Goal: Task Accomplishment & Management: Manage account settings

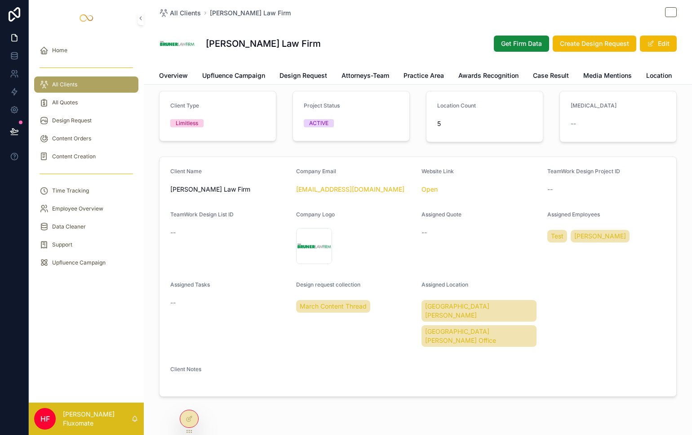
scroll to position [20, 0]
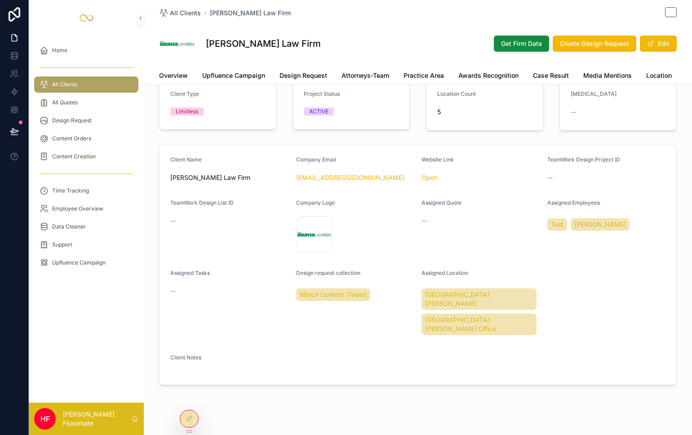
click at [194, 421] on div at bounding box center [189, 418] width 18 height 17
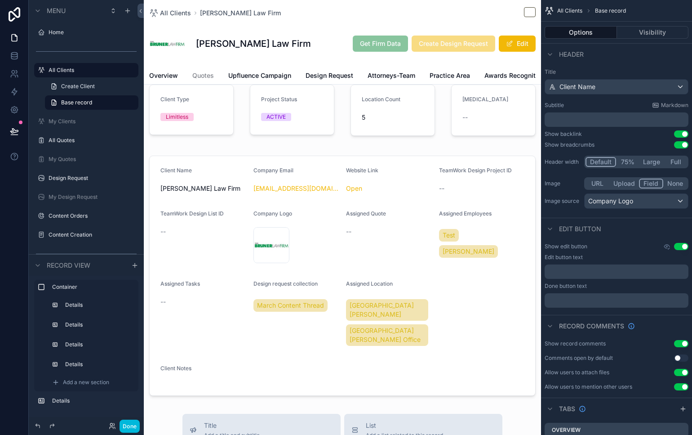
click at [133, 427] on button "Done" at bounding box center [130, 425] width 20 height 13
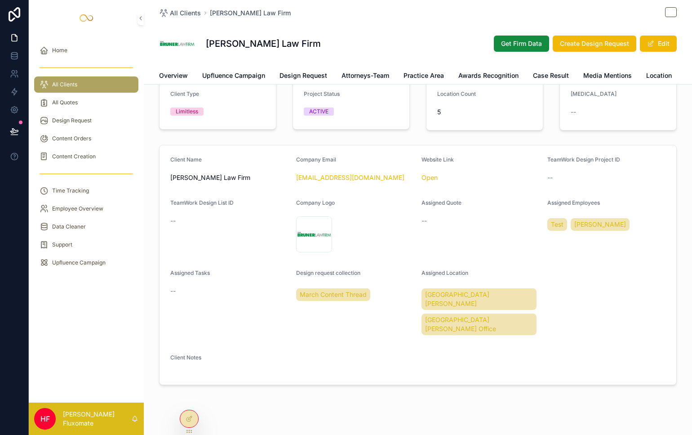
click at [662, 46] on button "Edit" at bounding box center [658, 44] width 37 height 16
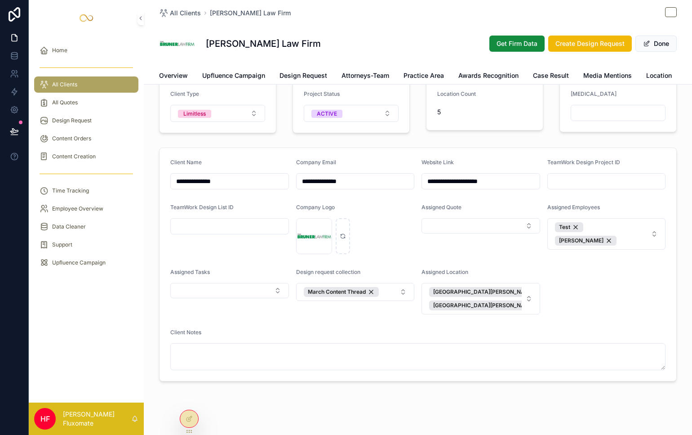
click at [484, 233] on button "Select Button" at bounding box center [481, 225] width 119 height 15
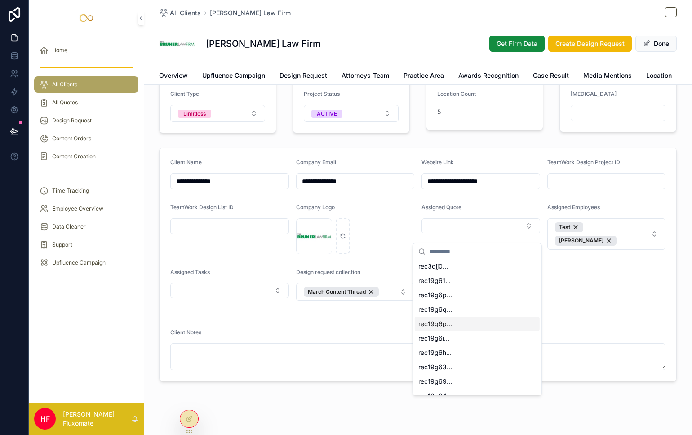
scroll to position [0, 0]
click at [597, 289] on form "**********" at bounding box center [418, 264] width 517 height 233
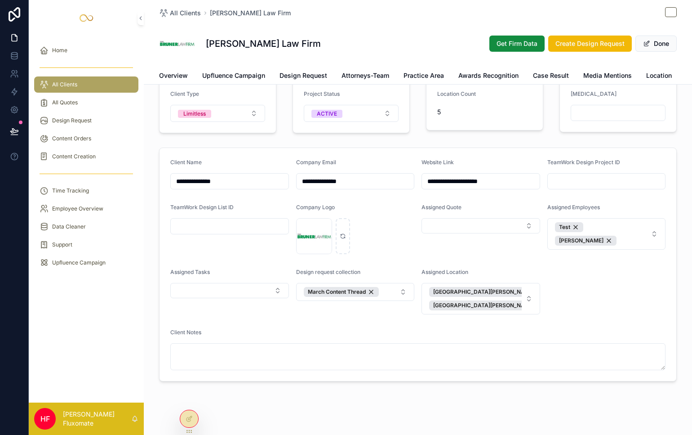
click at [193, 421] on div at bounding box center [189, 418] width 18 height 17
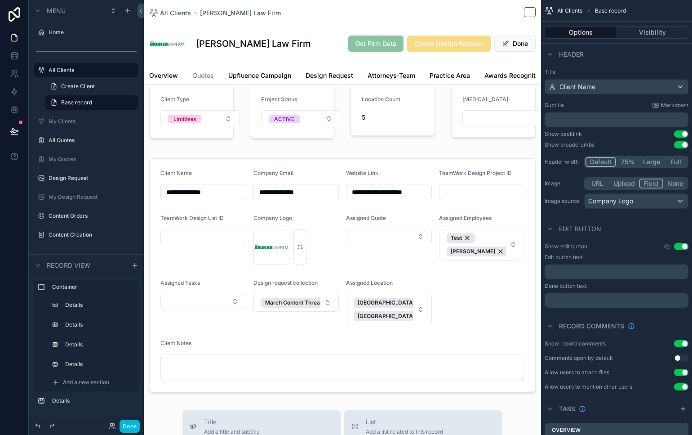
click at [134, 427] on button "Done" at bounding box center [130, 425] width 20 height 13
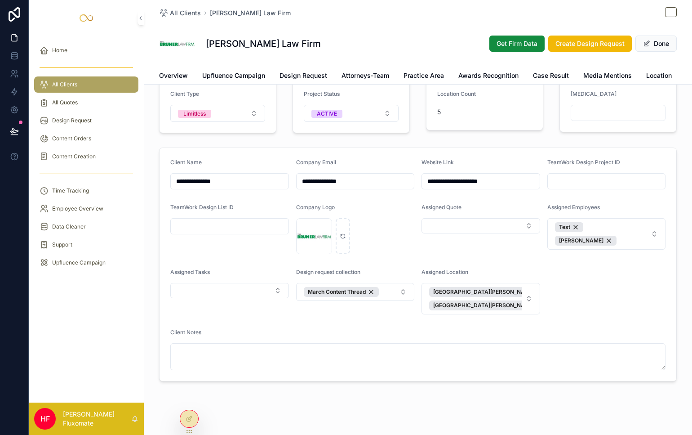
click at [520, 294] on button "Fort Walton Beach Santa Rosa Beach Office" at bounding box center [481, 298] width 119 height 31
click at [627, 285] on form "**********" at bounding box center [418, 264] width 517 height 233
click at [193, 420] on div at bounding box center [189, 418] width 18 height 17
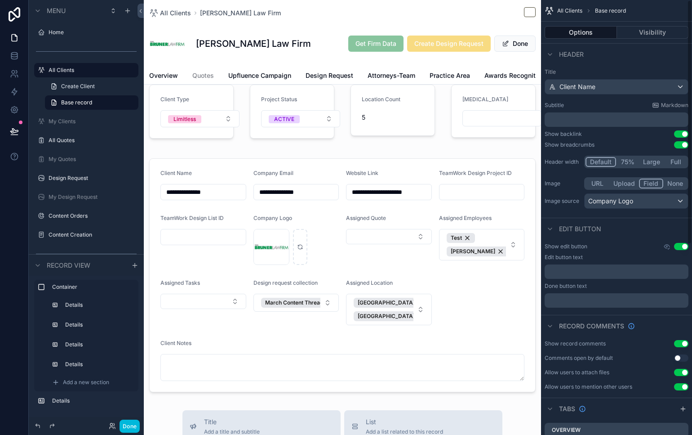
click at [642, 33] on button "Visibility" at bounding box center [653, 32] width 72 height 13
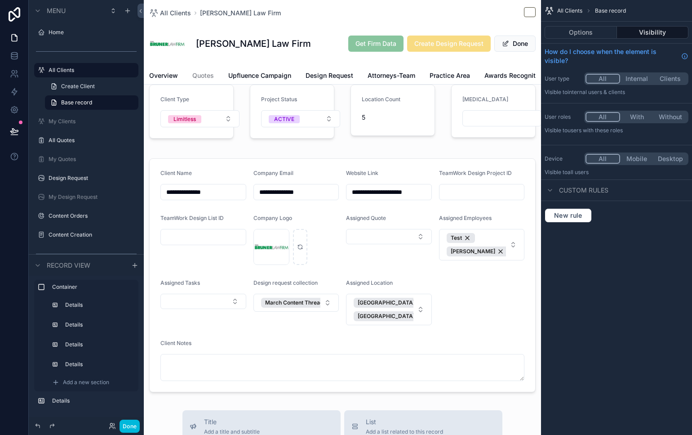
click at [601, 33] on button "Options" at bounding box center [581, 32] width 72 height 13
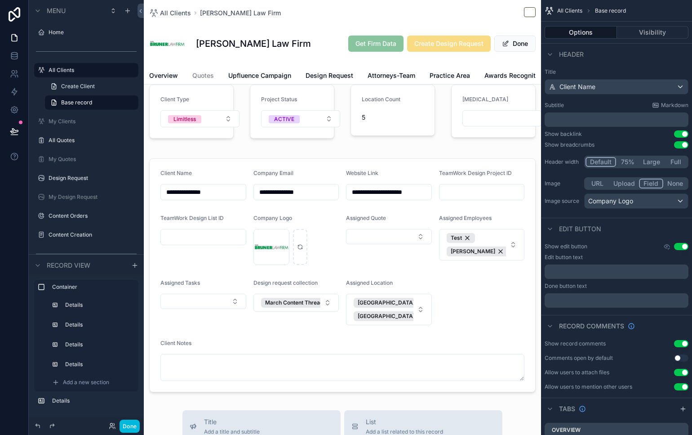
click at [421, 182] on div "scrollable content" at bounding box center [342, 275] width 397 height 241
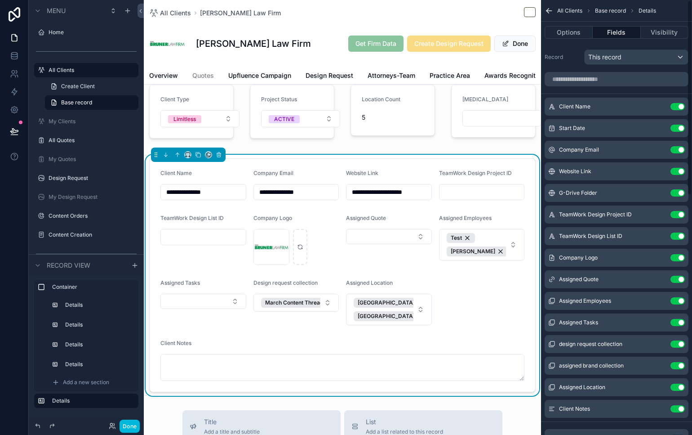
scroll to position [2, 0]
click at [0, 0] on icon "scrollable content" at bounding box center [0, 0] width 0 height 0
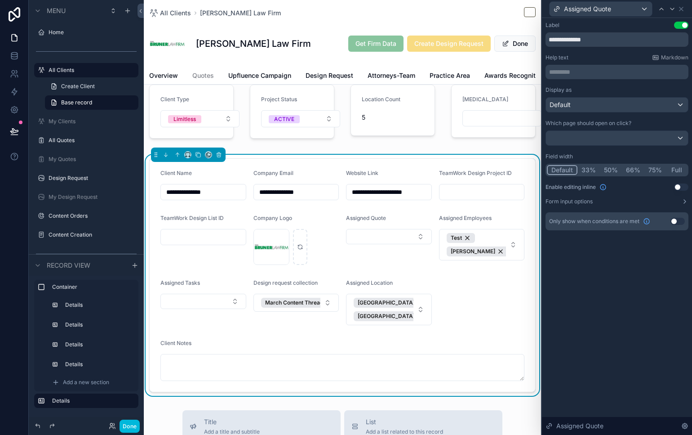
click at [674, 219] on button "Use setting" at bounding box center [678, 221] width 14 height 7
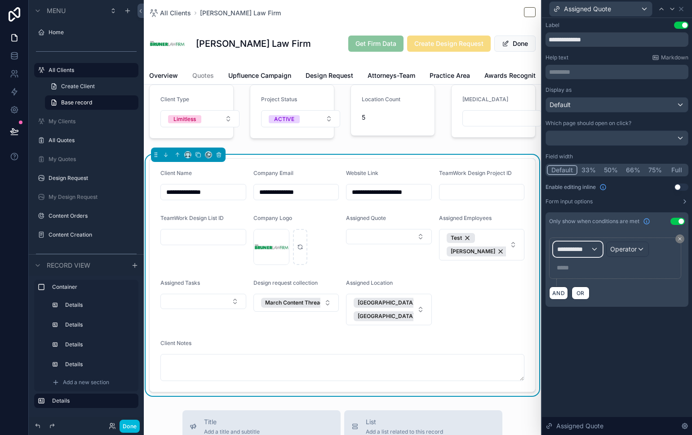
click at [591, 251] on div "**********" at bounding box center [578, 249] width 49 height 14
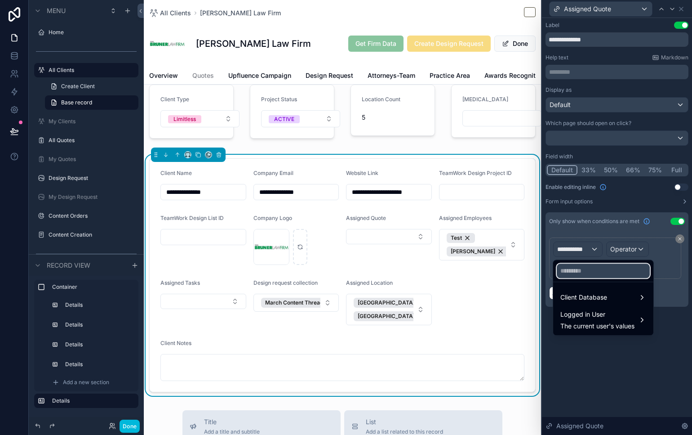
click at [595, 270] on input "text" at bounding box center [603, 270] width 93 height 14
type input "***"
click at [578, 288] on ul "Client Database Logged in User The current user's values" at bounding box center [603, 308] width 100 height 53
click at [590, 297] on span "Client Database" at bounding box center [583, 297] width 47 height 11
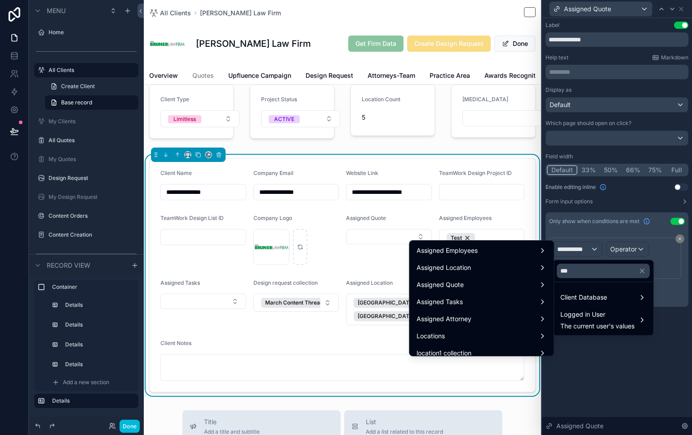
click at [502, 289] on div "Assigned Quote" at bounding box center [482, 284] width 130 height 11
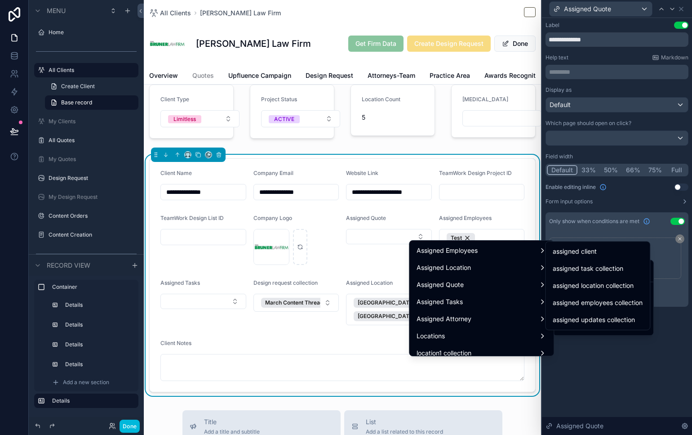
click at [643, 252] on div "assigned client" at bounding box center [598, 251] width 90 height 11
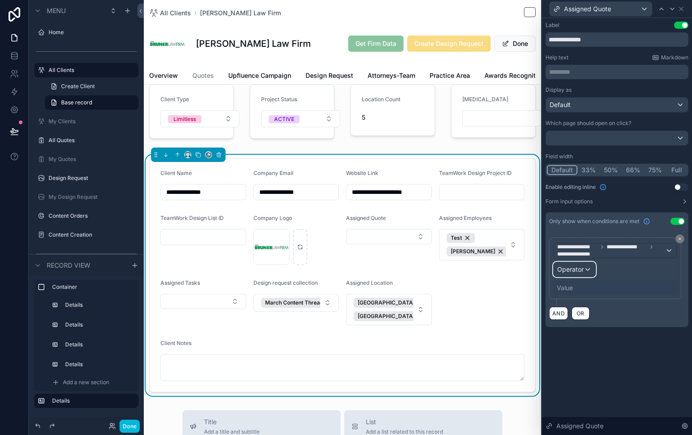
click at [583, 263] on div "Operator" at bounding box center [575, 269] width 42 height 14
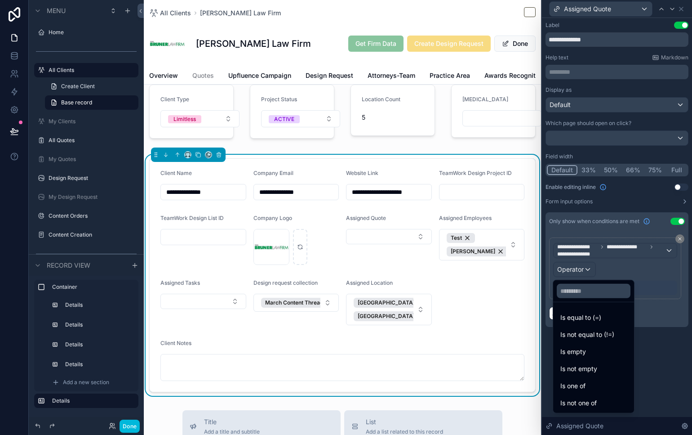
click at [606, 369] on div "Is not empty" at bounding box center [593, 368] width 67 height 11
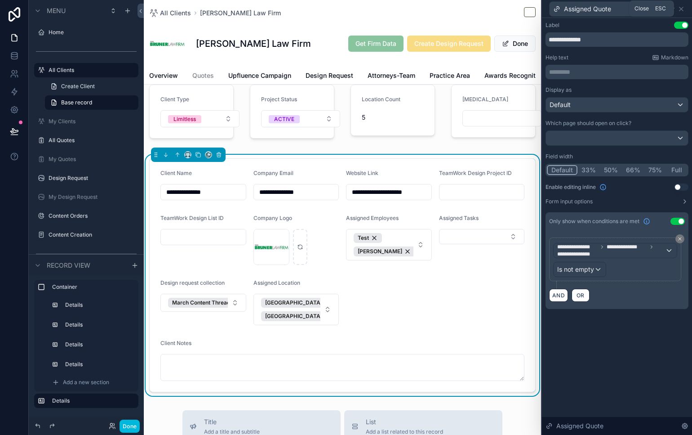
click at [680, 9] on icon at bounding box center [681, 8] width 7 height 7
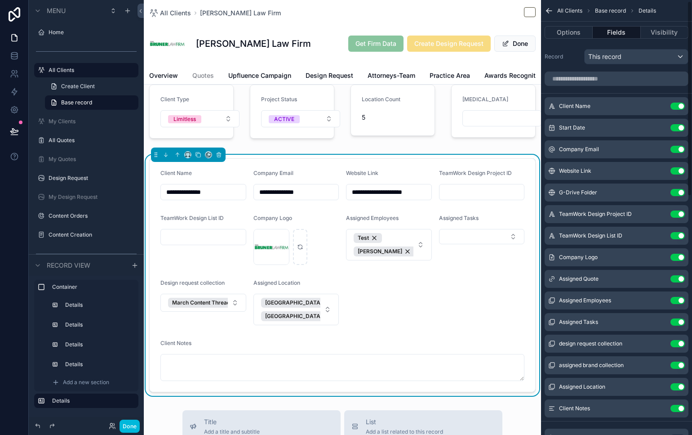
scroll to position [4, 0]
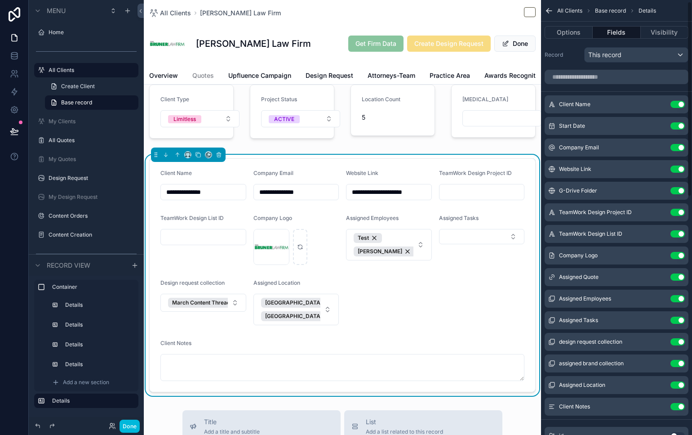
click at [0, 0] on icon "scrollable content" at bounding box center [0, 0] width 0 height 0
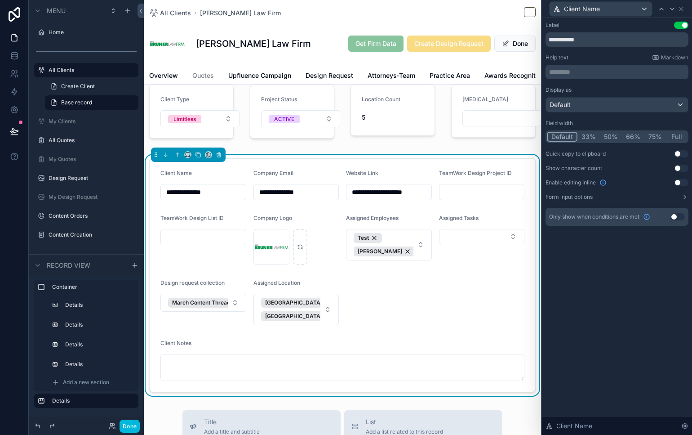
click at [589, 135] on button "33%" at bounding box center [589, 137] width 22 height 10
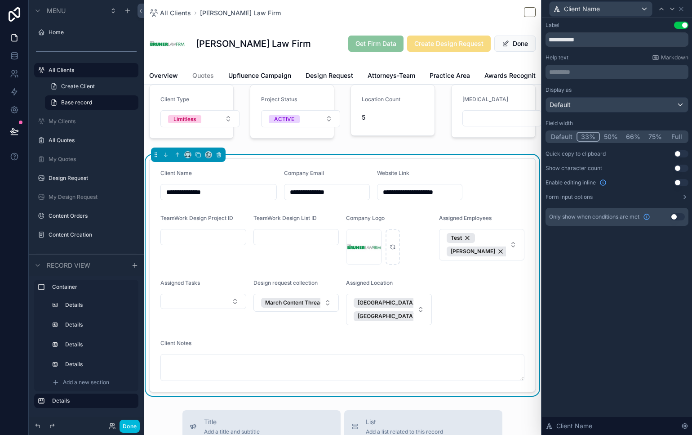
drag, startPoint x: 609, startPoint y: 136, endPoint x: 603, endPoint y: 137, distance: 6.4
click at [609, 137] on button "50%" at bounding box center [611, 137] width 22 height 10
click at [126, 426] on button "Done" at bounding box center [130, 425] width 20 height 13
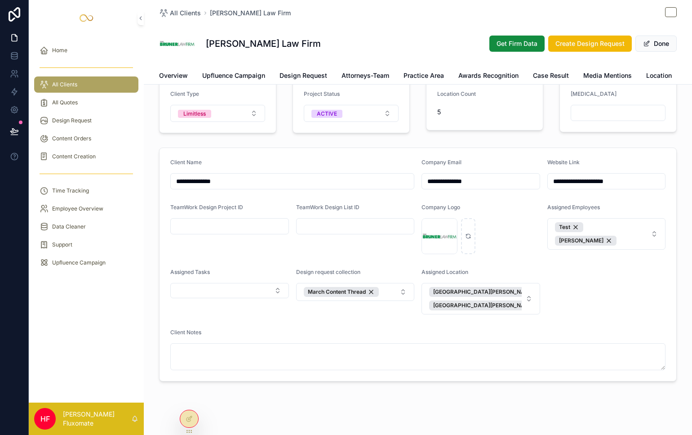
click at [654, 38] on button "Done" at bounding box center [656, 44] width 41 height 16
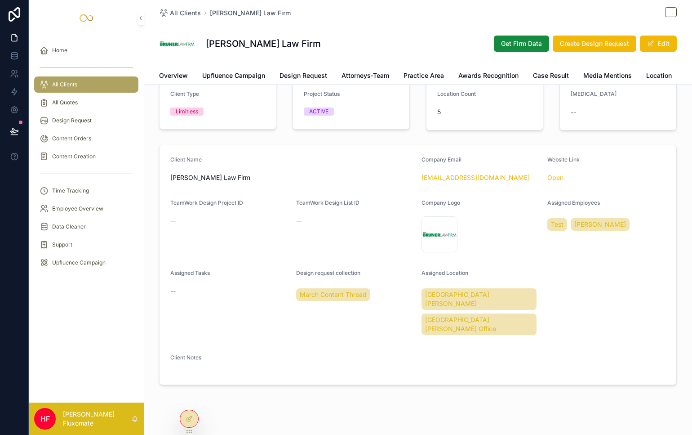
click at [193, 419] on icon at bounding box center [189, 418] width 7 height 7
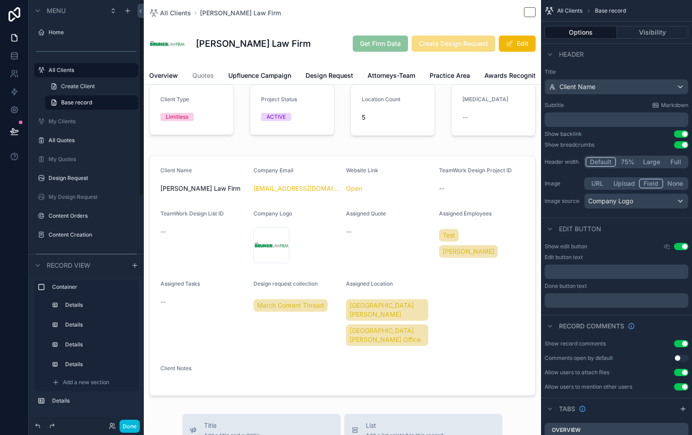
click at [133, 425] on button "Done" at bounding box center [130, 425] width 20 height 13
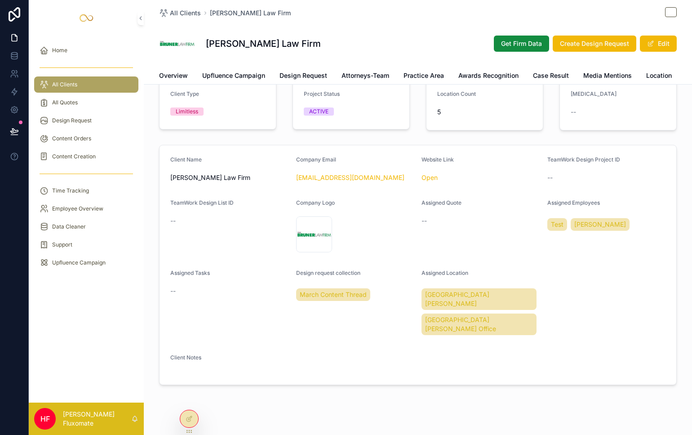
click at [658, 43] on button "Edit" at bounding box center [658, 44] width 37 height 16
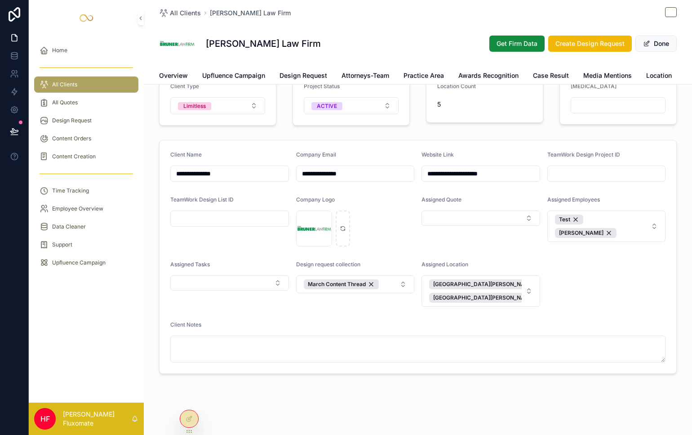
scroll to position [35, 0]
type textarea "*"
click at [271, 344] on textarea "*" at bounding box center [417, 348] width 495 height 27
type textarea "*******"
click at [656, 42] on button "Done" at bounding box center [656, 44] width 41 height 16
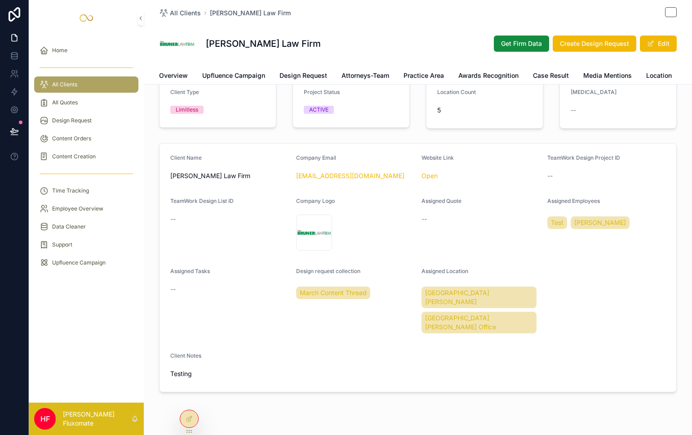
scroll to position [29, 0]
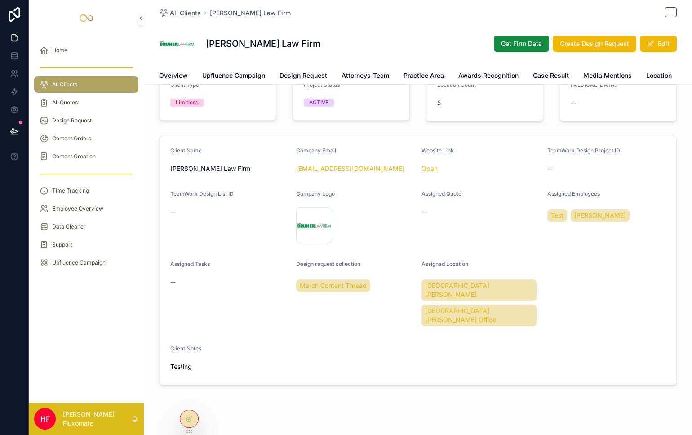
click at [178, 72] on span "Overview" at bounding box center [173, 75] width 29 height 9
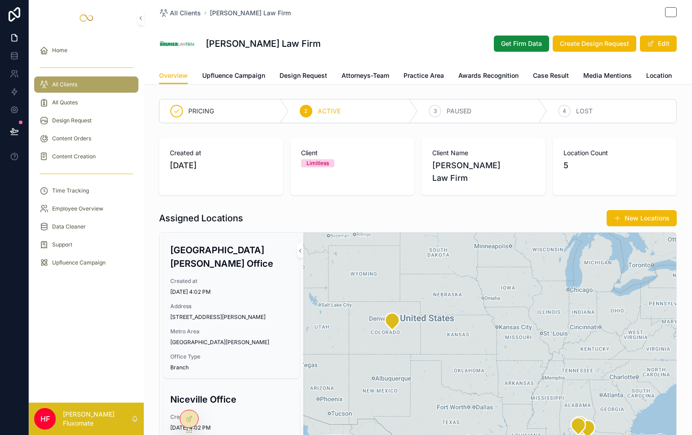
click at [188, 416] on icon at bounding box center [189, 418] width 7 height 7
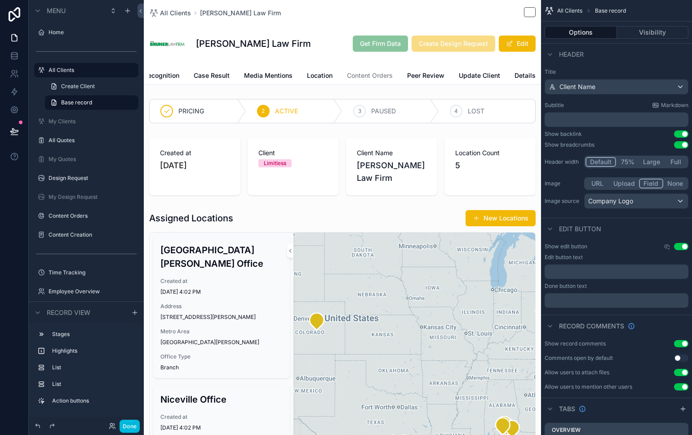
scroll to position [0, 371]
click at [355, 78] on span "Content Orders" at bounding box center [370, 75] width 46 height 9
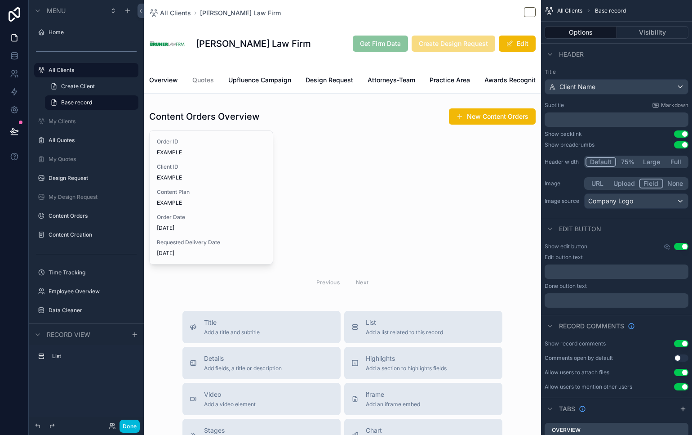
click at [232, 209] on div "scrollable content" at bounding box center [342, 200] width 397 height 192
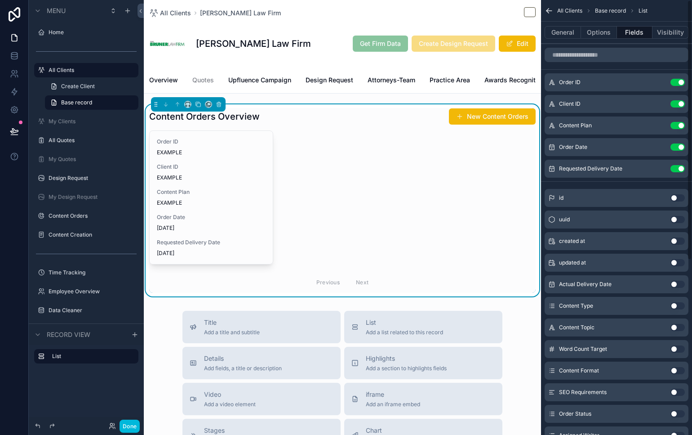
click at [0, 0] on icon "scrollable content" at bounding box center [0, 0] width 0 height 0
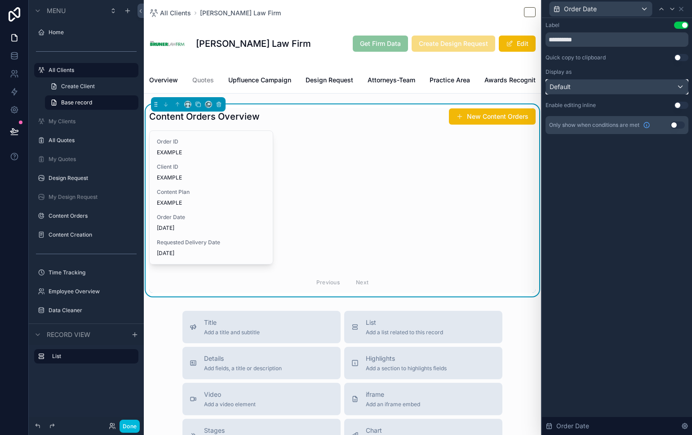
click at [629, 82] on div "Default" at bounding box center [617, 87] width 142 height 14
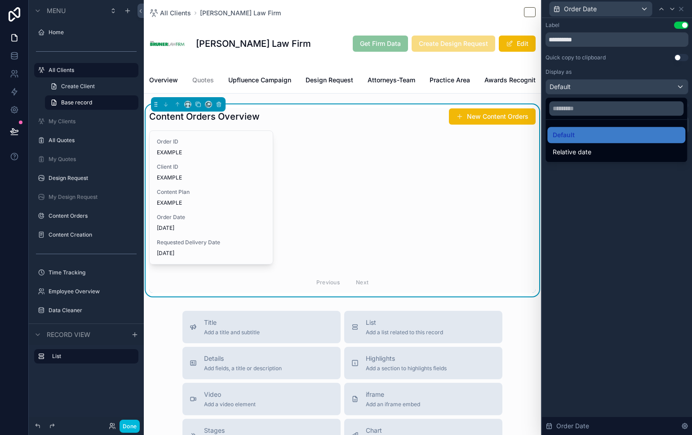
click at [618, 147] on div "Relative date" at bounding box center [616, 152] width 127 height 11
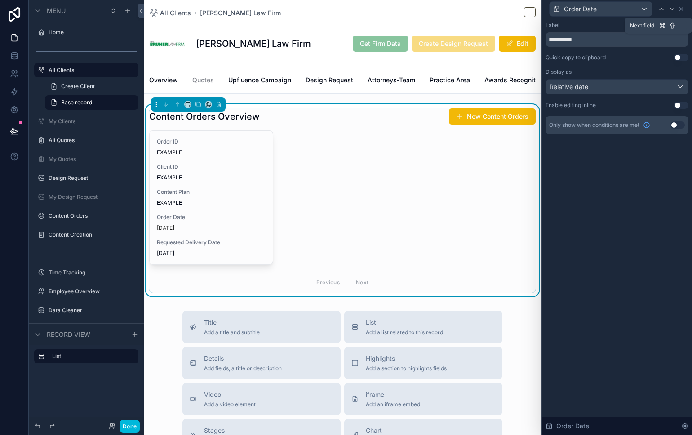
click at [673, 8] on icon at bounding box center [673, 9] width 4 height 2
click at [641, 92] on div "Default" at bounding box center [617, 87] width 142 height 14
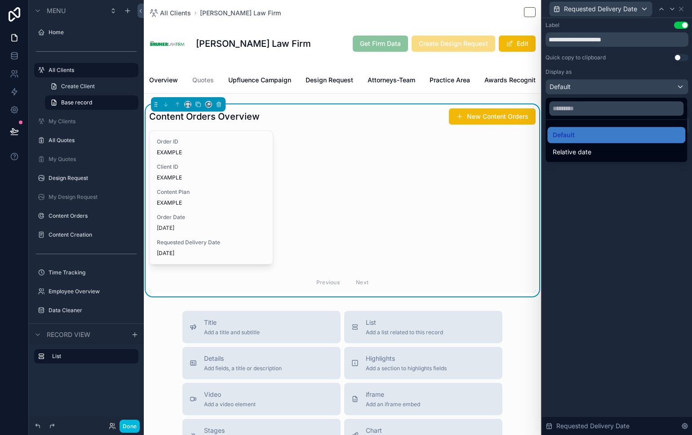
click at [610, 147] on div "Relative date" at bounding box center [616, 152] width 127 height 11
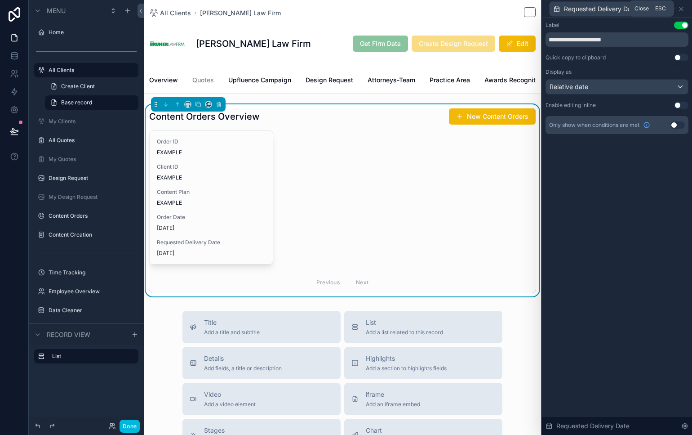
click at [680, 10] on icon at bounding box center [681, 8] width 7 height 7
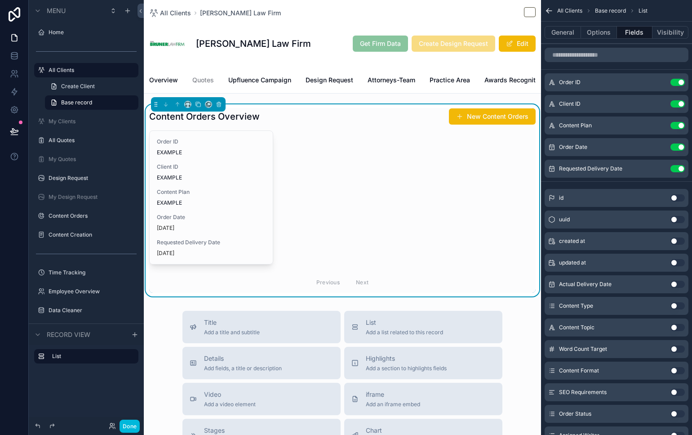
click at [424, 192] on div "Order ID EXAMPLE Client ID EXAMPLE Content Plan EXAMPLE Order Date 3 days ago R…" at bounding box center [342, 211] width 387 height 162
click at [127, 427] on button "Done" at bounding box center [130, 425] width 20 height 13
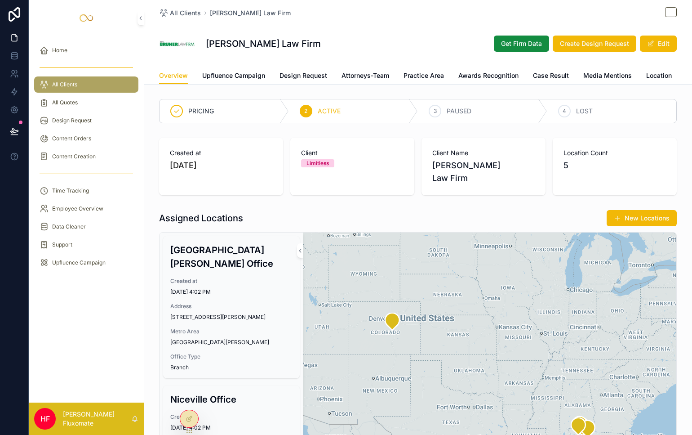
click at [101, 139] on div "Content Orders" at bounding box center [86, 138] width 93 height 14
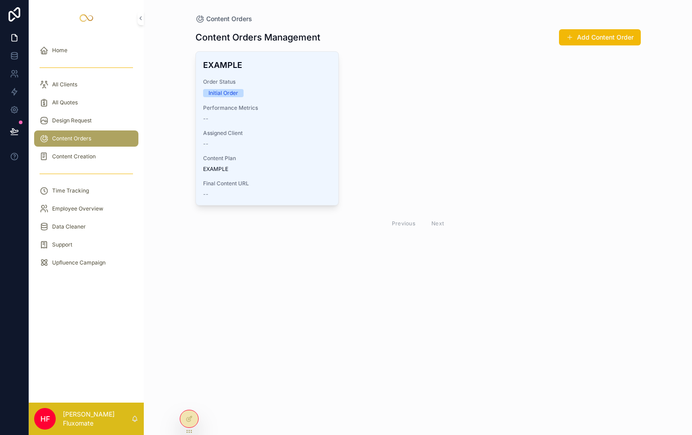
click at [190, 422] on icon at bounding box center [189, 418] width 7 height 7
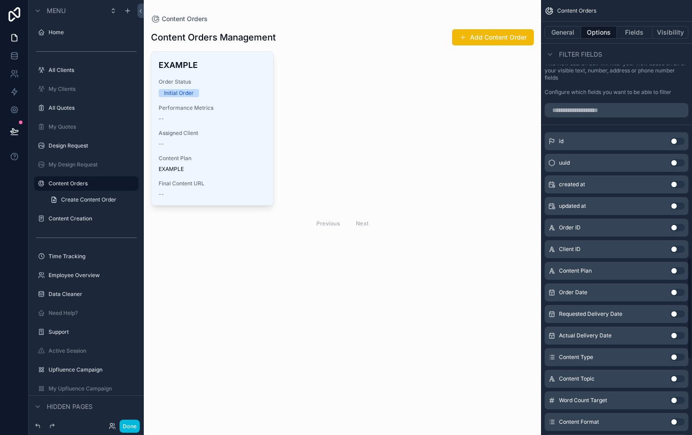
scroll to position [1067, 0]
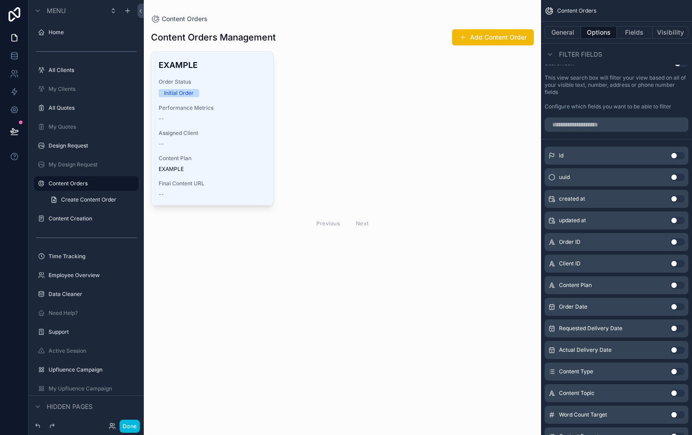
click at [495, 43] on div "scrollable content" at bounding box center [342, 131] width 397 height 262
click at [493, 42] on button "Add Content Order" at bounding box center [493, 37] width 82 height 16
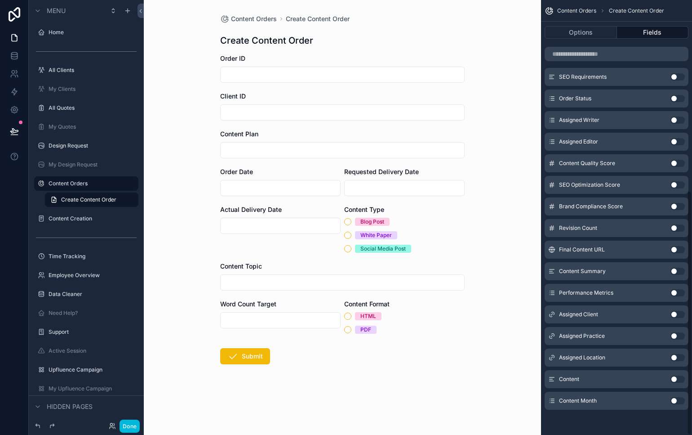
scroll to position [340, 0]
click at [256, 18] on span "Content Orders" at bounding box center [254, 18] width 46 height 9
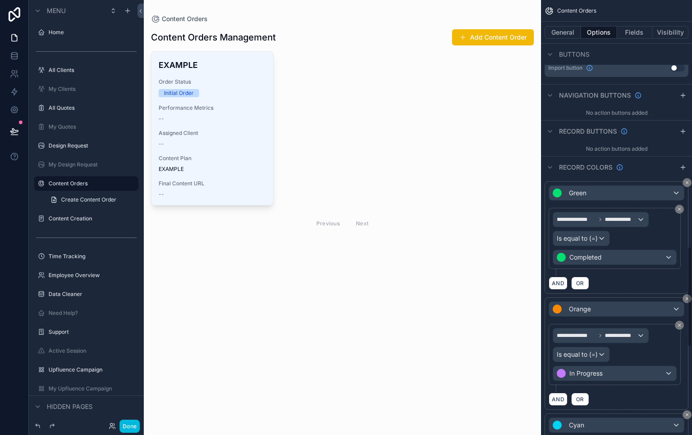
scroll to position [1067, 0]
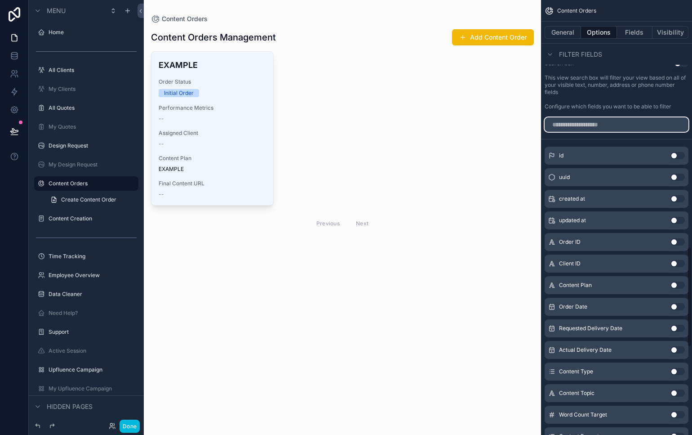
click at [593, 129] on input "scrollable content" at bounding box center [617, 124] width 144 height 14
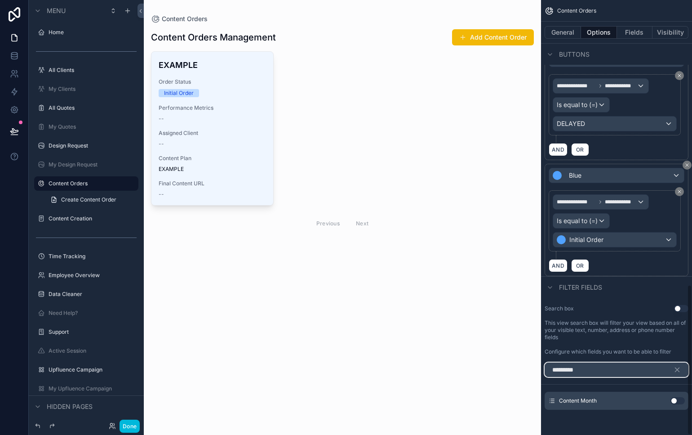
scroll to position [824, 0]
type input "**********"
click at [674, 397] on div "Use setting" at bounding box center [678, 400] width 14 height 7
click at [678, 400] on button "Use setting" at bounding box center [678, 400] width 14 height 7
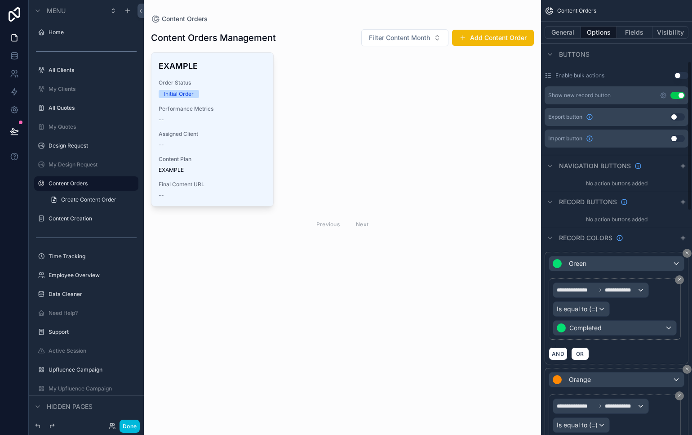
scroll to position [163, 0]
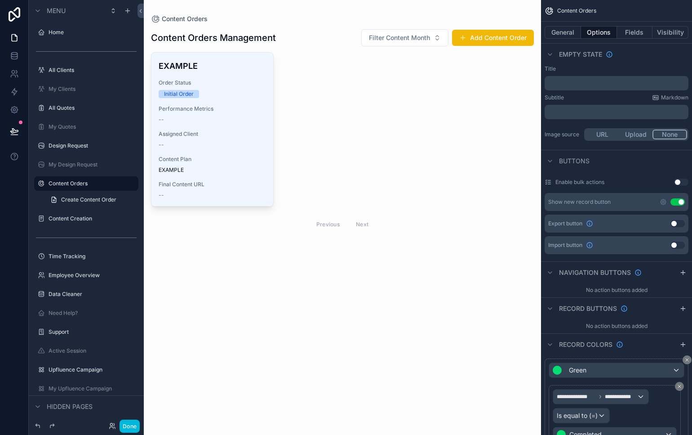
click at [515, 41] on button "Add Content Order" at bounding box center [493, 38] width 82 height 16
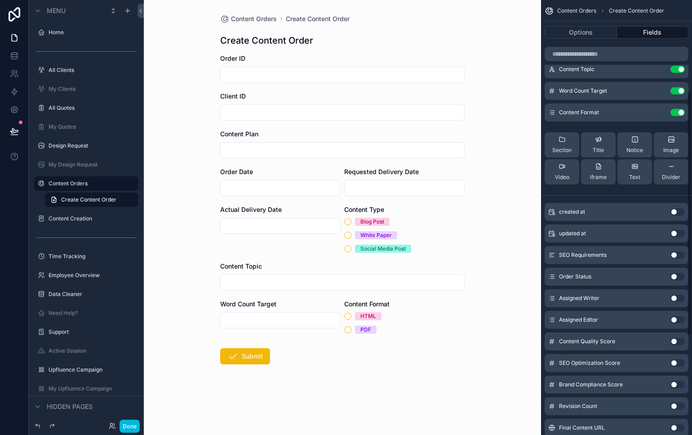
click at [594, 30] on button "Options" at bounding box center [581, 32] width 72 height 13
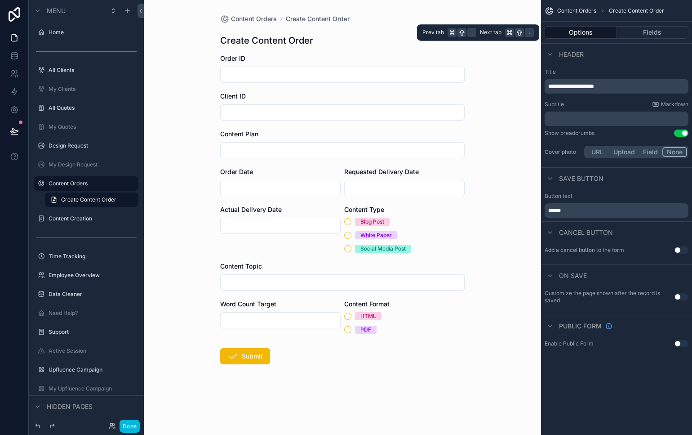
click at [643, 31] on button "Fields" at bounding box center [653, 32] width 72 height 13
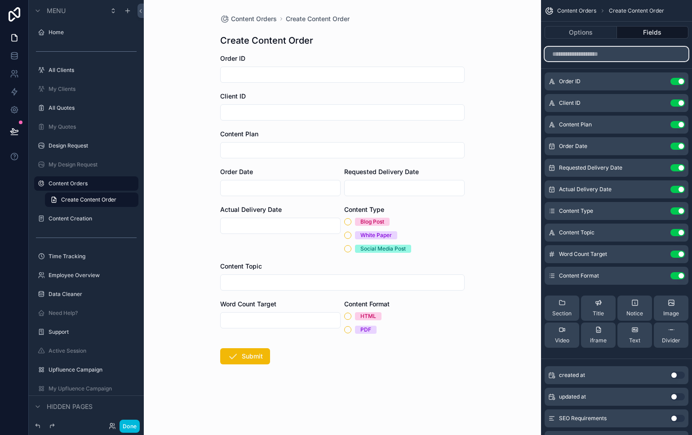
click at [631, 49] on input "scrollable content" at bounding box center [617, 54] width 144 height 14
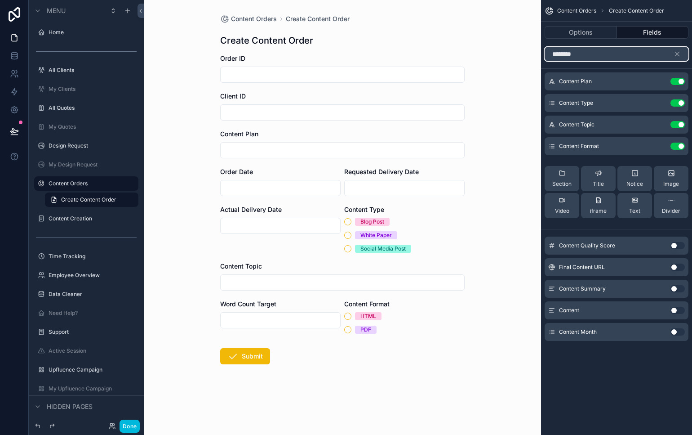
type input "*******"
click at [676, 329] on button "Use setting" at bounding box center [678, 331] width 14 height 7
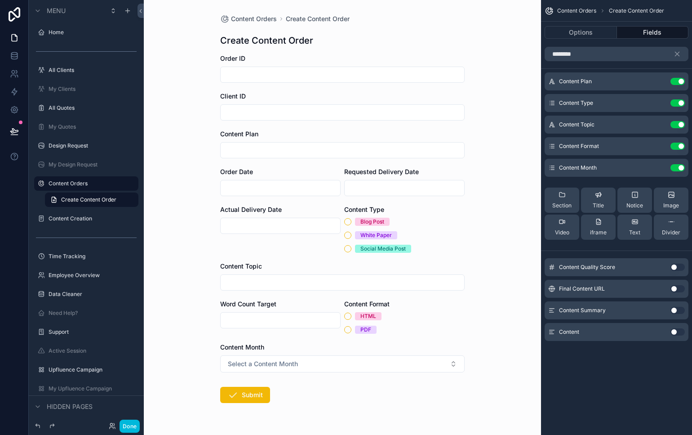
click at [440, 362] on button "Select a Content Month" at bounding box center [342, 363] width 245 height 17
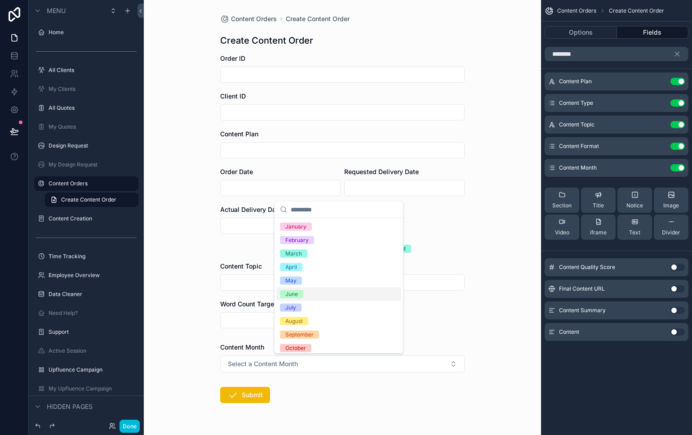
drag, startPoint x: 501, startPoint y: 294, endPoint x: 524, endPoint y: 304, distance: 25.1
click at [501, 294] on div "Content Orders Create Content Order Create Content Order Order ID Client ID Con…" at bounding box center [342, 217] width 397 height 435
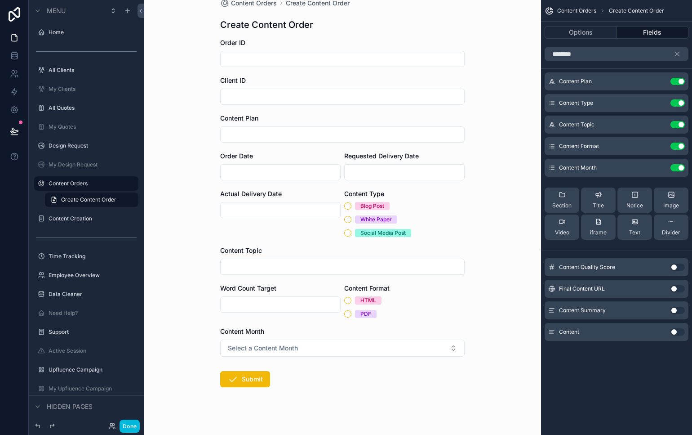
scroll to position [25, 0]
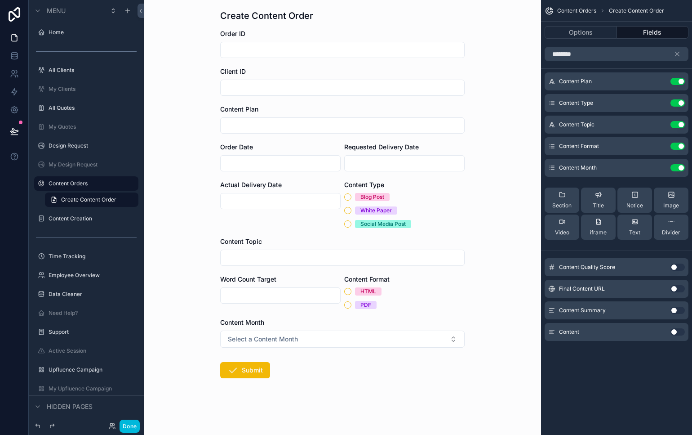
click at [0, 0] on icon "scrollable content" at bounding box center [0, 0] width 0 height 0
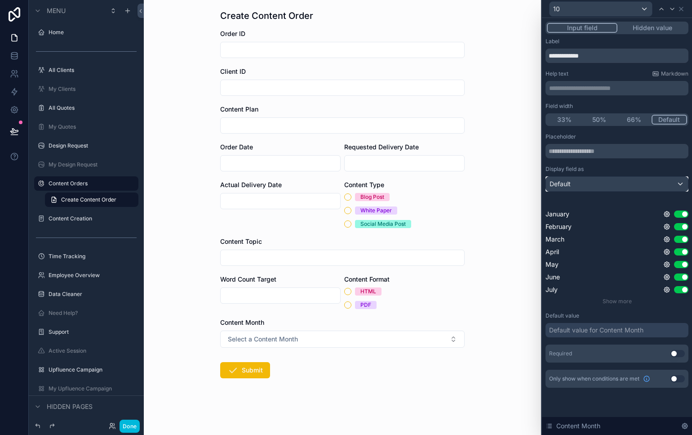
click at [631, 182] on div "Default" at bounding box center [617, 184] width 142 height 14
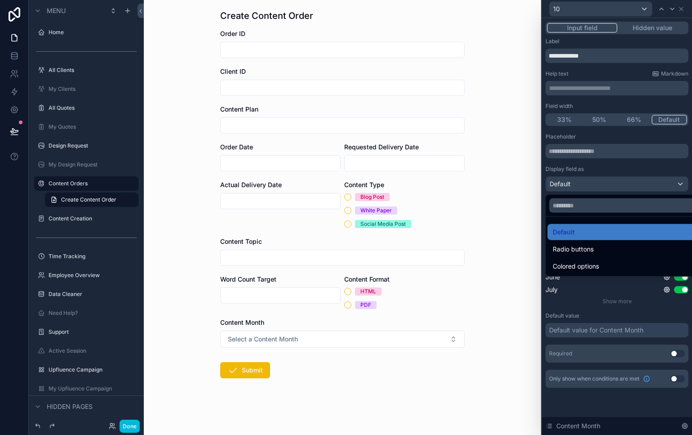
click at [631, 258] on div "Colored options" at bounding box center [627, 266] width 160 height 16
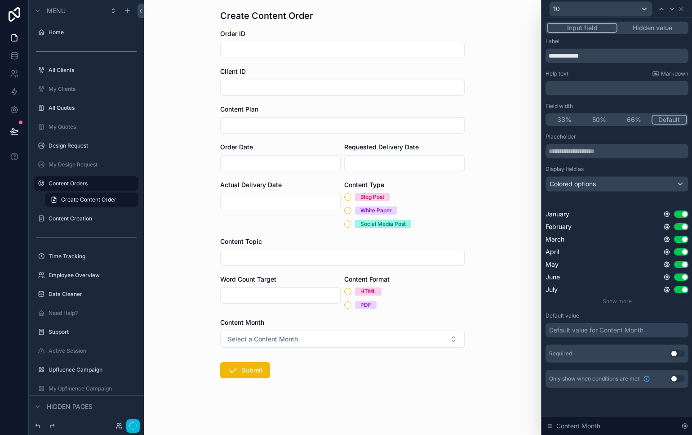
scroll to position [0, 0]
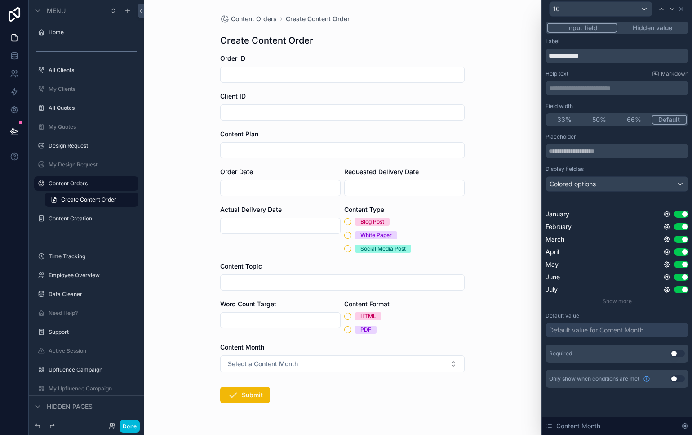
click at [363, 353] on div "Content Month Select a Content Month" at bounding box center [342, 357] width 245 height 30
click at [365, 363] on button "Select a Content Month" at bounding box center [342, 363] width 245 height 17
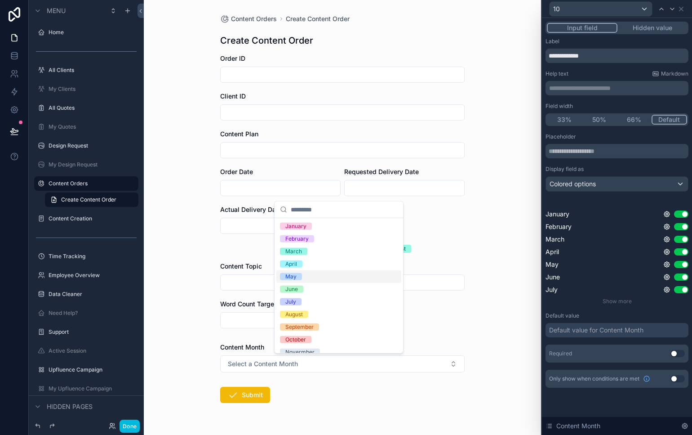
click at [507, 342] on div "Content Orders Create Content Order Create Content Order Order ID Client ID Con…" at bounding box center [342, 217] width 397 height 435
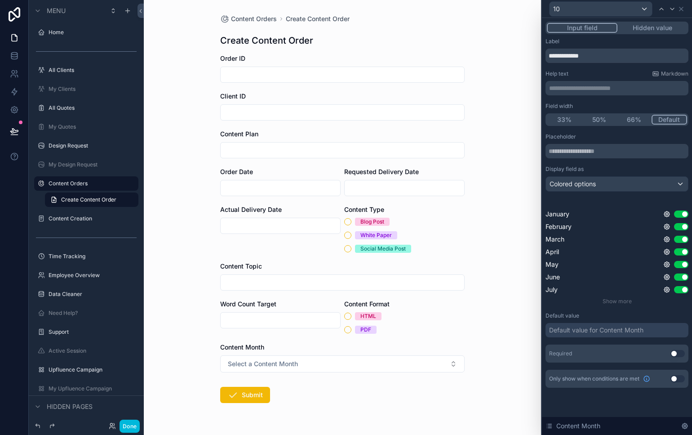
click at [615, 331] on div "Default value for Content Month" at bounding box center [596, 329] width 94 height 9
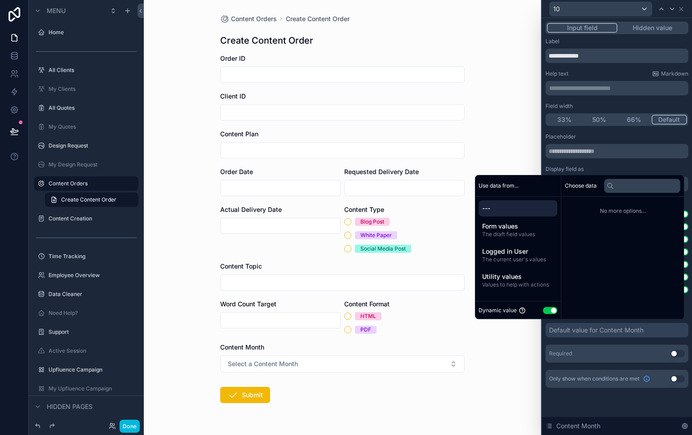
click at [511, 228] on span "Form values" at bounding box center [517, 226] width 71 height 9
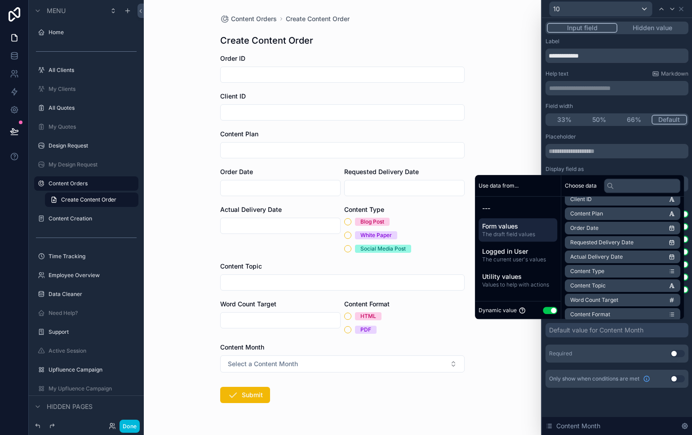
scroll to position [82, 0]
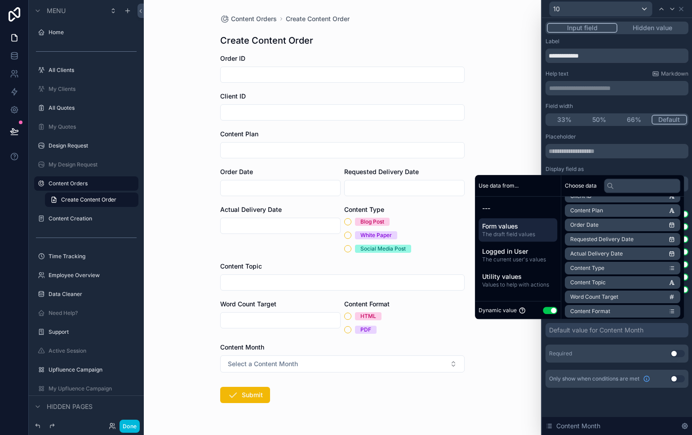
click at [527, 256] on span "The current user's values" at bounding box center [517, 259] width 71 height 7
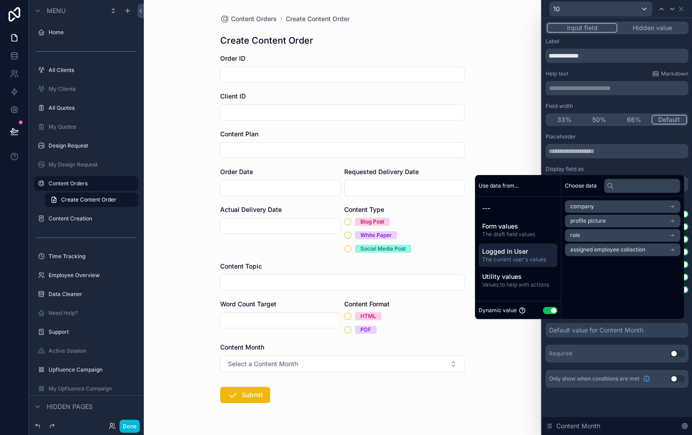
click at [530, 272] on span "Utility values" at bounding box center [517, 276] width 71 height 9
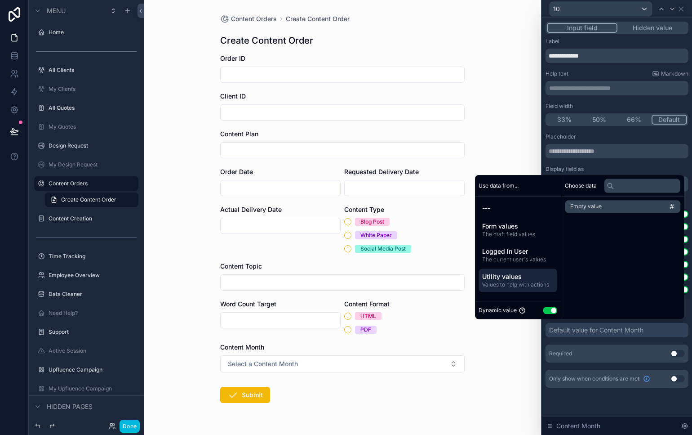
click at [498, 209] on span "---" at bounding box center [517, 208] width 71 height 9
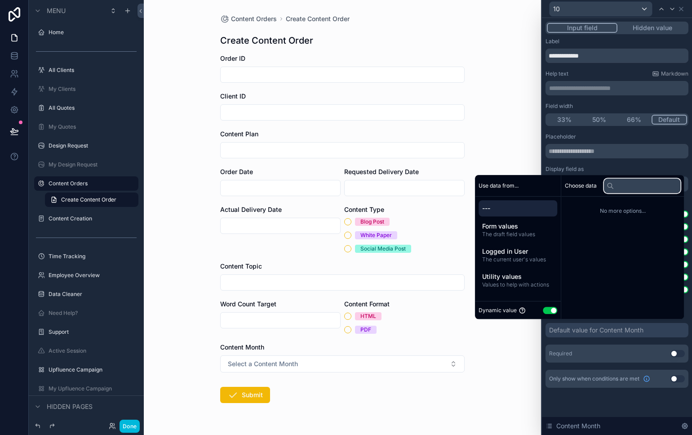
click at [622, 186] on input "text" at bounding box center [642, 185] width 76 height 14
click at [585, 225] on div "Choose data No more options..." at bounding box center [622, 247] width 123 height 144
click at [512, 221] on div "Form values The draft field values" at bounding box center [518, 229] width 79 height 23
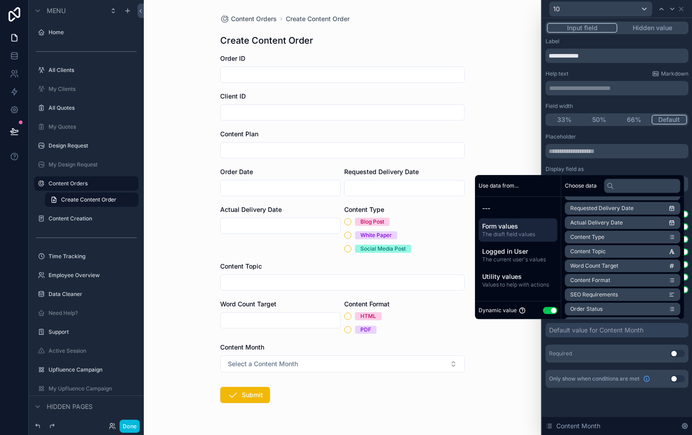
scroll to position [176, 0]
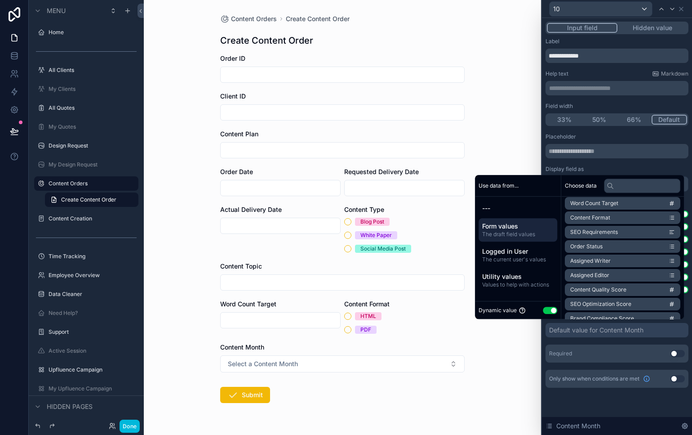
click at [491, 253] on span "Logged in User" at bounding box center [517, 251] width 71 height 9
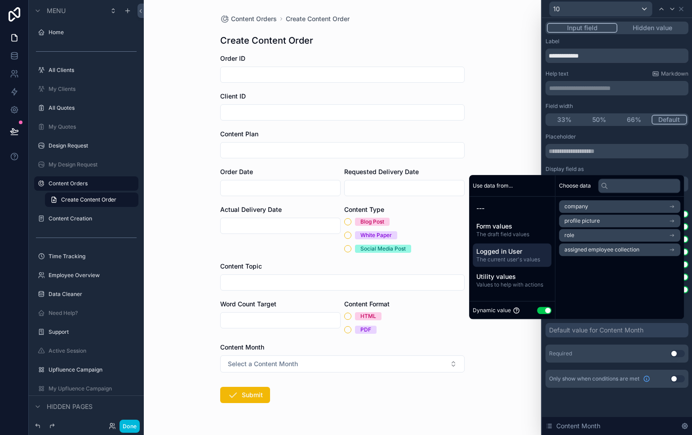
scroll to position [0, 0]
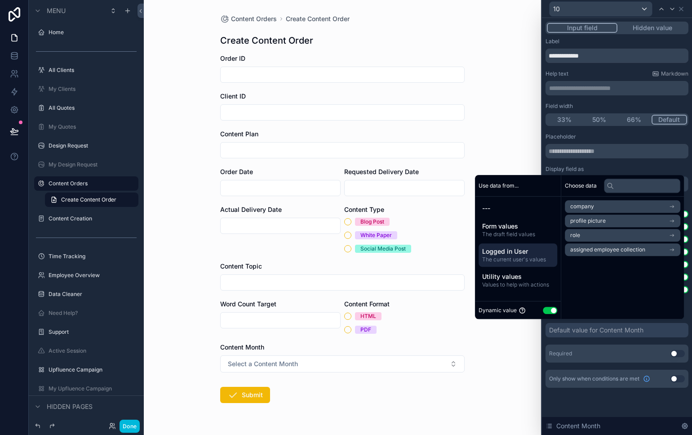
click at [529, 282] on span "Values to help with actions" at bounding box center [517, 284] width 71 height 7
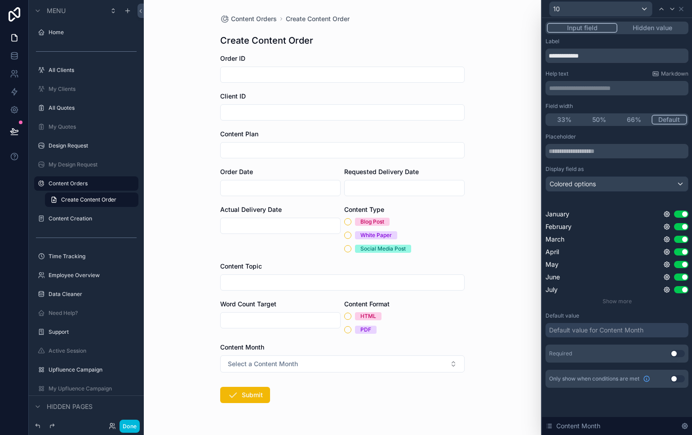
click at [620, 411] on div "**********" at bounding box center [617, 226] width 150 height 417
click at [643, 25] on button "Hidden value" at bounding box center [653, 28] width 70 height 10
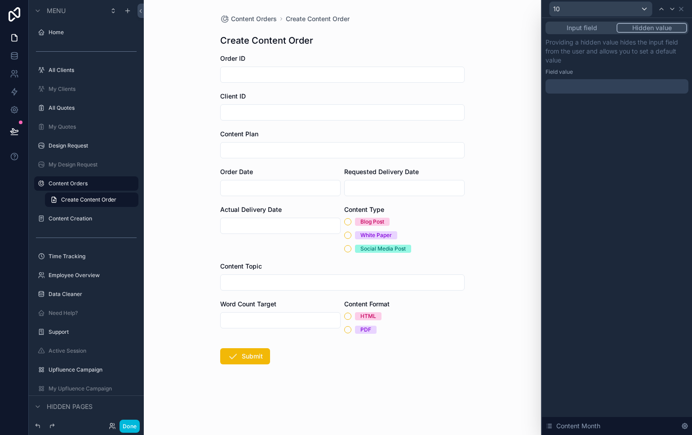
click at [595, 30] on button "Input field" at bounding box center [582, 28] width 70 height 10
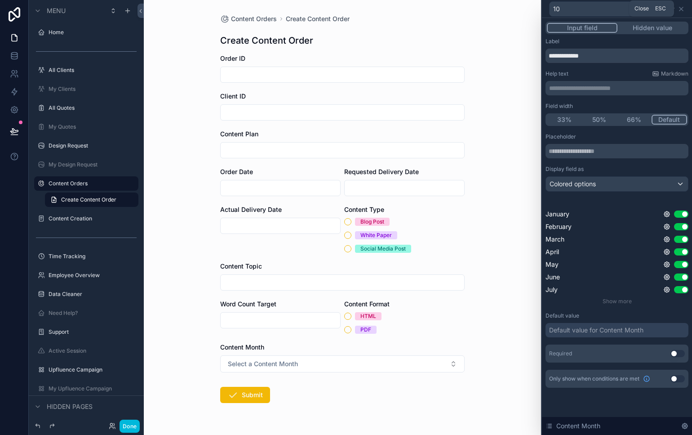
click at [681, 11] on icon at bounding box center [681, 8] width 7 height 7
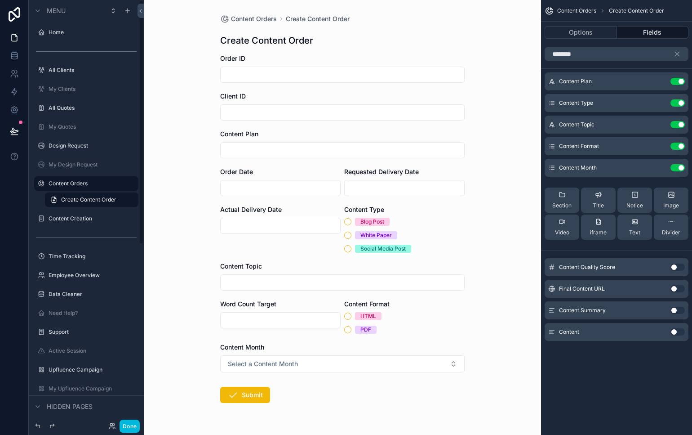
click at [131, 425] on button "Done" at bounding box center [130, 425] width 20 height 13
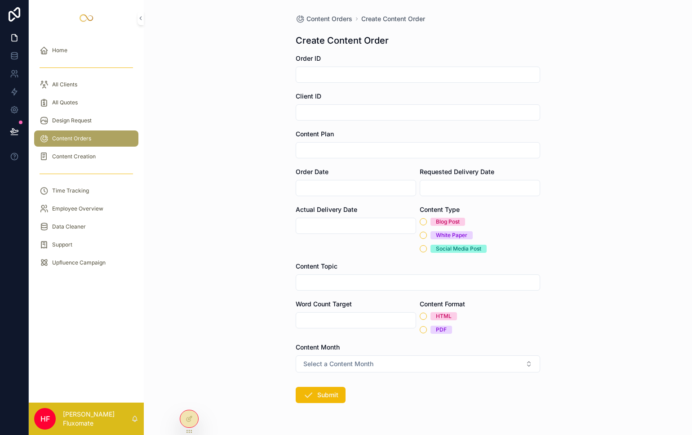
click at [329, 18] on span "Content Orders" at bounding box center [330, 18] width 46 height 9
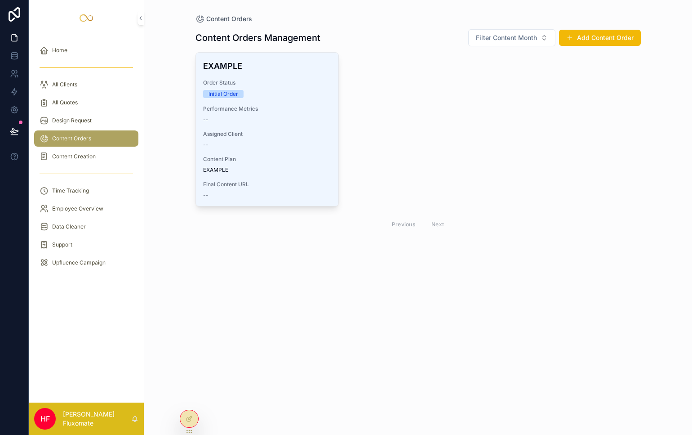
click at [517, 42] on button "Filter Content Month" at bounding box center [511, 37] width 87 height 17
click at [413, 75] on div "EXAMPLE Order Status Initial Order Performance Metrics -- Assigned Client -- Co…" at bounding box center [418, 143] width 445 height 182
click at [288, 72] on div "EXAMPLE Order Status Initial Order Performance Metrics -- Assigned Client -- Co…" at bounding box center [267, 129] width 143 height 153
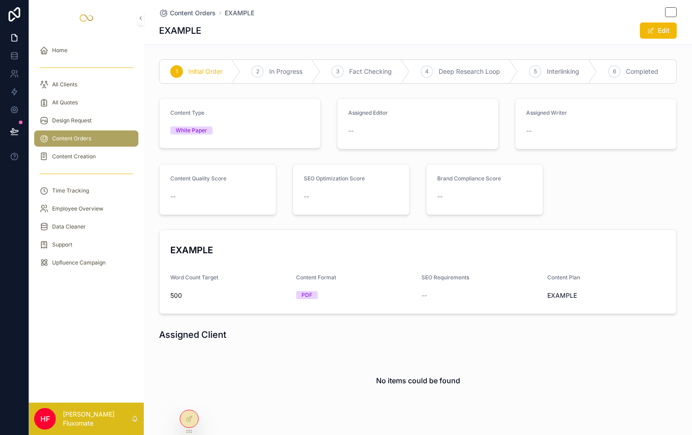
click at [633, 71] on span "Completed" at bounding box center [642, 71] width 32 height 9
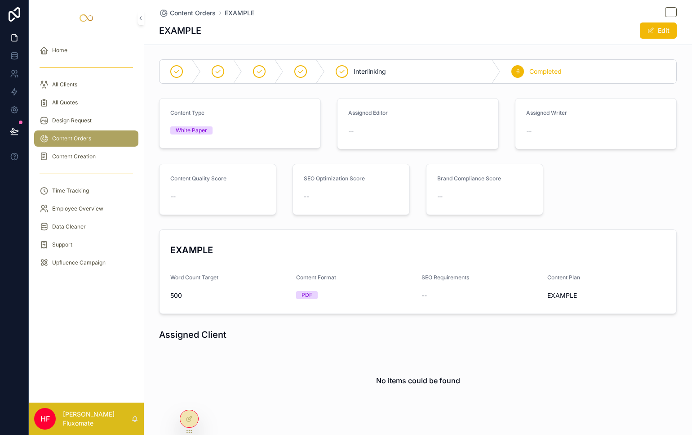
click at [165, 74] on div "scrollable content" at bounding box center [180, 71] width 41 height 23
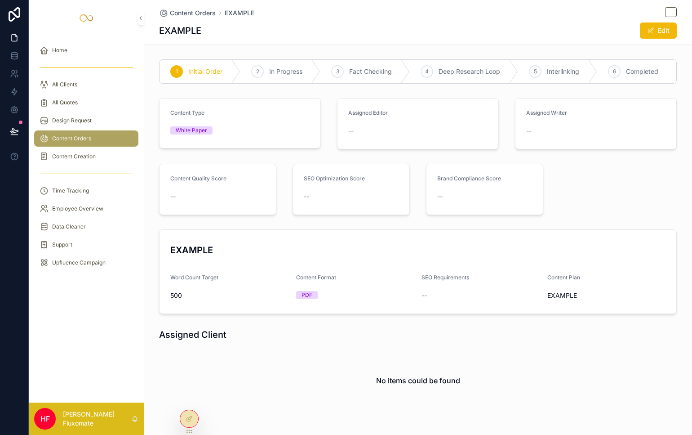
click at [173, 13] on span "Content Orders" at bounding box center [193, 13] width 46 height 9
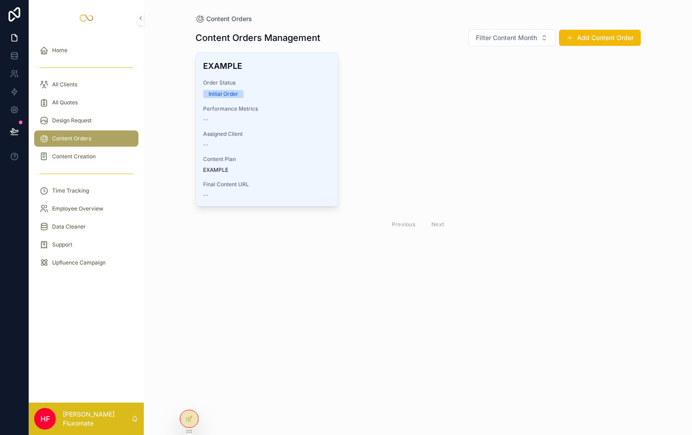
click at [537, 32] on button "Filter Content Month" at bounding box center [511, 37] width 87 height 17
click at [373, 64] on div "EXAMPLE Order Status Initial Order Performance Metrics -- Assigned Client -- Co…" at bounding box center [418, 143] width 445 height 182
click at [529, 39] on span "Filter Content Month" at bounding box center [506, 37] width 61 height 9
click at [190, 413] on div at bounding box center [189, 418] width 18 height 17
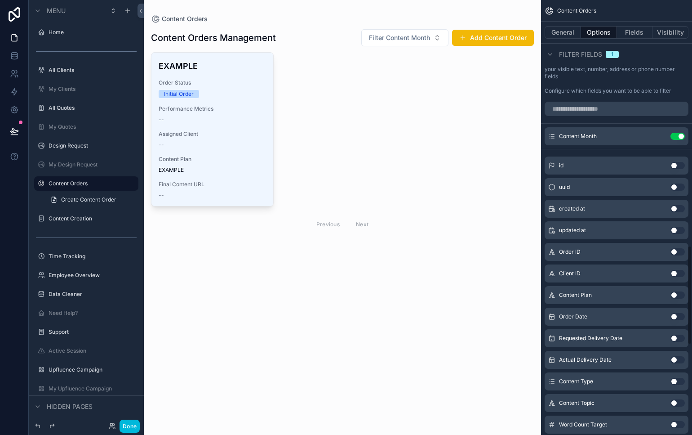
scroll to position [1077, 0]
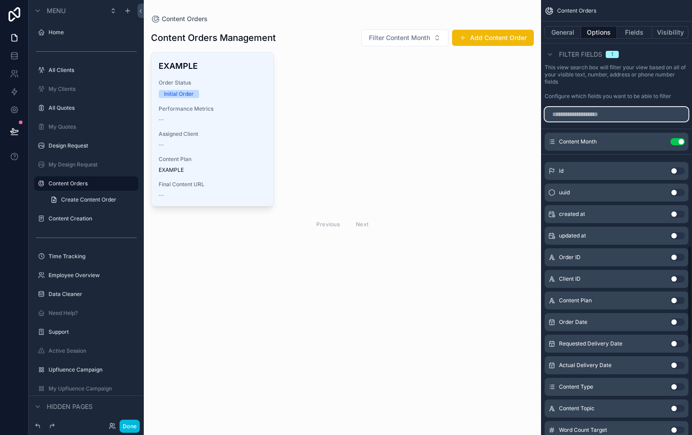
click at [647, 118] on input "scrollable content" at bounding box center [617, 114] width 144 height 14
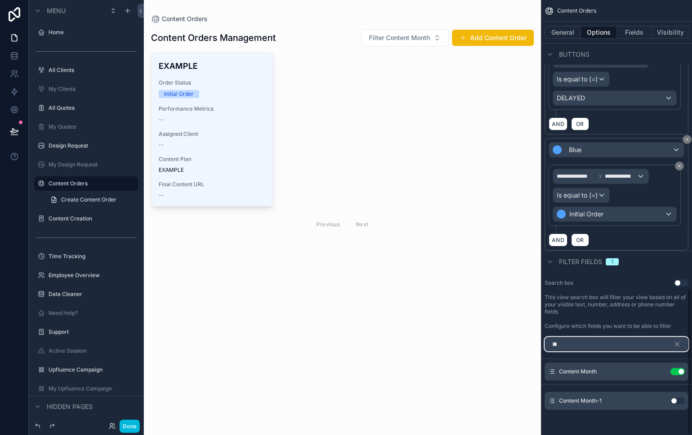
scroll to position [850, 0]
type input "*****"
click at [676, 400] on button "Use setting" at bounding box center [678, 400] width 14 height 7
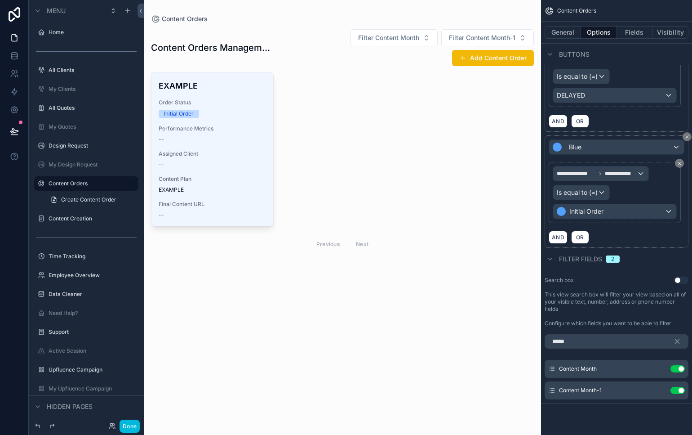
click at [453, 40] on div "scrollable content" at bounding box center [342, 141] width 397 height 283
click at [452, 41] on span "Filter Content Month-1" at bounding box center [482, 37] width 67 height 9
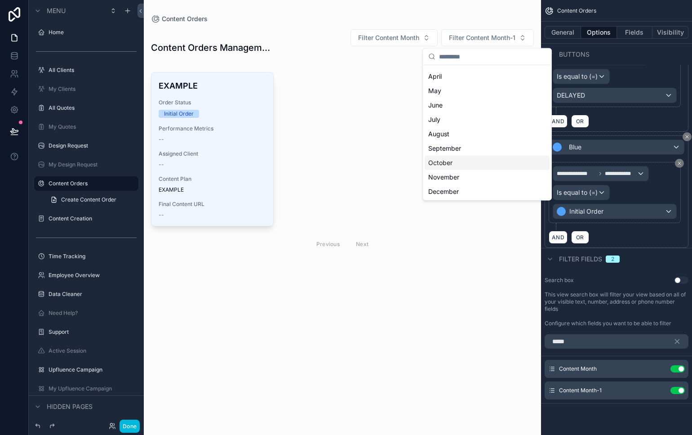
click at [465, 162] on div "October" at bounding box center [487, 163] width 125 height 14
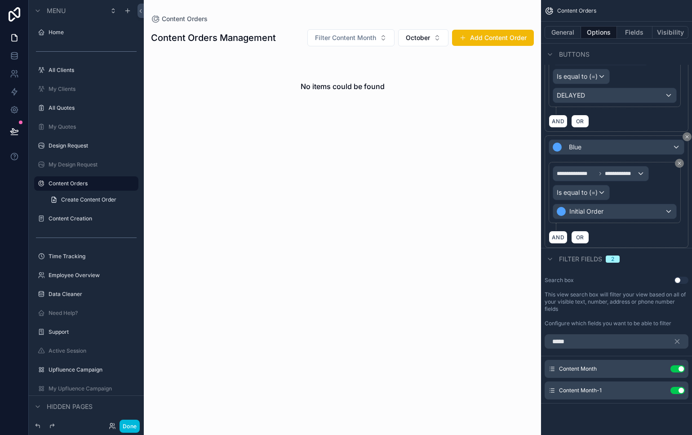
click at [430, 40] on span "October" at bounding box center [418, 37] width 24 height 9
click at [495, 70] on div "No items could be found" at bounding box center [342, 86] width 383 height 68
click at [418, 35] on span "October" at bounding box center [418, 37] width 24 height 9
click at [422, 78] on div "None" at bounding box center [423, 74] width 125 height 14
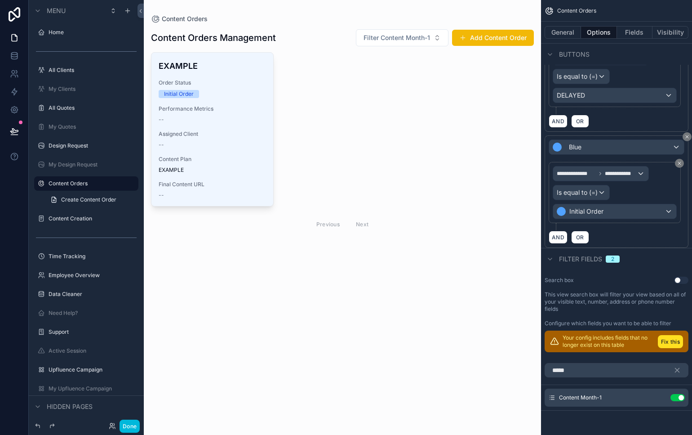
click at [0, 0] on icon "scrollable content" at bounding box center [0, 0] width 0 height 0
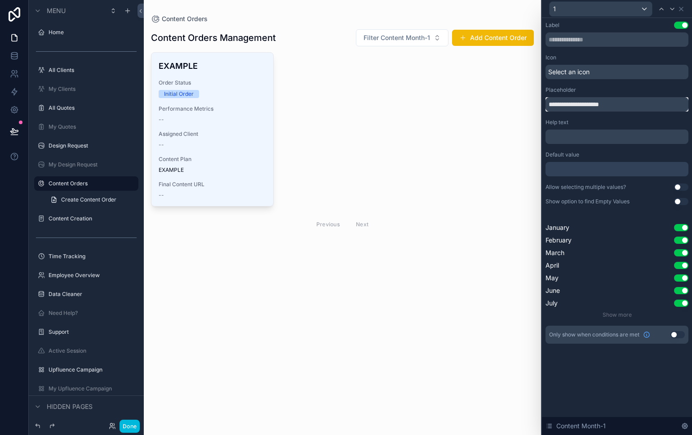
drag, startPoint x: 631, startPoint y: 105, endPoint x: 481, endPoint y: 102, distance: 150.1
click at [481, 102] on div "**********" at bounding box center [346, 217] width 692 height 435
type input "**********"
type input "*"
type input "**********"
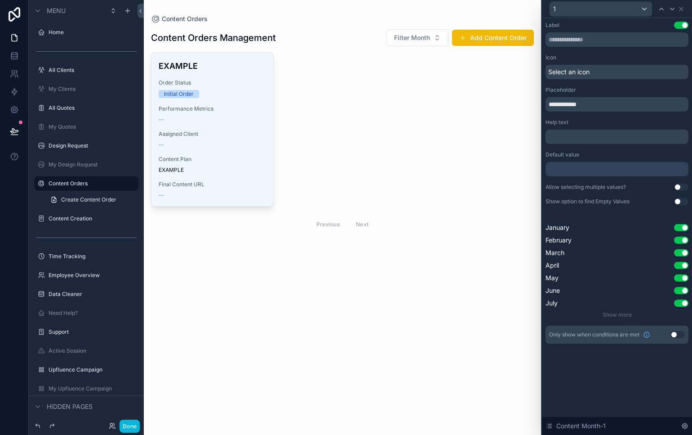
click at [620, 64] on div "Icon Select an icon" at bounding box center [617, 66] width 143 height 25
click at [621, 68] on div "Select an icon" at bounding box center [617, 72] width 143 height 14
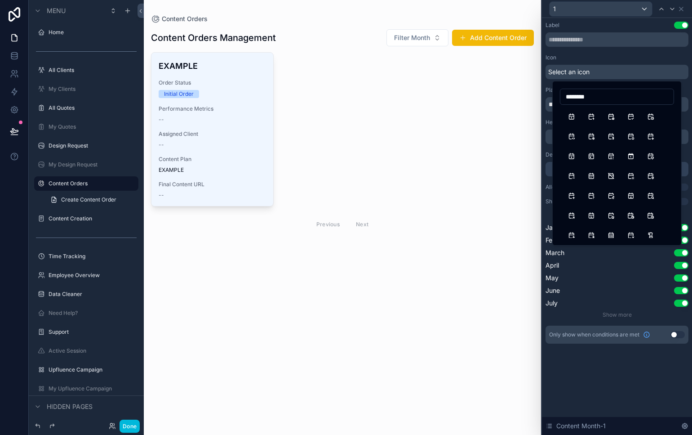
type input "********"
click at [577, 112] on button "Calendar" at bounding box center [572, 116] width 16 height 16
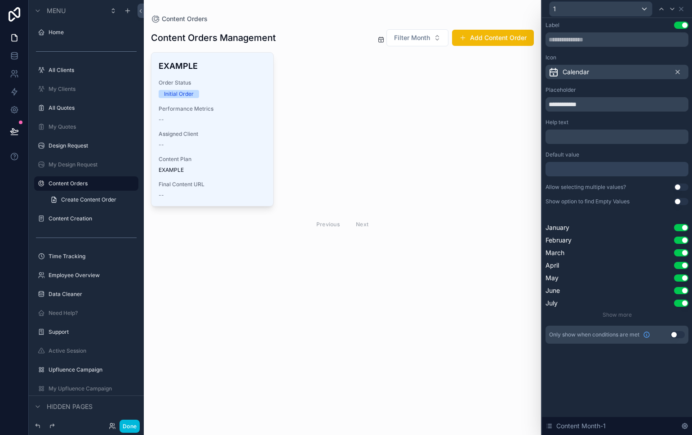
click at [677, 72] on icon at bounding box center [678, 72] width 4 height 4
click at [549, 105] on input "**********" at bounding box center [617, 104] width 143 height 14
click at [566, 105] on input "**********" at bounding box center [617, 104] width 143 height 14
click at [562, 107] on input "**********" at bounding box center [617, 104] width 143 height 14
type input "**********"
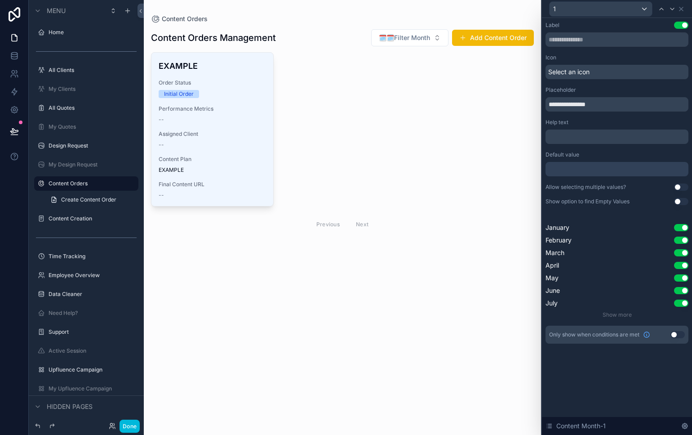
click at [623, 124] on div "Help text" at bounding box center [617, 122] width 143 height 7
drag, startPoint x: 131, startPoint y: 427, endPoint x: 160, endPoint y: 387, distance: 48.5
click at [132, 426] on button "Done" at bounding box center [130, 425] width 20 height 13
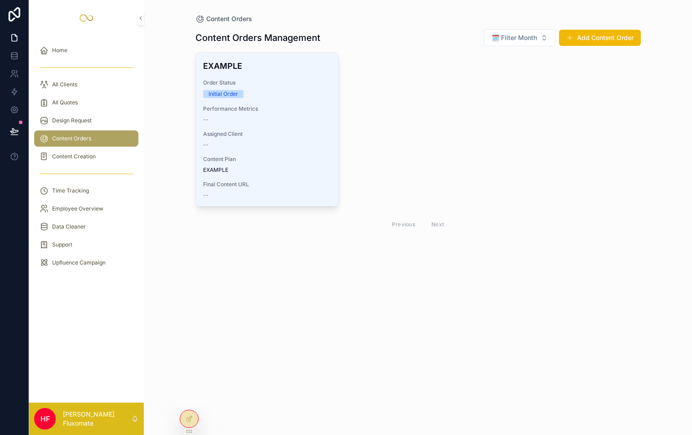
click at [501, 37] on span "🗓️ Filter Month" at bounding box center [514, 37] width 45 height 9
click at [405, 106] on div "EXAMPLE Order Status Initial Order Performance Metrics -- Assigned Client -- Co…" at bounding box center [418, 143] width 445 height 182
click at [603, 41] on button "Add Content Order" at bounding box center [600, 38] width 82 height 16
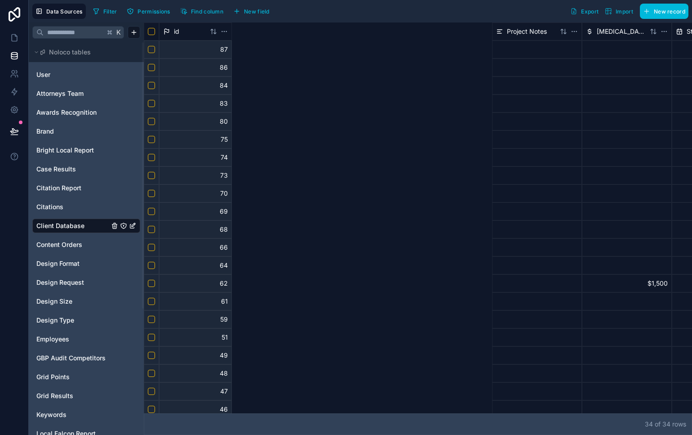
scroll to position [0, 701]
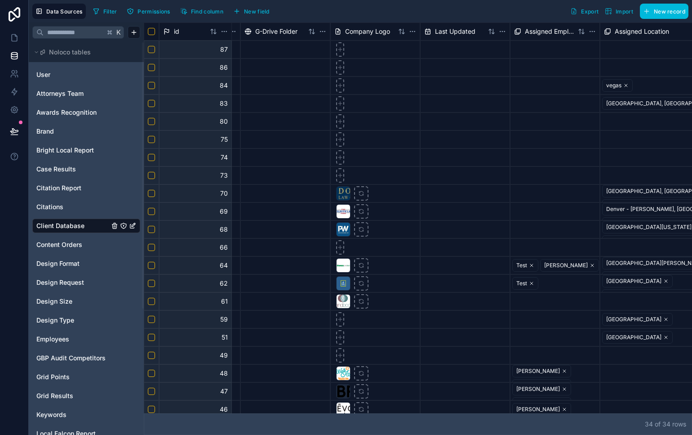
click at [85, 245] on link "Content Orders" at bounding box center [72, 244] width 73 height 9
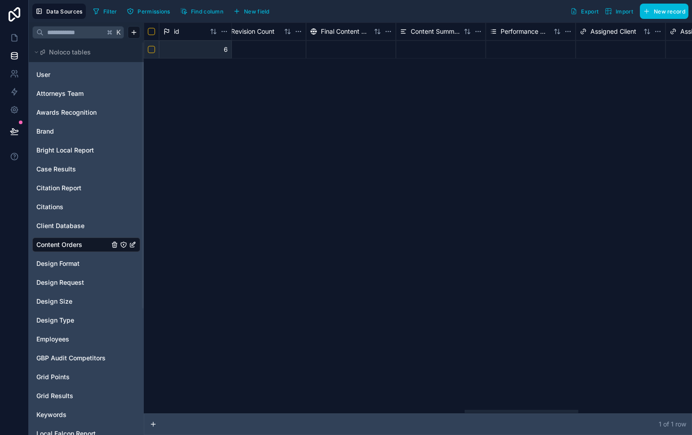
drag, startPoint x: 244, startPoint y: 412, endPoint x: 560, endPoint y: 400, distance: 316.2
click at [562, 409] on div at bounding box center [522, 410] width 114 height 3
drag, startPoint x: 537, startPoint y: 401, endPoint x: 566, endPoint y: 400, distance: 28.8
click at [546, 400] on div "id Assigned Editor Content Quality Score SEO Optimization Score Brand Complianc…" at bounding box center [418, 217] width 548 height 391
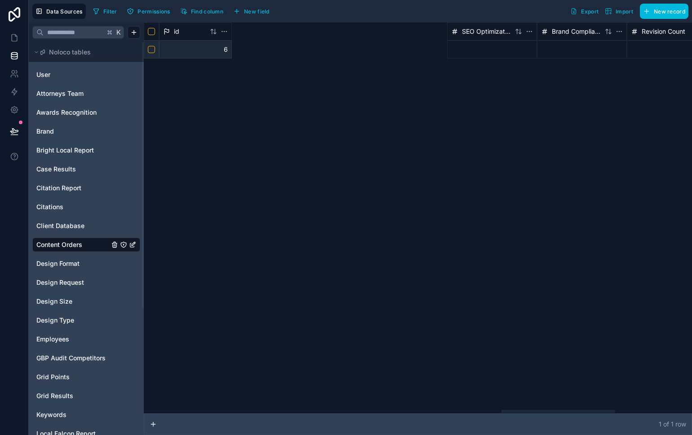
scroll to position [0, 2089]
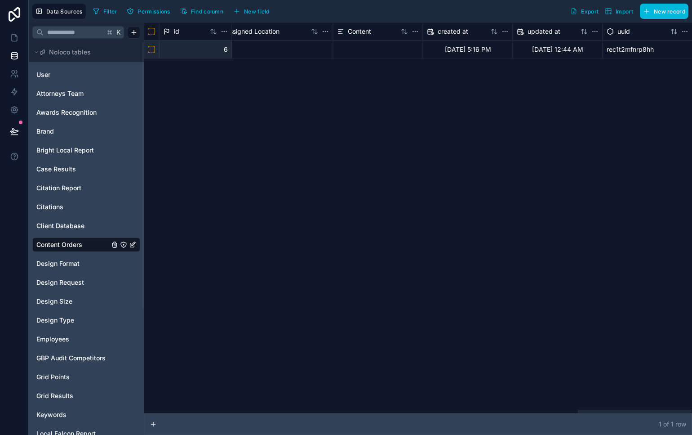
drag, startPoint x: 549, startPoint y: 410, endPoint x: 738, endPoint y: 315, distance: 211.5
click at [692, 409] on div at bounding box center [635, 410] width 114 height 3
click at [258, 8] on span "New field" at bounding box center [257, 11] width 26 height 7
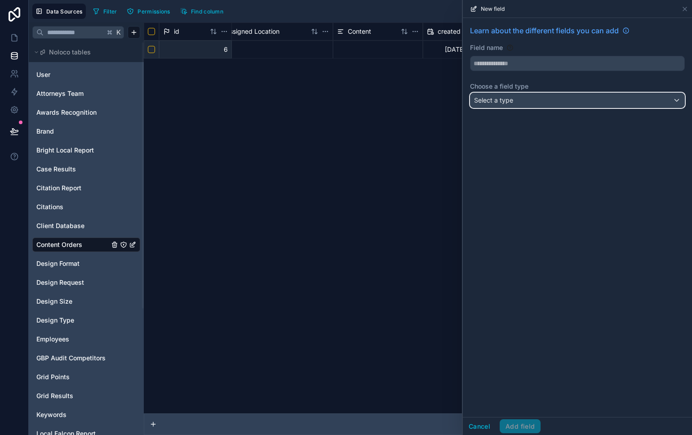
click at [547, 99] on div "Select a type" at bounding box center [578, 100] width 214 height 14
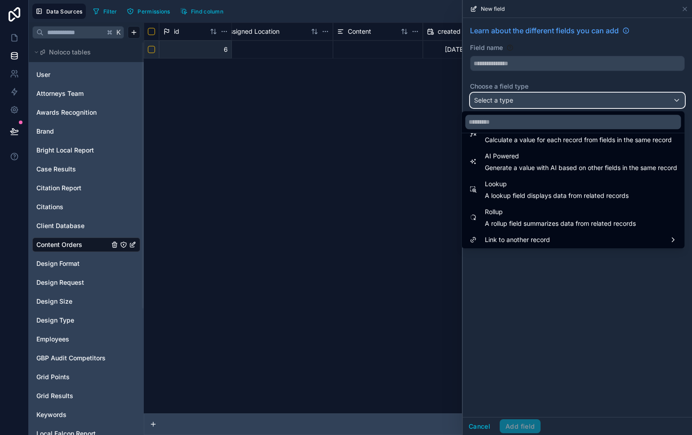
scroll to position [258, 0]
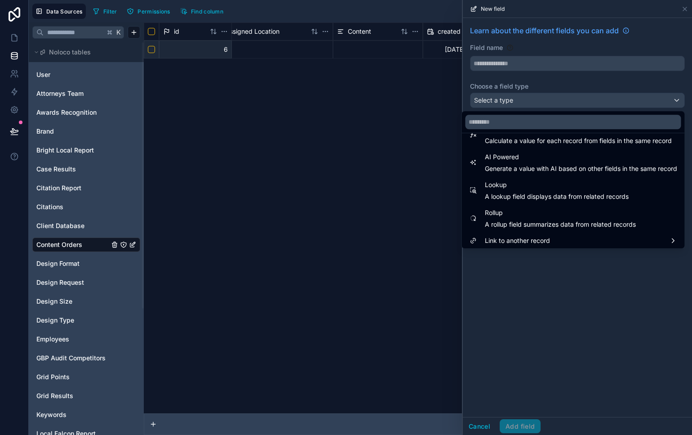
click at [609, 168] on span "Generate a value with AI based on other fields in the same record" at bounding box center [581, 168] width 192 height 9
type input "**********"
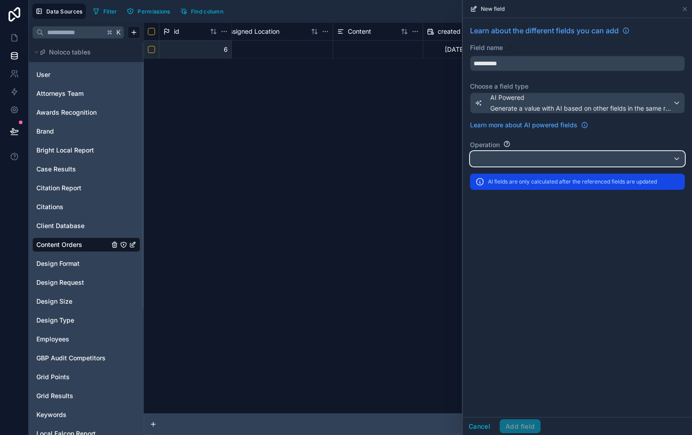
click at [519, 159] on div at bounding box center [578, 158] width 214 height 14
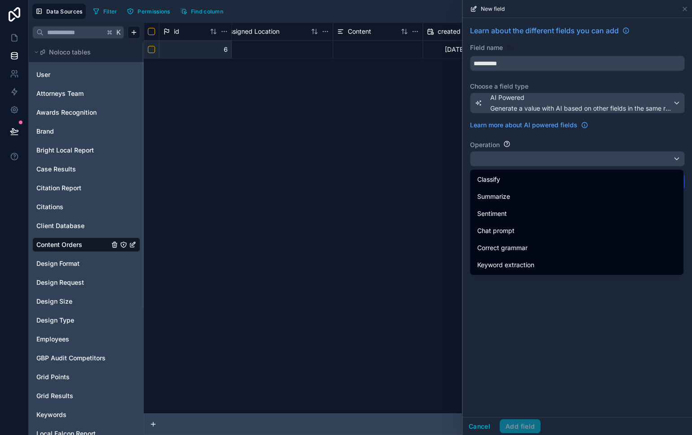
click at [596, 136] on div at bounding box center [577, 217] width 229 height 435
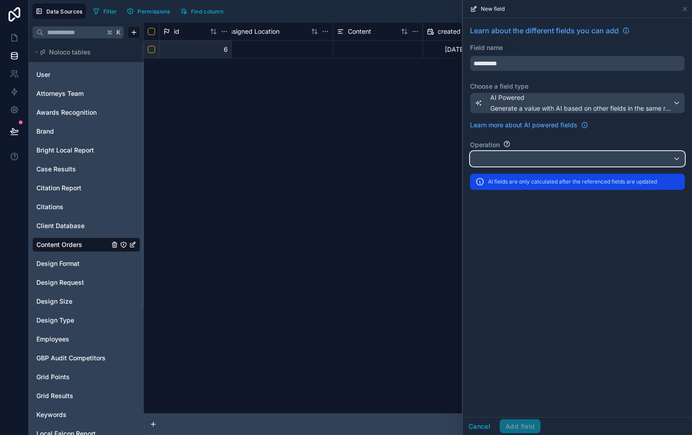
click at [605, 157] on div at bounding box center [578, 158] width 214 height 14
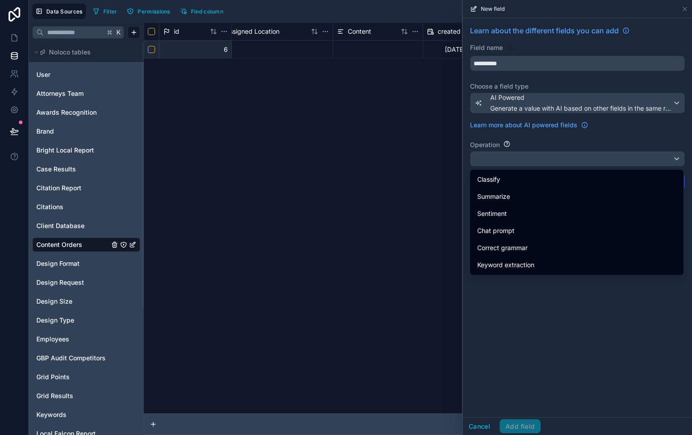
click at [570, 171] on div "Classify" at bounding box center [577, 179] width 210 height 16
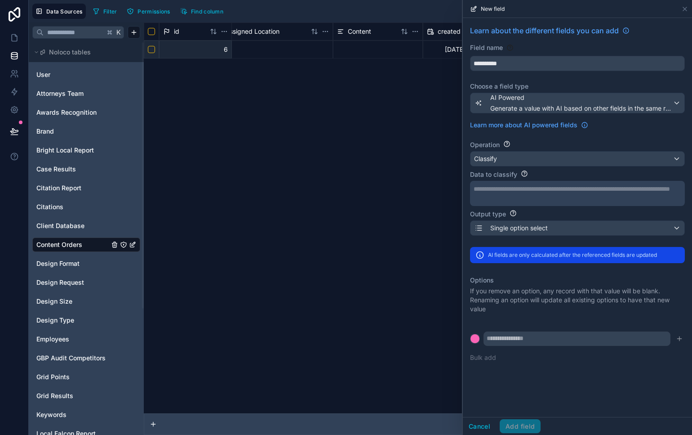
click at [582, 191] on p "**********" at bounding box center [577, 188] width 206 height 9
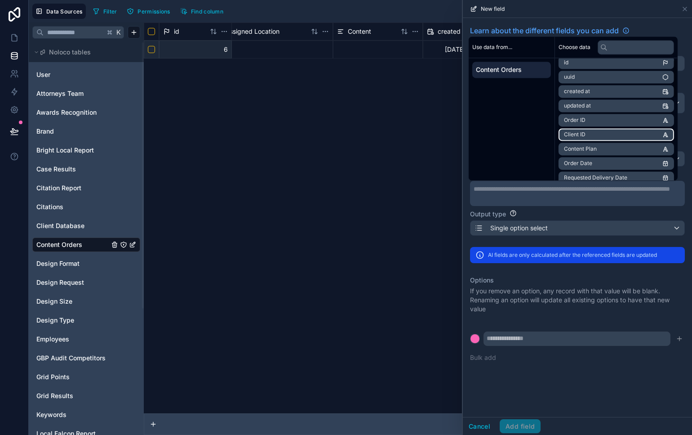
scroll to position [6, 0]
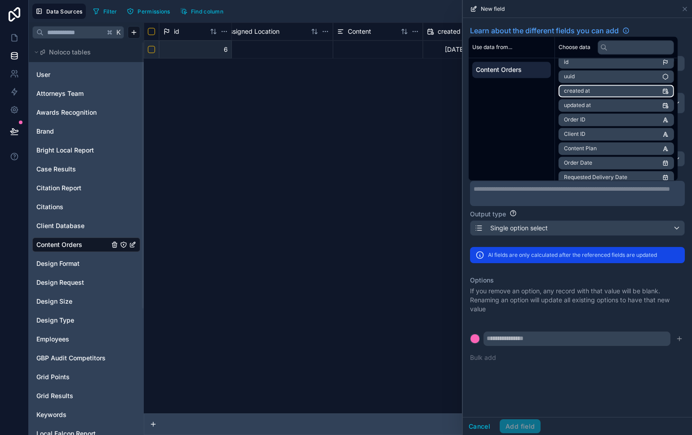
click at [646, 93] on li "created at" at bounding box center [617, 90] width 116 height 13
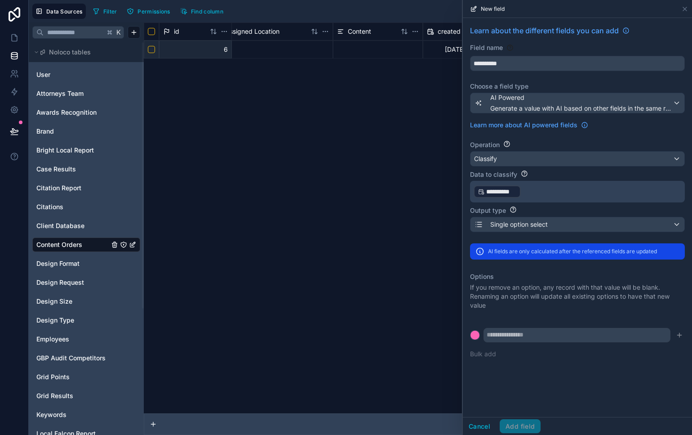
click at [583, 209] on div "Output type" at bounding box center [577, 210] width 215 height 9
click at [582, 195] on p "**********" at bounding box center [577, 191] width 206 height 14
drag, startPoint x: 591, startPoint y: 213, endPoint x: 584, endPoint y: 201, distance: 13.5
click at [589, 213] on div "Output type" at bounding box center [577, 210] width 215 height 9
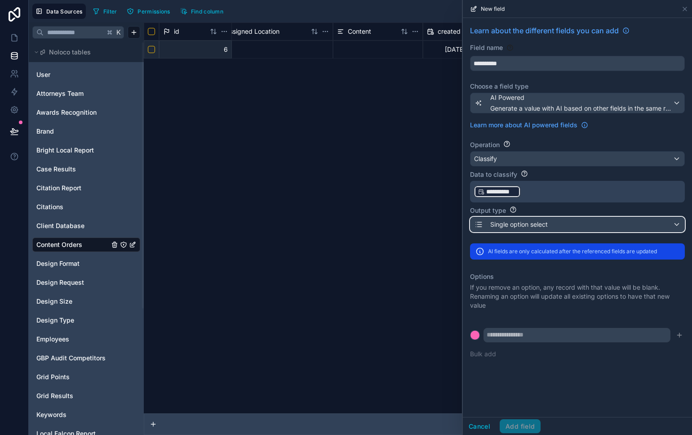
click at [585, 219] on div "Single option select" at bounding box center [578, 224] width 214 height 14
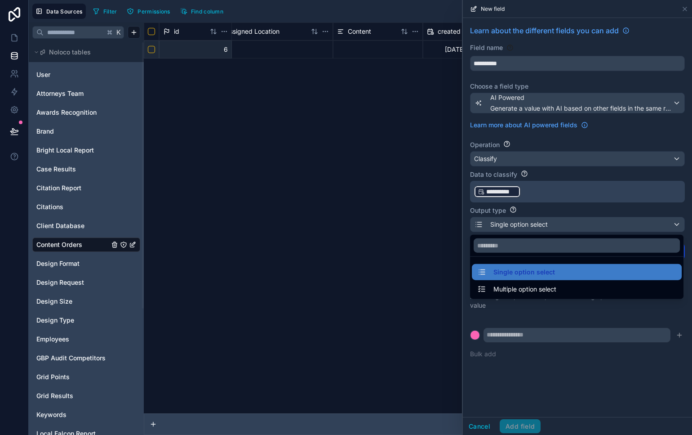
click at [586, 207] on div at bounding box center [577, 217] width 229 height 435
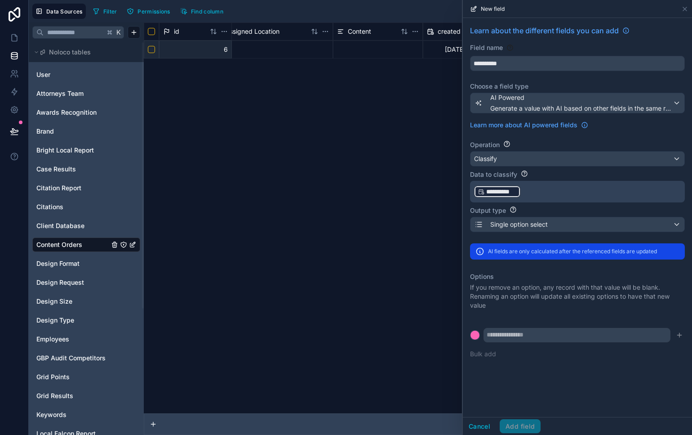
click at [584, 187] on p "**********" at bounding box center [577, 191] width 206 height 14
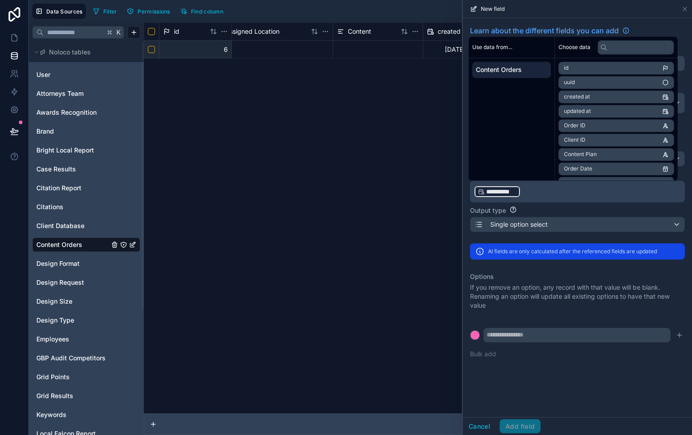
click at [579, 214] on div "Output type" at bounding box center [577, 210] width 215 height 9
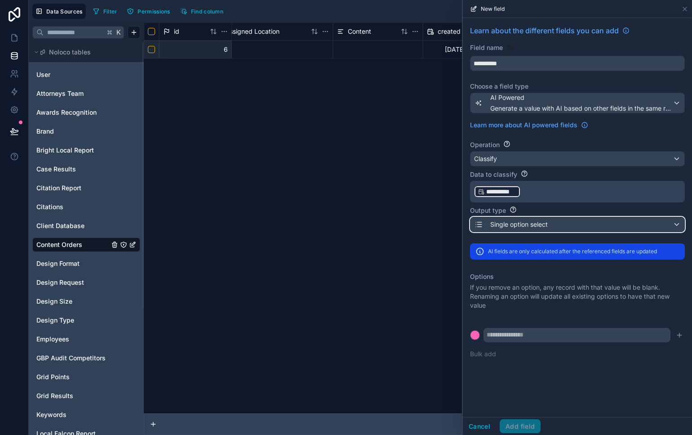
click at [583, 222] on div "Single option select" at bounding box center [578, 224] width 214 height 14
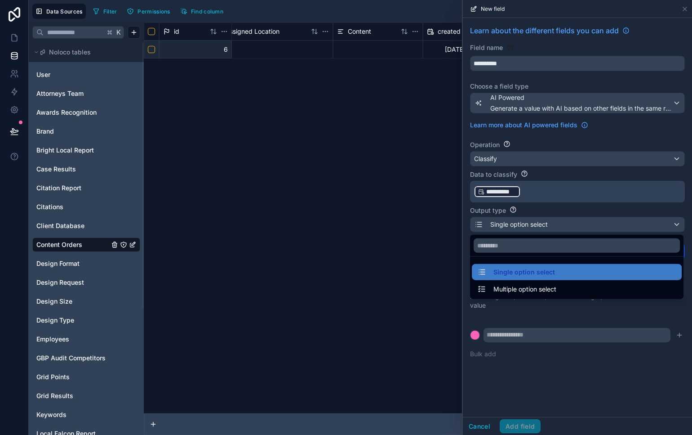
click at [609, 329] on div at bounding box center [577, 217] width 229 height 435
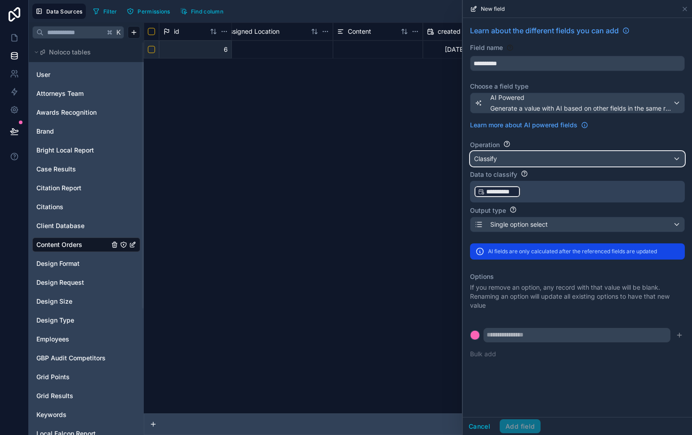
click at [573, 156] on div "Classify" at bounding box center [578, 158] width 214 height 14
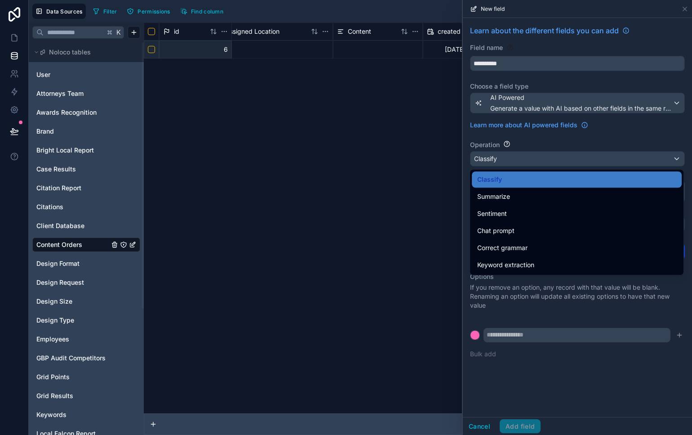
click at [596, 137] on div at bounding box center [577, 217] width 229 height 435
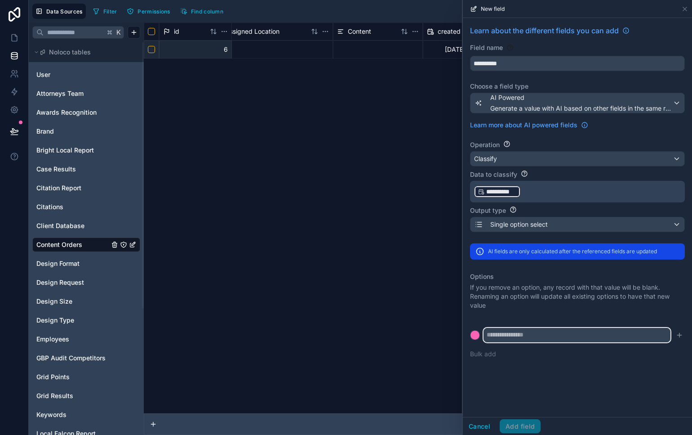
click at [551, 329] on input "text" at bounding box center [577, 335] width 187 height 14
type input "*"
click at [555, 196] on p "**********" at bounding box center [577, 191] width 206 height 14
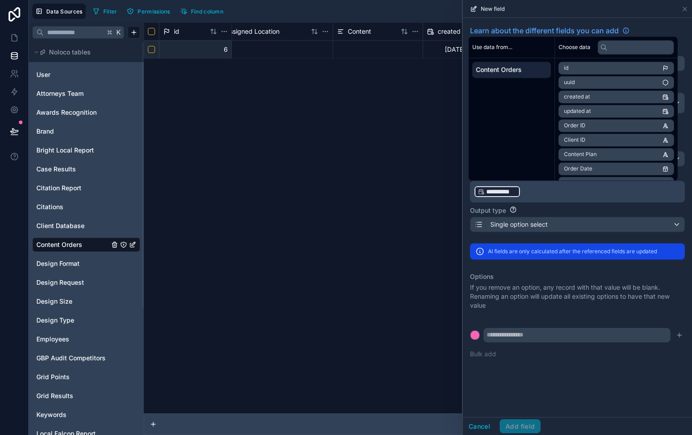
click at [555, 195] on p "**********" at bounding box center [577, 191] width 206 height 14
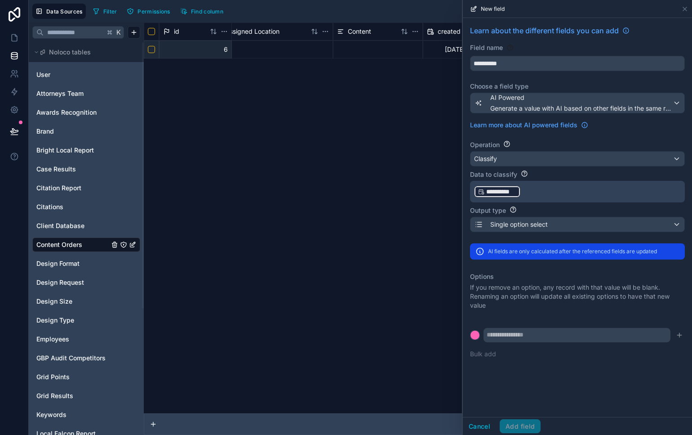
drag, startPoint x: 534, startPoint y: 190, endPoint x: 522, endPoint y: 192, distance: 11.9
click at [532, 189] on p "**********" at bounding box center [577, 191] width 206 height 14
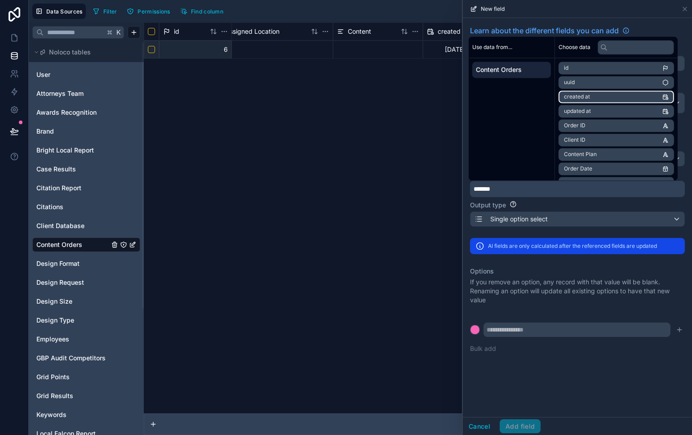
click at [609, 94] on li "created at" at bounding box center [617, 96] width 116 height 13
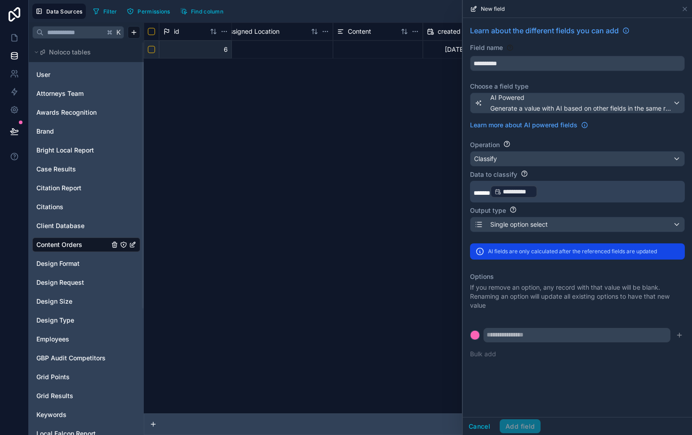
click at [576, 306] on p "If you remove an option, any record with that value will be blank. Renaming an …" at bounding box center [577, 296] width 215 height 27
click at [519, 338] on input "text" at bounding box center [577, 335] width 187 height 14
type input "****"
click at [683, 333] on icon "submit" at bounding box center [679, 334] width 7 height 7
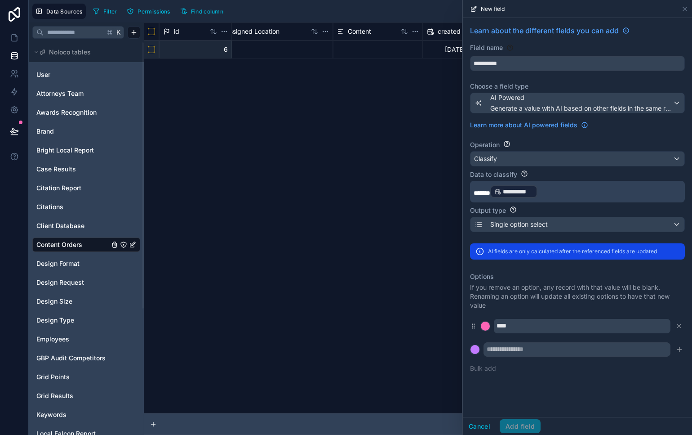
click at [515, 432] on div "Cancel Add field" at bounding box center [502, 426] width 78 height 14
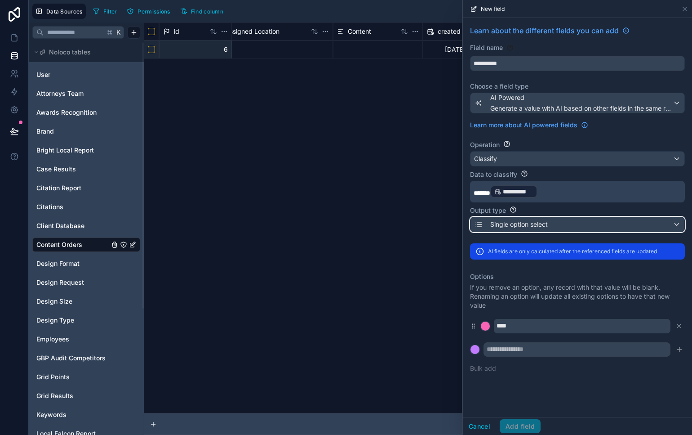
click at [592, 222] on div "Single option select" at bounding box center [578, 224] width 214 height 14
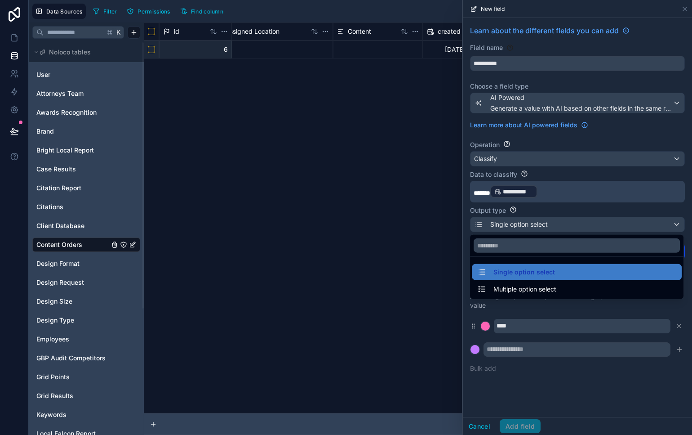
click at [578, 284] on div "Multiple option select" at bounding box center [576, 289] width 199 height 11
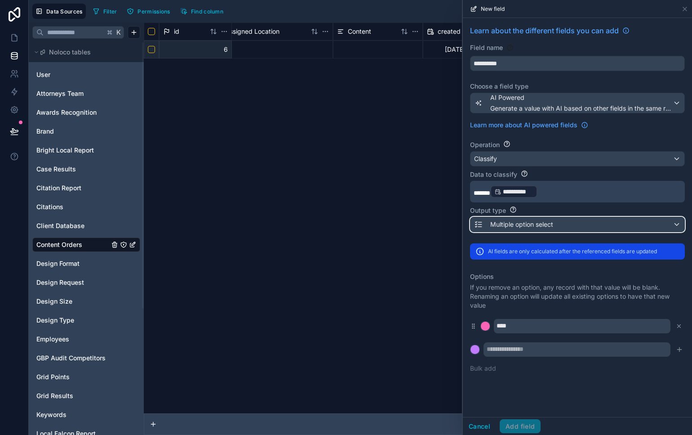
click at [591, 224] on div "Multiple option select" at bounding box center [578, 224] width 214 height 14
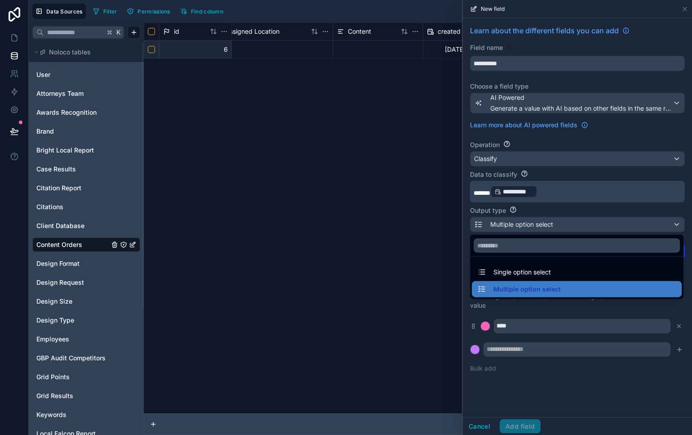
click at [593, 267] on div "Single option select" at bounding box center [576, 272] width 199 height 11
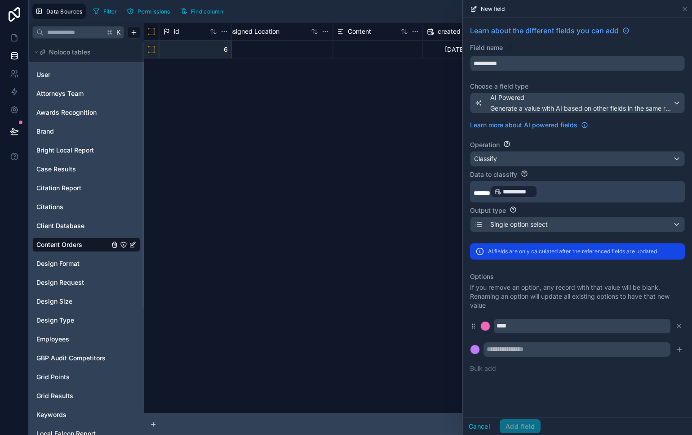
click at [575, 197] on p "**********" at bounding box center [577, 191] width 206 height 14
click at [571, 193] on p "**********" at bounding box center [577, 191] width 206 height 14
click at [686, 10] on icon at bounding box center [684, 8] width 7 height 7
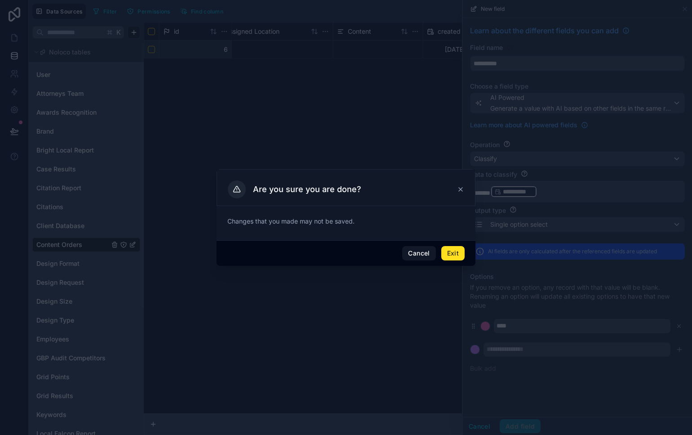
click at [457, 191] on icon at bounding box center [460, 189] width 7 height 7
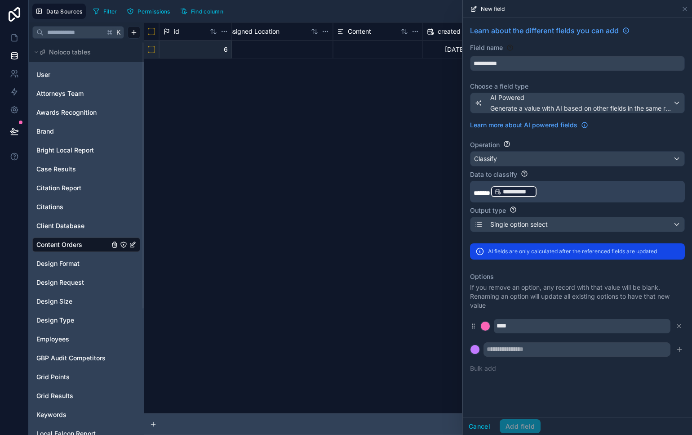
click at [562, 49] on div "Field name" at bounding box center [577, 47] width 215 height 9
click at [564, 67] on input "**********" at bounding box center [578, 63] width 214 height 14
click at [626, 114] on div "**********" at bounding box center [577, 201] width 229 height 367
click at [626, 113] on button "AI Powered Generate a value with AI based on other fields in the same record" at bounding box center [577, 103] width 215 height 21
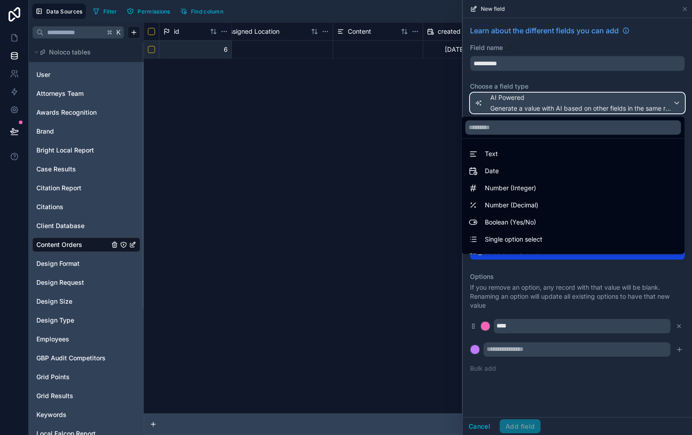
scroll to position [2, 0]
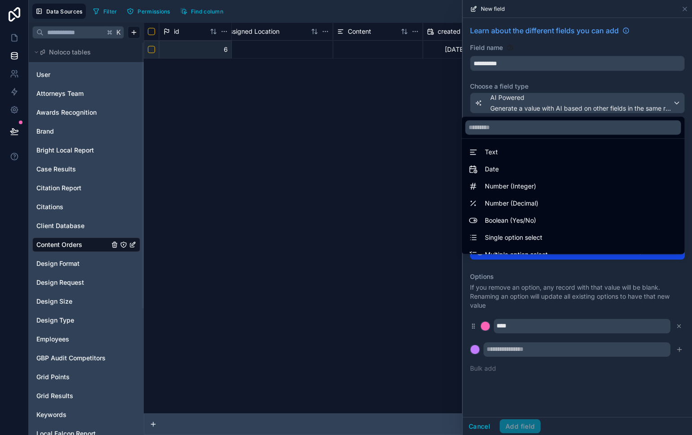
click at [476, 426] on div at bounding box center [577, 217] width 229 height 435
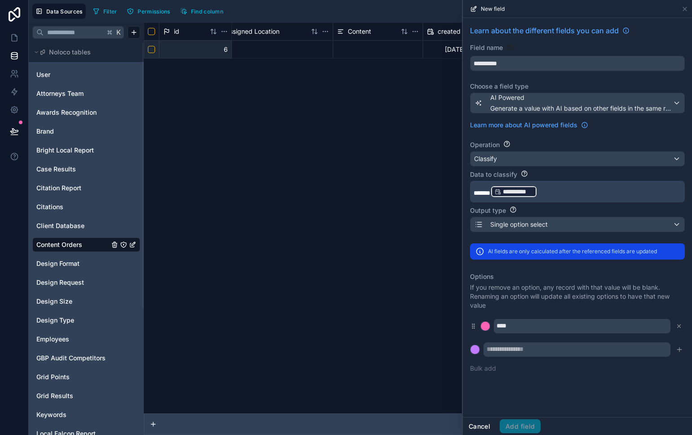
click at [478, 429] on button "Cancel" at bounding box center [479, 426] width 33 height 14
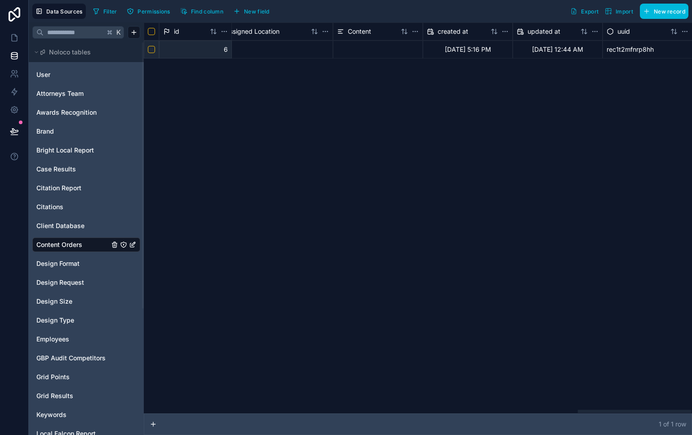
click at [249, 14] on span "New field" at bounding box center [257, 11] width 26 height 7
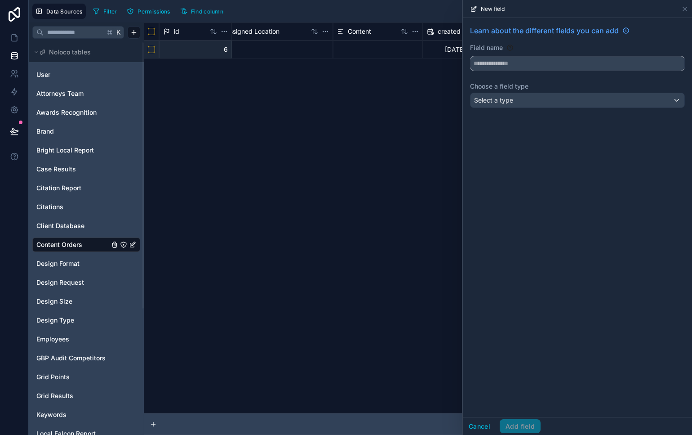
click at [551, 62] on input "text" at bounding box center [578, 63] width 214 height 14
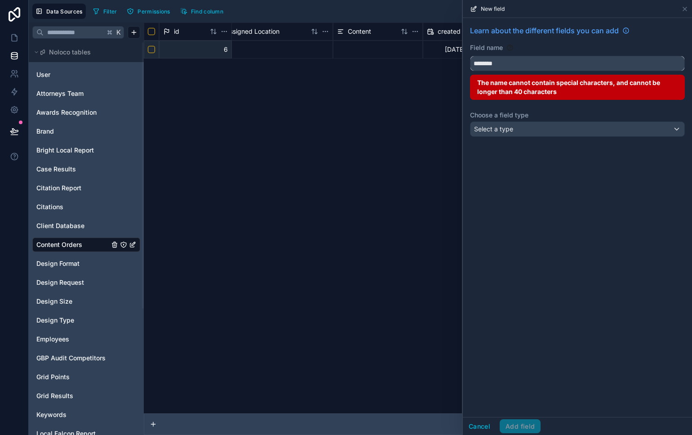
click at [470, 56] on button "*******" at bounding box center [577, 63] width 215 height 15
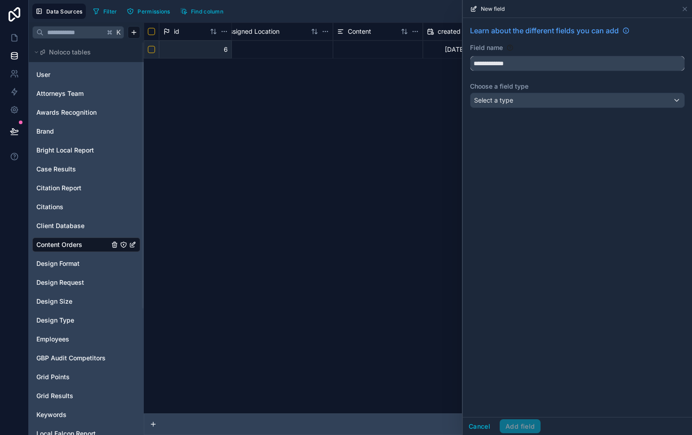
type input "**********"
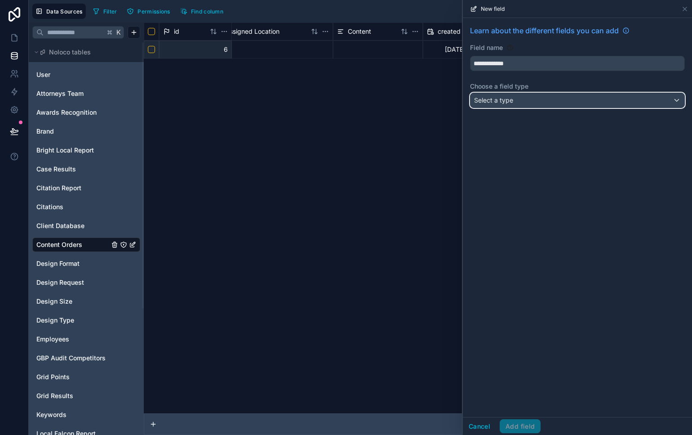
click at [588, 101] on div "Select a type" at bounding box center [578, 100] width 214 height 14
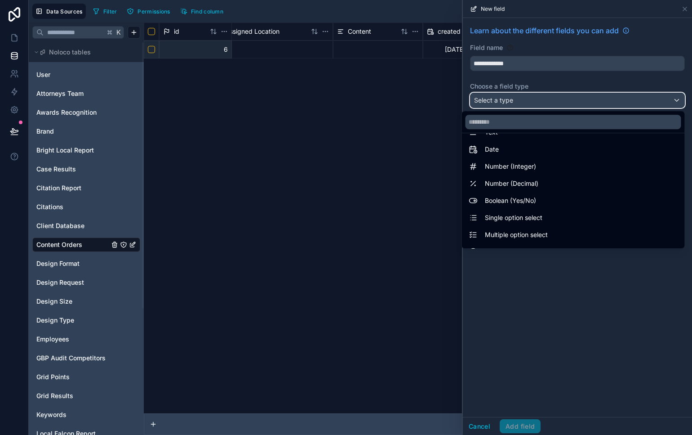
scroll to position [17, 0]
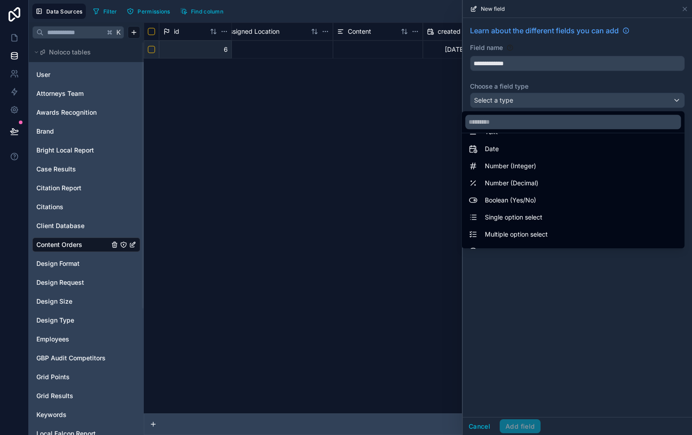
click at [540, 213] on div "Single option select" at bounding box center [573, 217] width 209 height 11
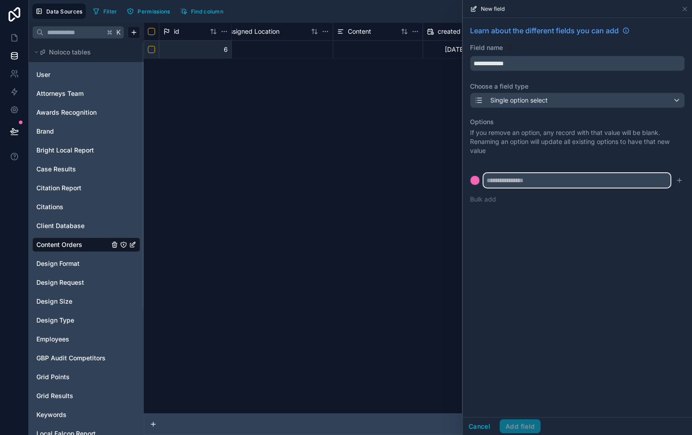
click at [624, 173] on input "text" at bounding box center [577, 180] width 187 height 14
type input "*******"
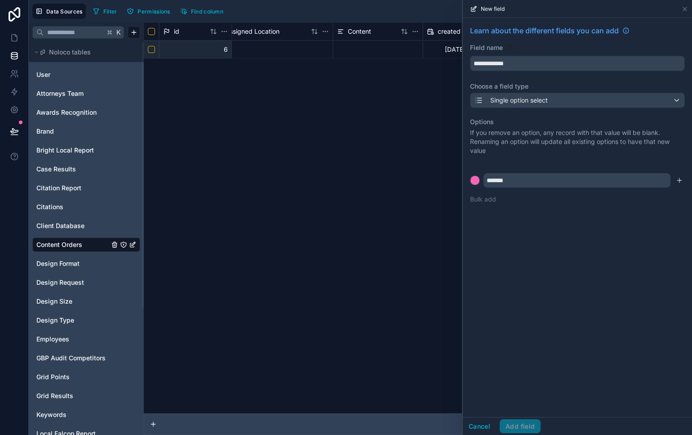
click at [674, 175] on button "submit" at bounding box center [679, 180] width 11 height 11
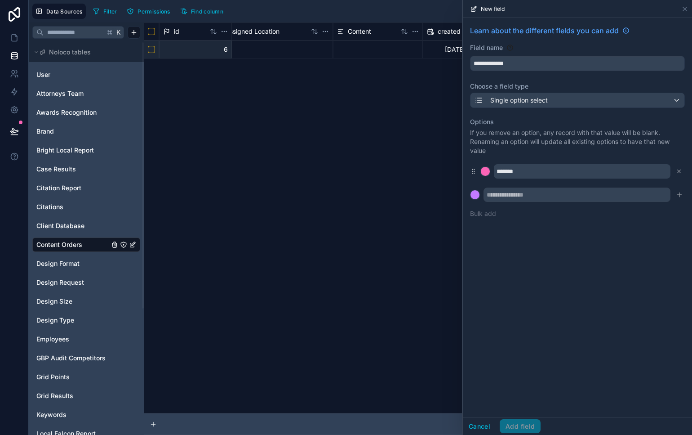
click at [582, 203] on div "Options If you remove an option, any record with that value will be blank. Rena…" at bounding box center [577, 167] width 215 height 111
click at [582, 196] on input "text" at bounding box center [577, 194] width 187 height 14
type input "********"
click at [470, 190] on button at bounding box center [475, 195] width 10 height 10
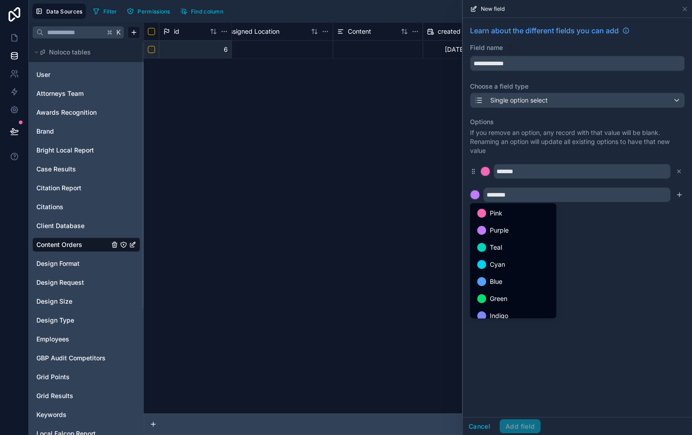
drag, startPoint x: 628, startPoint y: 295, endPoint x: 692, endPoint y: 189, distance: 123.6
click at [632, 288] on div at bounding box center [577, 217] width 229 height 435
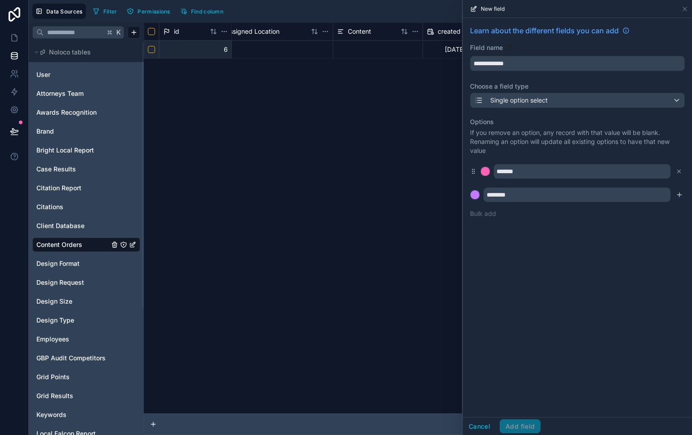
click at [682, 195] on icon "submit" at bounding box center [679, 194] width 7 height 7
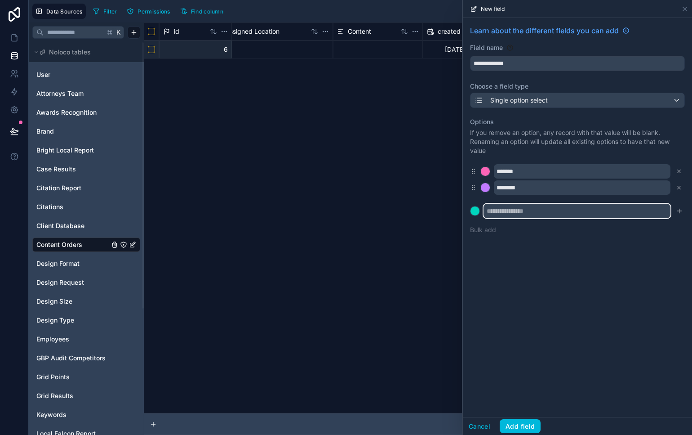
click at [640, 208] on input "text" at bounding box center [577, 211] width 187 height 14
type input "*"
type input "*****"
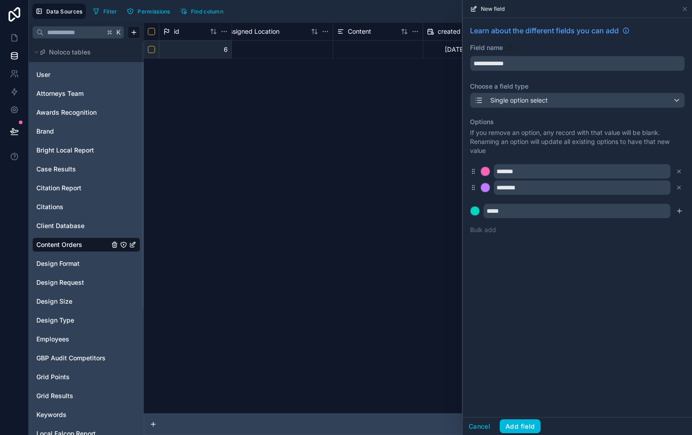
click at [680, 211] on icon "submit" at bounding box center [680, 211] width 0 height 4
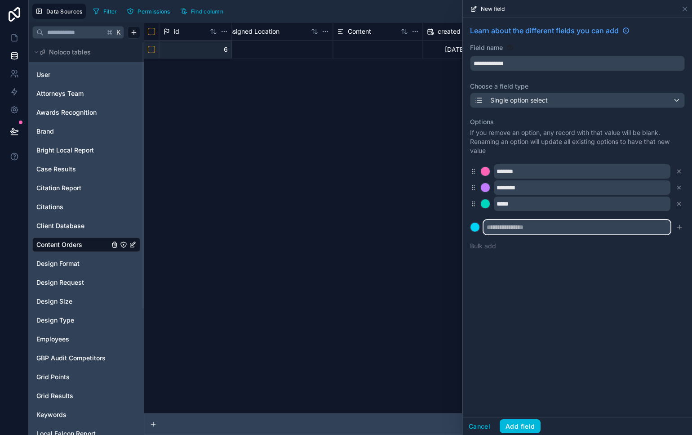
click at [547, 222] on input "text" at bounding box center [577, 227] width 187 height 14
type input "*****"
drag, startPoint x: 676, startPoint y: 231, endPoint x: 510, endPoint y: 237, distance: 165.5
click at [676, 231] on button "submit" at bounding box center [679, 227] width 11 height 11
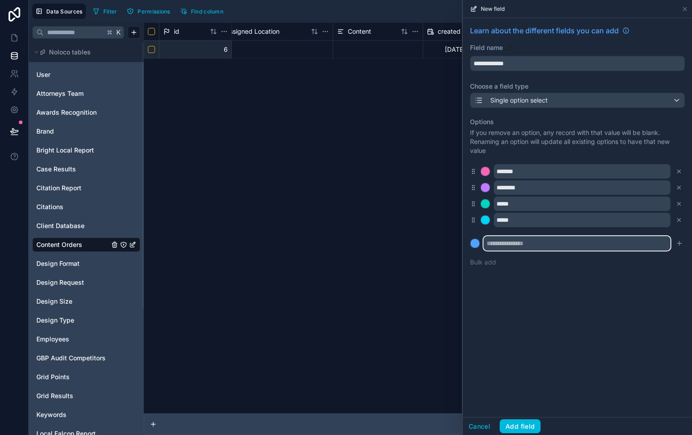
click at [498, 243] on input "text" at bounding box center [577, 243] width 187 height 14
type input "***"
click at [470, 238] on button at bounding box center [475, 243] width 10 height 10
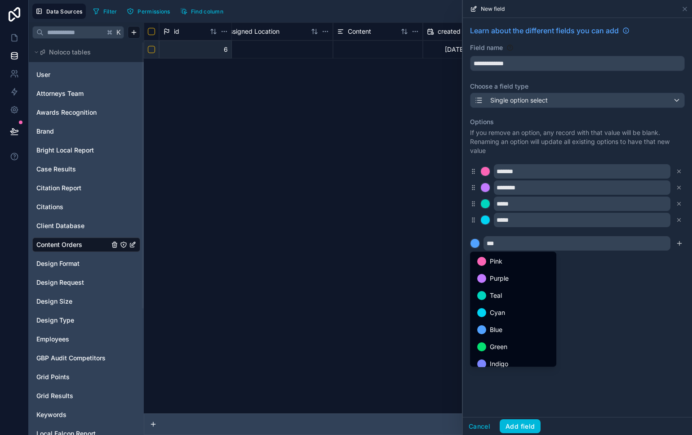
click at [616, 287] on div at bounding box center [577, 217] width 229 height 435
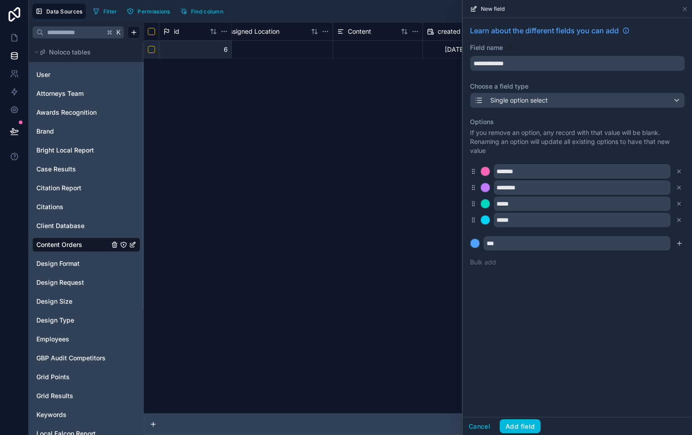
click at [680, 241] on icon "submit" at bounding box center [679, 243] width 7 height 7
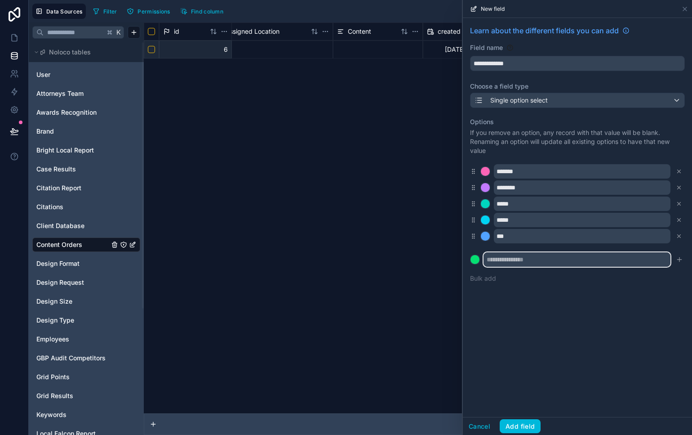
click at [528, 266] on input "text" at bounding box center [577, 259] width 187 height 14
type input "****"
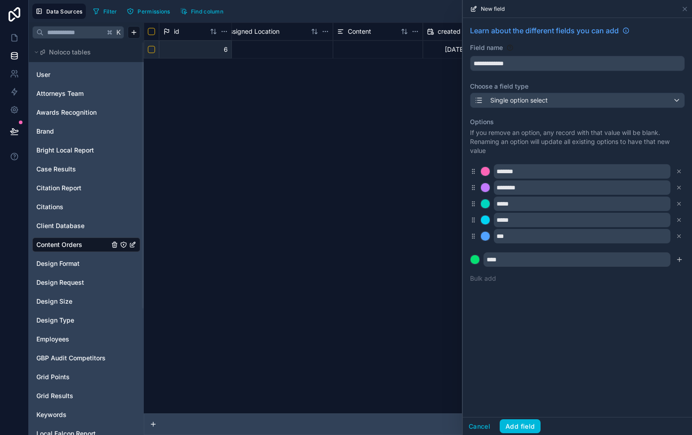
click at [680, 258] on icon "submit" at bounding box center [679, 259] width 7 height 7
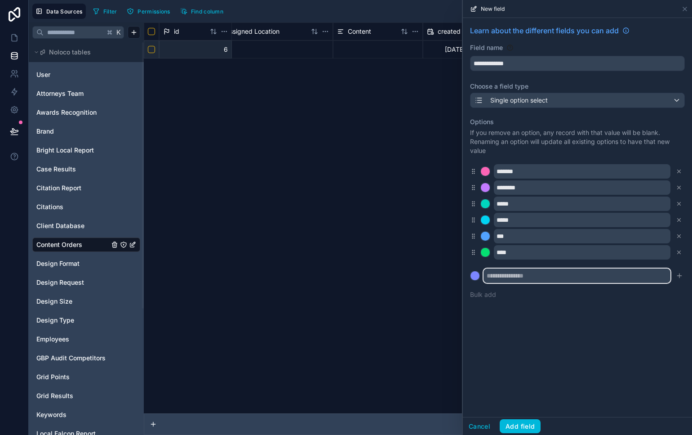
click at [511, 274] on input "text" at bounding box center [577, 275] width 187 height 14
type input "****"
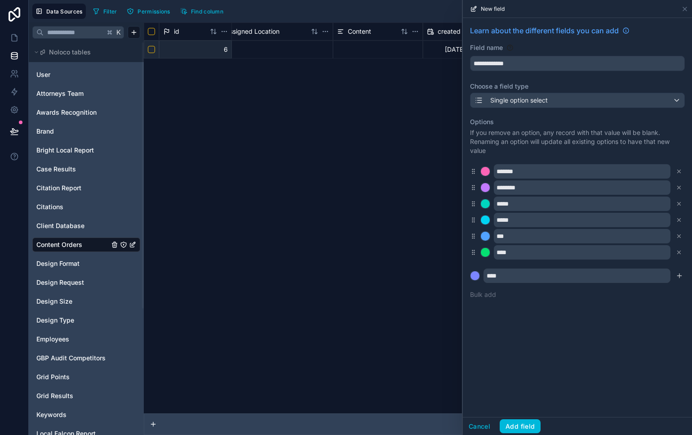
click at [680, 274] on icon "submit" at bounding box center [679, 275] width 7 height 7
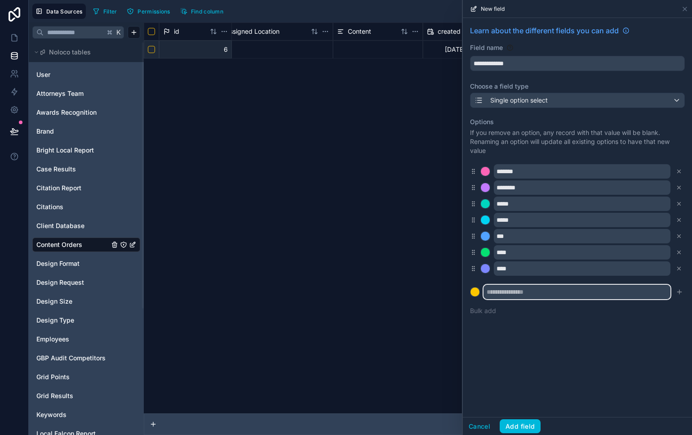
click at [507, 290] on input "text" at bounding box center [577, 292] width 187 height 14
type input "******"
click at [682, 293] on icon "submit" at bounding box center [679, 291] width 7 height 7
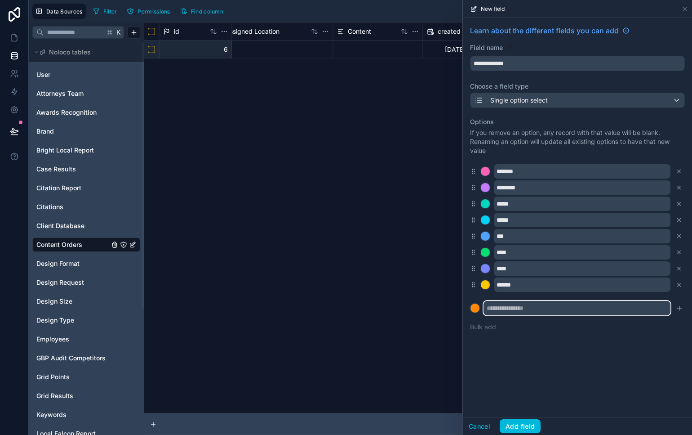
click at [492, 303] on input "text" at bounding box center [577, 308] width 187 height 14
type input "*********"
click at [680, 310] on icon "submit" at bounding box center [679, 307] width 7 height 7
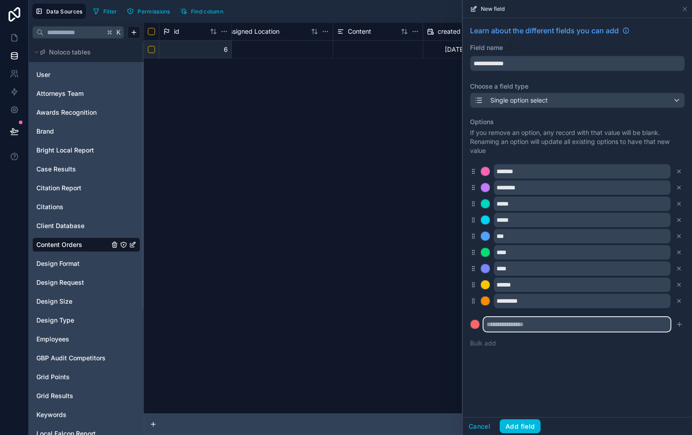
click at [548, 322] on input "text" at bounding box center [577, 324] width 187 height 14
type input "*******"
click at [680, 322] on icon "submit" at bounding box center [680, 324] width 0 height 4
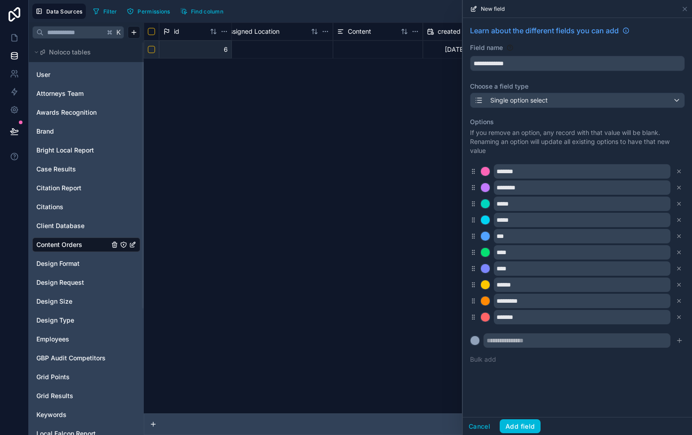
click at [599, 351] on div "Options If you remove an option, any record with that value will be blank. Rena…" at bounding box center [577, 240] width 215 height 257
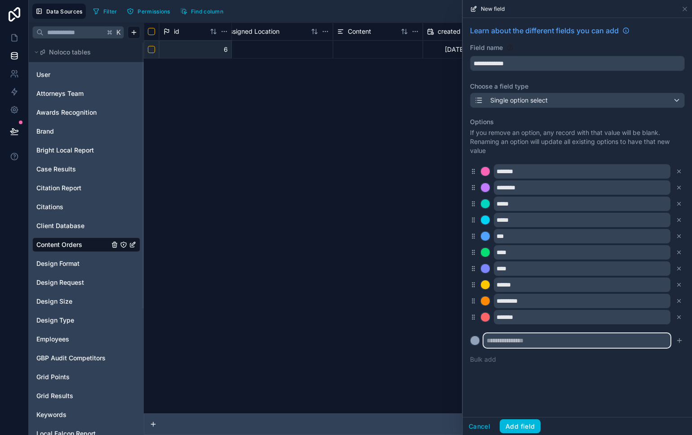
click at [597, 339] on input "text" at bounding box center [577, 340] width 187 height 14
type input "*********"
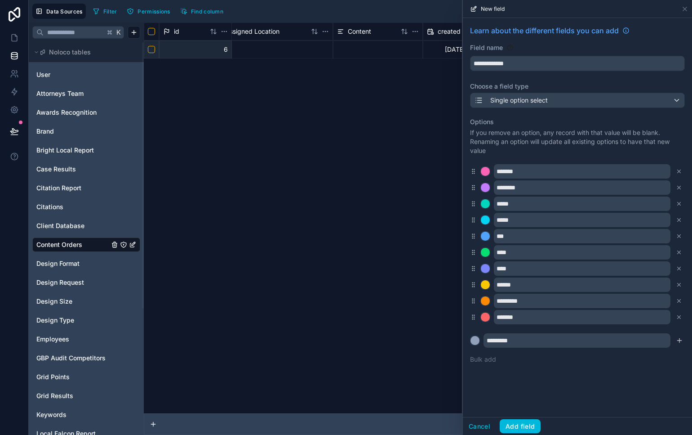
click at [683, 341] on button "submit" at bounding box center [679, 340] width 11 height 11
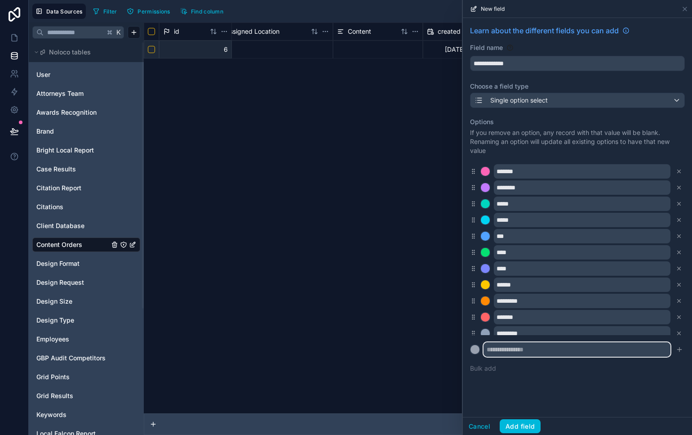
click at [545, 351] on input "text" at bounding box center [577, 349] width 187 height 14
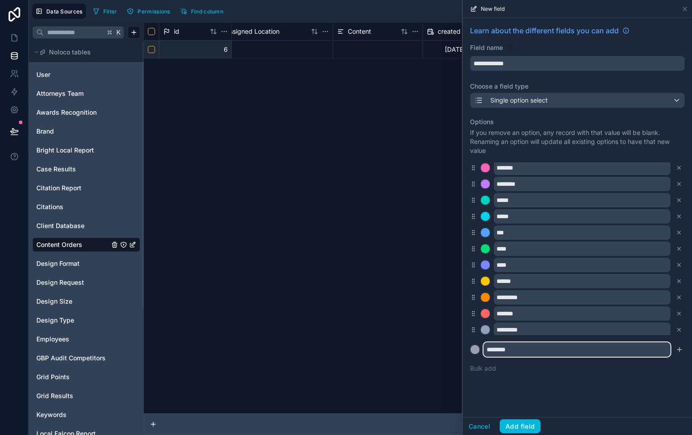
scroll to position [0, 0]
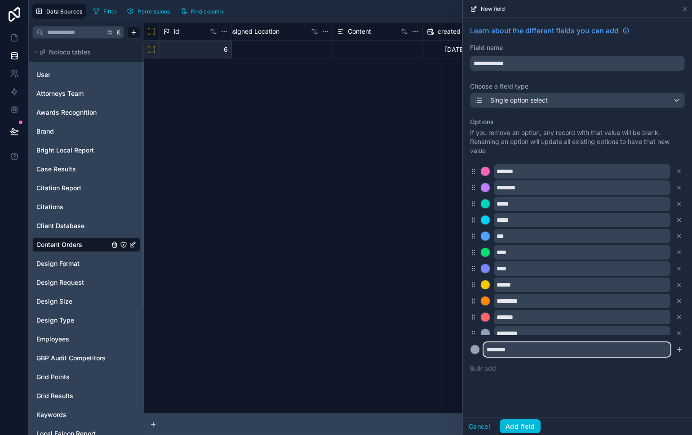
type input "********"
click at [578, 398] on div "**********" at bounding box center [577, 217] width 229 height 399
click at [535, 424] on button "Add field" at bounding box center [520, 426] width 41 height 14
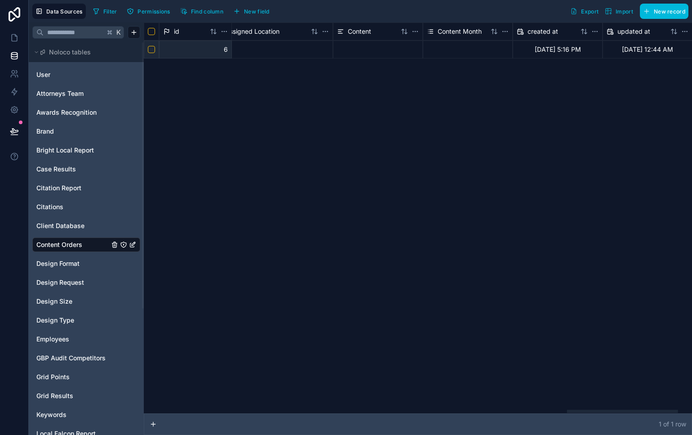
click at [267, 9] on span "New field" at bounding box center [257, 11] width 26 height 7
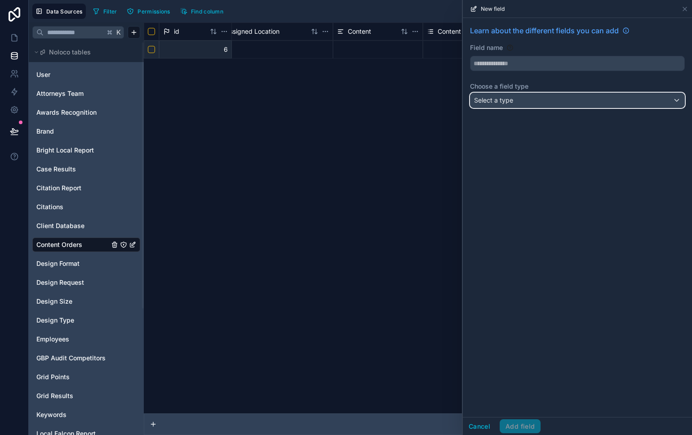
click at [629, 102] on div "Select a type" at bounding box center [578, 100] width 214 height 14
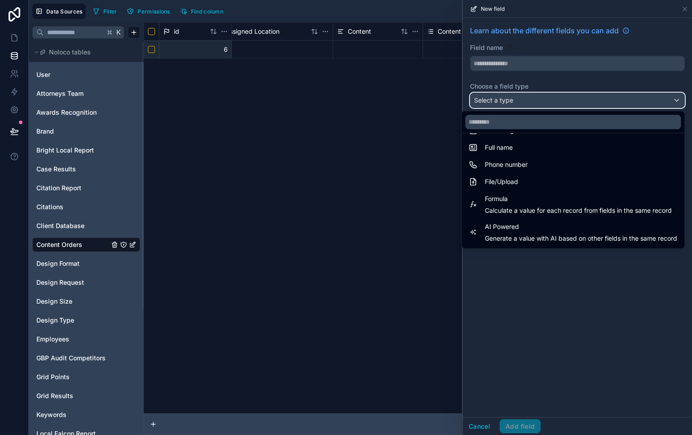
scroll to position [204, 0]
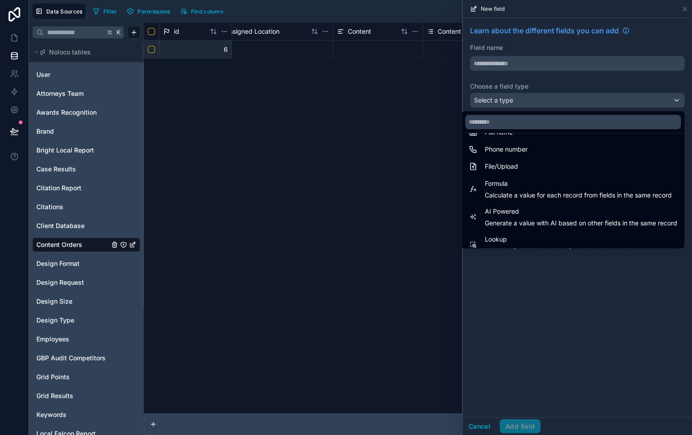
click at [622, 211] on span "AI Powered" at bounding box center [581, 211] width 192 height 11
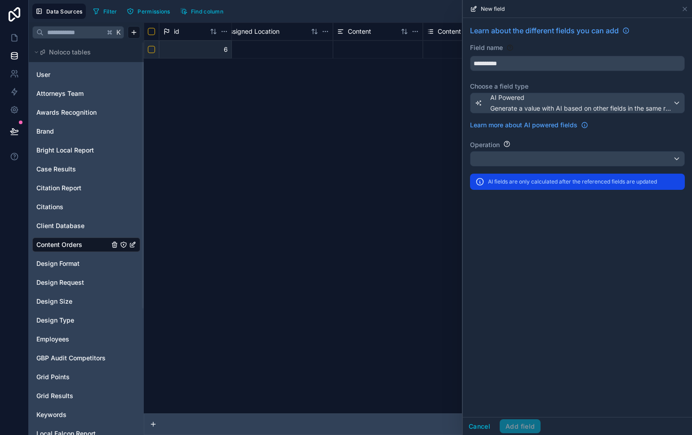
type input "**********"
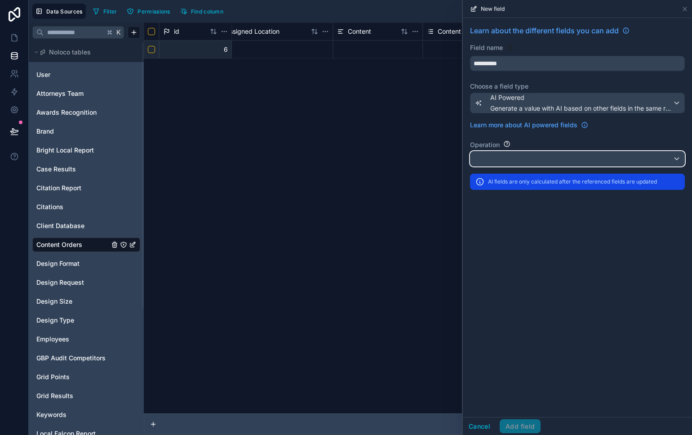
click at [583, 156] on div at bounding box center [578, 158] width 214 height 14
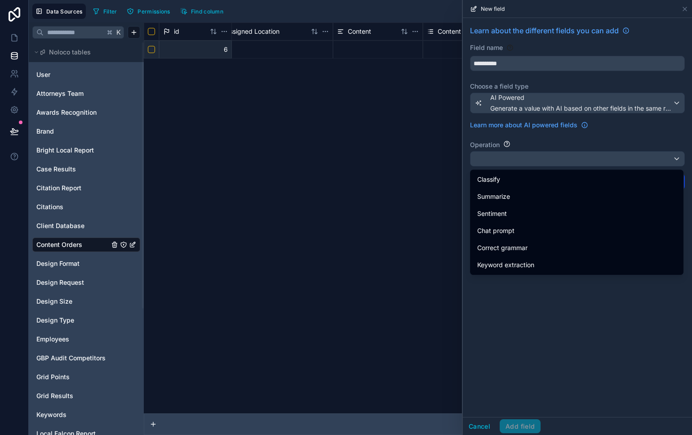
click at [573, 236] on div "Chat prompt" at bounding box center [577, 230] width 210 height 16
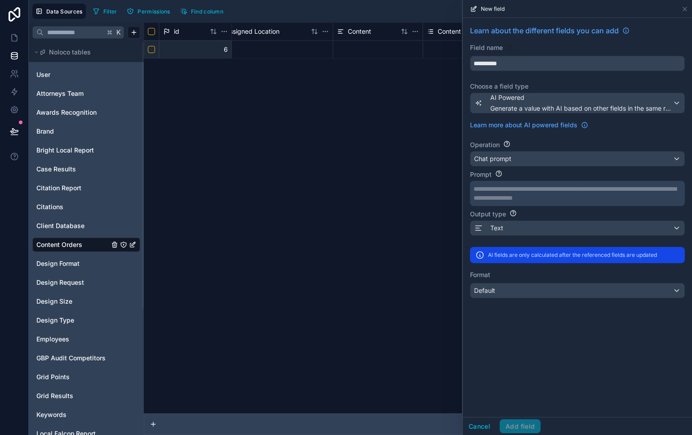
click at [597, 196] on div "**********" at bounding box center [577, 193] width 206 height 18
click at [591, 227] on div "Text" at bounding box center [578, 228] width 214 height 14
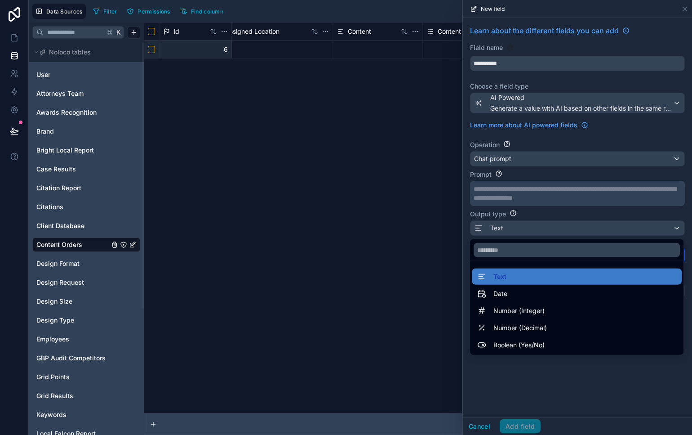
click at [605, 356] on div at bounding box center [577, 217] width 229 height 435
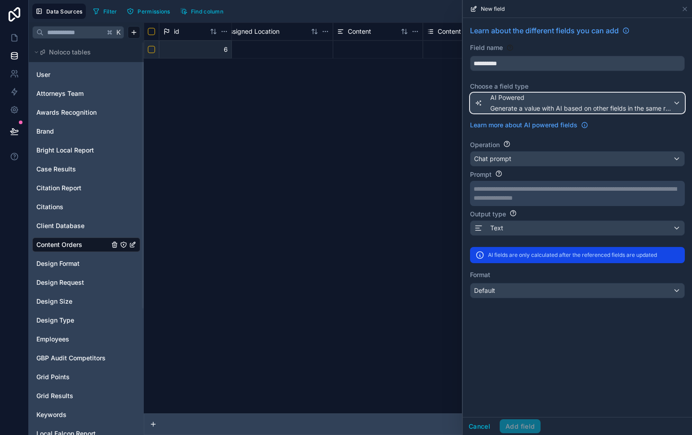
click at [574, 102] on div "AI Powered Generate a value with AI based on other fields in the same record" at bounding box center [581, 103] width 182 height 20
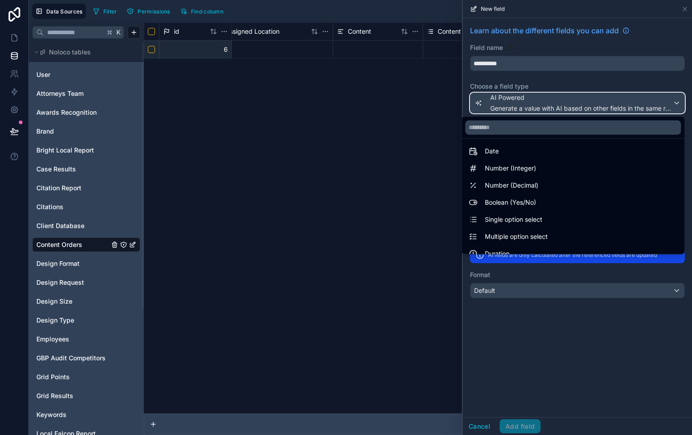
scroll to position [0, 0]
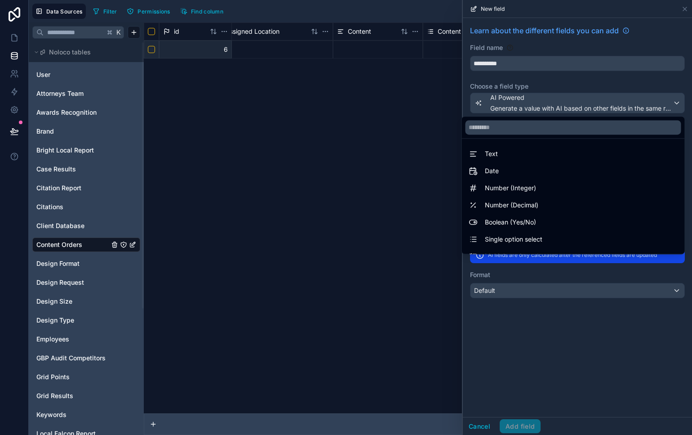
click at [618, 380] on div at bounding box center [577, 217] width 229 height 435
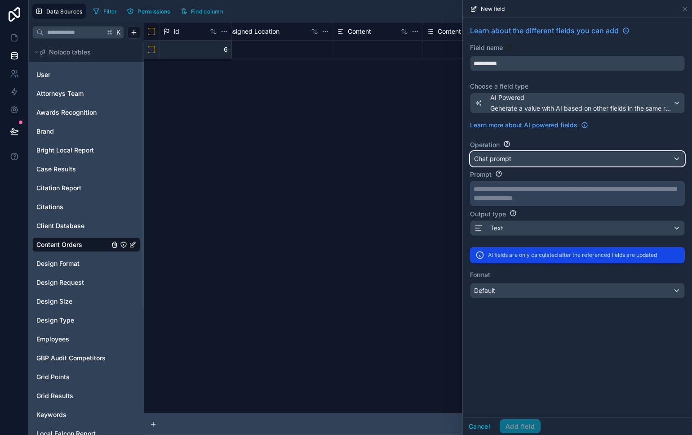
click at [539, 160] on div "Chat prompt" at bounding box center [578, 158] width 214 height 14
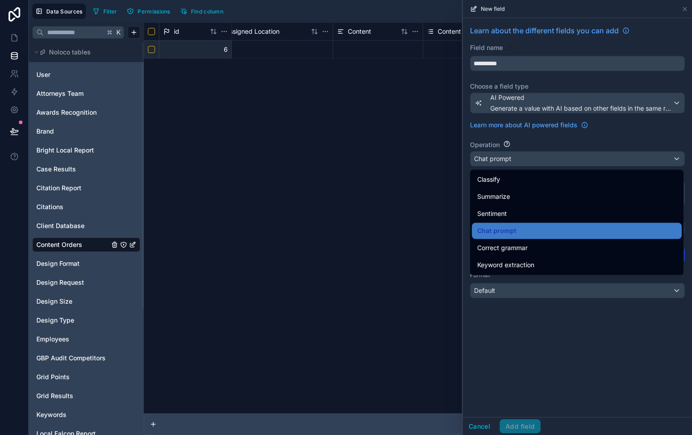
click at [544, 182] on div "Classify" at bounding box center [576, 179] width 199 height 11
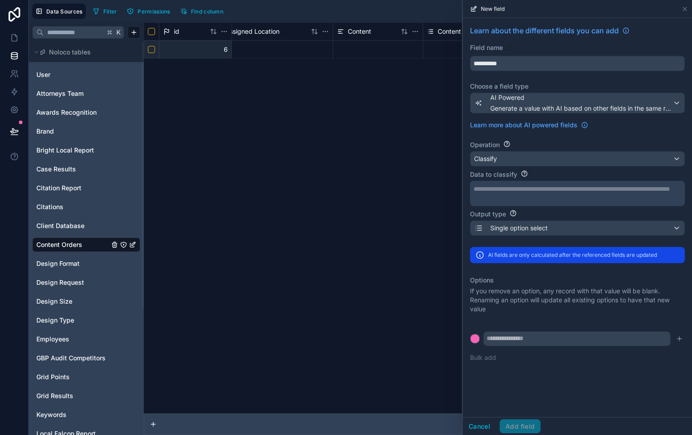
click at [188, 103] on div "id Content Summary Performance Metrics Assigned Client Assigned Practice Assign…" at bounding box center [418, 217] width 548 height 391
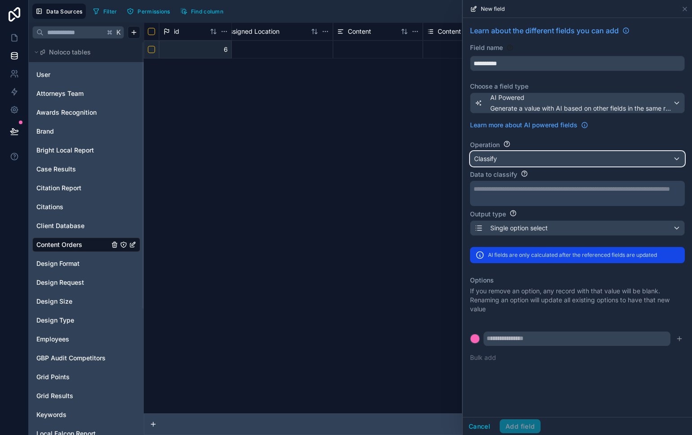
click at [561, 155] on div "Classify" at bounding box center [578, 158] width 214 height 14
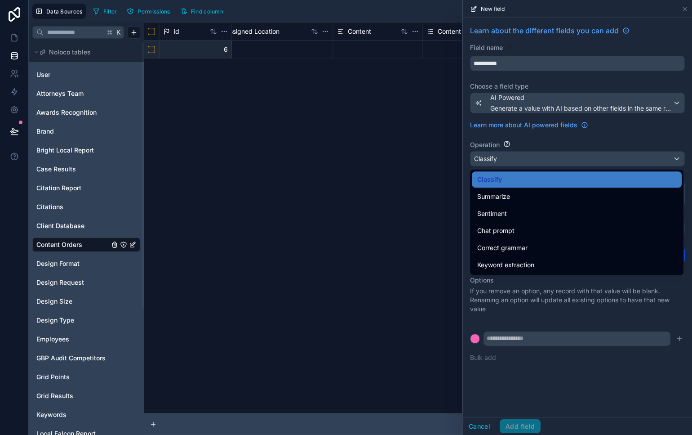
click at [628, 140] on div at bounding box center [577, 217] width 229 height 435
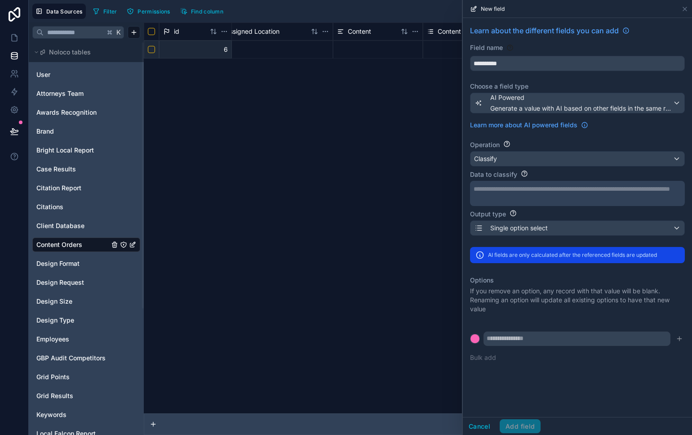
click at [562, 202] on div "**********" at bounding box center [577, 193] width 215 height 25
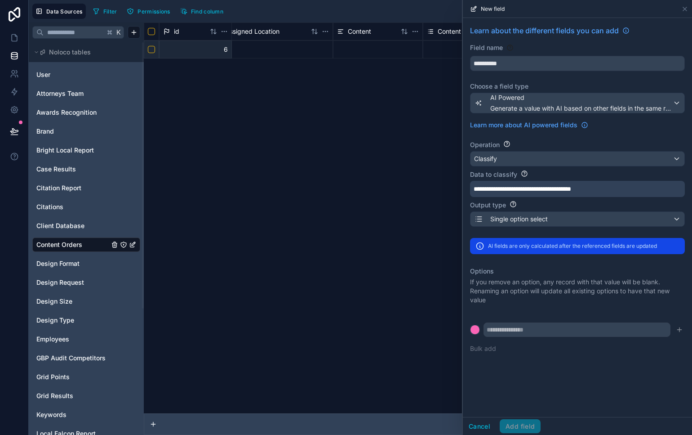
click at [654, 187] on p "**********" at bounding box center [577, 188] width 206 height 9
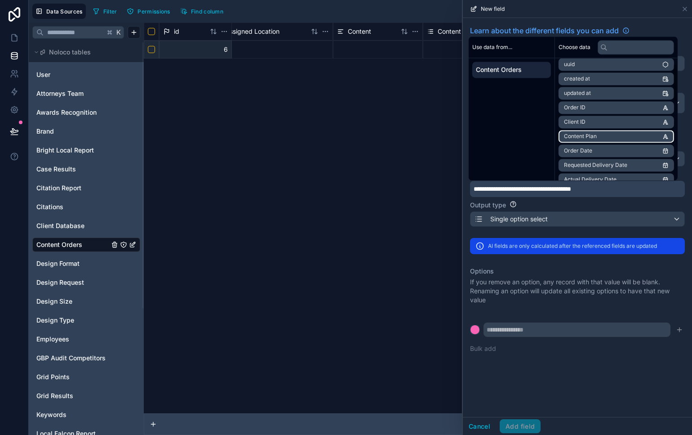
scroll to position [18, 0]
click at [642, 147] on li "Order Date" at bounding box center [617, 150] width 116 height 13
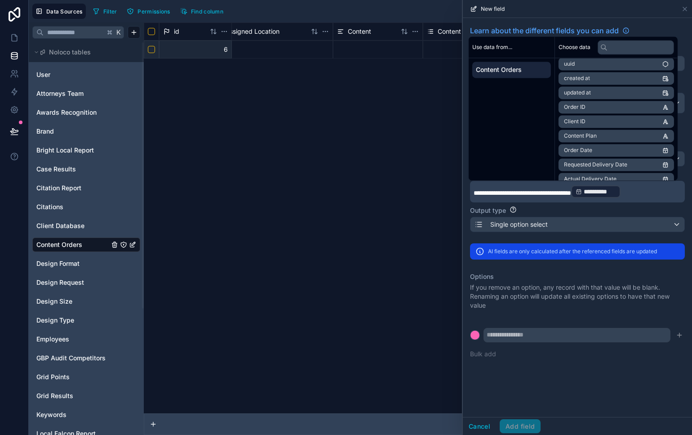
click at [672, 284] on p "If you remove an option, any record with that value will be blank. Renaming an …" at bounding box center [577, 296] width 215 height 27
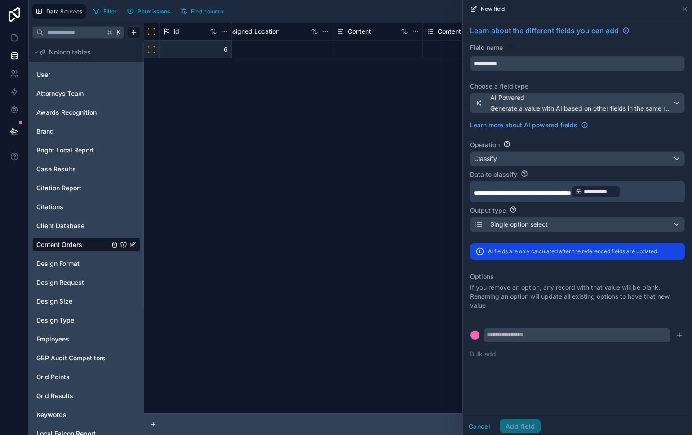
click at [603, 233] on div "Output type Single option select" at bounding box center [577, 219] width 215 height 34
click at [558, 338] on input "text" at bounding box center [577, 335] width 187 height 14
type input "*******"
drag, startPoint x: 680, startPoint y: 337, endPoint x: 670, endPoint y: 336, distance: 9.5
click at [679, 337] on icon "submit" at bounding box center [679, 334] width 7 height 7
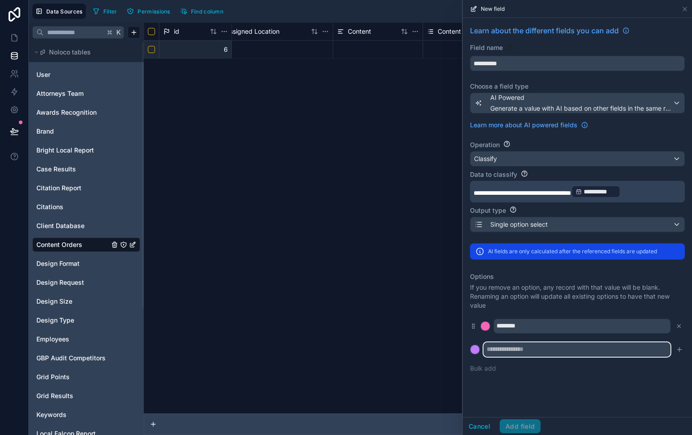
click at [613, 351] on input "text" at bounding box center [577, 349] width 187 height 14
type input "********"
click at [678, 348] on icon "submit" at bounding box center [679, 349] width 7 height 7
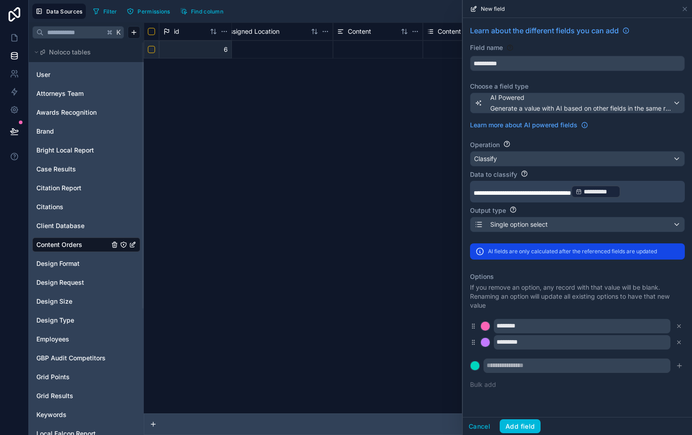
click at [520, 374] on div "Options If you remove an option, any record with that value will be blank. Rena…" at bounding box center [577, 331] width 215 height 128
click at [511, 365] on input "text" at bounding box center [577, 365] width 187 height 14
type input "*****"
drag, startPoint x: 680, startPoint y: 364, endPoint x: 507, endPoint y: 378, distance: 173.6
click at [680, 364] on icon "submit" at bounding box center [679, 365] width 7 height 7
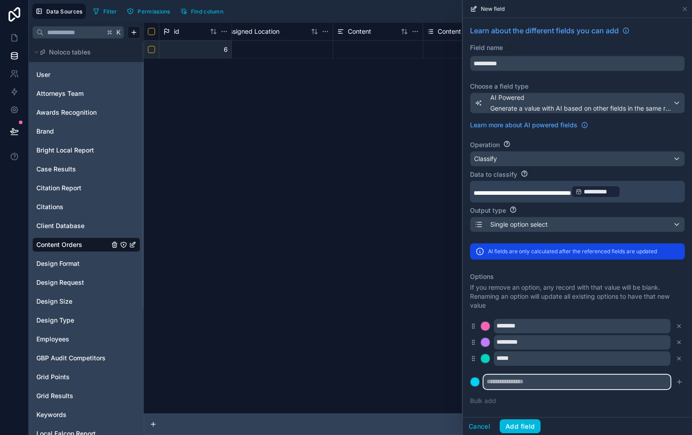
click at [519, 382] on input "text" at bounding box center [577, 381] width 187 height 14
type input "*****"
click at [681, 379] on icon "submit" at bounding box center [679, 381] width 7 height 7
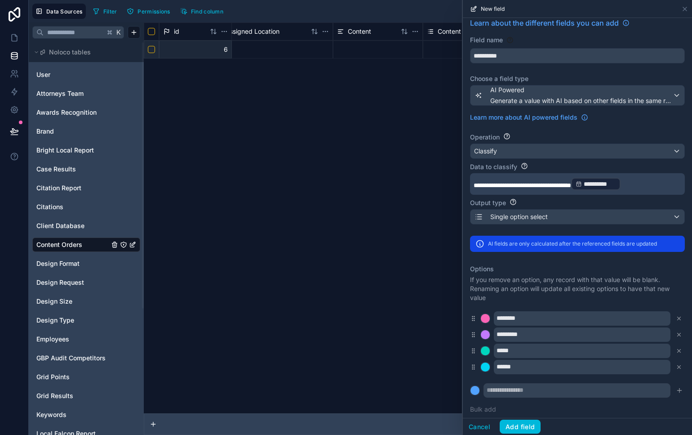
scroll to position [15, 0]
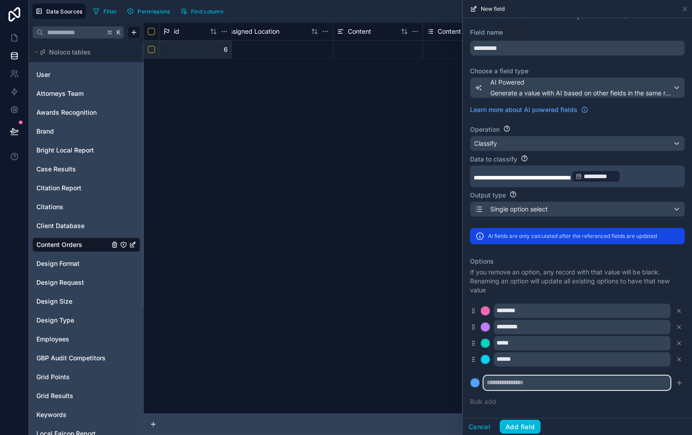
click at [555, 378] on input "text" at bounding box center [577, 382] width 187 height 14
type input "***"
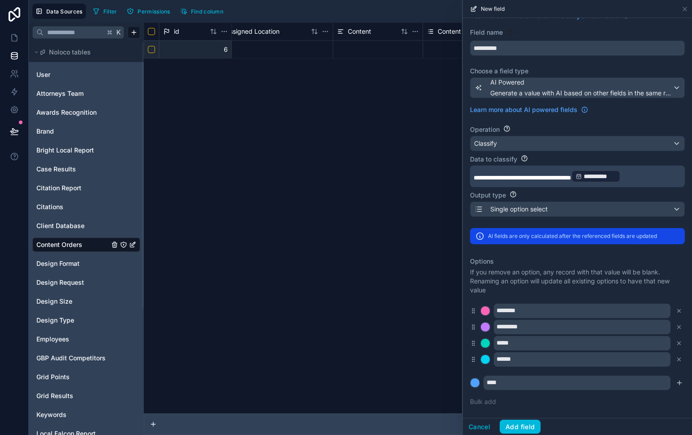
click button "Bulk add" at bounding box center [483, 401] width 26 height 9
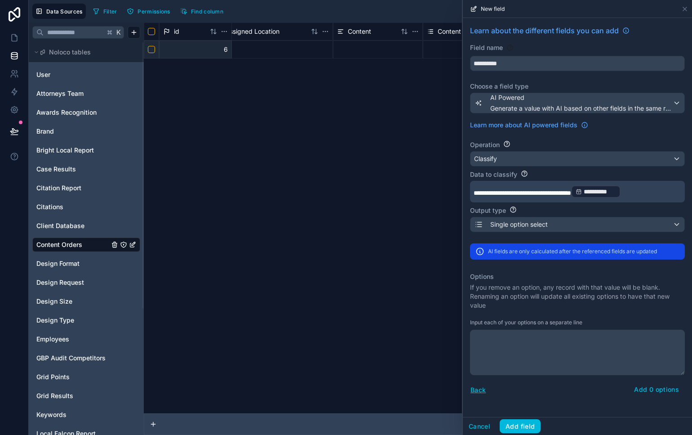
scroll to position [0, 0]
drag, startPoint x: 625, startPoint y: 313, endPoint x: 479, endPoint y: 390, distance: 164.7
click at [625, 313] on div "Options If you remove an option, any record with that value will be blank. Rena…" at bounding box center [577, 334] width 215 height 135
click at [480, 387] on button "Back" at bounding box center [478, 389] width 16 height 10
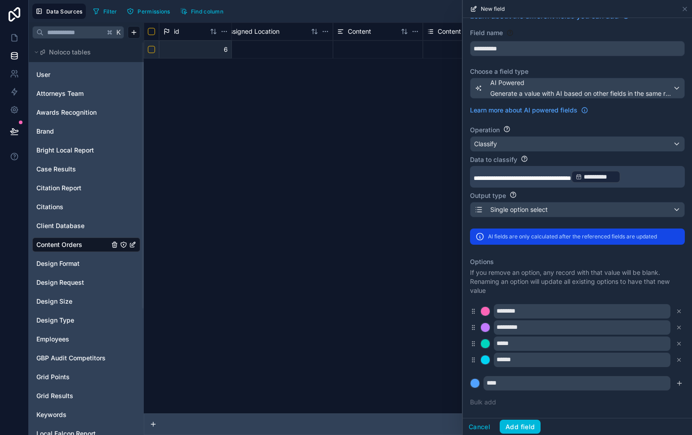
scroll to position [15, 0]
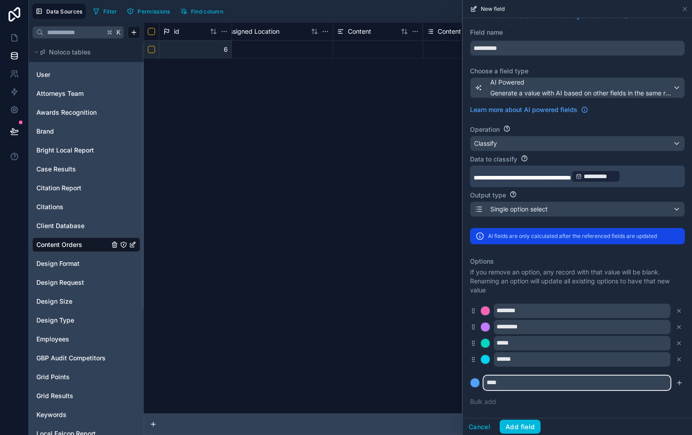
click at [563, 380] on input "***" at bounding box center [577, 382] width 187 height 14
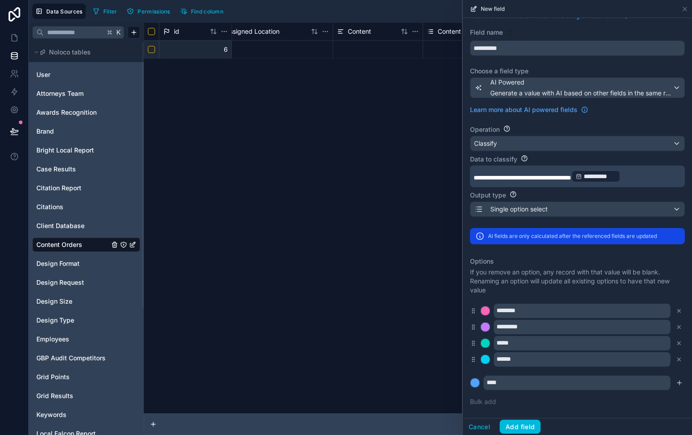
click at [676, 381] on icon "submit" at bounding box center [679, 382] width 7 height 7
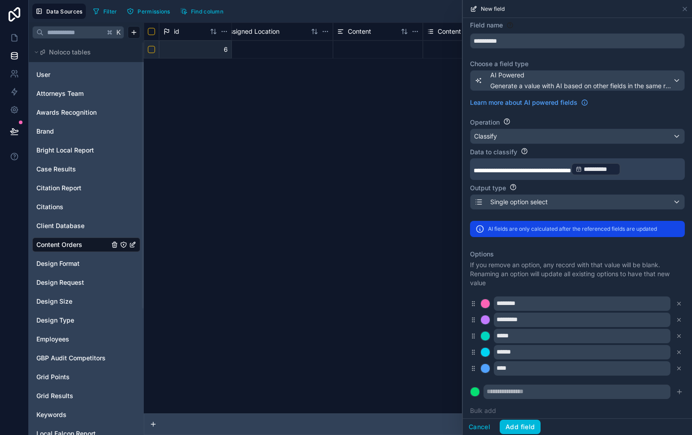
scroll to position [31, 0]
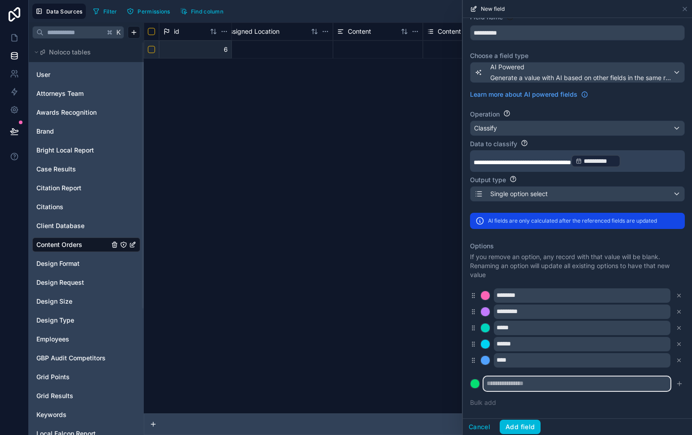
click at [529, 383] on input "text" at bounding box center [577, 383] width 187 height 14
type input "****"
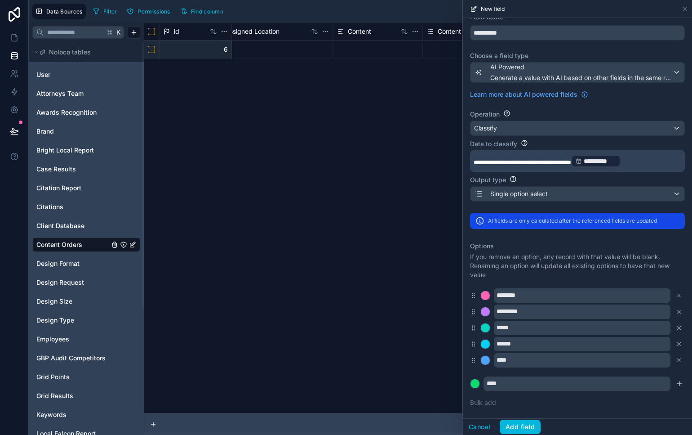
click at [676, 381] on icon "submit" at bounding box center [679, 383] width 7 height 7
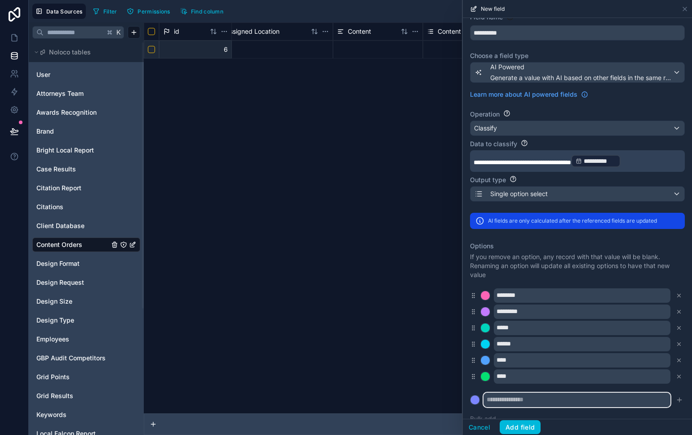
drag, startPoint x: 502, startPoint y: 399, endPoint x: 508, endPoint y: 397, distance: 6.1
click at [503, 399] on input "text" at bounding box center [577, 399] width 187 height 14
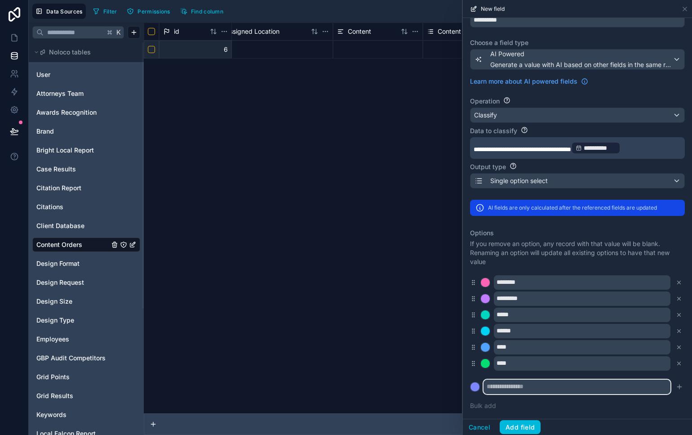
scroll to position [46, 0]
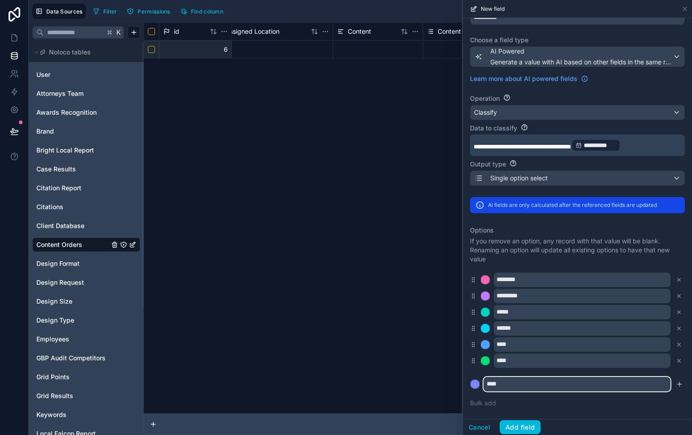
type input "****"
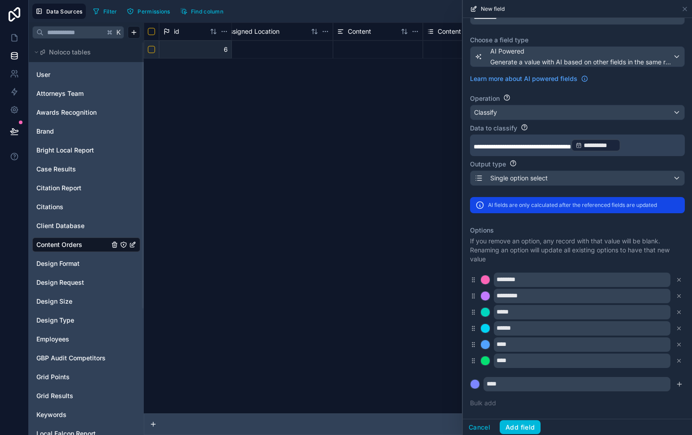
click at [676, 385] on icon "submit" at bounding box center [679, 383] width 7 height 7
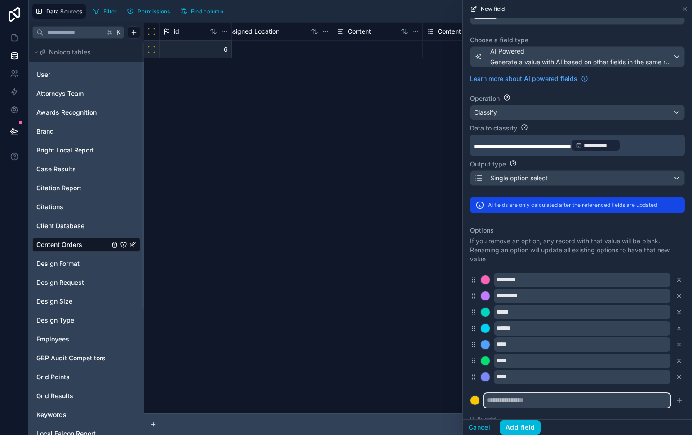
click at [521, 398] on input "text" at bounding box center [577, 400] width 187 height 14
type input "******"
click at [680, 400] on icon "submit" at bounding box center [680, 400] width 0 height 4
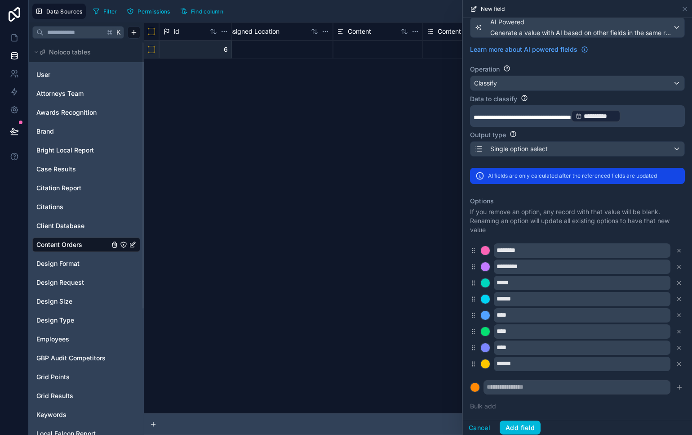
scroll to position [78, 0]
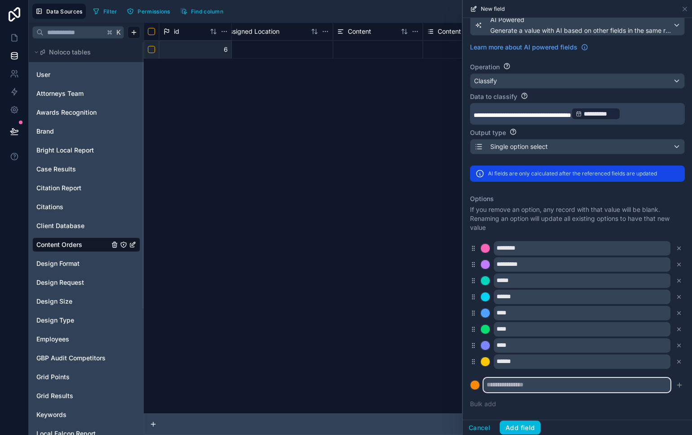
click at [511, 382] on input "text" at bounding box center [577, 385] width 187 height 14
type input "*********"
click at [676, 387] on button "submit" at bounding box center [679, 384] width 11 height 11
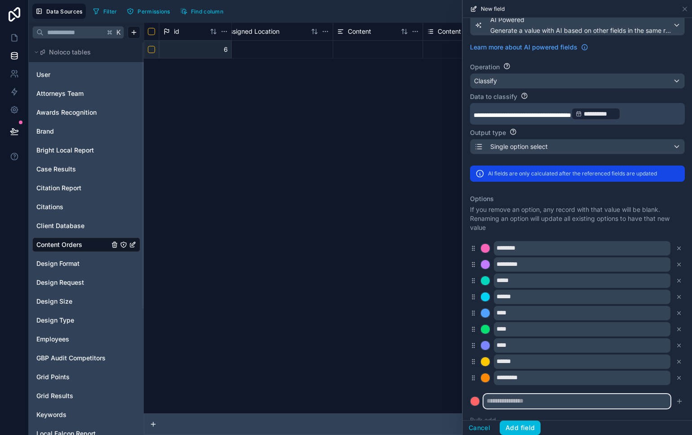
click at [611, 401] on input "text" at bounding box center [577, 401] width 187 height 14
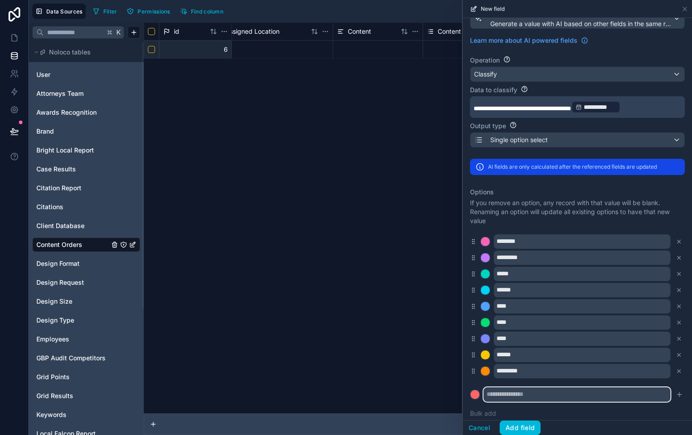
scroll to position [93, 0]
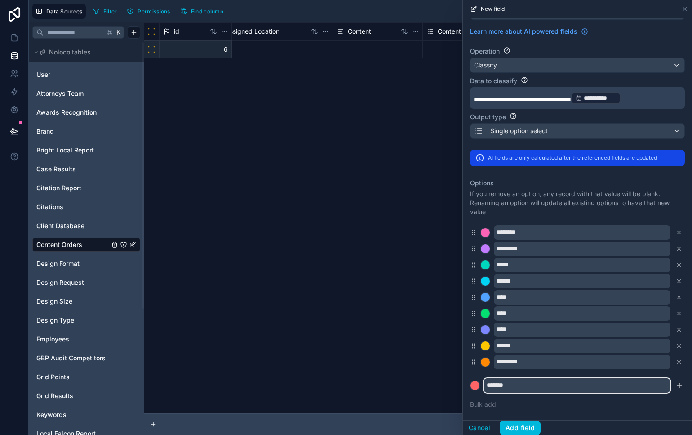
type input "*******"
click at [680, 386] on icon "submit" at bounding box center [680, 385] width 0 height 4
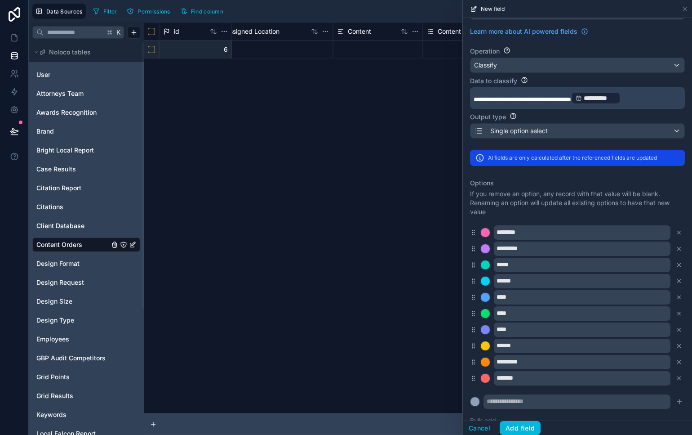
scroll to position [110, 0]
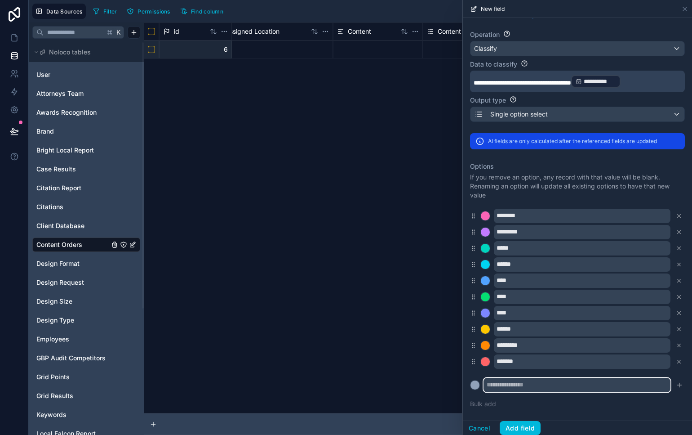
click at [504, 378] on input "text" at bounding box center [577, 385] width 187 height 14
type input "********"
click at [676, 381] on icon "submit" at bounding box center [679, 384] width 7 height 7
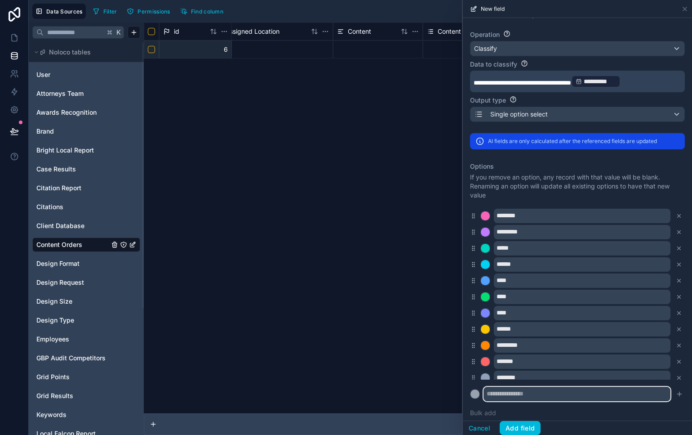
drag, startPoint x: 518, startPoint y: 397, endPoint x: 520, endPoint y: 359, distance: 37.8
click at [518, 397] on input "text" at bounding box center [577, 394] width 187 height 14
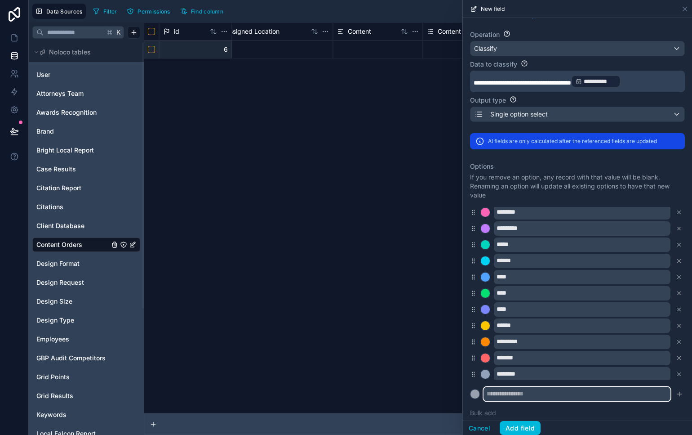
scroll to position [7, 0]
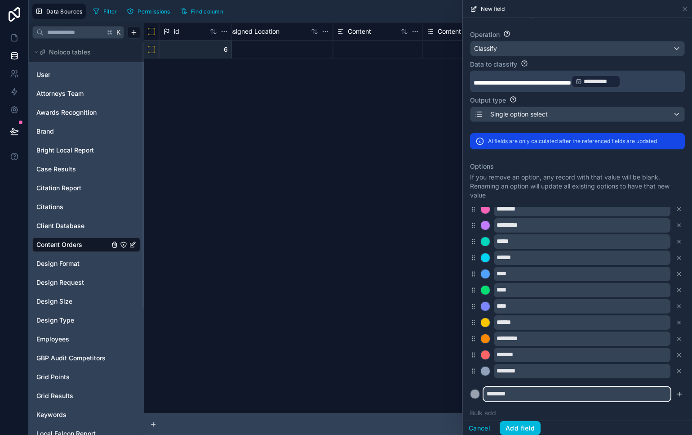
type input "********"
click at [587, 417] on div "Options If you remove an option, any record with that value will be blank. Rena…" at bounding box center [577, 289] width 215 height 266
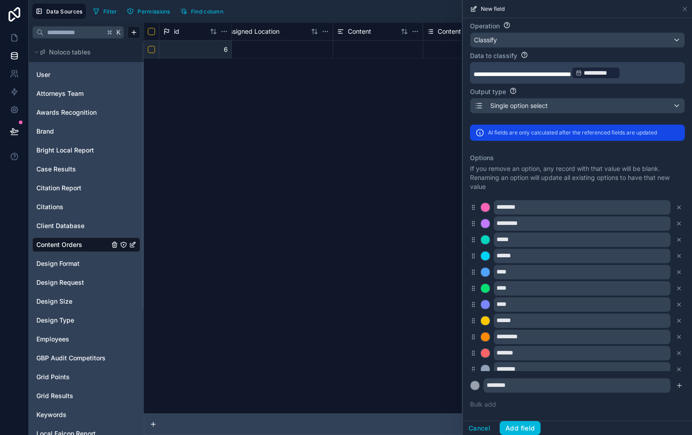
scroll to position [119, 0]
click at [528, 423] on button "Add field" at bounding box center [520, 428] width 41 height 14
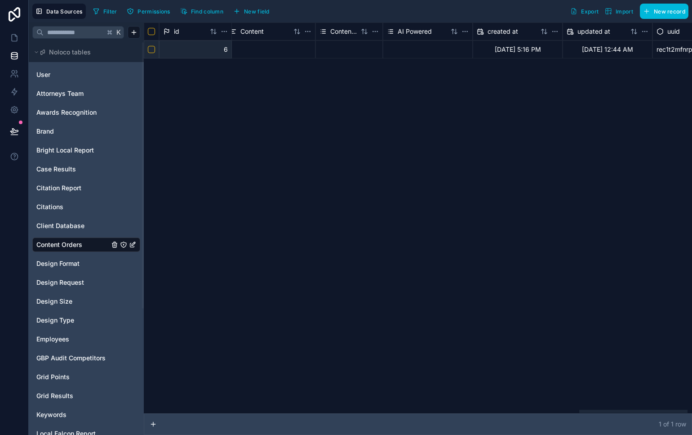
scroll to position [0, 2224]
drag, startPoint x: 589, startPoint y: 410, endPoint x: 594, endPoint y: 374, distance: 35.8
click at [593, 409] on div at bounding box center [611, 410] width 108 height 3
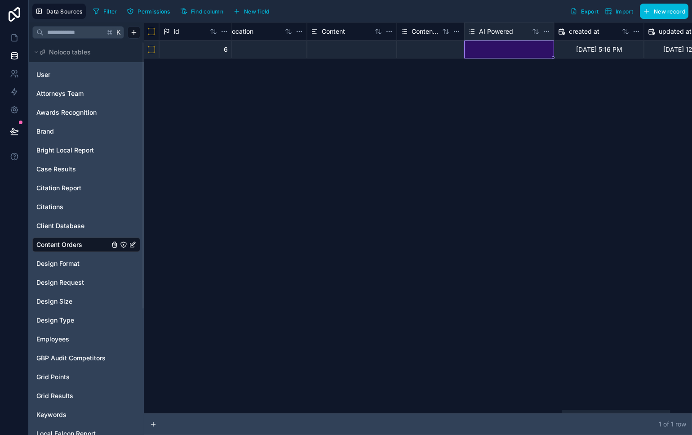
click at [493, 52] on div at bounding box center [509, 49] width 90 height 18
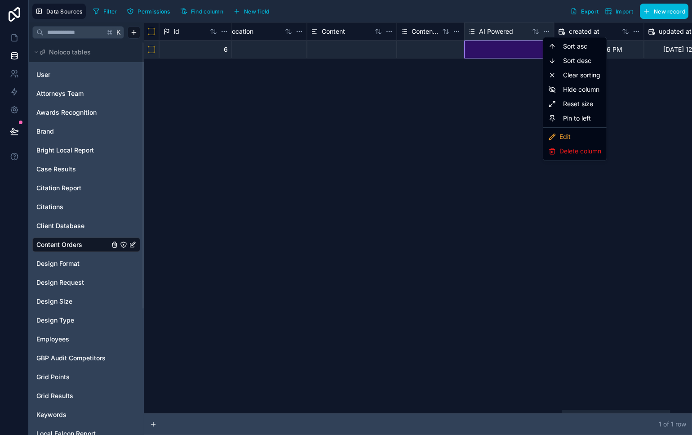
click at [550, 29] on html "Data Sources Filter Permissions Find column New field Export Import New record …" at bounding box center [346, 217] width 692 height 435
click at [578, 139] on div "Edit" at bounding box center [575, 136] width 60 height 14
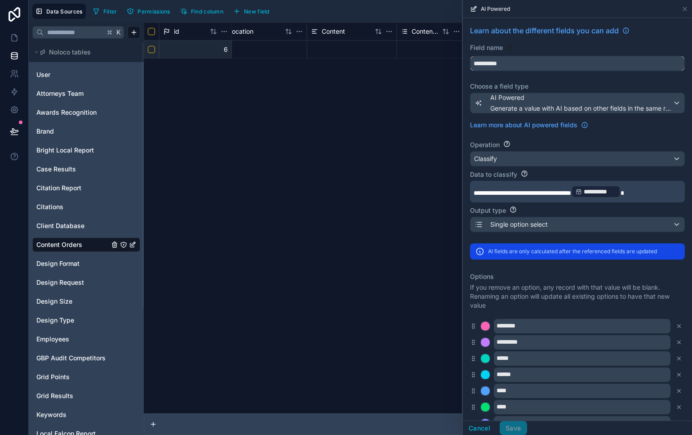
click at [554, 66] on input "**********" at bounding box center [578, 63] width 214 height 14
click at [554, 65] on input "**********" at bounding box center [578, 63] width 214 height 14
click at [553, 65] on input "**********" at bounding box center [578, 63] width 214 height 14
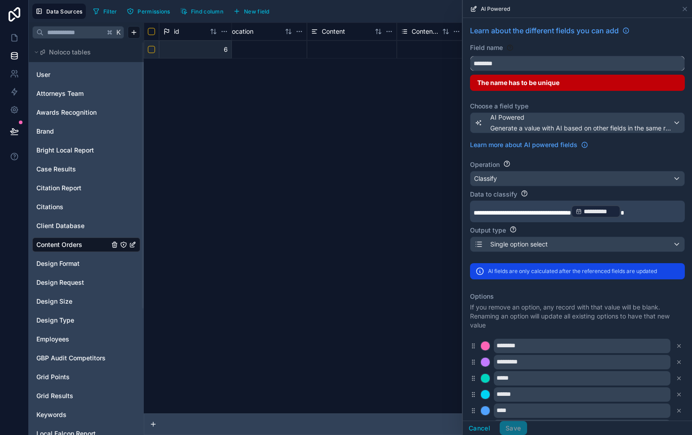
click at [470, 56] on button "*******" at bounding box center [577, 63] width 215 height 15
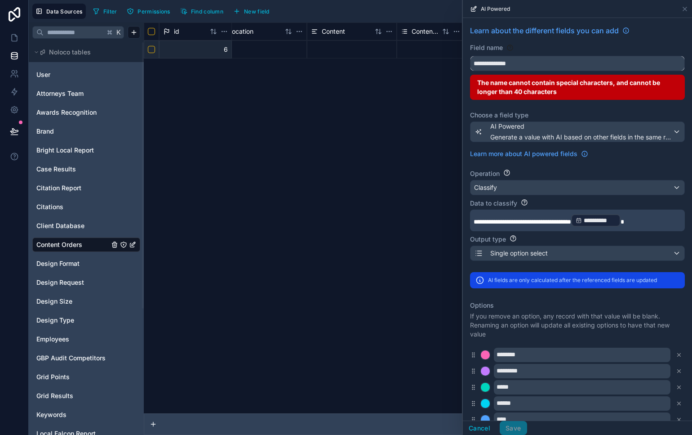
click at [470, 56] on button "**********" at bounding box center [577, 63] width 215 height 15
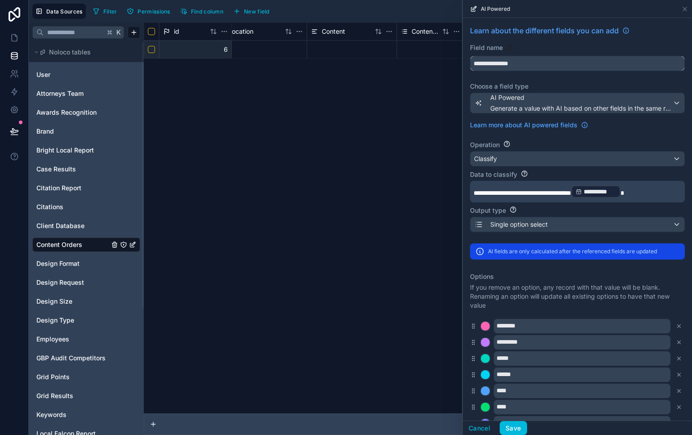
type input "**********"
click at [626, 140] on div "Operation" at bounding box center [577, 144] width 215 height 9
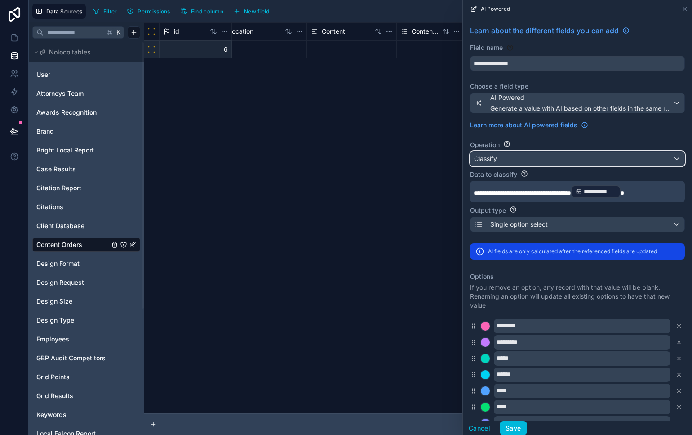
click at [658, 165] on div "Classify" at bounding box center [578, 158] width 214 height 14
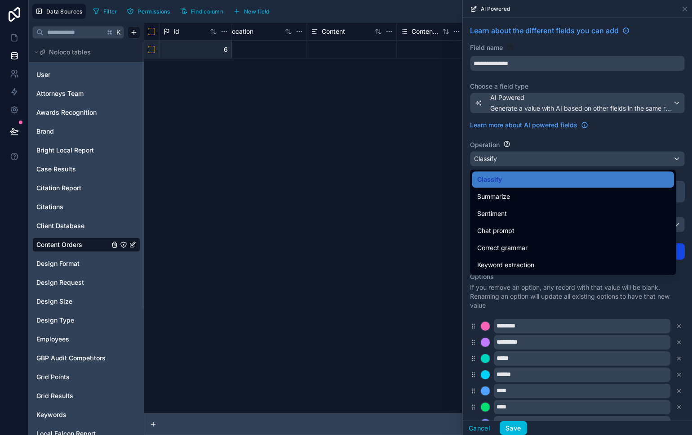
click at [650, 131] on div at bounding box center [577, 217] width 229 height 435
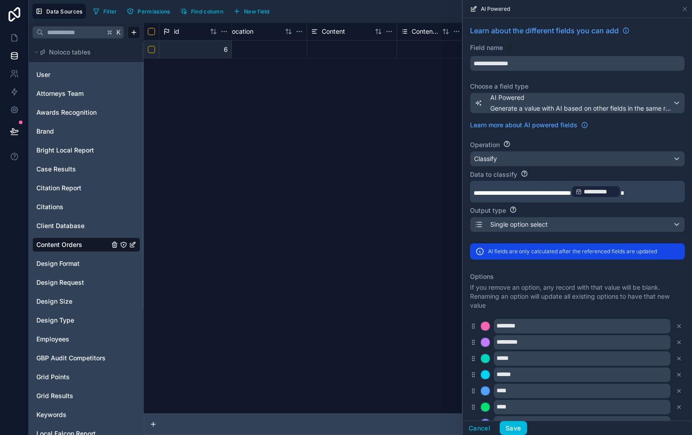
click at [523, 424] on button "Save" at bounding box center [513, 428] width 27 height 14
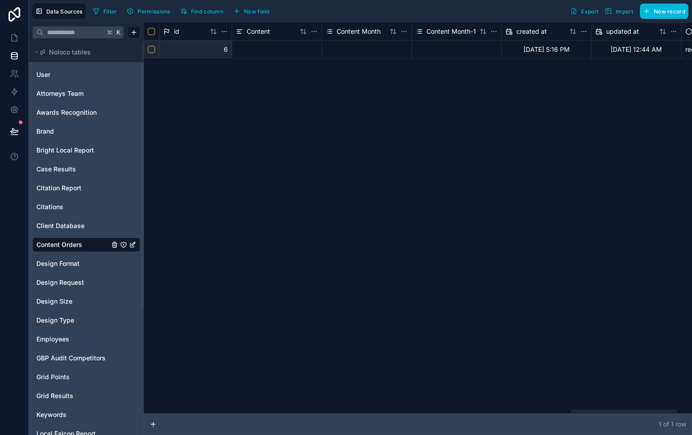
drag, startPoint x: 241, startPoint y: 410, endPoint x: 665, endPoint y: 378, distance: 425.1
click at [665, 409] on div at bounding box center [624, 410] width 107 height 3
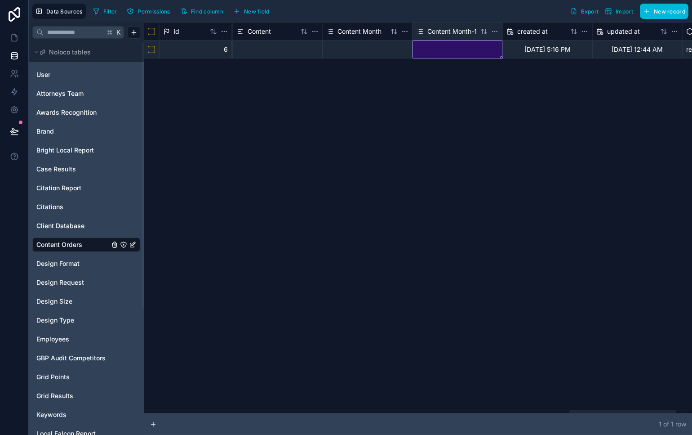
click at [468, 50] on div at bounding box center [458, 49] width 90 height 18
click at [469, 51] on div at bounding box center [458, 49] width 90 height 18
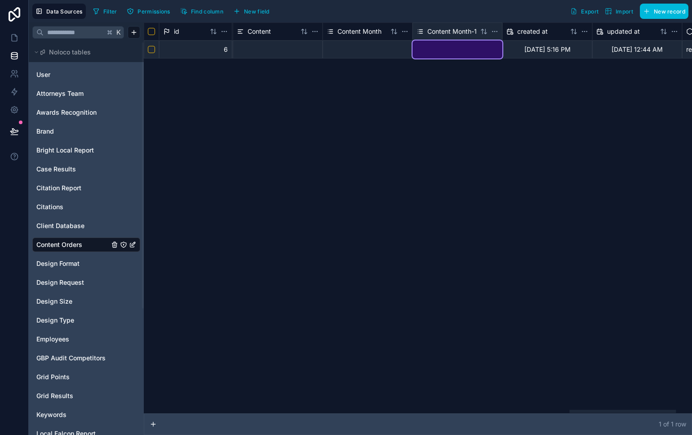
click at [456, 52] on div at bounding box center [458, 49] width 90 height 18
click at [455, 52] on div at bounding box center [458, 49] width 90 height 18
click at [498, 29] on div "Content Month-1" at bounding box center [458, 31] width 90 height 18
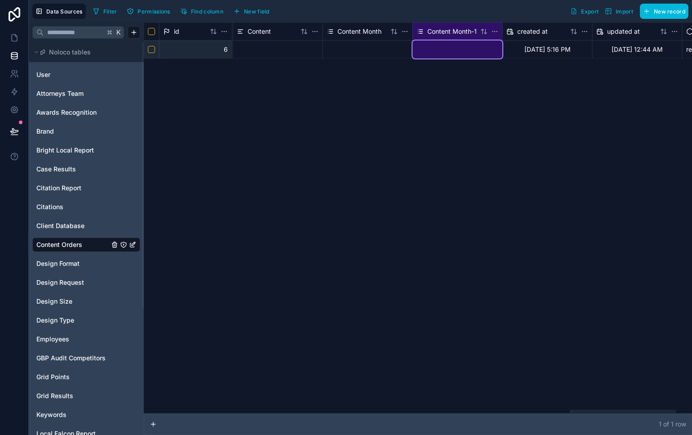
click at [497, 29] on html "Data Sources Filter Permissions Find column New field Export Import New record …" at bounding box center [346, 217] width 692 height 435
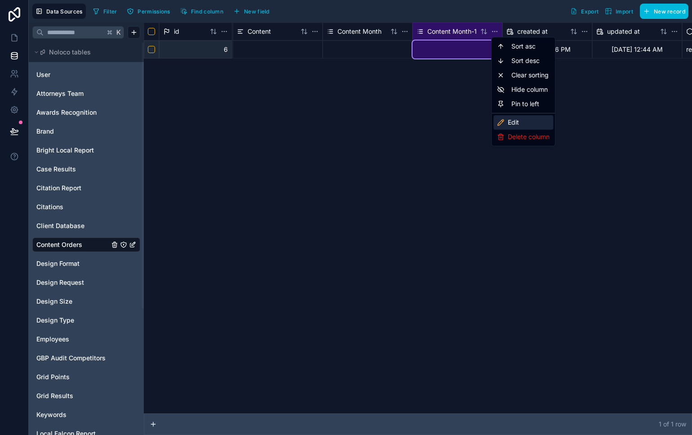
click at [533, 115] on div "Edit" at bounding box center [524, 122] width 60 height 14
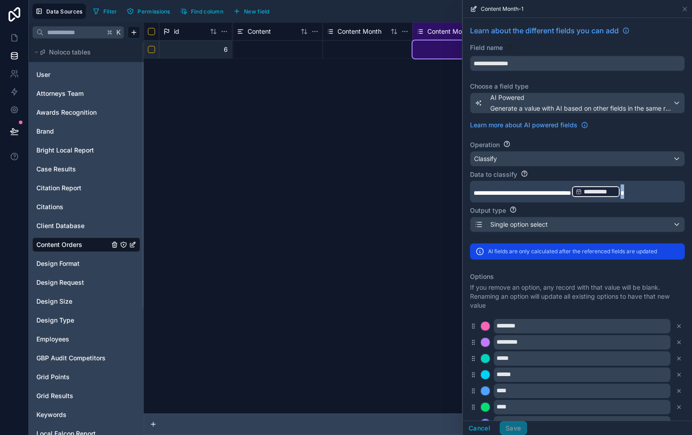
drag, startPoint x: 653, startPoint y: 193, endPoint x: 615, endPoint y: 193, distance: 37.8
click at [616, 193] on p "**********" at bounding box center [577, 191] width 206 height 14
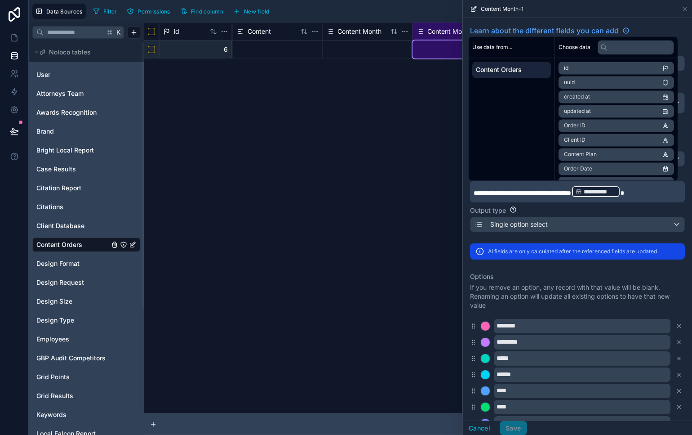
drag, startPoint x: 522, startPoint y: 188, endPoint x: 521, endPoint y: 194, distance: 5.5
click at [522, 190] on span "**********" at bounding box center [523, 193] width 98 height 6
click at [636, 167] on li "Order Date" at bounding box center [617, 168] width 116 height 13
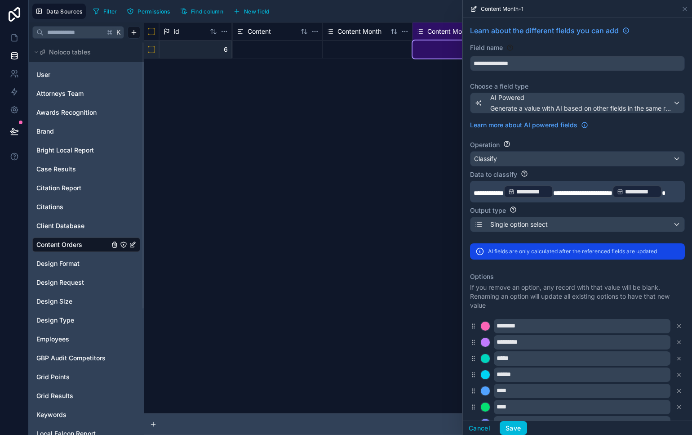
click at [536, 199] on p "**********" at bounding box center [577, 191] width 206 height 14
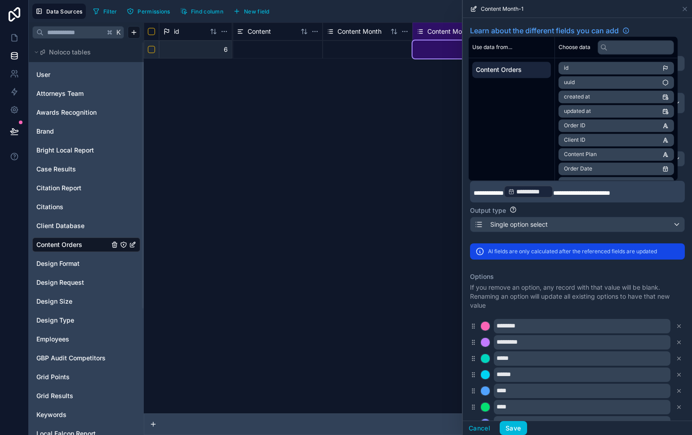
click at [510, 430] on button "Save" at bounding box center [513, 428] width 27 height 14
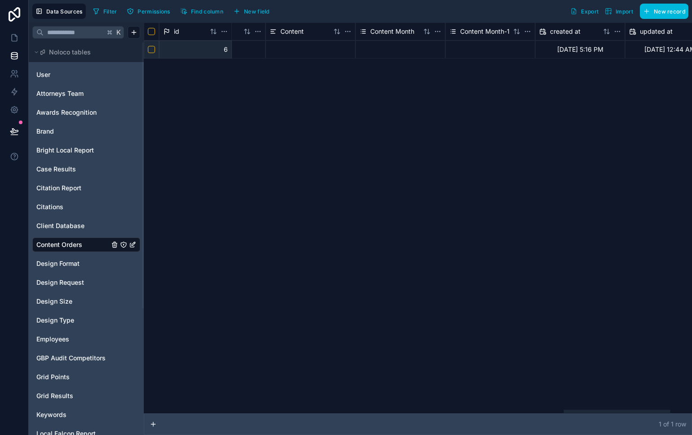
drag, startPoint x: 237, startPoint y: 409, endPoint x: 603, endPoint y: 384, distance: 367.1
click at [616, 409] on div at bounding box center [418, 411] width 548 height 4
drag, startPoint x: 486, startPoint y: 31, endPoint x: 492, endPoint y: 32, distance: 6.4
click at [486, 32] on span "Content Month-1" at bounding box center [485, 31] width 49 height 9
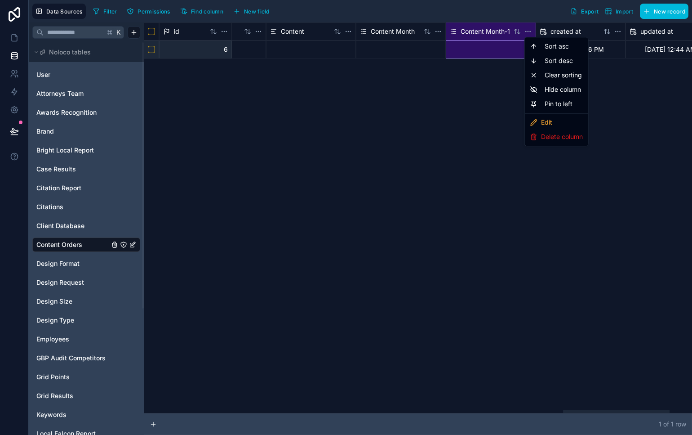
click at [527, 31] on html "Data Sources Filter Permissions Find column New field Export Import New record …" at bounding box center [346, 217] width 692 height 435
click at [552, 124] on div "Edit" at bounding box center [557, 122] width 60 height 14
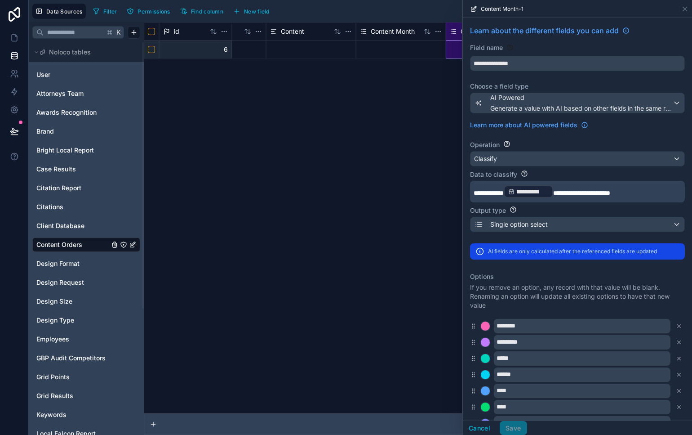
click at [573, 126] on span "Learn more about AI powered fields" at bounding box center [523, 124] width 107 height 9
click at [605, 277] on label "Options" at bounding box center [577, 276] width 215 height 9
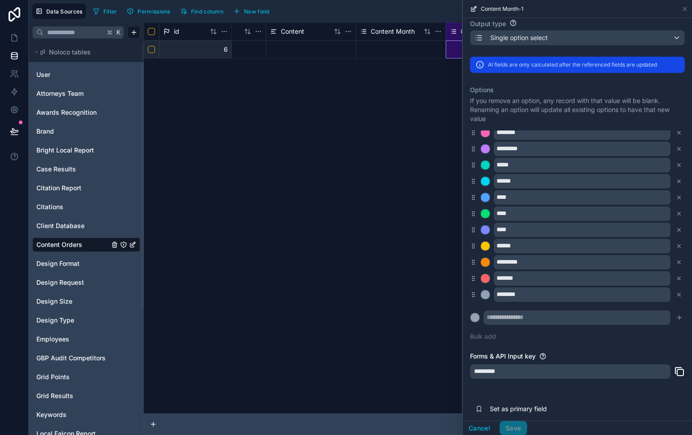
scroll to position [211, 0]
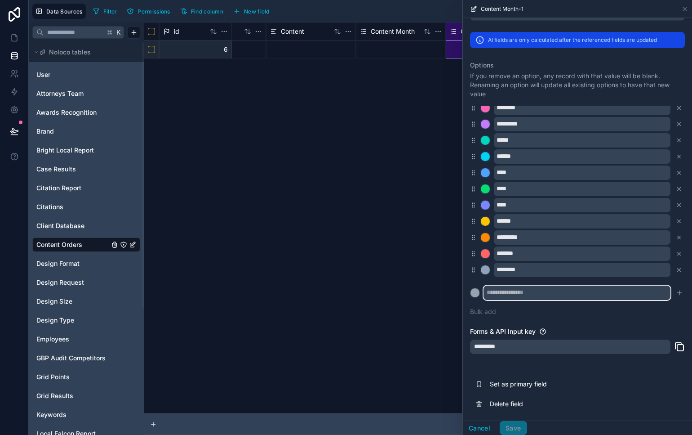
click at [566, 292] on input "text" at bounding box center [577, 292] width 187 height 14
type input "*"
type input "********"
click at [676, 290] on icon "submit" at bounding box center [679, 292] width 7 height 7
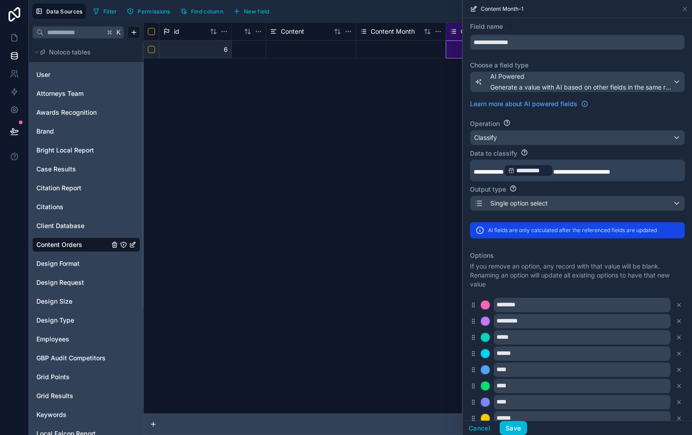
scroll to position [16, 0]
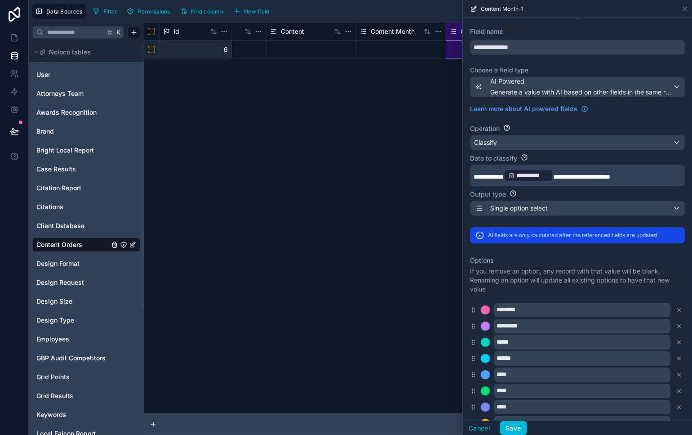
click at [644, 180] on p "**********" at bounding box center [577, 175] width 206 height 14
drag, startPoint x: 445, startPoint y: 408, endPoint x: 432, endPoint y: 408, distance: 12.6
click at [435, 408] on div "id Performance Metrics Assigned Client Assigned Practice Assigned Location Cont…" at bounding box center [418, 217] width 548 height 391
drag, startPoint x: 439, startPoint y: 410, endPoint x: 100, endPoint y: 391, distance: 339.5
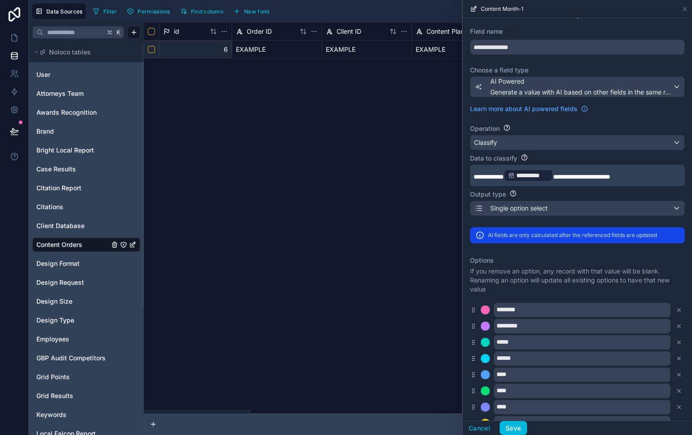
click at [144, 409] on div at bounding box center [418, 411] width 548 height 4
click at [643, 174] on p "**********" at bounding box center [577, 175] width 206 height 14
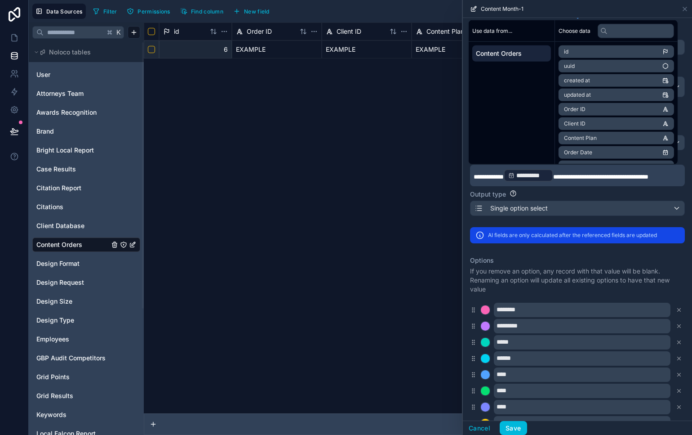
click at [511, 429] on button "Save" at bounding box center [513, 428] width 27 height 14
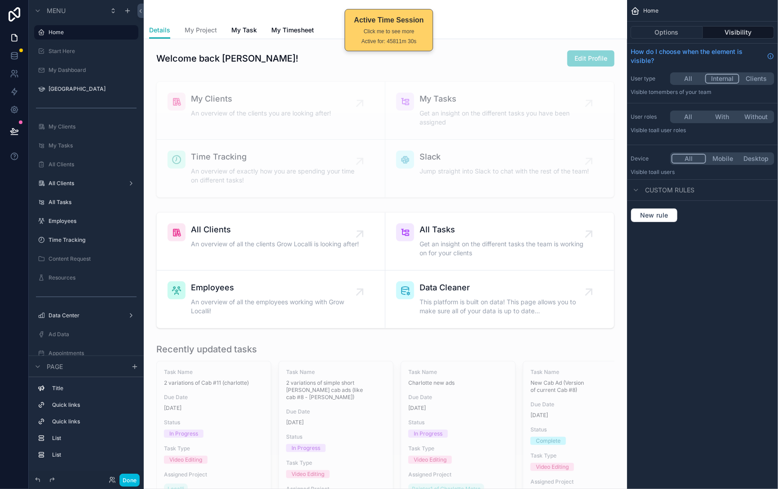
click at [133, 485] on button "Done" at bounding box center [130, 480] width 20 height 13
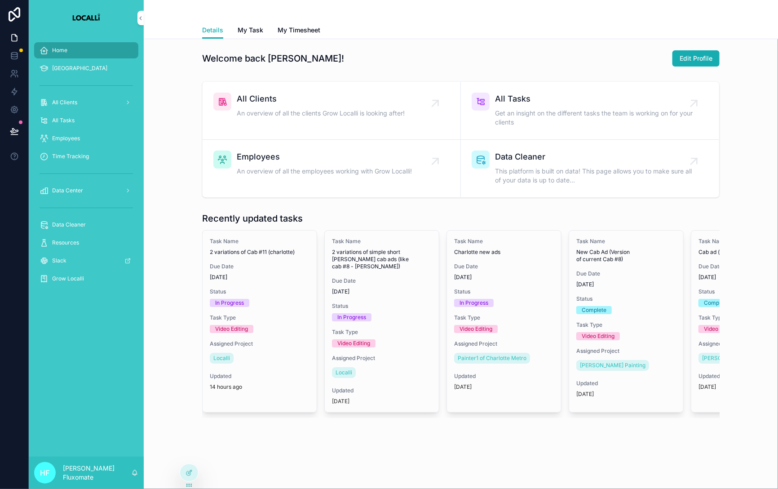
click at [90, 97] on div "All Clients" at bounding box center [86, 102] width 93 height 14
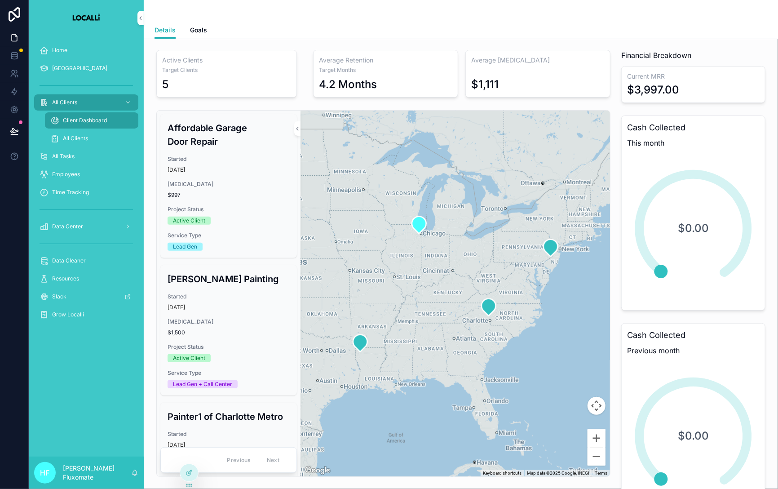
click at [215, 191] on div "Retainer $997" at bounding box center [229, 190] width 122 height 18
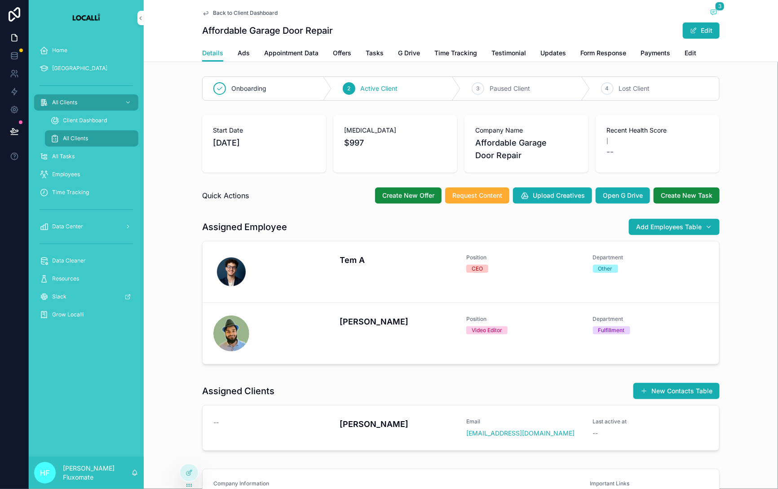
click at [685, 58] on link "Edit" at bounding box center [691, 54] width 12 height 18
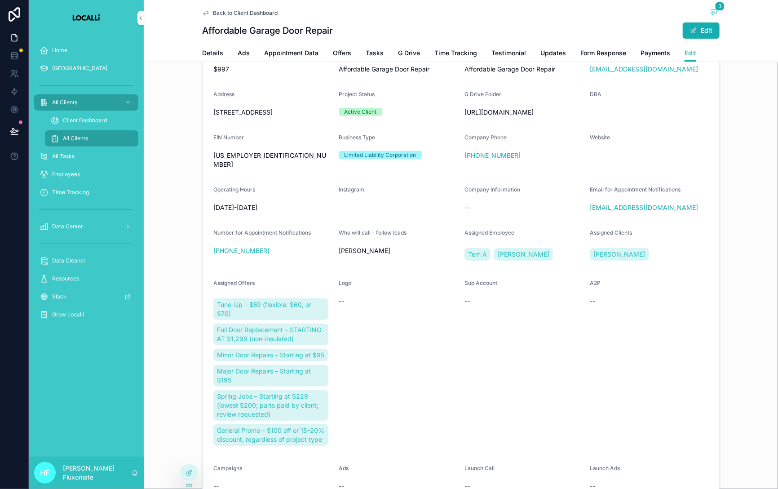
scroll to position [97, 0]
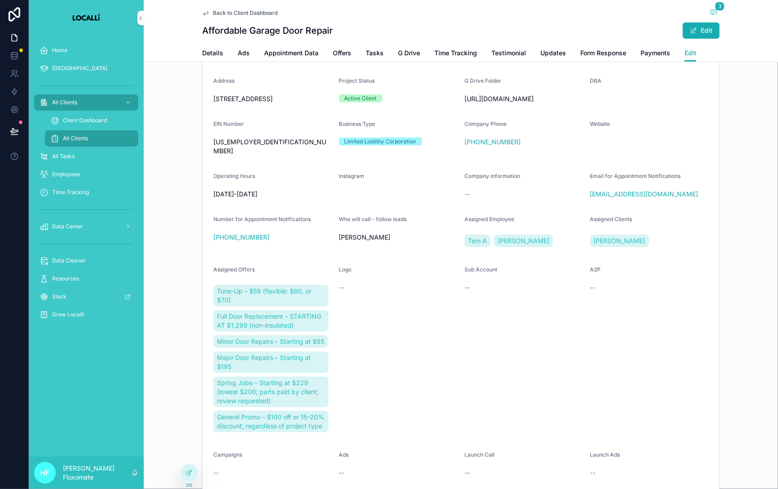
click at [696, 27] on button "Edit" at bounding box center [701, 30] width 37 height 16
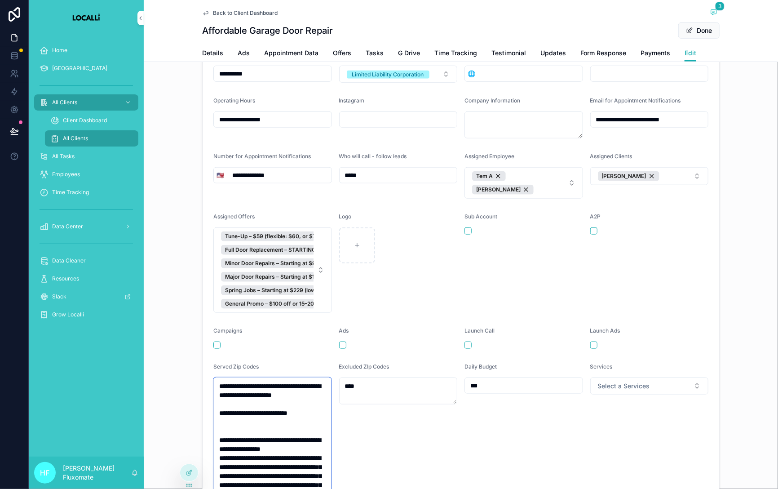
scroll to position [0, 0]
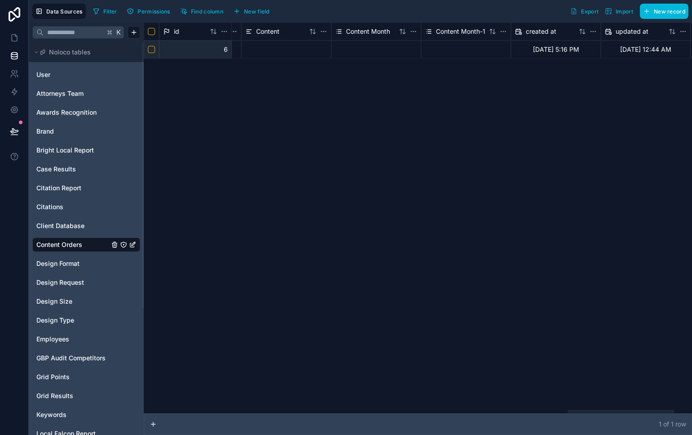
drag, startPoint x: 228, startPoint y: 412, endPoint x: 616, endPoint y: 298, distance: 403.9
click at [648, 409] on div at bounding box center [621, 410] width 107 height 3
click at [464, 49] on div at bounding box center [476, 49] width 90 height 18
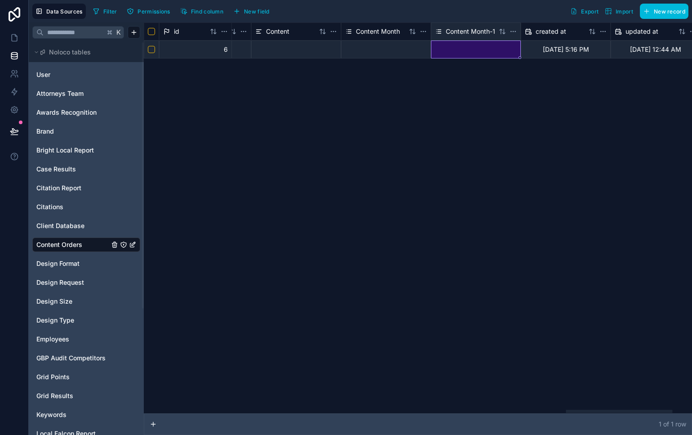
click at [464, 49] on div at bounding box center [476, 49] width 90 height 18
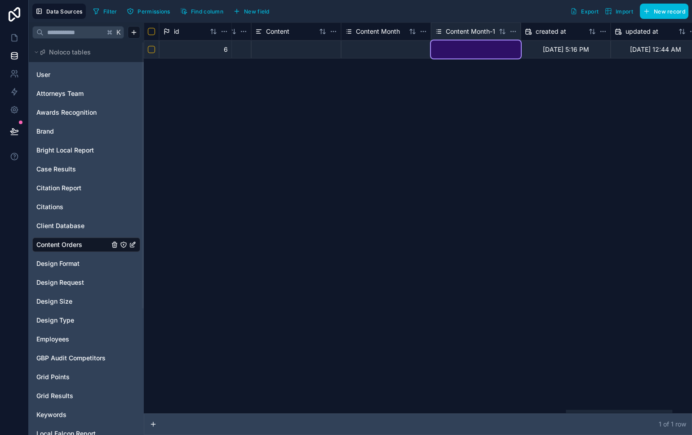
click at [377, 53] on div at bounding box center [386, 49] width 89 height 17
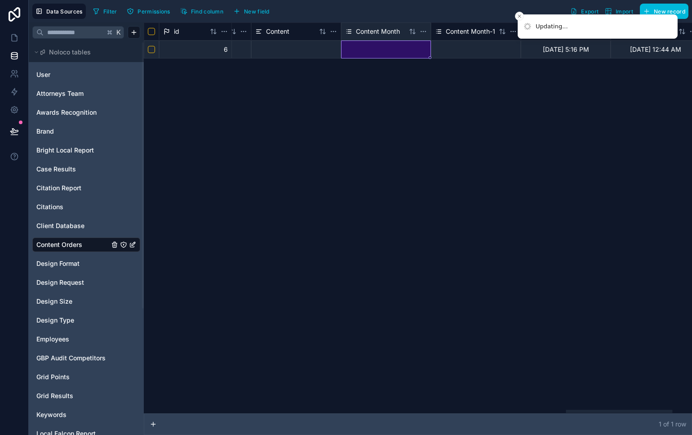
click at [387, 51] on div at bounding box center [386, 50] width 89 height 4
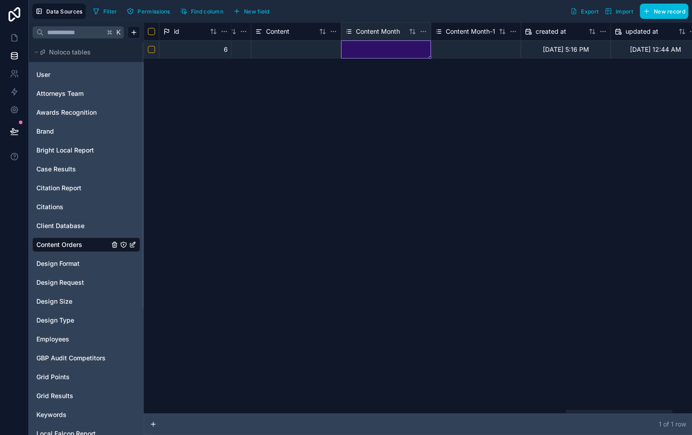
click at [465, 54] on div at bounding box center [476, 49] width 90 height 18
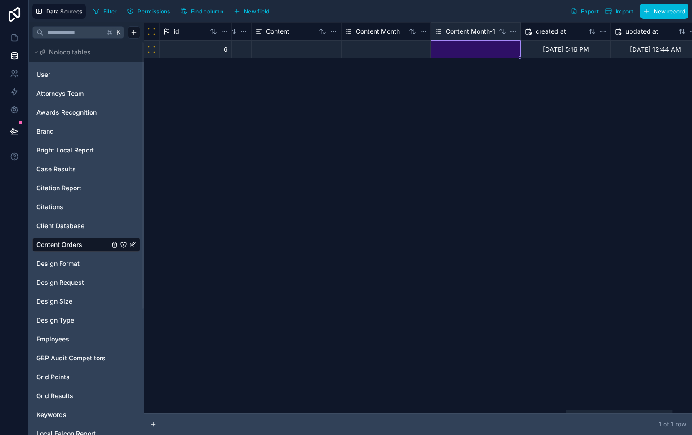
click at [392, 52] on div at bounding box center [386, 49] width 89 height 17
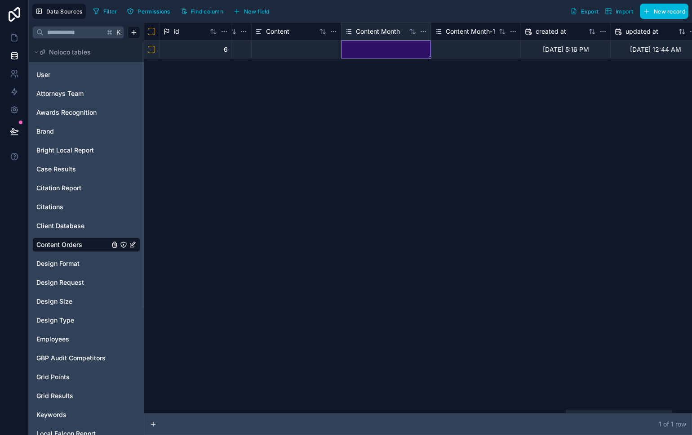
click at [391, 51] on div at bounding box center [386, 49] width 89 height 17
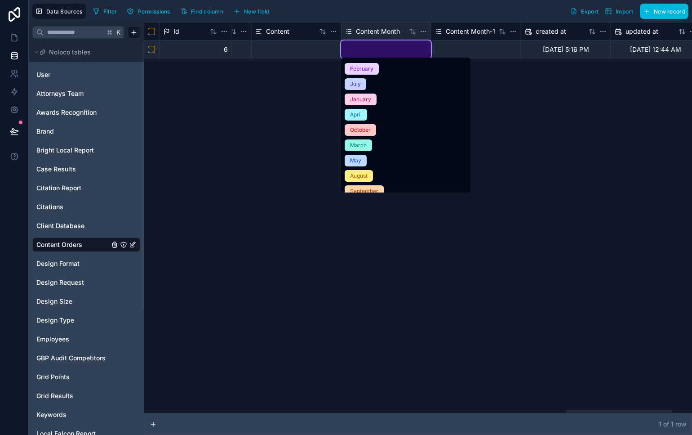
click at [497, 47] on div at bounding box center [476, 49] width 90 height 18
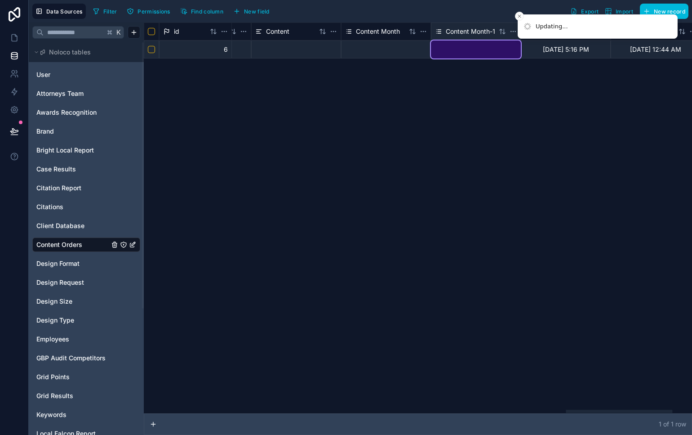
click at [497, 47] on div at bounding box center [476, 49] width 90 height 18
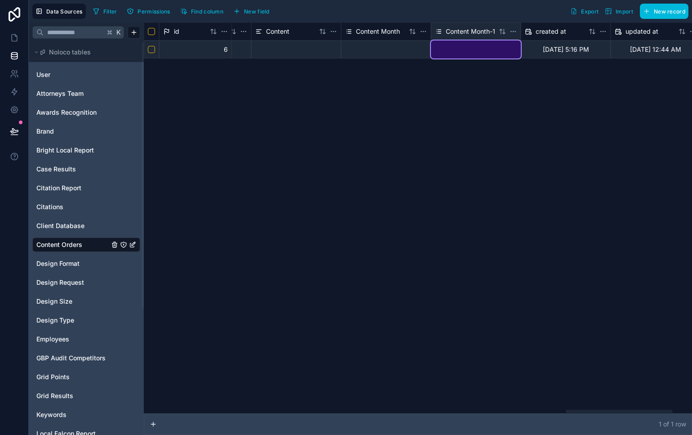
click at [512, 32] on html "Data Sources Filter Permissions Find column New field Export Import New record …" at bounding box center [346, 217] width 692 height 435
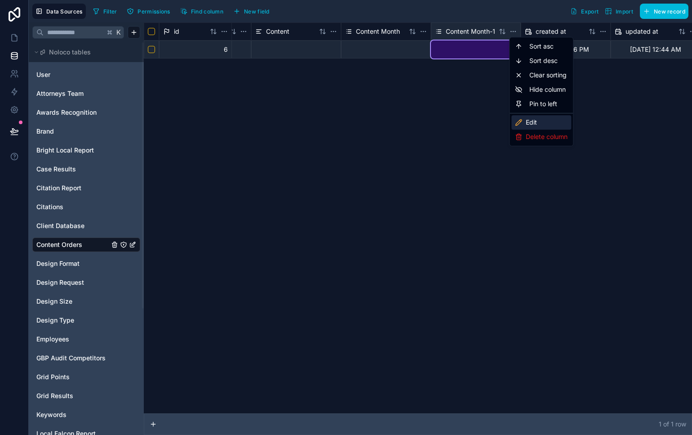
click at [535, 120] on div "Edit" at bounding box center [541, 122] width 60 height 14
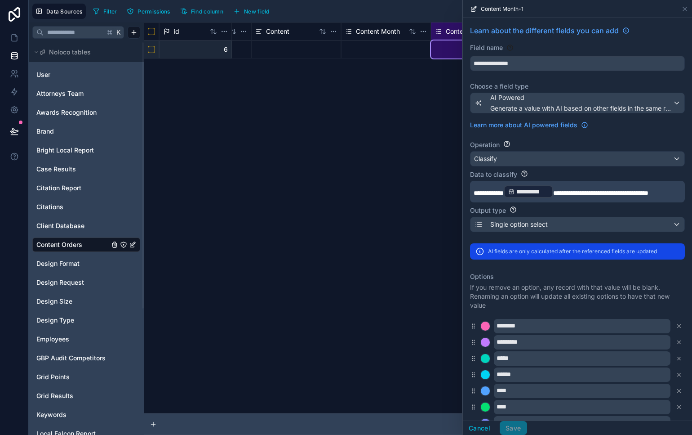
click at [531, 199] on p "**********" at bounding box center [577, 191] width 206 height 14
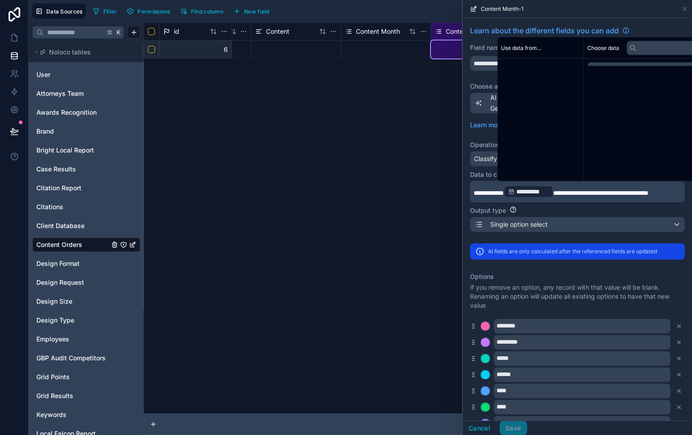
click at [530, 199] on p "**********" at bounding box center [577, 191] width 206 height 14
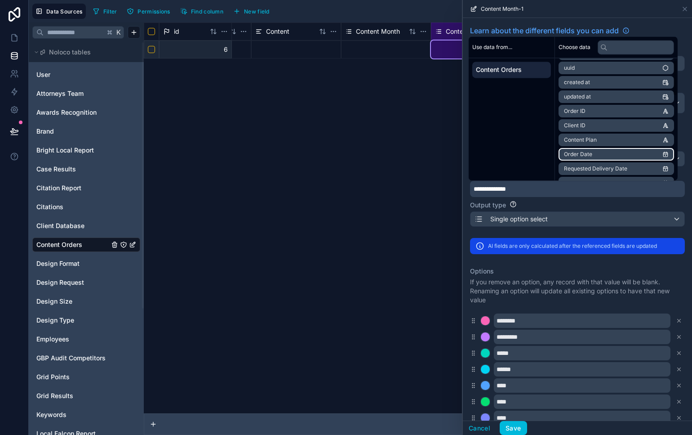
scroll to position [15, 0]
click at [620, 151] on li "Order Date" at bounding box center [617, 153] width 116 height 13
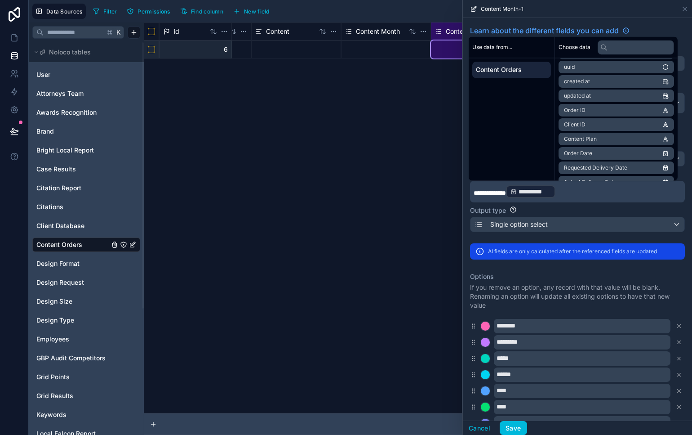
click at [604, 190] on p "**********" at bounding box center [577, 191] width 206 height 14
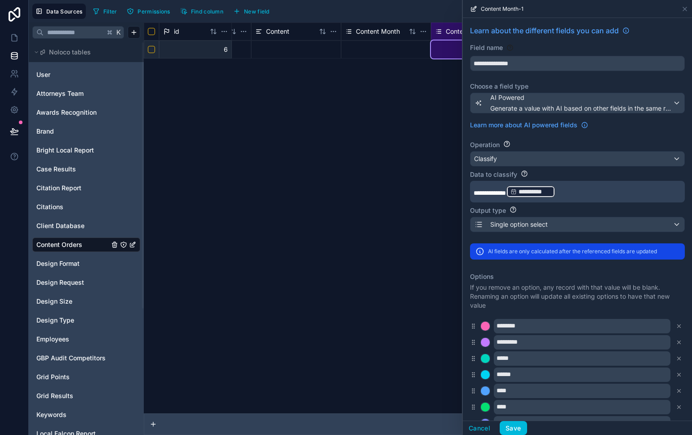
click at [588, 194] on p "**********" at bounding box center [577, 191] width 206 height 14
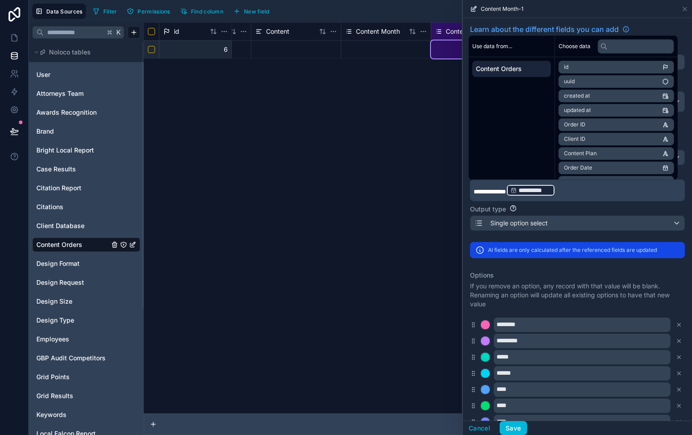
scroll to position [0, 0]
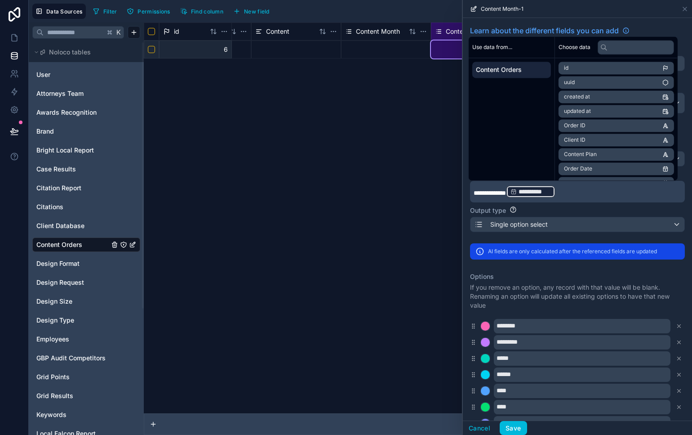
click at [566, 194] on p "**********" at bounding box center [577, 191] width 206 height 14
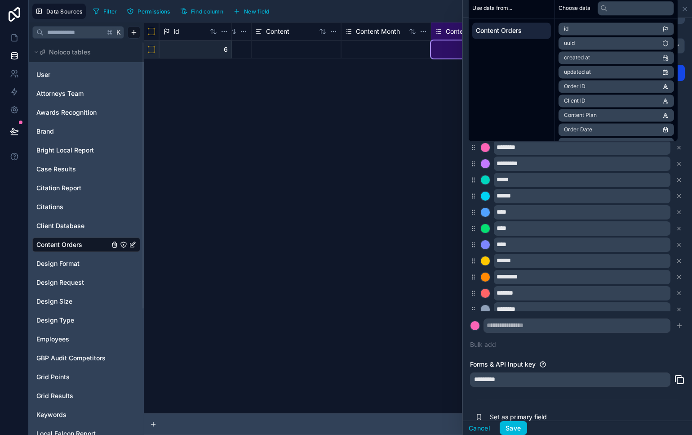
scroll to position [115, 0]
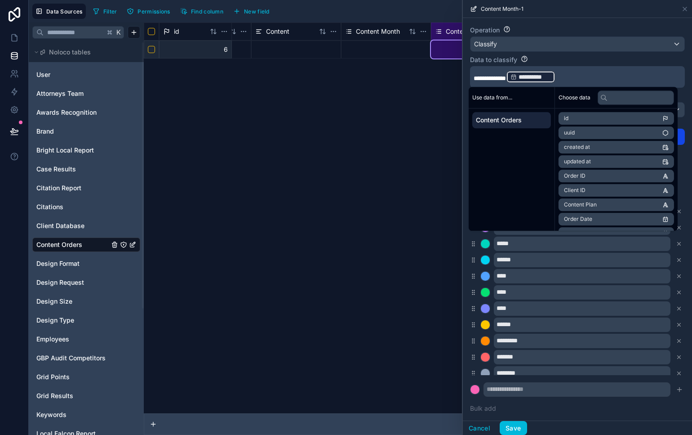
click at [572, 77] on p "**********" at bounding box center [577, 77] width 206 height 14
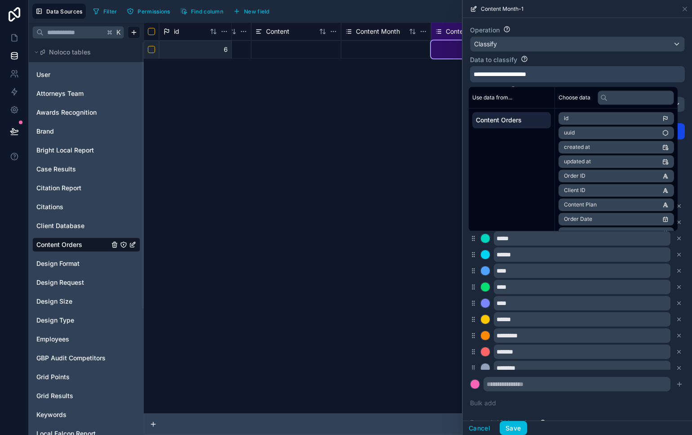
drag, startPoint x: 509, startPoint y: 74, endPoint x: 516, endPoint y: 77, distance: 7.3
click at [509, 74] on span "**********" at bounding box center [500, 74] width 53 height 6
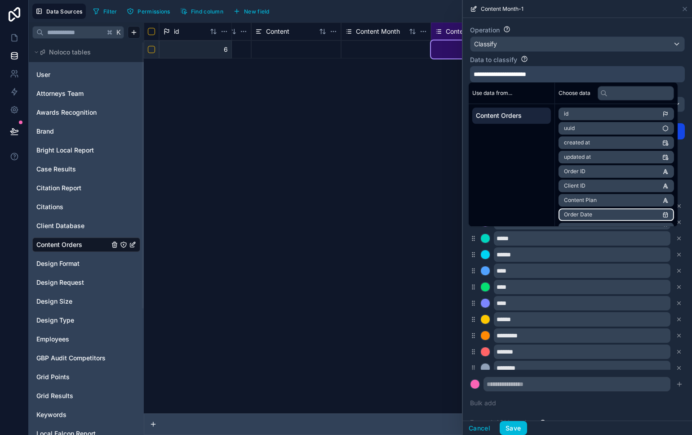
click at [606, 212] on li "Order Date" at bounding box center [617, 214] width 116 height 13
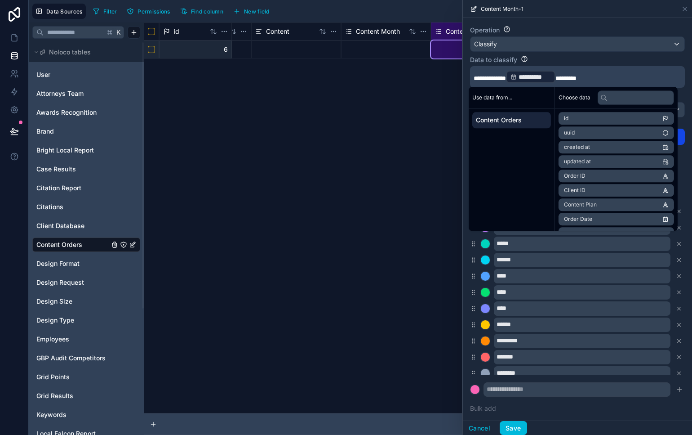
scroll to position [107, 0]
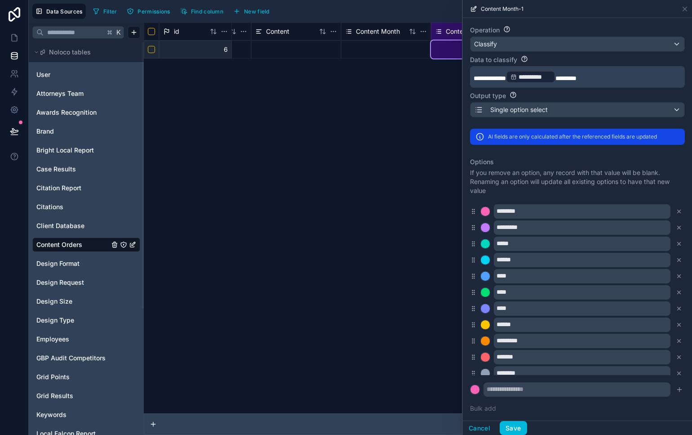
click at [509, 425] on button "Save" at bounding box center [513, 428] width 27 height 14
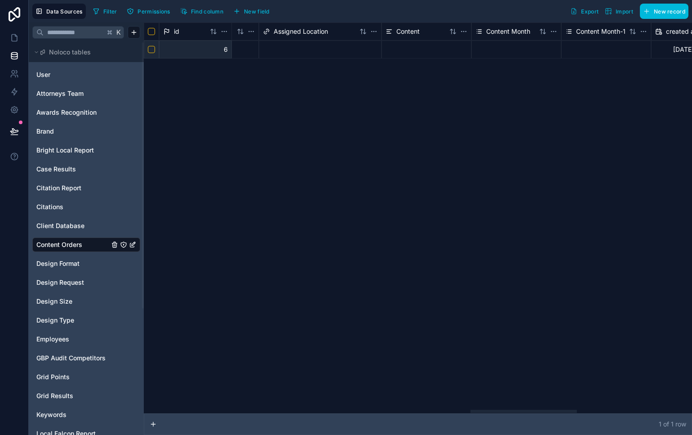
scroll to position [0, 2269]
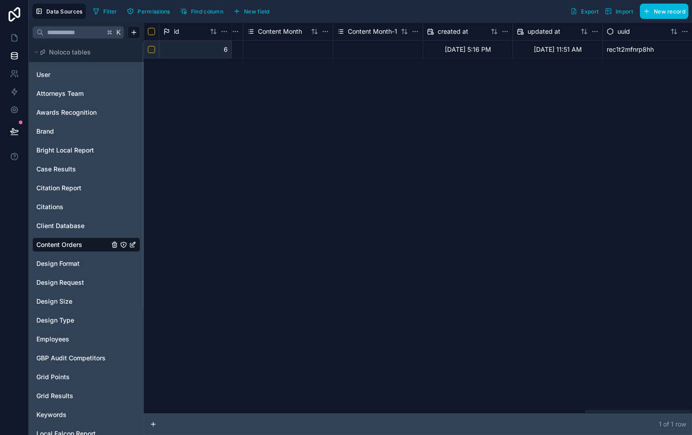
drag, startPoint x: 241, startPoint y: 411, endPoint x: 719, endPoint y: 391, distance: 478.2
click at [692, 409] on div at bounding box center [638, 410] width 107 height 3
click at [414, 28] on html "Data Sources Filter Permissions Find column New field Export Import New record …" at bounding box center [346, 217] width 692 height 435
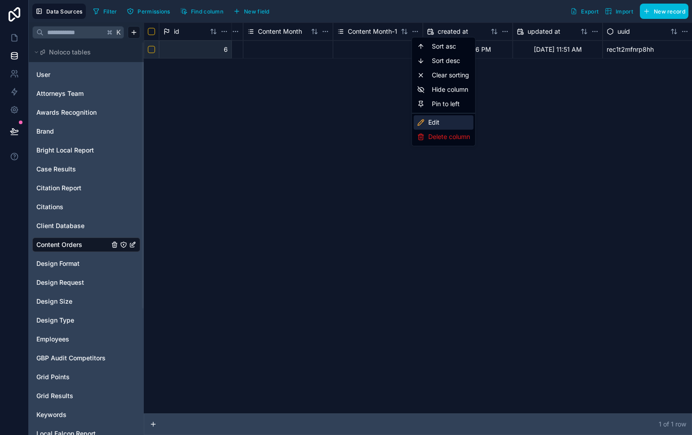
click at [452, 125] on div "Edit" at bounding box center [444, 122] width 60 height 14
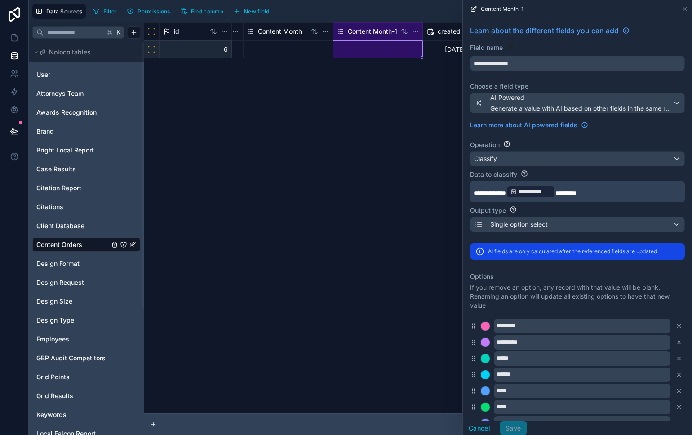
click at [606, 194] on p "**********" at bounding box center [577, 191] width 206 height 14
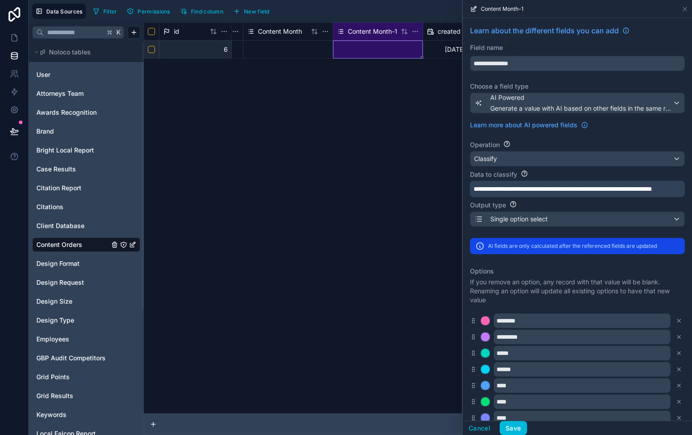
drag, startPoint x: 474, startPoint y: 188, endPoint x: 477, endPoint y: 195, distance: 7.8
click at [474, 188] on span "**********" at bounding box center [563, 189] width 178 height 6
drag, startPoint x: 520, startPoint y: 197, endPoint x: 471, endPoint y: 197, distance: 48.1
click at [471, 197] on div "**********" at bounding box center [577, 189] width 215 height 16
click at [671, 188] on p "**********" at bounding box center [577, 188] width 206 height 9
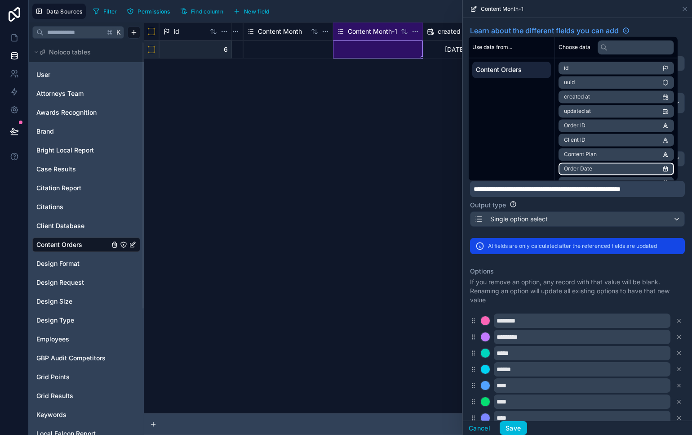
click at [625, 168] on li "Order Date" at bounding box center [617, 168] width 116 height 13
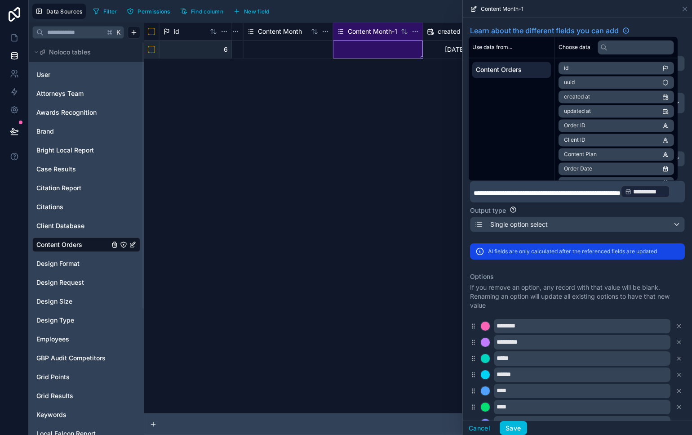
click at [547, 197] on p "**********" at bounding box center [577, 191] width 206 height 14
click at [516, 428] on button "Save" at bounding box center [513, 428] width 27 height 14
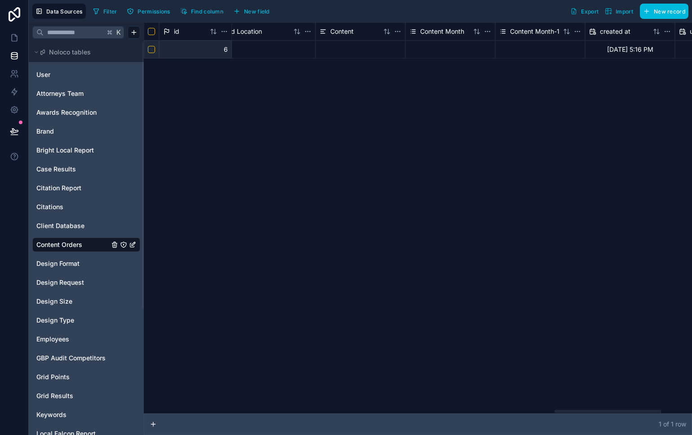
scroll to position [0, 2104]
drag, startPoint x: 239, startPoint y: 412, endPoint x: 627, endPoint y: 307, distance: 402.5
click at [646, 409] on div at bounding box center [608, 410] width 107 height 3
drag, startPoint x: 575, startPoint y: 412, endPoint x: 609, endPoint y: 286, distance: 130.1
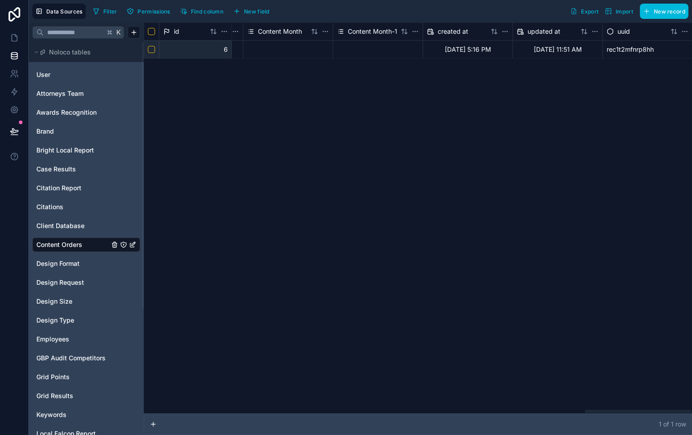
click at [612, 409] on div at bounding box center [638, 410] width 107 height 3
click at [414, 32] on html "Data Sources Filter Permissions Find column New field Export Import New record …" at bounding box center [346, 217] width 692 height 435
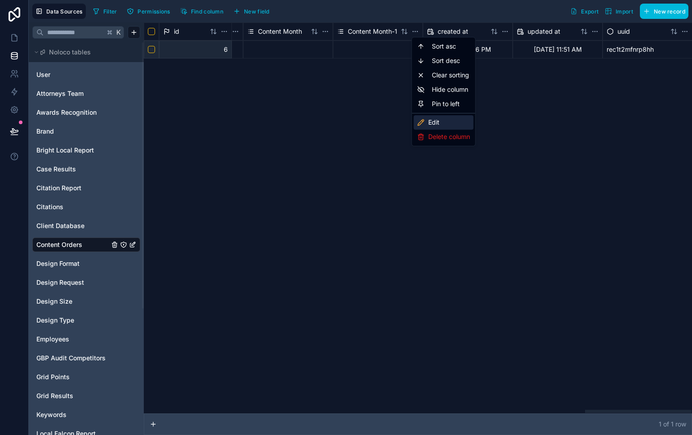
click at [446, 123] on div "Edit" at bounding box center [444, 122] width 60 height 14
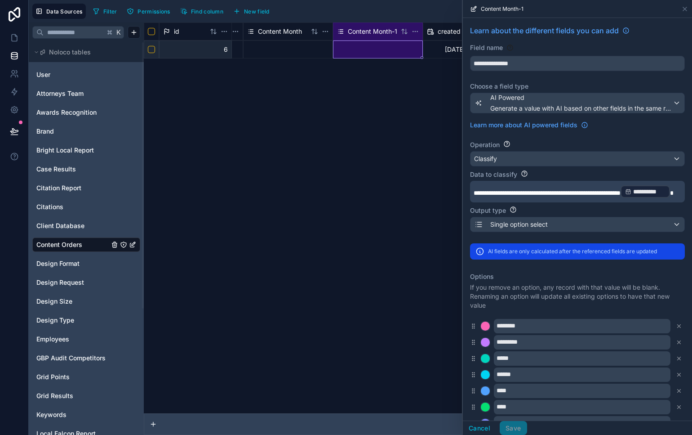
click at [453, 131] on div "id Performance Metrics Assigned Client Assigned Practice Assigned Location Cont…" at bounding box center [418, 217] width 548 height 391
drag, startPoint x: 253, startPoint y: 12, endPoint x: 266, endPoint y: 15, distance: 13.4
click at [254, 13] on span "New field" at bounding box center [257, 11] width 26 height 7
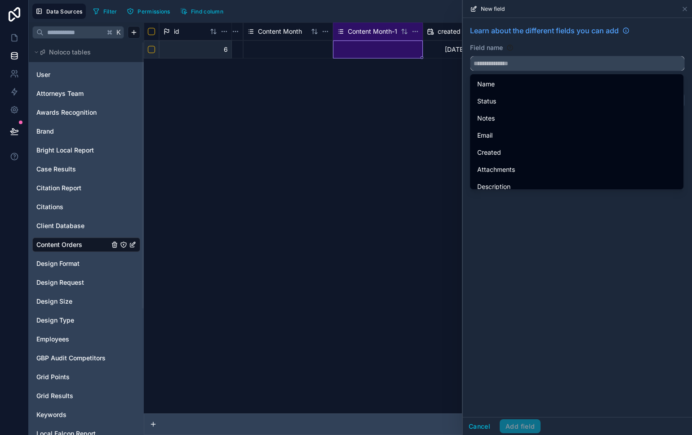
click at [550, 66] on input "text" at bounding box center [578, 63] width 214 height 14
type input "*"
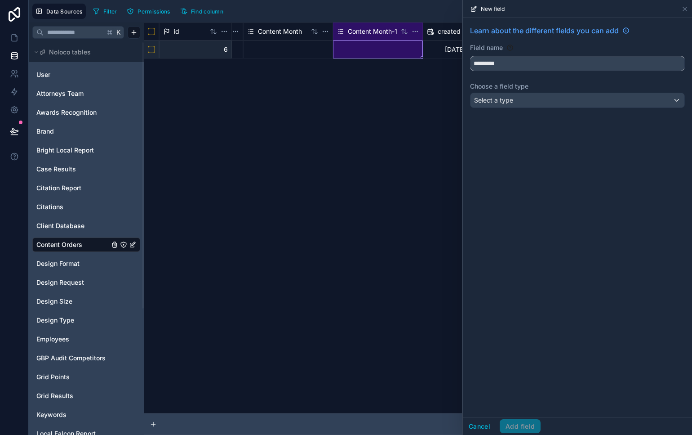
click at [470, 56] on button "*********" at bounding box center [577, 63] width 215 height 15
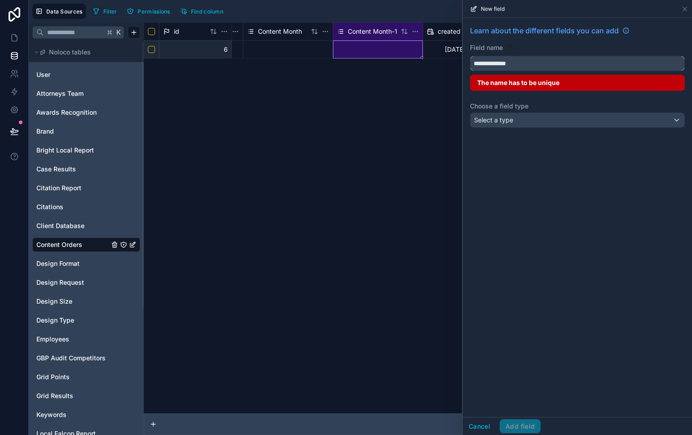
click at [470, 56] on button "**********" at bounding box center [577, 63] width 215 height 15
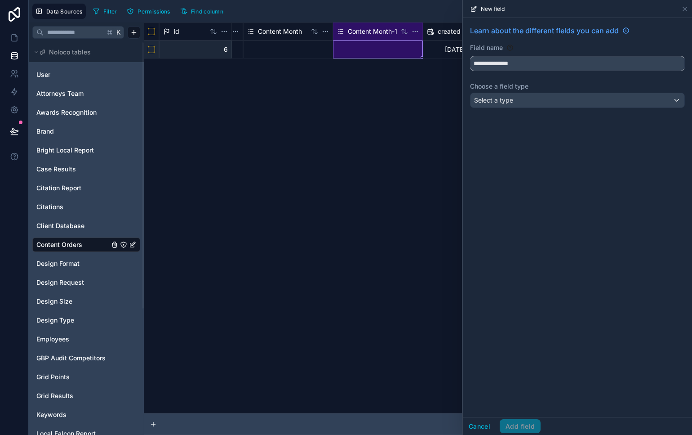
type input "**********"
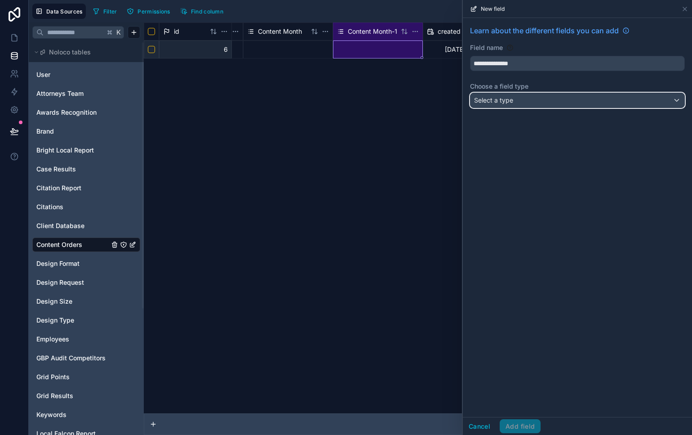
click at [522, 98] on div "Select a type" at bounding box center [578, 100] width 214 height 14
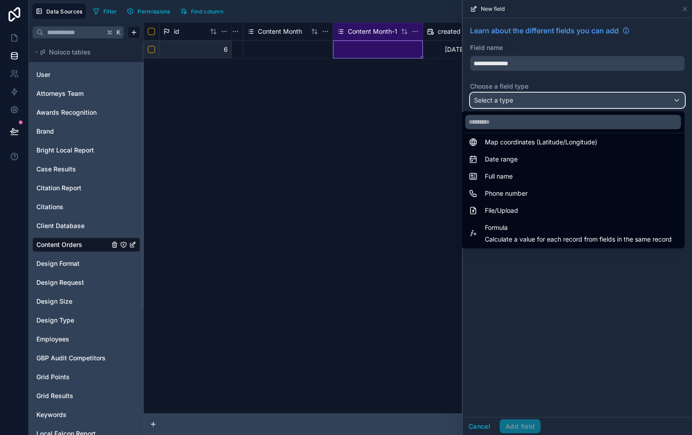
scroll to position [163, 0]
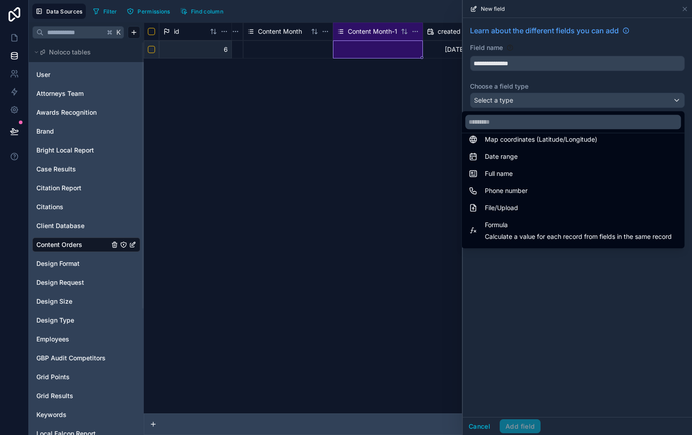
click at [548, 228] on span "Formula" at bounding box center [578, 224] width 187 height 11
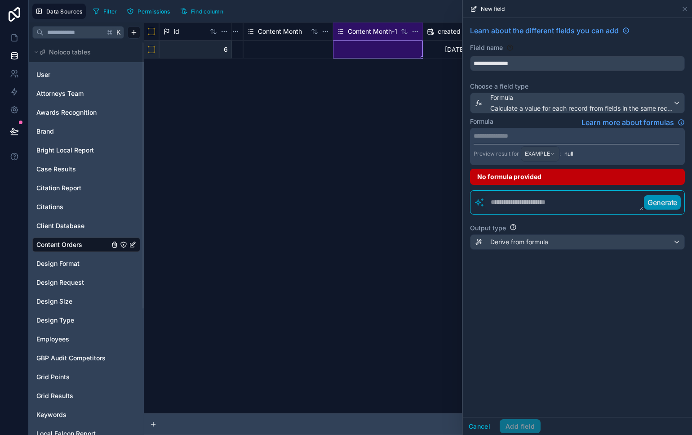
click at [593, 204] on textarea at bounding box center [564, 202] width 159 height 16
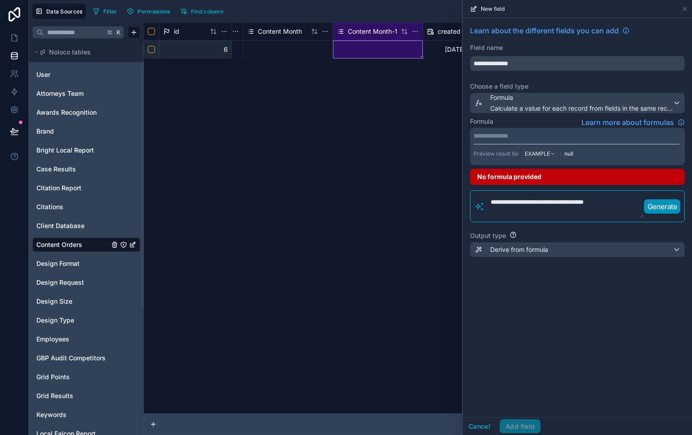
type textarea "**********"
click at [660, 210] on p "Generate" at bounding box center [663, 206] width 30 height 11
click at [547, 154] on span "EXAMPLE" at bounding box center [537, 153] width 25 height 7
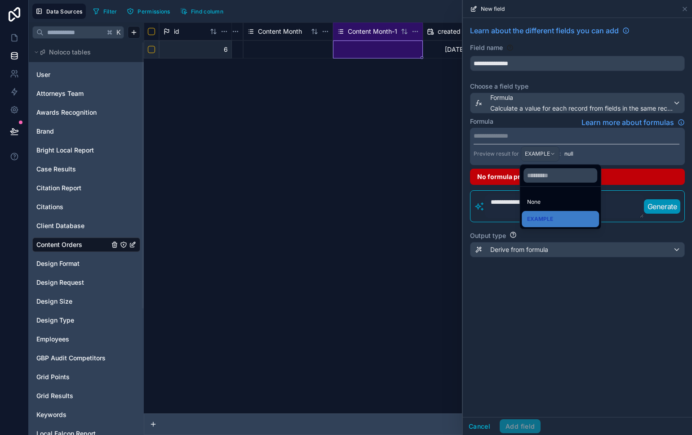
click at [627, 201] on div at bounding box center [577, 217] width 229 height 435
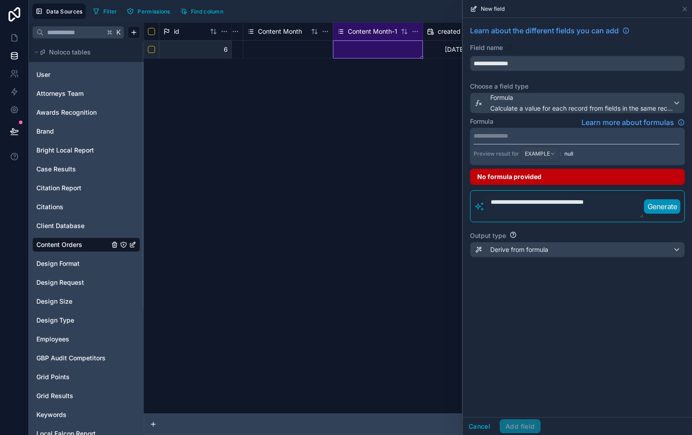
click at [621, 202] on textarea "**********" at bounding box center [564, 206] width 159 height 24
click at [661, 210] on p "Generate" at bounding box center [663, 206] width 30 height 11
click at [594, 249] on div "Derive from formula" at bounding box center [578, 249] width 214 height 14
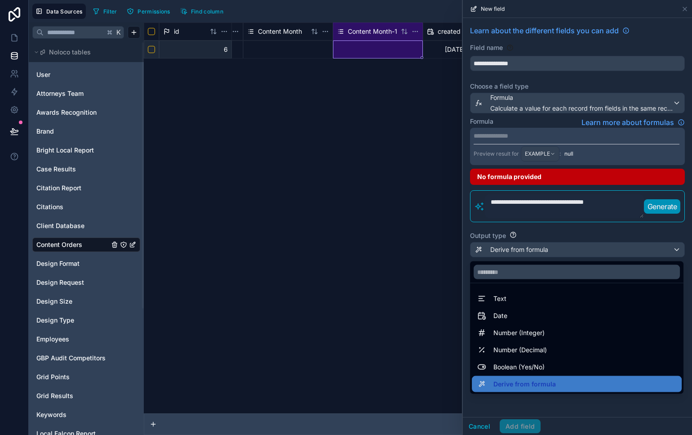
click at [577, 233] on div at bounding box center [577, 217] width 229 height 435
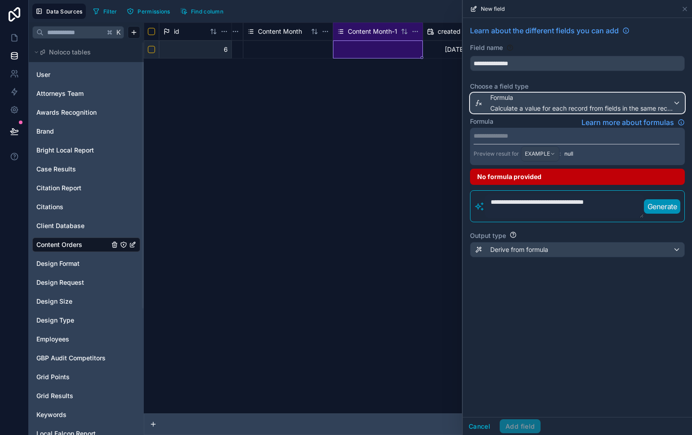
click at [572, 105] on span "Calculate a value for each record from fields in the same record" at bounding box center [581, 108] width 182 height 9
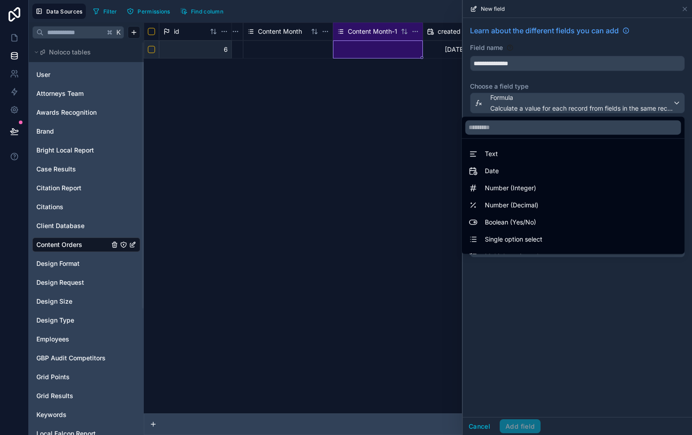
click at [620, 330] on div at bounding box center [577, 217] width 229 height 435
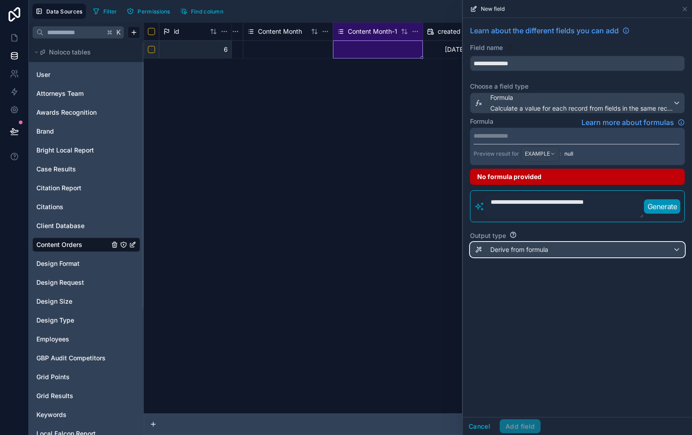
click at [586, 248] on div "Derive from formula" at bounding box center [578, 249] width 214 height 14
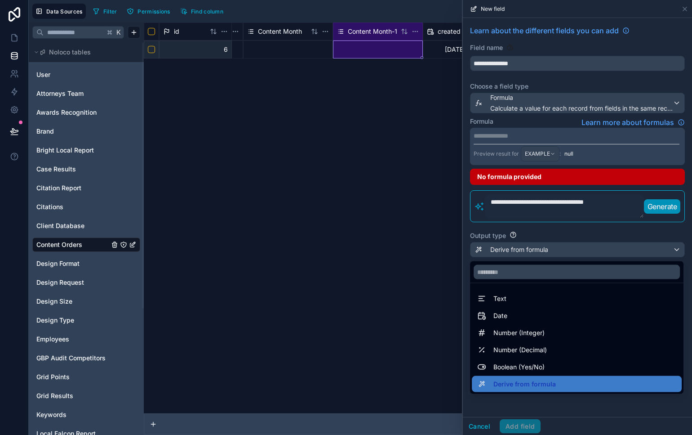
click at [590, 311] on div "Date" at bounding box center [576, 315] width 199 height 11
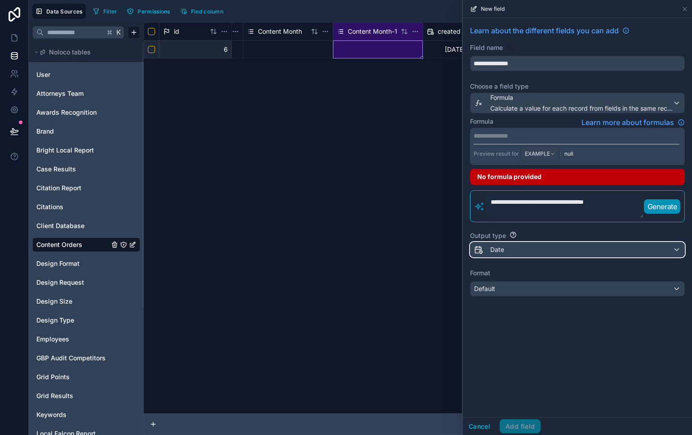
click at [599, 256] on div "Date" at bounding box center [578, 249] width 214 height 14
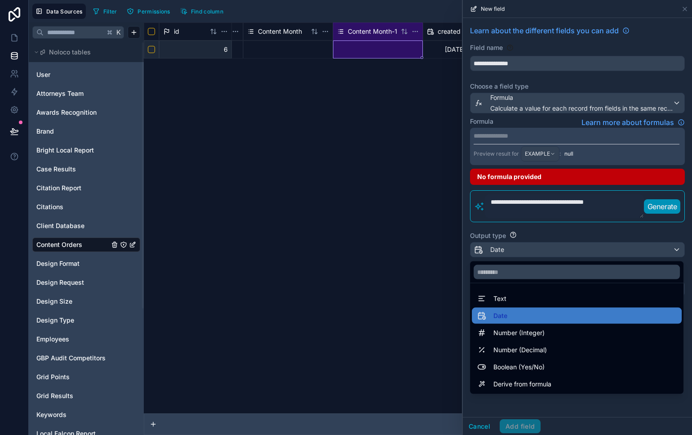
click at [589, 293] on div "Text" at bounding box center [576, 298] width 199 height 11
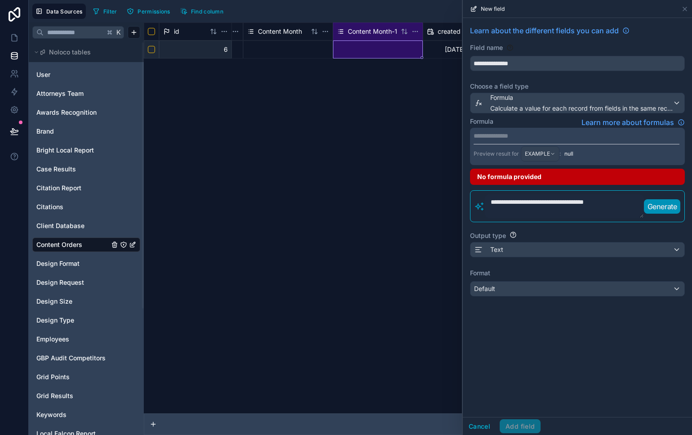
click at [582, 297] on div "**********" at bounding box center [577, 160] width 229 height 285
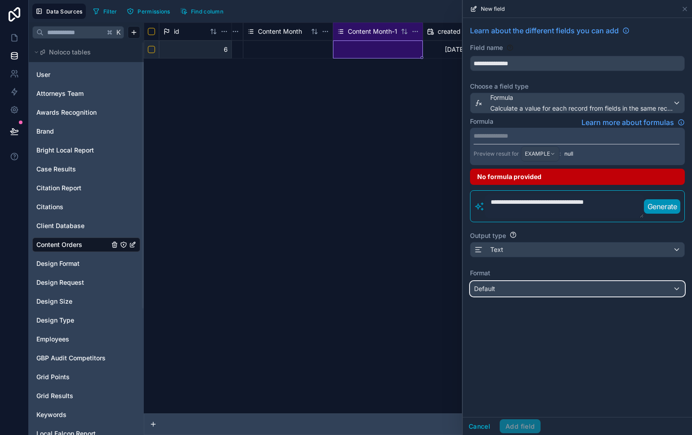
click at [590, 290] on div "Default" at bounding box center [578, 288] width 214 height 14
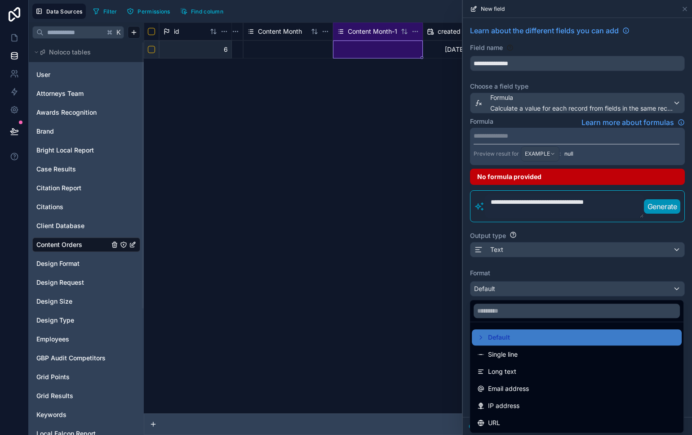
click at [563, 292] on div at bounding box center [577, 217] width 229 height 435
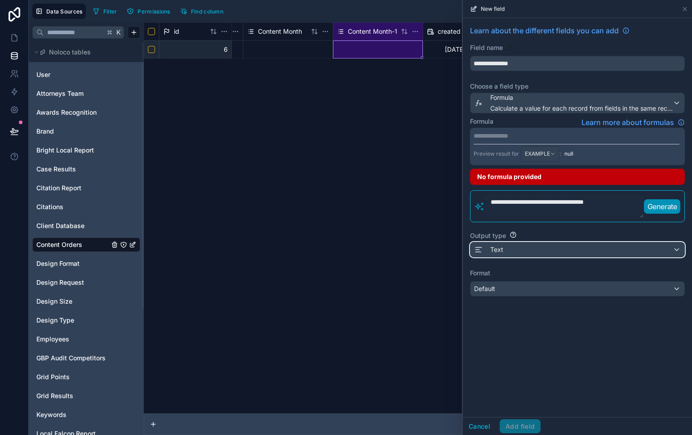
click at [572, 251] on div "Text" at bounding box center [578, 249] width 214 height 14
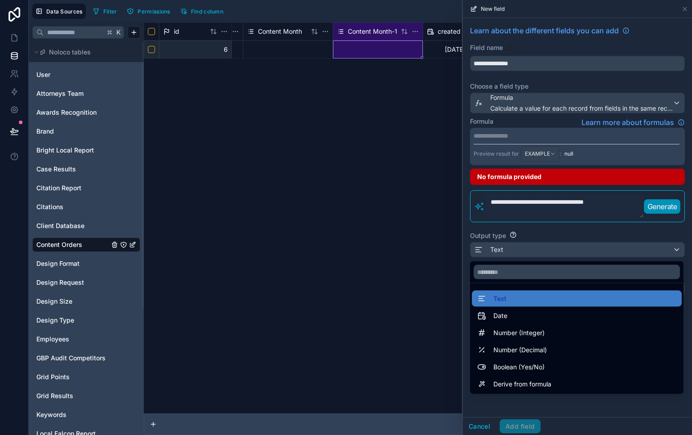
click at [594, 397] on div at bounding box center [577, 217] width 229 height 435
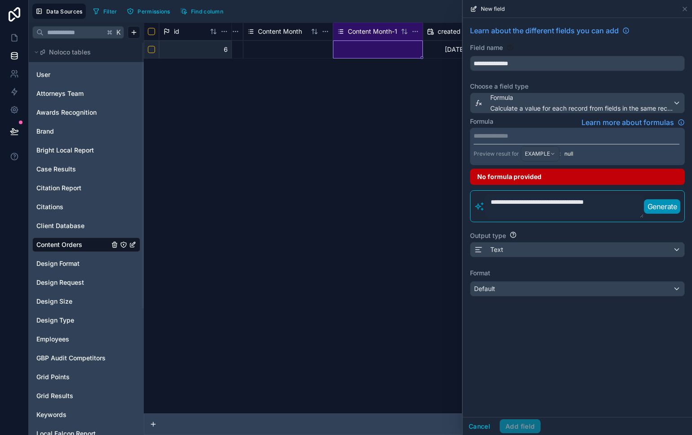
click at [660, 213] on button "Generate" at bounding box center [662, 206] width 37 height 14
click at [544, 131] on p "**********" at bounding box center [577, 135] width 206 height 9
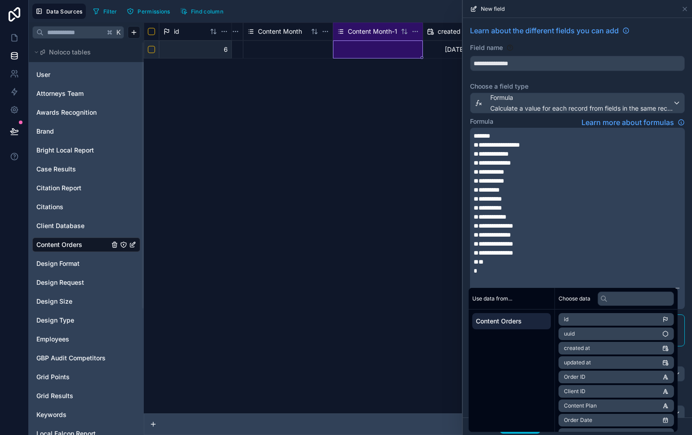
click at [523, 380] on div "Use data from... Content Orders" at bounding box center [512, 360] width 86 height 144
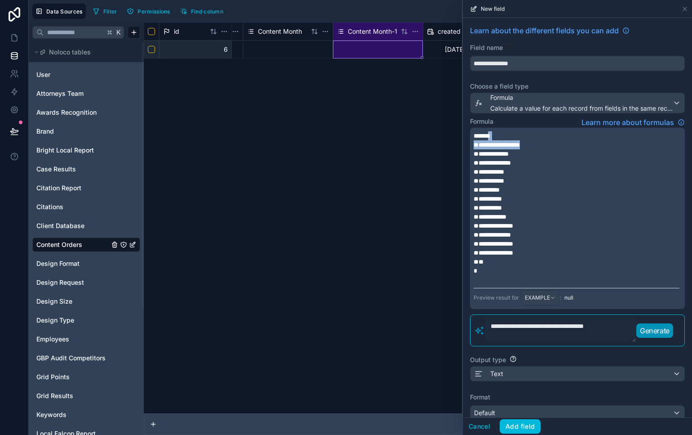
drag, startPoint x: 540, startPoint y: 145, endPoint x: 499, endPoint y: 135, distance: 42.1
click at [499, 134] on div "**********" at bounding box center [577, 207] width 206 height 153
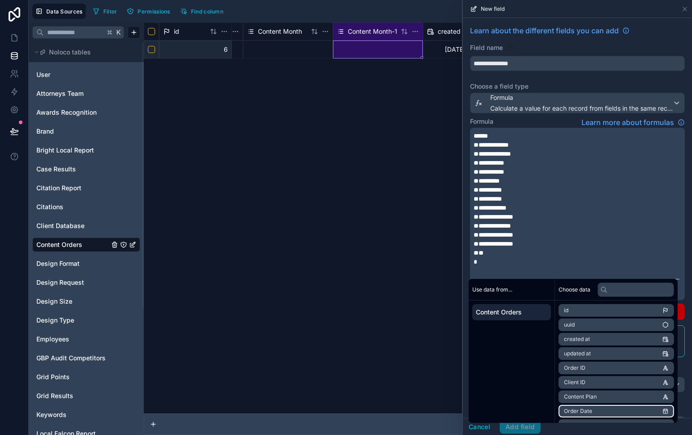
click at [623, 409] on li "Order Date" at bounding box center [617, 411] width 116 height 13
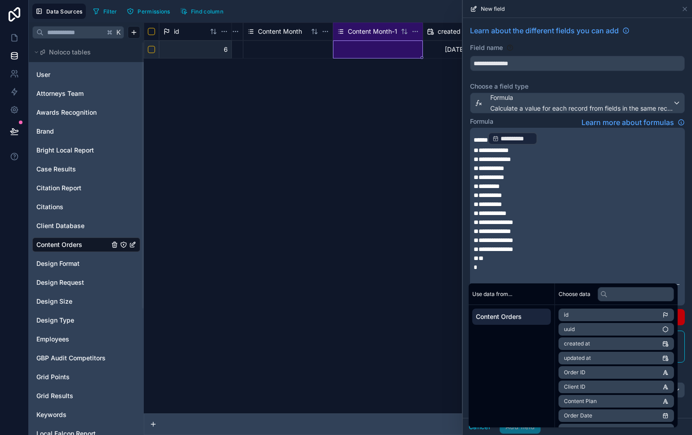
click at [527, 360] on div "Use data from... Content Orders" at bounding box center [512, 355] width 86 height 144
click at [592, 245] on p "**********" at bounding box center [577, 249] width 206 height 9
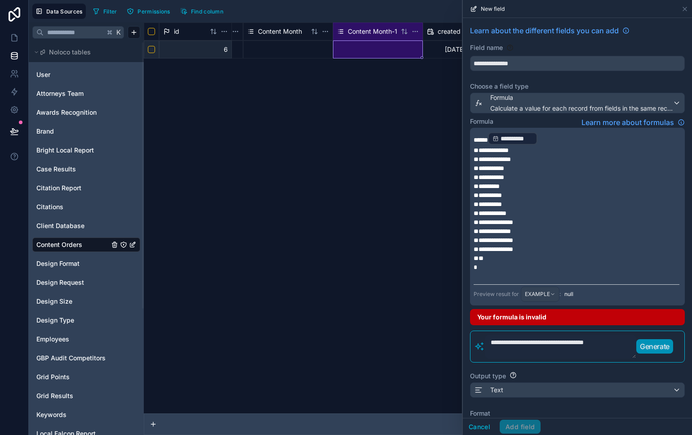
click at [426, 295] on div "id Performance Metrics Assigned Client Assigned Practice Assigned Location Cont…" at bounding box center [418, 217] width 548 height 391
click at [552, 204] on p "**********" at bounding box center [577, 204] width 206 height 9
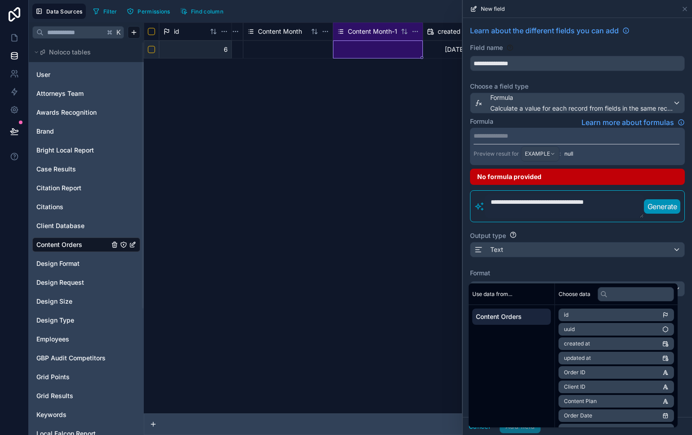
click at [567, 263] on div "**********" at bounding box center [577, 160] width 229 height 285
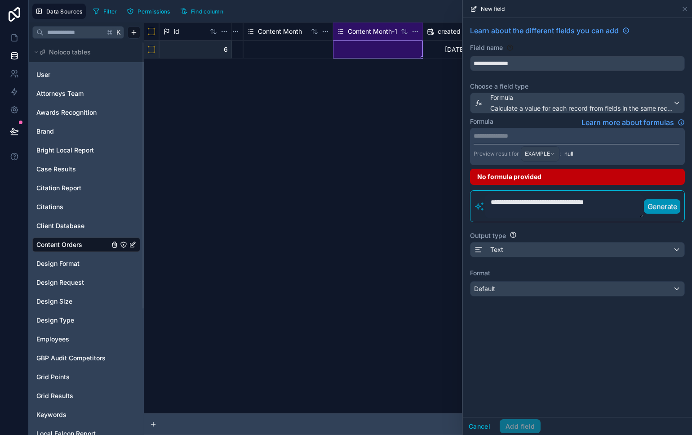
click at [555, 280] on div "Format Default" at bounding box center [577, 282] width 215 height 28
click at [546, 256] on div "Text" at bounding box center [578, 249] width 214 height 14
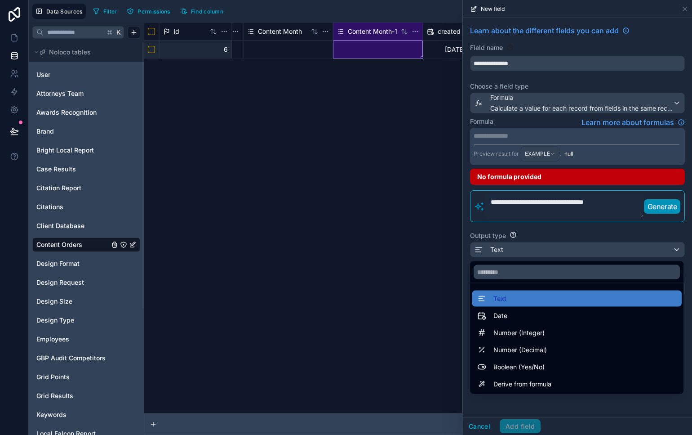
click at [384, 190] on div "id Performance Metrics Assigned Client Assigned Practice Assigned Location Cont…" at bounding box center [418, 217] width 548 height 391
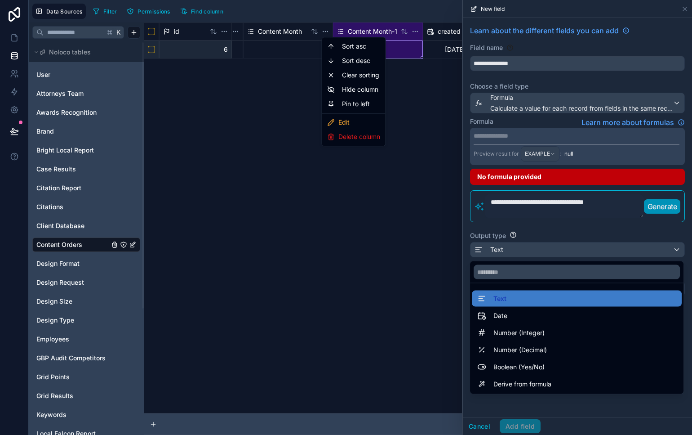
click at [324, 34] on html "**********" at bounding box center [346, 217] width 692 height 435
click at [351, 129] on div "Delete column" at bounding box center [354, 136] width 60 height 14
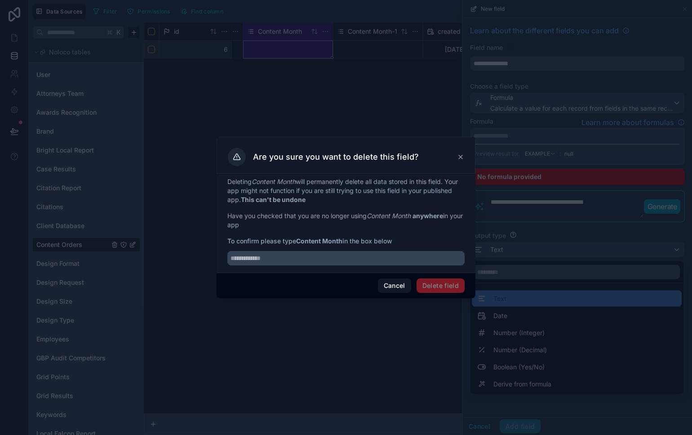
click at [458, 160] on icon at bounding box center [460, 156] width 7 height 7
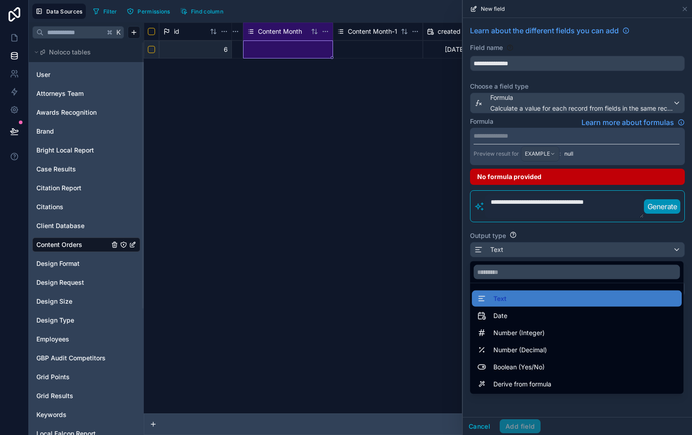
click at [476, 424] on div at bounding box center [577, 217] width 229 height 435
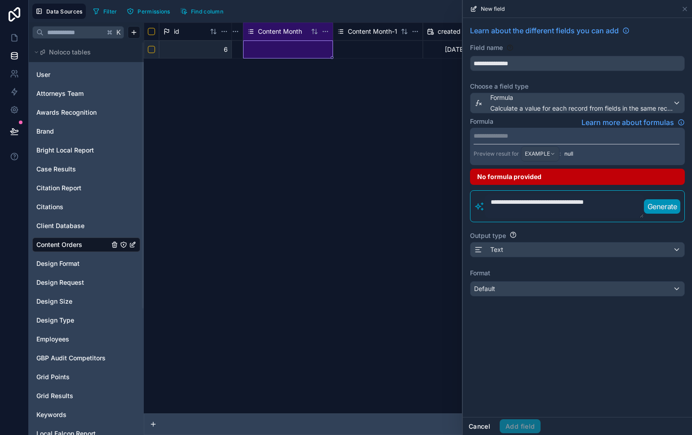
drag, startPoint x: 485, startPoint y: 426, endPoint x: 476, endPoint y: 312, distance: 113.6
click at [485, 426] on button "Cancel" at bounding box center [479, 426] width 33 height 14
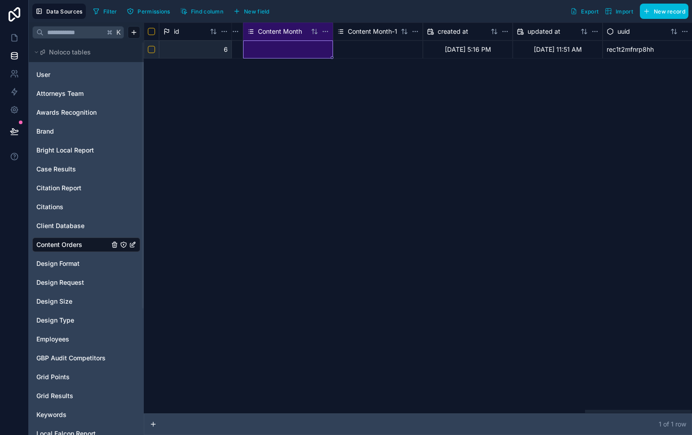
click at [327, 30] on html "Data Sources Filter Permissions Find column New field Export Import New record …" at bounding box center [346, 217] width 692 height 435
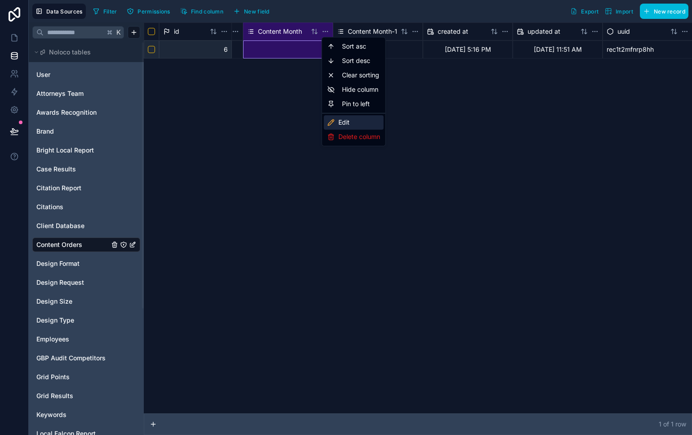
click at [347, 125] on div "Edit" at bounding box center [354, 122] width 60 height 14
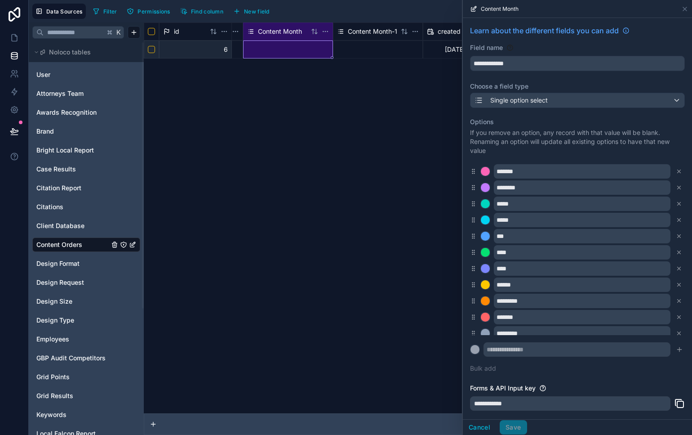
click at [415, 34] on html "**********" at bounding box center [346, 217] width 692 height 435
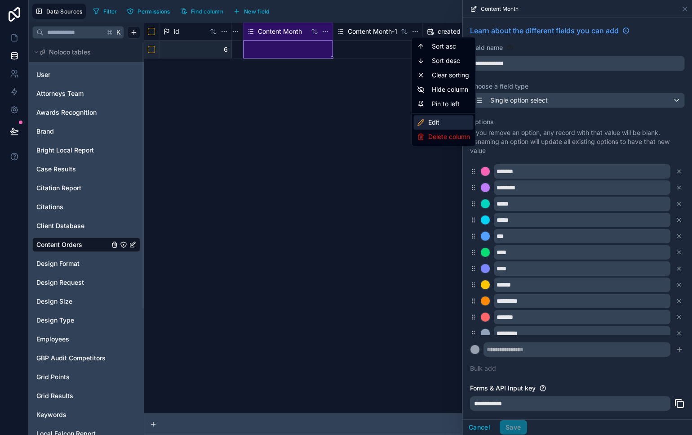
click at [446, 122] on div "Edit" at bounding box center [444, 122] width 60 height 14
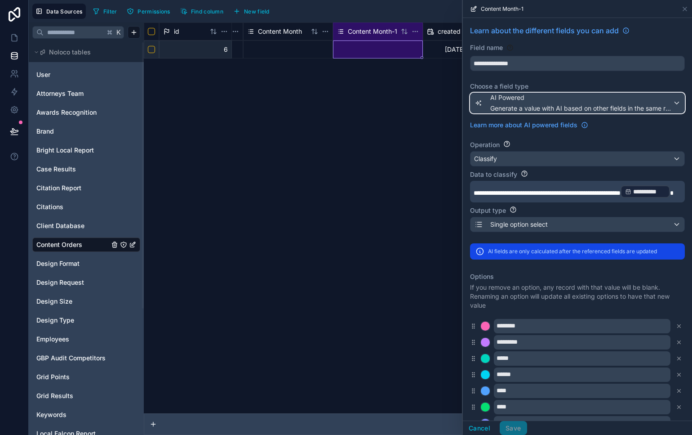
click at [617, 105] on span "Generate a value with AI based on other fields in the same record" at bounding box center [581, 108] width 182 height 9
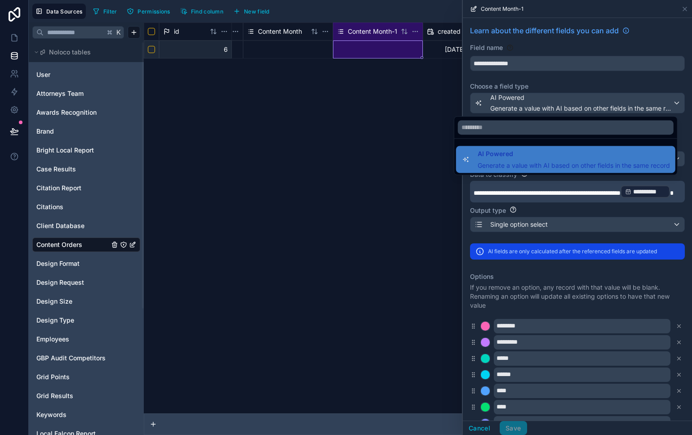
click at [643, 220] on div at bounding box center [577, 217] width 229 height 435
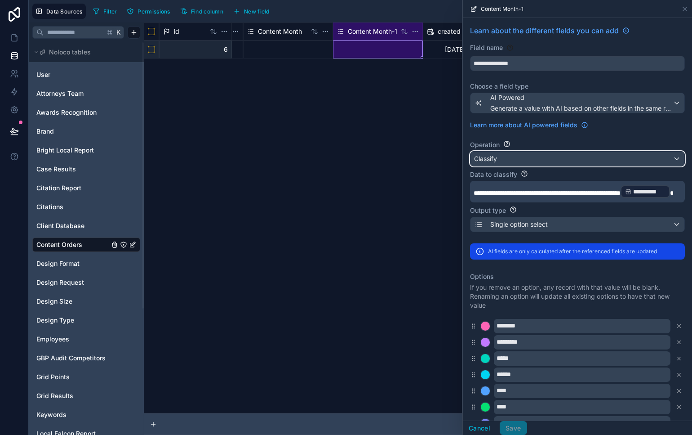
click at [590, 158] on div "Classify" at bounding box center [578, 158] width 214 height 14
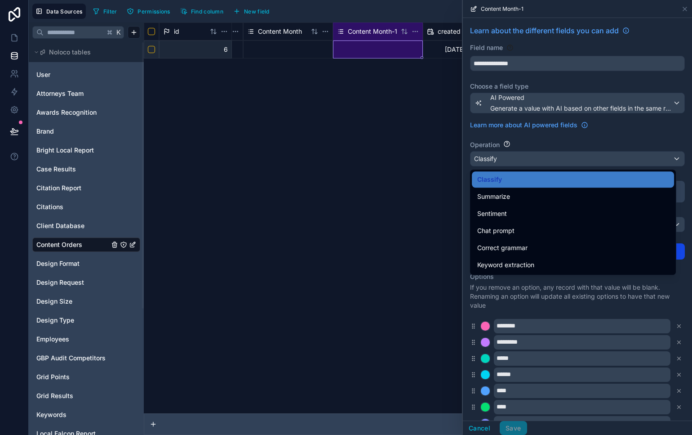
click at [587, 227] on div "Chat prompt" at bounding box center [572, 230] width 191 height 11
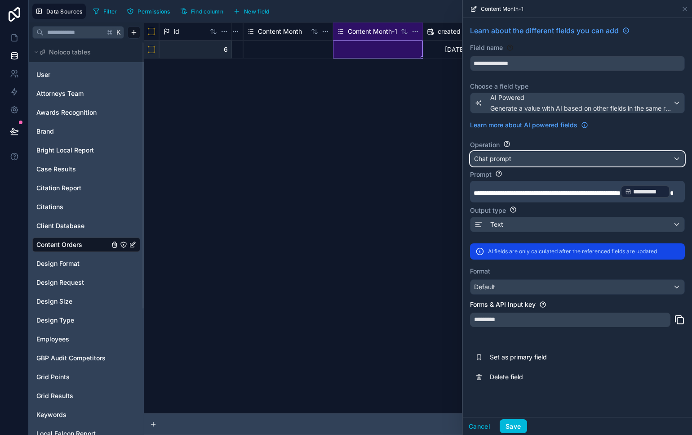
click at [568, 164] on div "Chat prompt" at bounding box center [578, 158] width 214 height 14
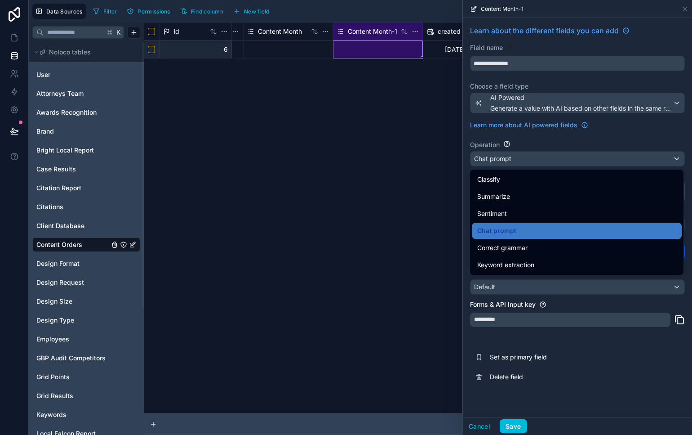
click at [584, 179] on div "Classify" at bounding box center [576, 179] width 199 height 11
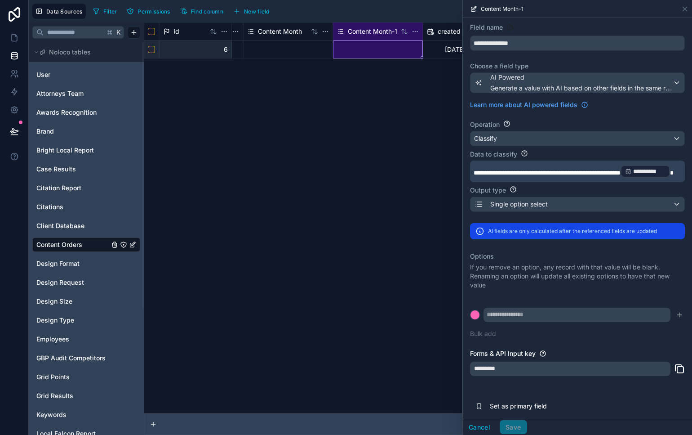
scroll to position [52, 0]
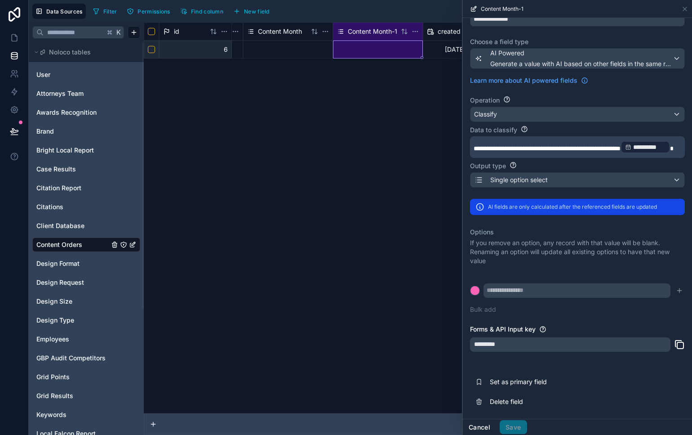
click at [471, 422] on button "Cancel" at bounding box center [479, 427] width 33 height 14
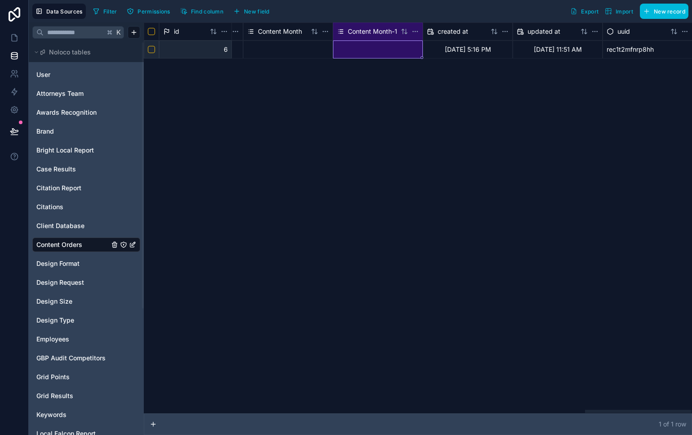
click at [418, 31] on html "Data Sources Filter Permissions Find column New field Export Import New record …" at bounding box center [346, 217] width 692 height 435
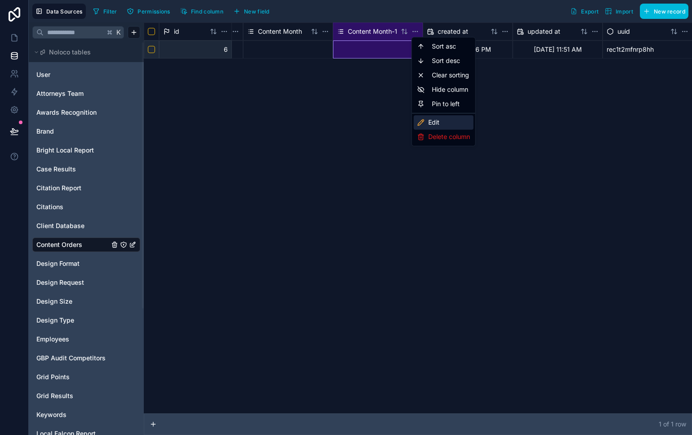
click at [438, 124] on div "Edit" at bounding box center [444, 122] width 60 height 14
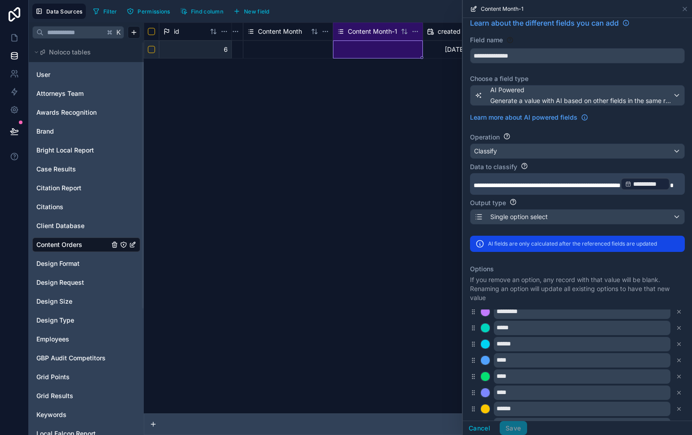
scroll to position [21, 0]
click at [675, 183] on div "**********" at bounding box center [577, 184] width 215 height 22
click at [671, 182] on p "**********" at bounding box center [577, 184] width 206 height 14
click at [552, 191] on p "**********" at bounding box center [577, 184] width 206 height 14
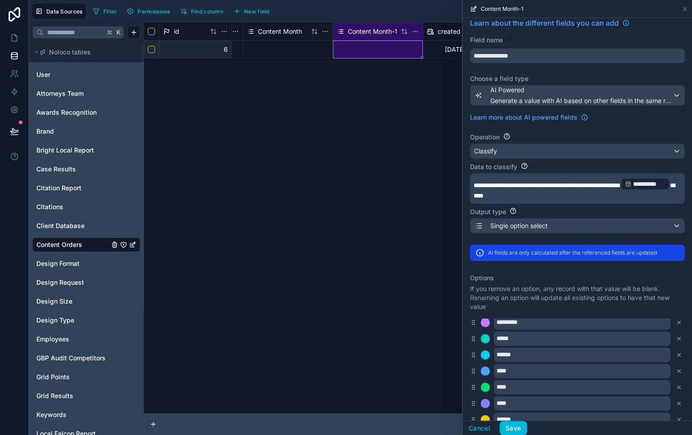
click at [513, 432] on button "Save" at bounding box center [513, 428] width 27 height 14
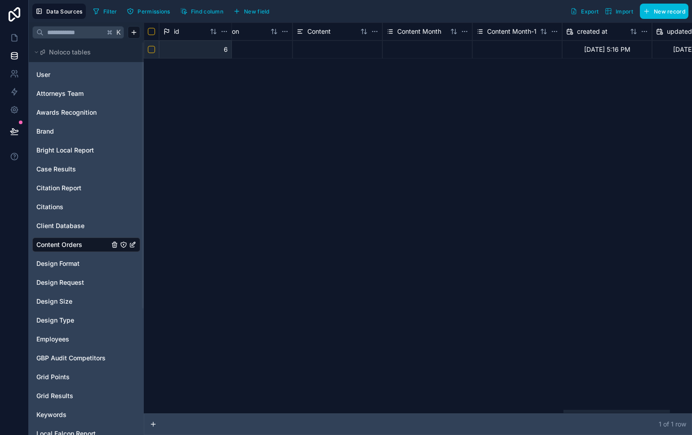
scroll to position [0, 2269]
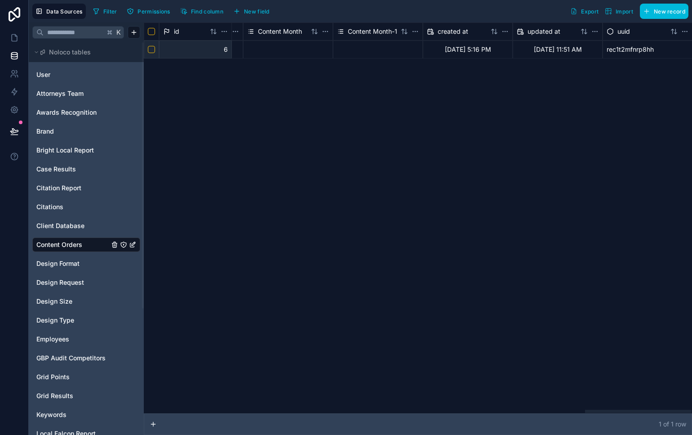
drag, startPoint x: 199, startPoint y: 413, endPoint x: 635, endPoint y: 339, distance: 442.2
click at [676, 409] on div at bounding box center [418, 411] width 548 height 4
click at [416, 31] on html "Data Sources Filter Permissions Find column New field Export Import New record …" at bounding box center [346, 217] width 692 height 435
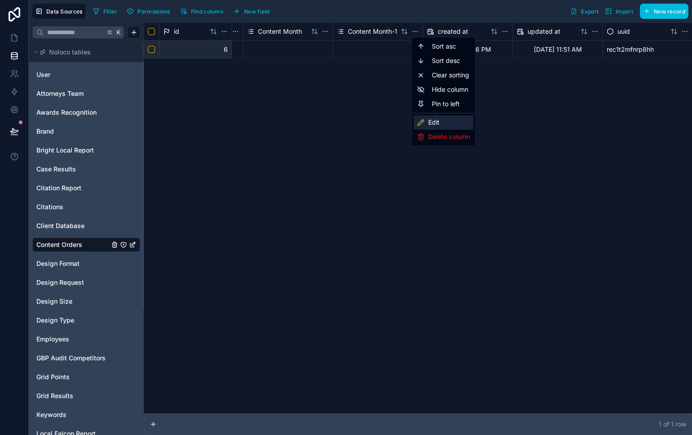
click at [449, 127] on div "Edit" at bounding box center [444, 122] width 60 height 14
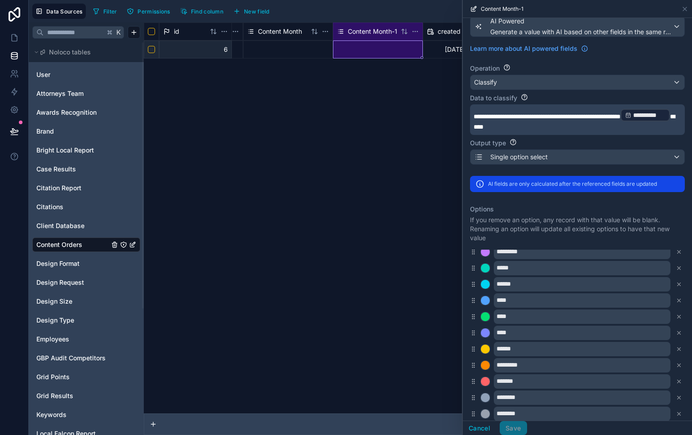
scroll to position [67, 0]
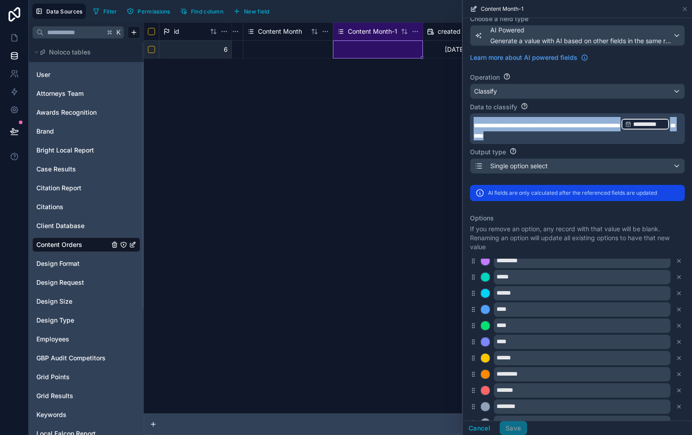
drag, startPoint x: 565, startPoint y: 133, endPoint x: 456, endPoint y: 122, distance: 110.2
click at [456, 122] on div "**********" at bounding box center [360, 217] width 663 height 435
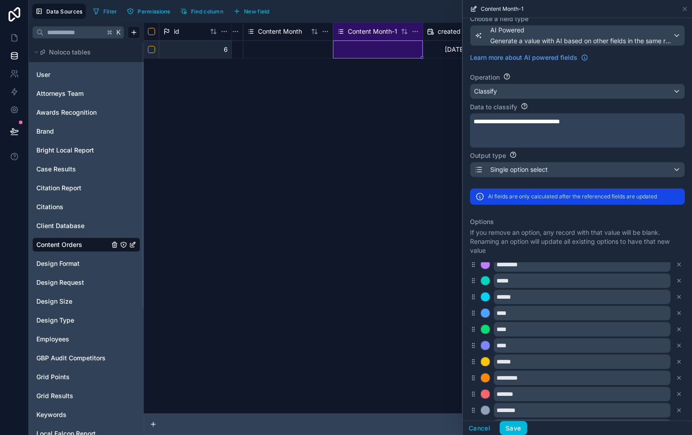
click at [560, 137] on p "﻿" at bounding box center [577, 139] width 206 height 9
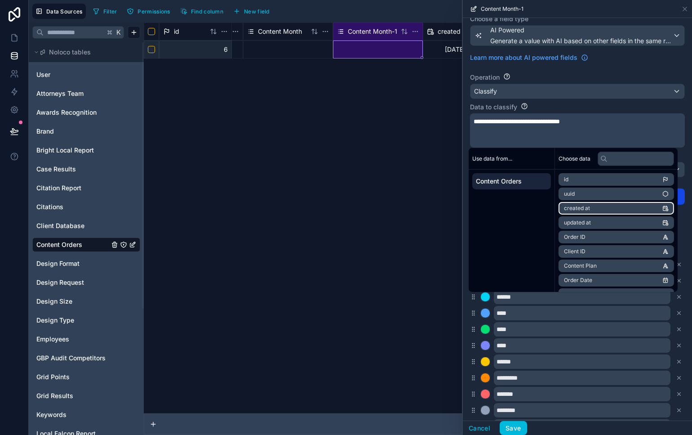
click at [621, 204] on li "created at" at bounding box center [617, 208] width 116 height 13
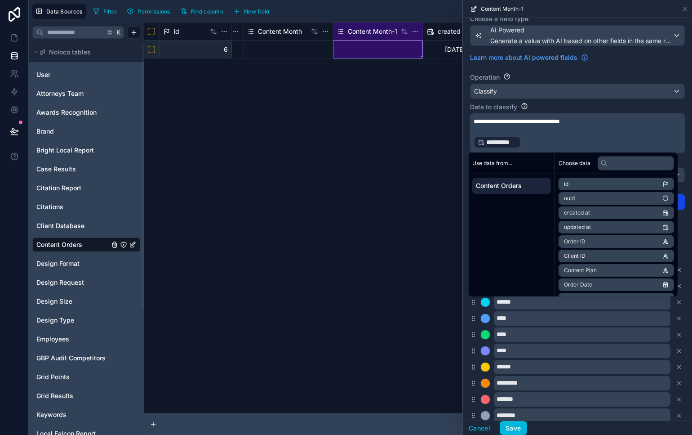
click at [512, 426] on button "Save" at bounding box center [513, 428] width 27 height 14
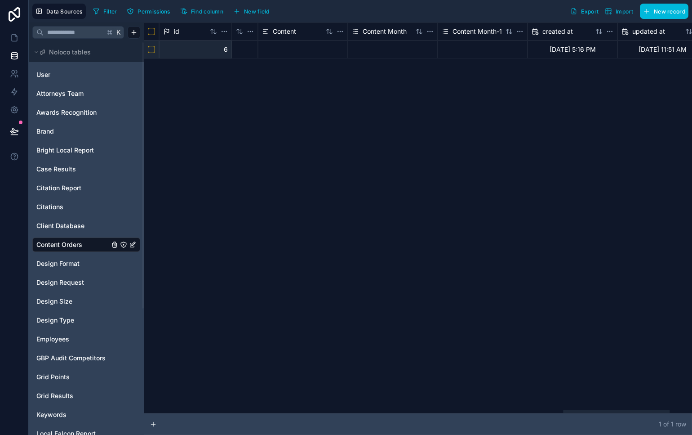
drag, startPoint x: 239, startPoint y: 412, endPoint x: 516, endPoint y: 21, distance: 479.7
click at [662, 413] on div at bounding box center [616, 410] width 107 height 3
click at [507, 31] on html "Data Sources Filter Permissions Find column New field Export Import New record …" at bounding box center [346, 217] width 692 height 435
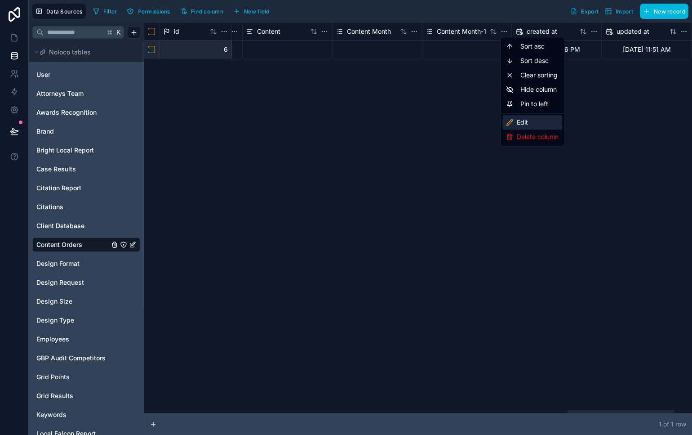
click at [527, 121] on div "Edit" at bounding box center [532, 122] width 60 height 14
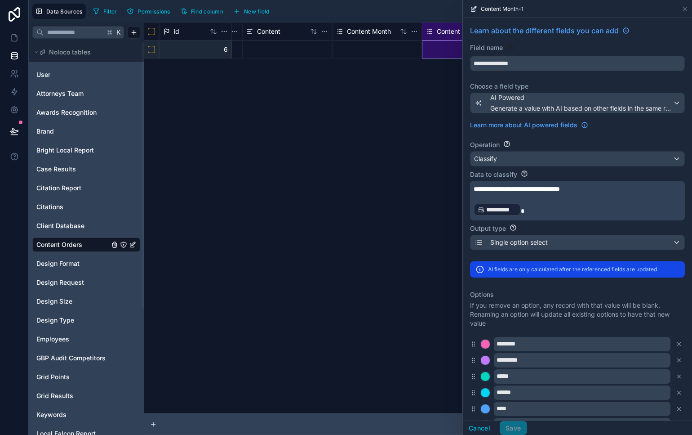
click at [534, 218] on div "**********" at bounding box center [577, 201] width 215 height 40
click at [524, 208] on p "**********" at bounding box center [577, 209] width 206 height 14
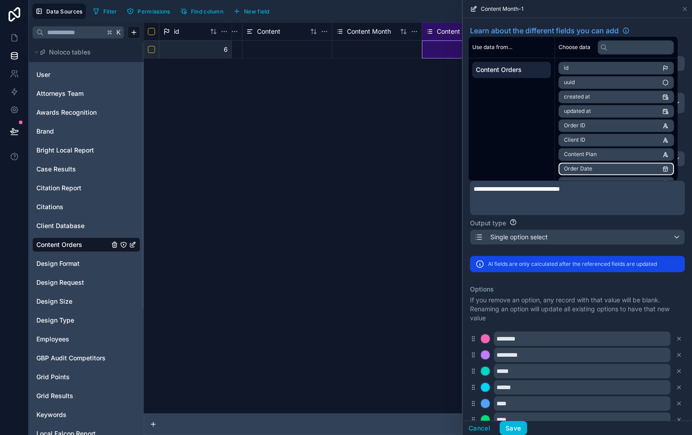
click at [601, 172] on li "Order Date" at bounding box center [617, 168] width 116 height 13
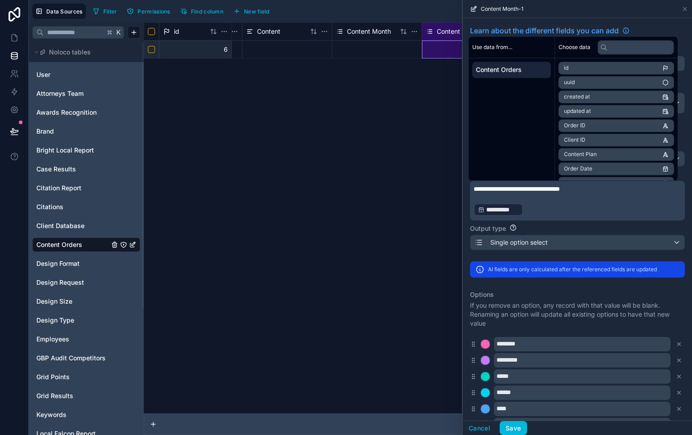
click at [590, 230] on div "Output type" at bounding box center [577, 228] width 215 height 9
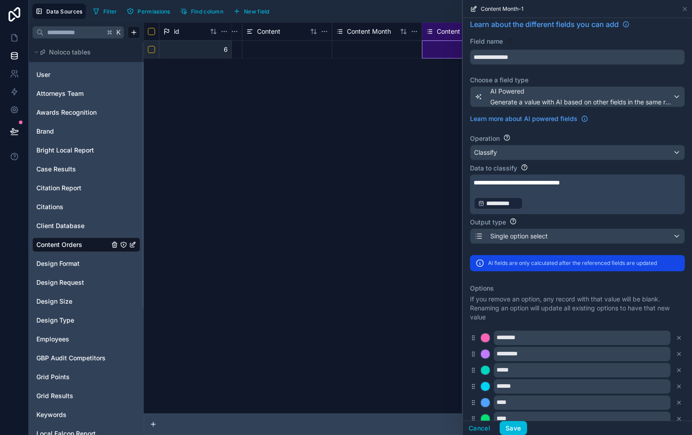
scroll to position [8, 0]
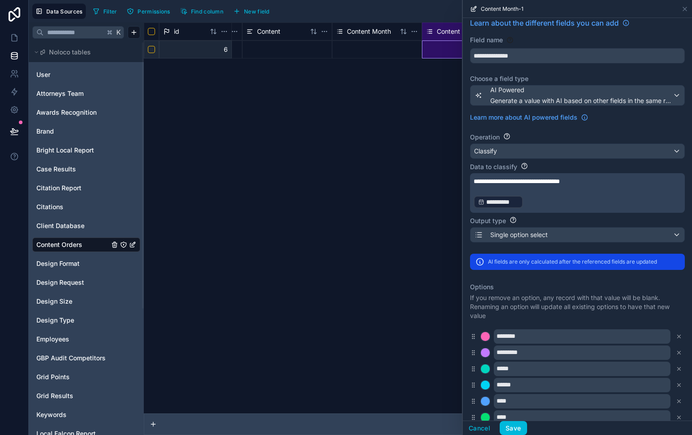
click at [520, 431] on button "Save" at bounding box center [513, 428] width 27 height 14
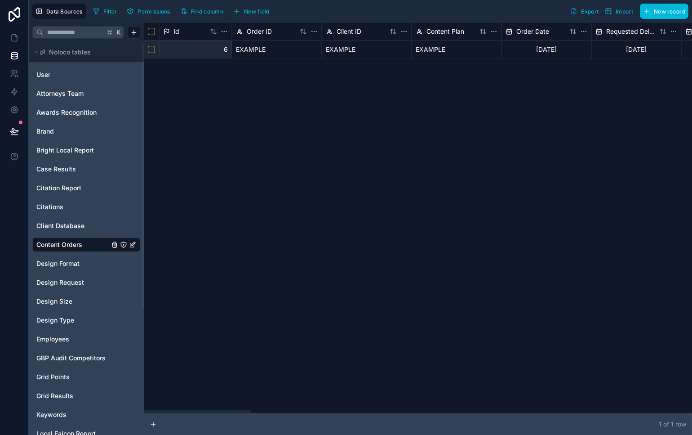
click at [538, 51] on div "[DATE]" at bounding box center [547, 49] width 90 height 18
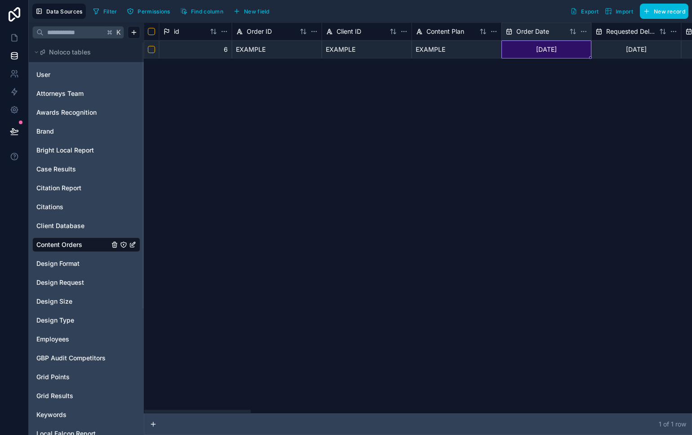
click at [540, 50] on div "[DATE]" at bounding box center [547, 49] width 90 height 18
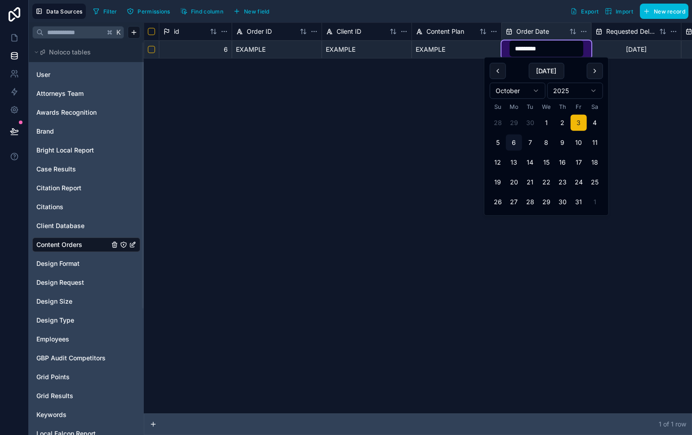
click at [562, 123] on button "2" at bounding box center [563, 123] width 16 height 16
type input "*********"
click at [660, 225] on div "id Order ID Client ID Content Plan Order Date Requested Delivery Date Actual De…" at bounding box center [418, 217] width 548 height 391
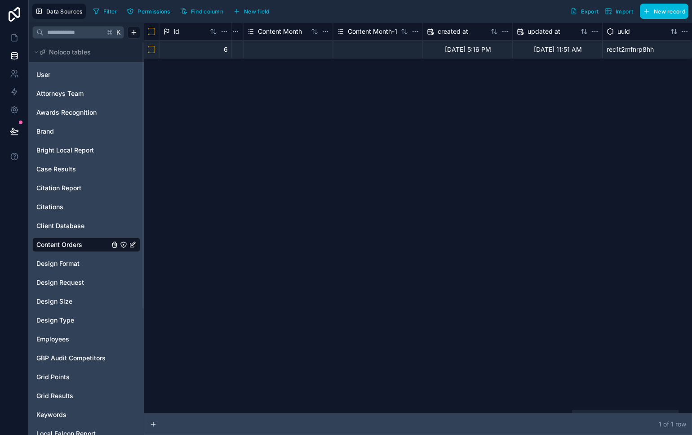
scroll to position [0, 2174]
click at [631, 409] on div at bounding box center [625, 410] width 107 height 3
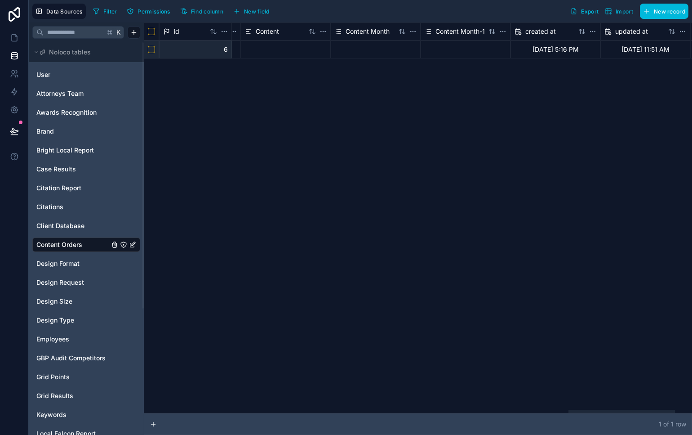
drag, startPoint x: 243, startPoint y: 409, endPoint x: 596, endPoint y: 109, distance: 463.6
click at [665, 409] on div at bounding box center [622, 410] width 107 height 3
click at [360, 46] on div at bounding box center [378, 49] width 89 height 17
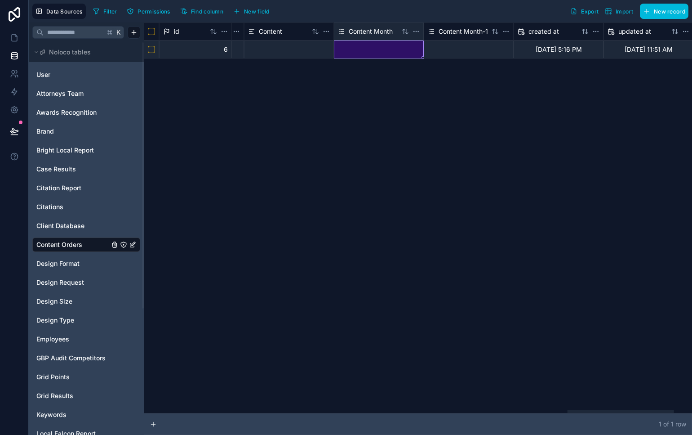
click at [360, 46] on div at bounding box center [378, 49] width 89 height 17
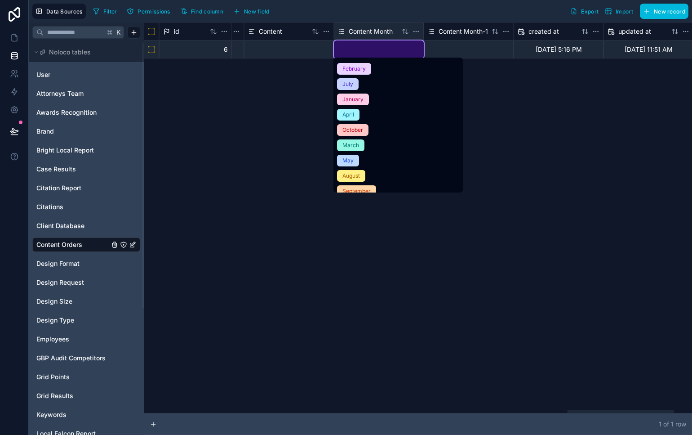
scroll to position [40, 0]
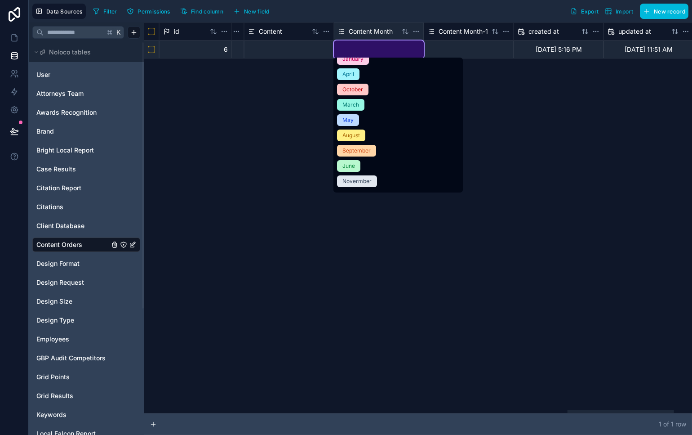
click at [360, 94] on span "October" at bounding box center [352, 90] width 31 height 12
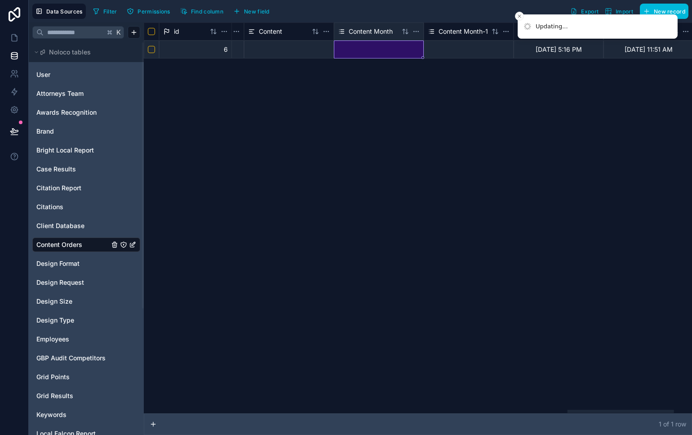
click at [494, 80] on div "id Performance Metrics Assigned Client Assigned Practice Assigned Location Cont…" at bounding box center [418, 217] width 548 height 391
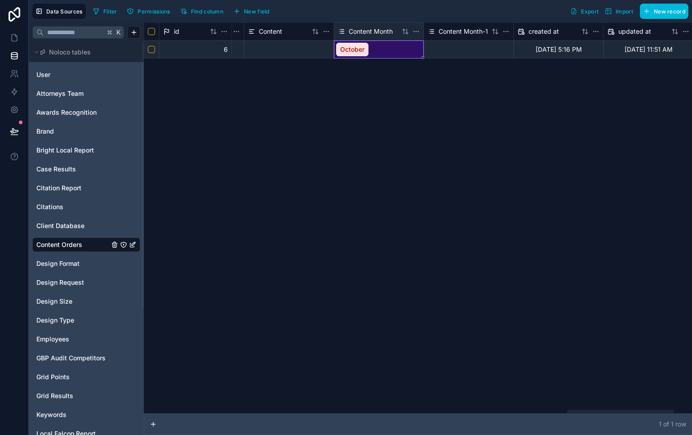
click at [510, 30] on div "Content Month-1" at bounding box center [469, 31] width 90 height 18
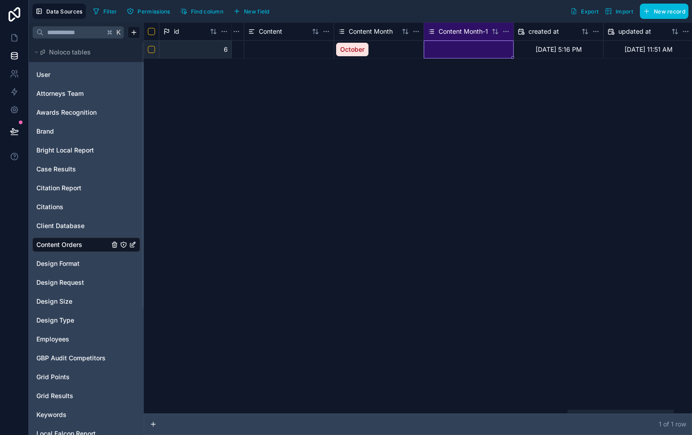
click at [506, 31] on html "Data Sources Filter Permissions Find column New field Export Import New record …" at bounding box center [346, 217] width 692 height 435
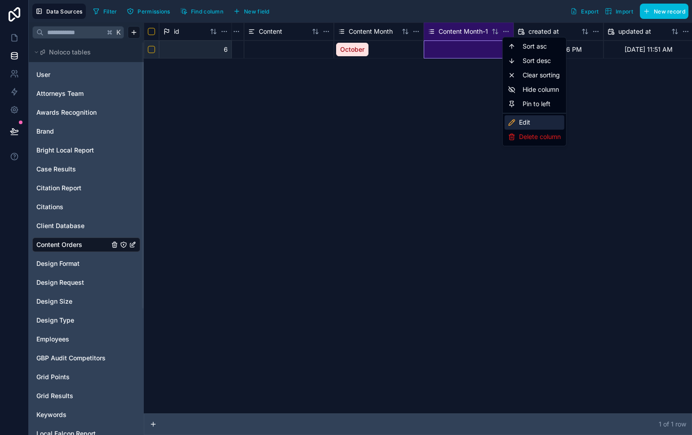
click at [554, 126] on div "Edit" at bounding box center [535, 122] width 60 height 14
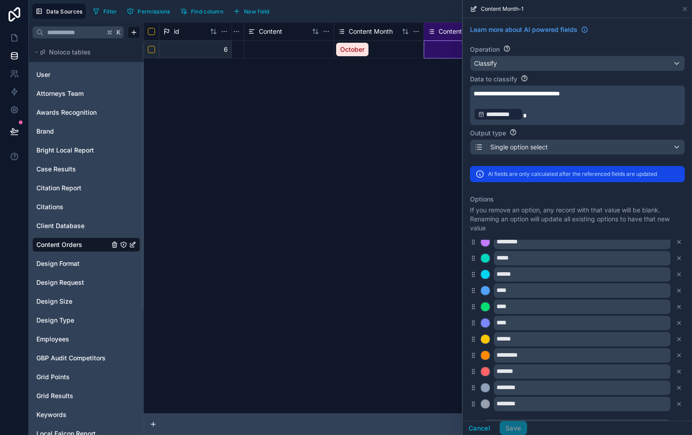
scroll to position [94, 0]
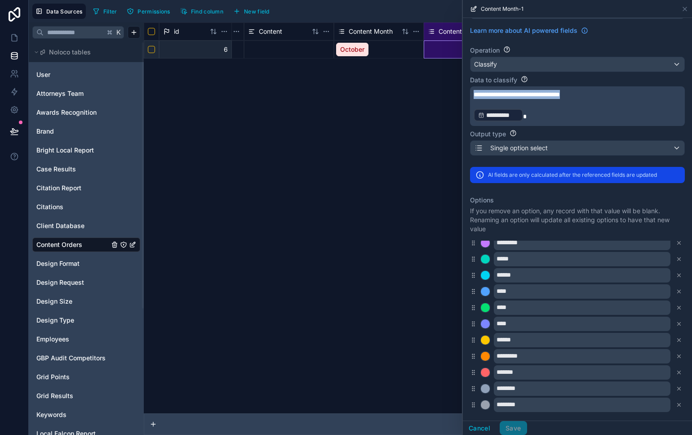
drag, startPoint x: 605, startPoint y: 94, endPoint x: 480, endPoint y: 88, distance: 125.1
click at [457, 94] on div "**********" at bounding box center [360, 217] width 663 height 435
paste div
click at [466, 92] on div "**********" at bounding box center [577, 240] width 229 height 632
drag, startPoint x: 511, startPoint y: 104, endPoint x: 466, endPoint y: 107, distance: 45.5
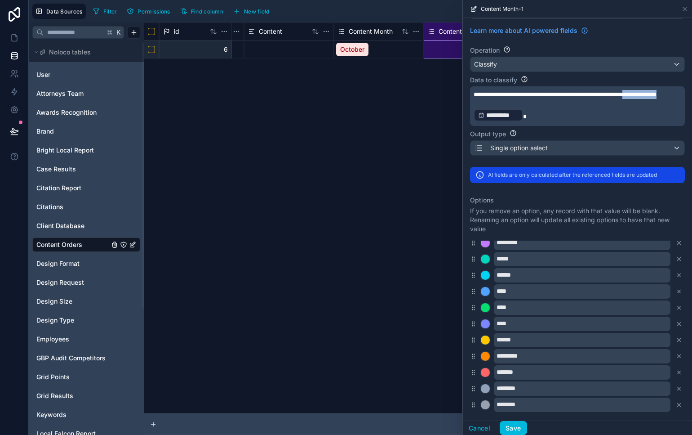
click at [465, 107] on div "**********" at bounding box center [577, 240] width 229 height 632
click at [477, 174] on icon at bounding box center [480, 174] width 9 height 9
click at [518, 429] on button "Save" at bounding box center [513, 428] width 27 height 14
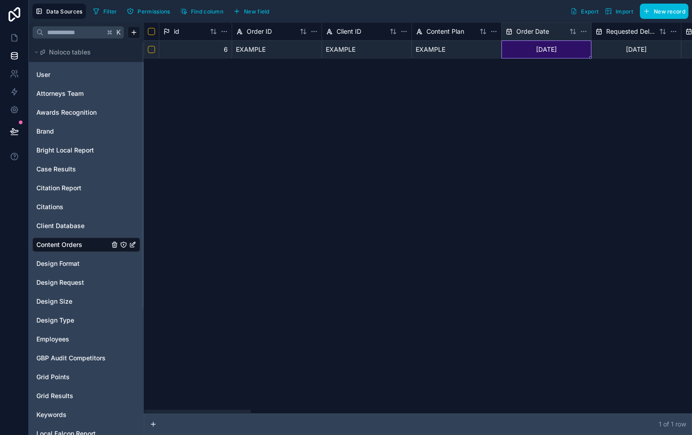
drag, startPoint x: 530, startPoint y: 40, endPoint x: 539, endPoint y: 47, distance: 10.6
click at [530, 40] on div "[DATE]" at bounding box center [547, 49] width 90 height 18
click at [547, 47] on div "[DATE]" at bounding box center [547, 49] width 90 height 18
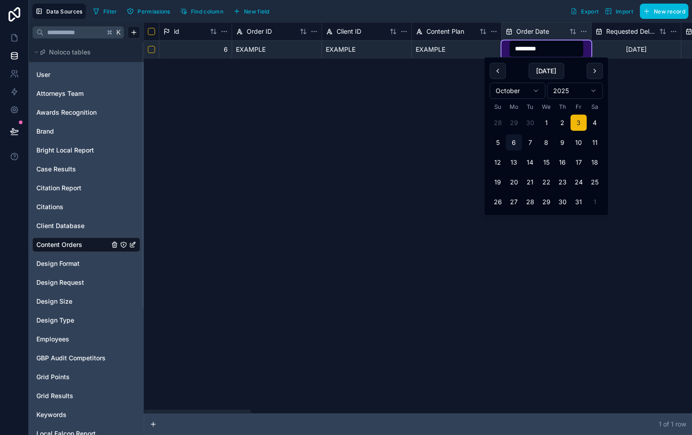
click at [497, 69] on button at bounding box center [498, 71] width 16 height 16
click at [547, 120] on button "3" at bounding box center [546, 123] width 16 height 16
type input "********"
click at [566, 310] on div "id Order ID Client ID Content Plan Order Date Requested Delivery Date Actual De…" at bounding box center [418, 217] width 548 height 391
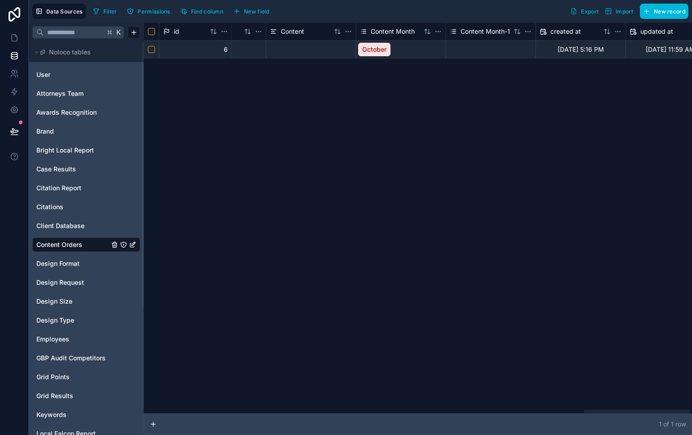
scroll to position [0, 2269]
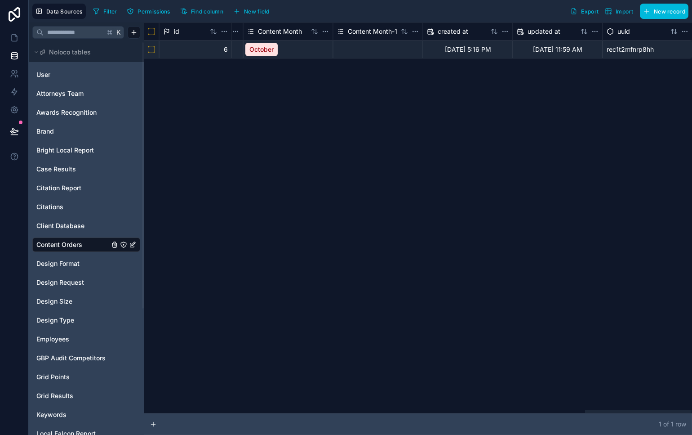
drag, startPoint x: 271, startPoint y: 406, endPoint x: 648, endPoint y: 377, distance: 377.8
click at [656, 409] on div at bounding box center [638, 410] width 107 height 3
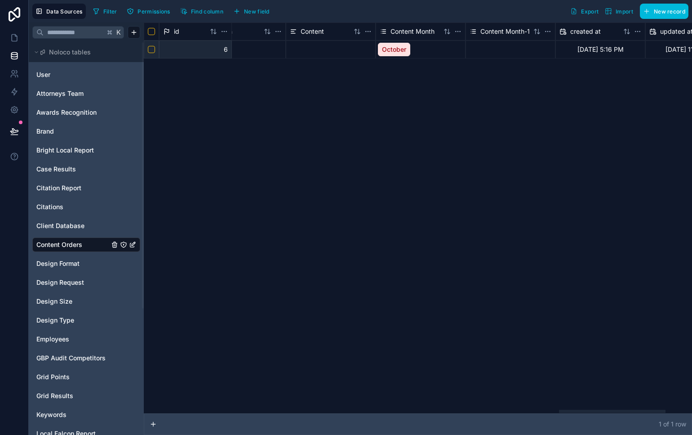
scroll to position [0, 2135]
drag, startPoint x: 436, startPoint y: 389, endPoint x: 612, endPoint y: 372, distance: 176.5
click at [612, 409] on div at bounding box center [418, 411] width 548 height 4
click at [314, 44] on div at bounding box center [332, 49] width 90 height 18
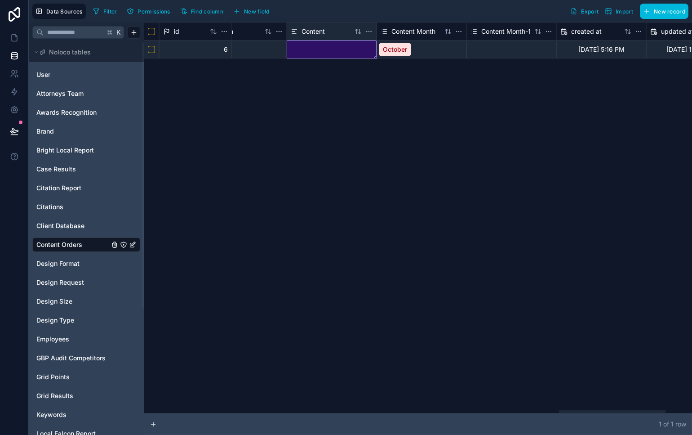
click at [458, 52] on div "October" at bounding box center [421, 49] width 89 height 17
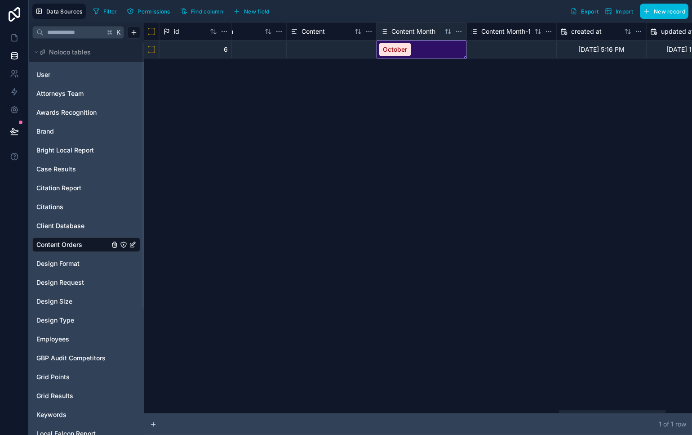
click at [526, 48] on div at bounding box center [512, 49] width 90 height 18
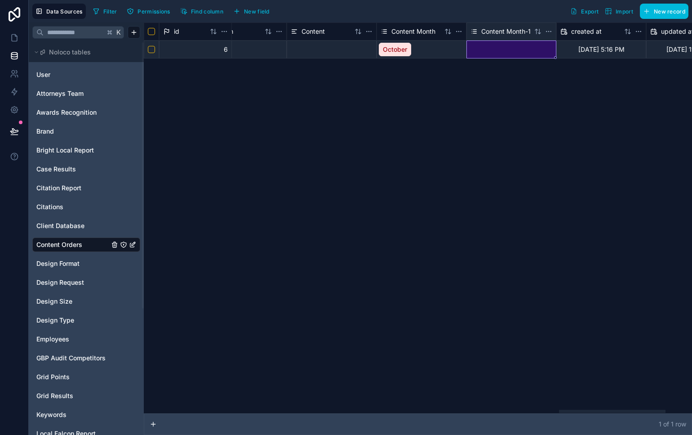
click at [548, 31] on html "Data Sources Filter Permissions Find column New field Export Import New record …" at bounding box center [346, 217] width 692 height 435
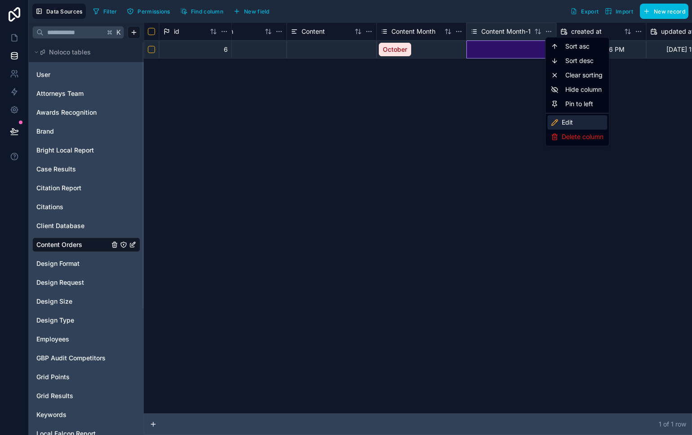
click at [575, 125] on div "Edit" at bounding box center [577, 122] width 60 height 14
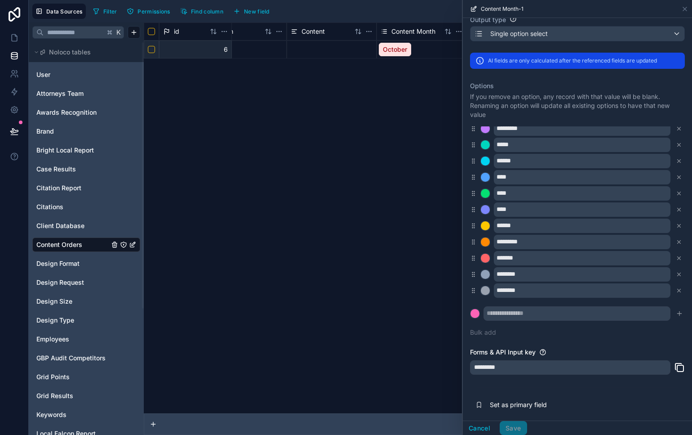
scroll to position [229, 0]
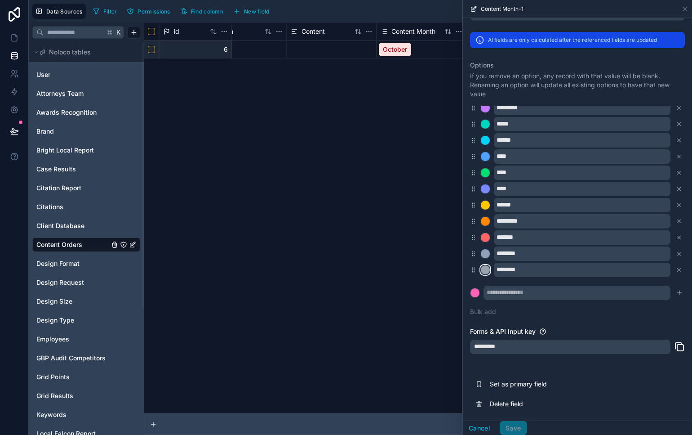
click at [485, 267] on div at bounding box center [485, 269] width 9 height 9
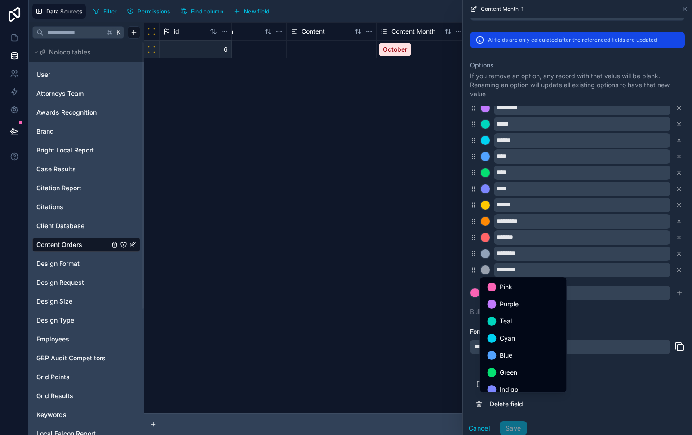
click at [499, 325] on div "Teal" at bounding box center [523, 321] width 72 height 11
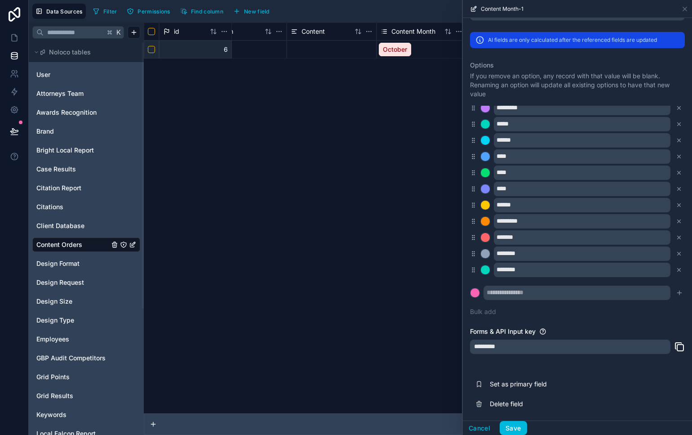
click at [525, 429] on button "Save" at bounding box center [513, 428] width 27 height 14
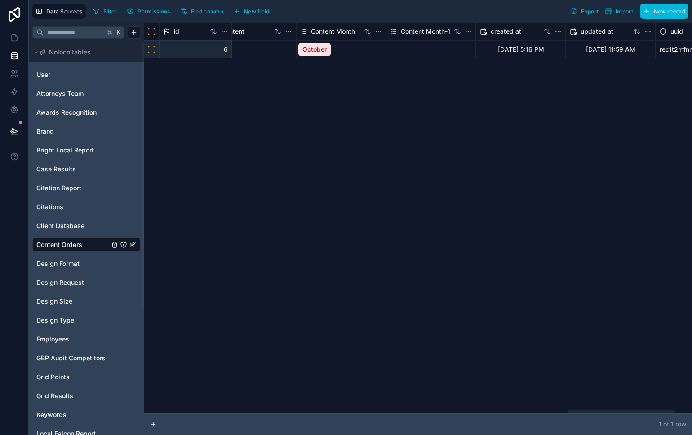
click at [660, 412] on div at bounding box center [622, 410] width 107 height 3
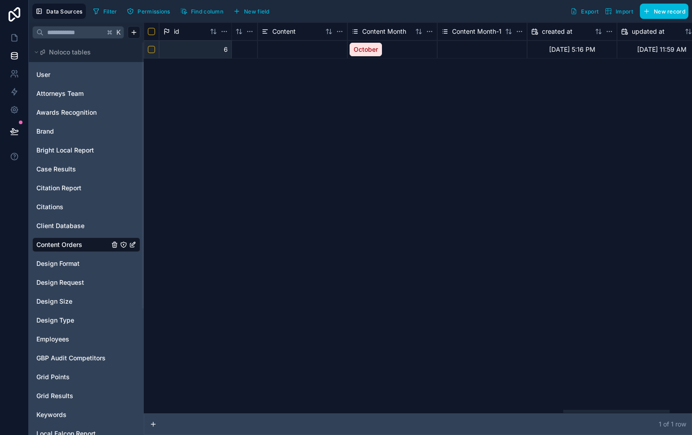
click at [668, 409] on div at bounding box center [616, 410] width 107 height 3
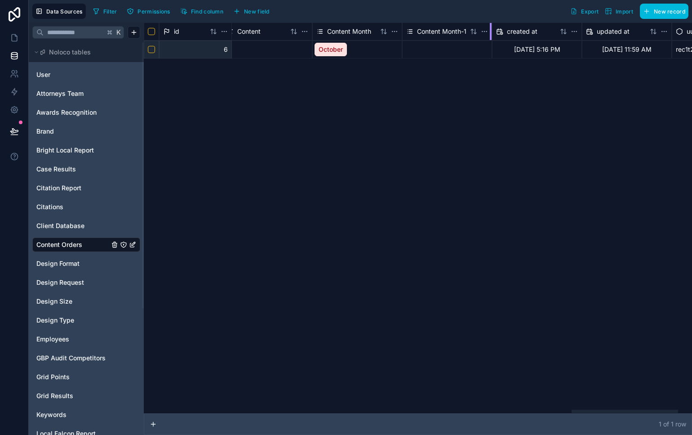
click at [490, 30] on div at bounding box center [491, 31] width 2 height 17
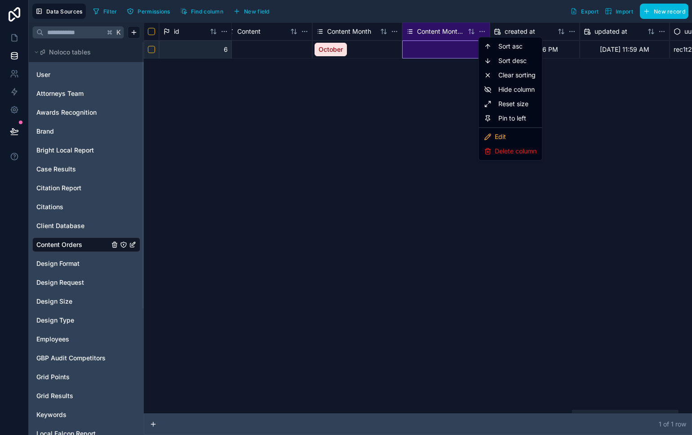
click at [485, 30] on html "Data Sources Filter Permissions Find column New field Export Import New record …" at bounding box center [346, 217] width 692 height 435
click at [525, 131] on div "Edit" at bounding box center [510, 136] width 60 height 14
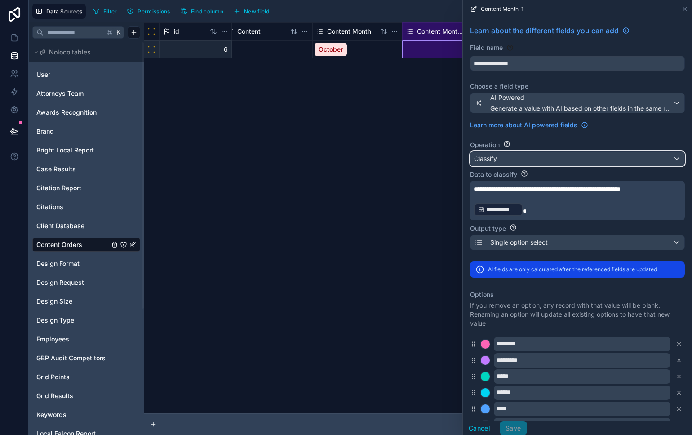
click at [605, 160] on div "Classify" at bounding box center [578, 158] width 214 height 14
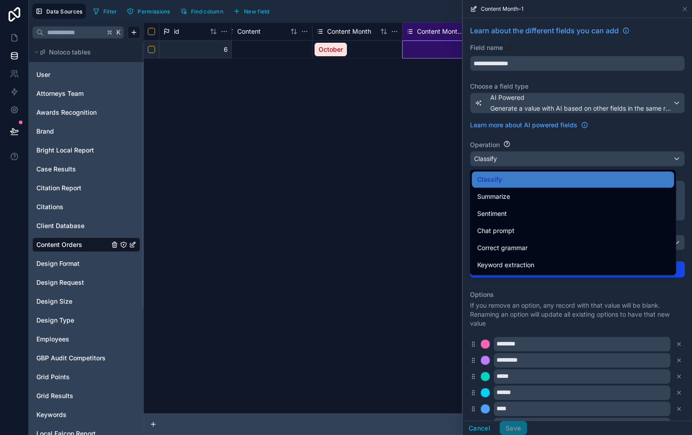
click at [525, 179] on div "Classify" at bounding box center [572, 179] width 191 height 11
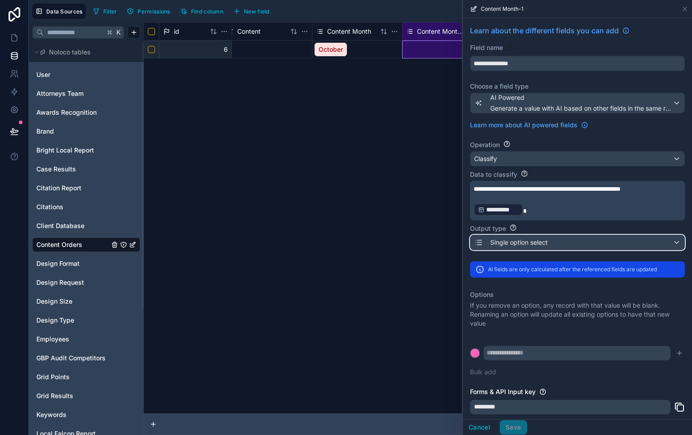
click at [611, 244] on div "Single option select" at bounding box center [578, 242] width 214 height 14
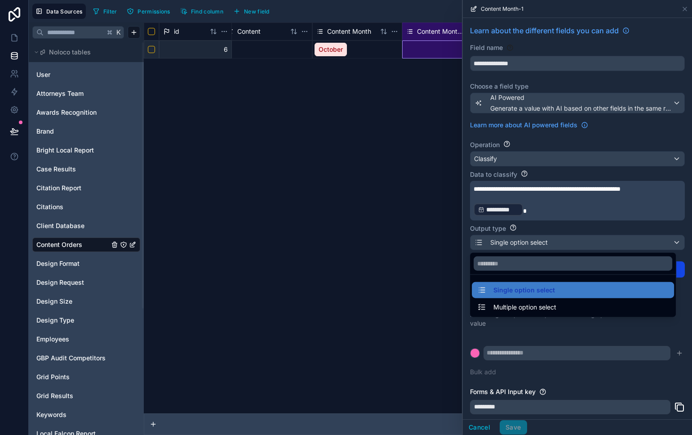
click at [594, 330] on div at bounding box center [577, 217] width 229 height 435
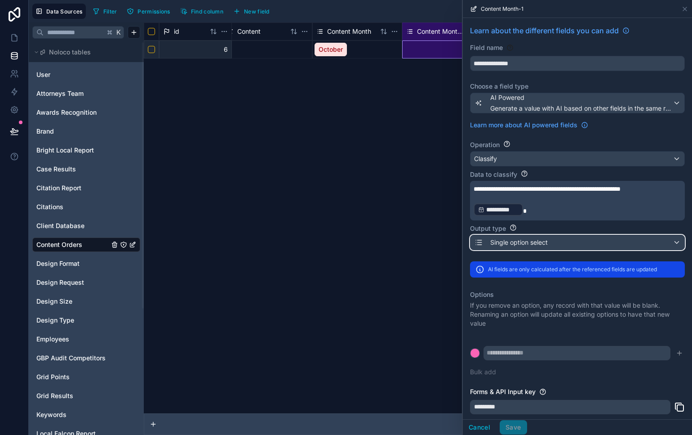
click at [548, 247] on div "Single option select" at bounding box center [578, 242] width 214 height 14
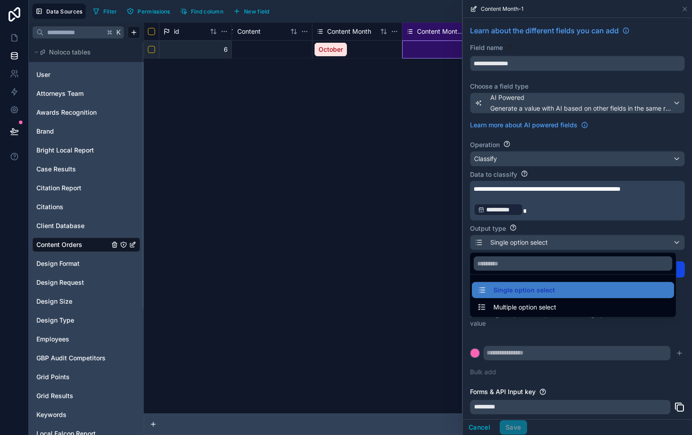
click at [541, 301] on div "Multiple option select" at bounding box center [573, 307] width 202 height 16
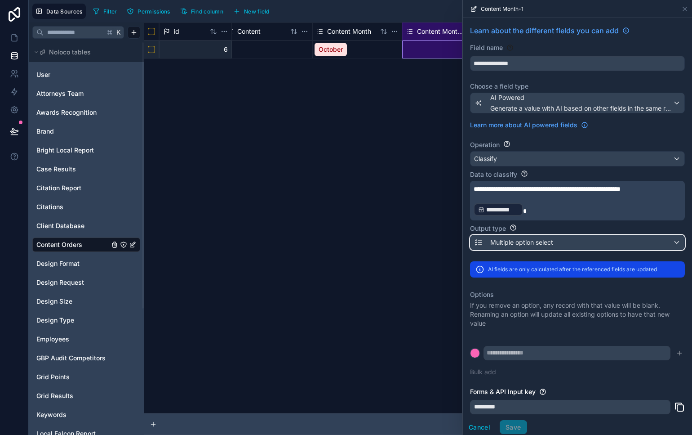
click at [566, 243] on div "Multiple option select" at bounding box center [578, 242] width 214 height 14
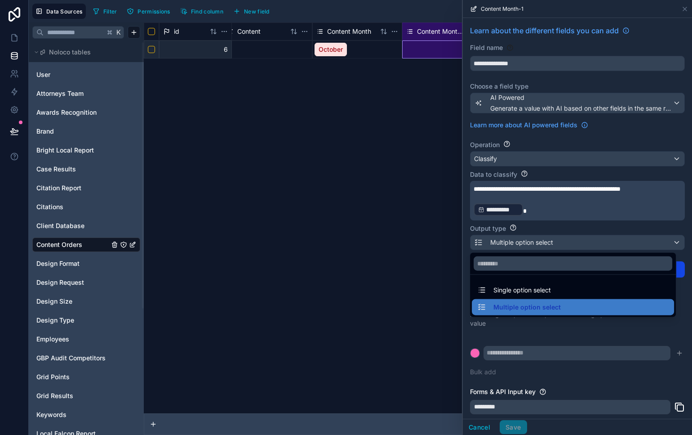
click at [553, 287] on div "Single option select" at bounding box center [572, 290] width 191 height 11
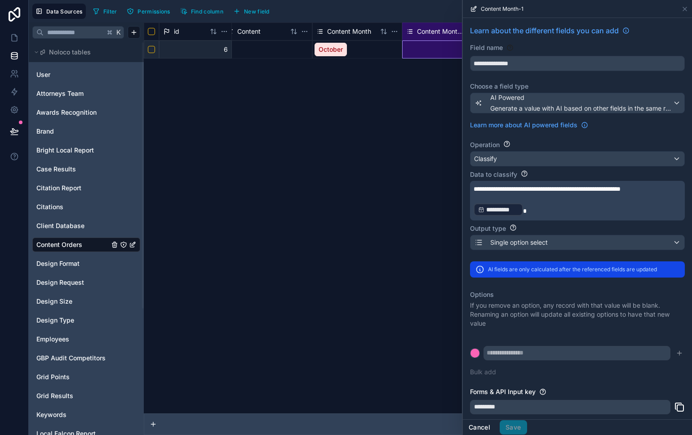
drag, startPoint x: 485, startPoint y: 428, endPoint x: 481, endPoint y: 234, distance: 193.8
click at [485, 428] on button "Cancel" at bounding box center [479, 427] width 33 height 14
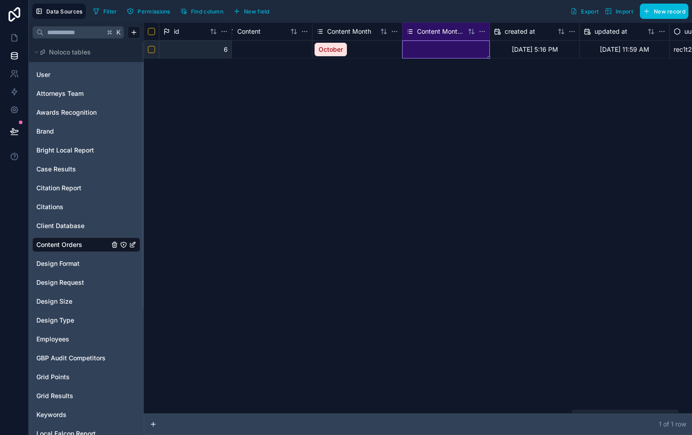
click at [483, 28] on html "Data Sources Filter Permissions Find column New field Export Import New record …" at bounding box center [346, 217] width 692 height 435
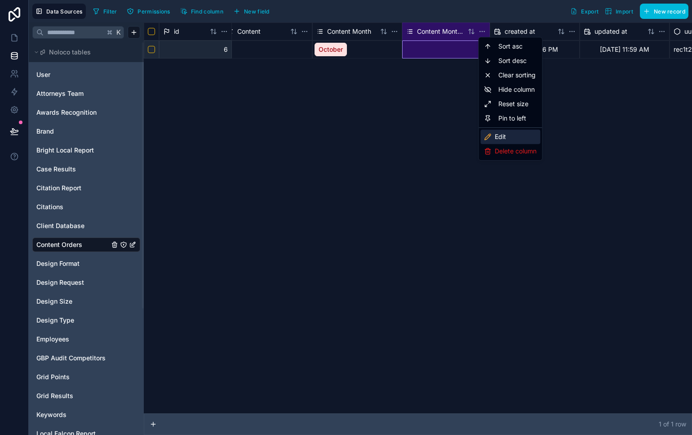
click at [516, 132] on div "Edit" at bounding box center [510, 136] width 60 height 14
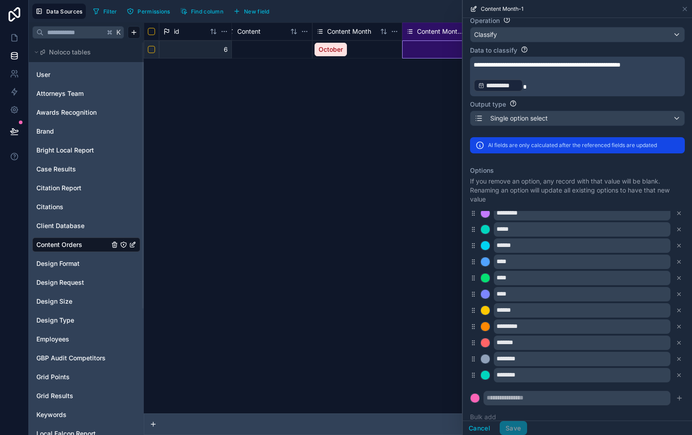
scroll to position [195, 0]
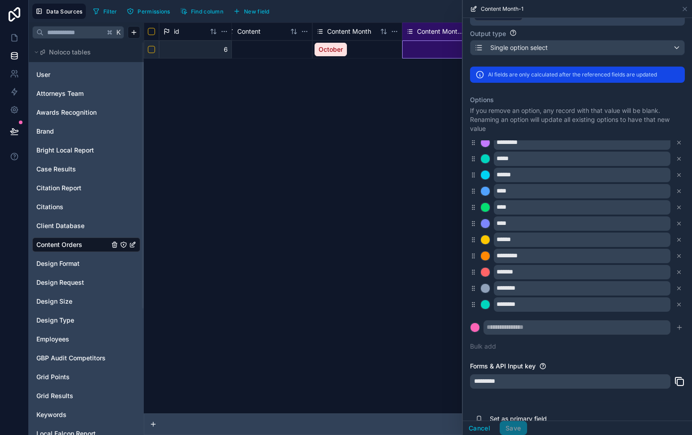
click at [489, 346] on button "Bulk add" at bounding box center [483, 346] width 26 height 9
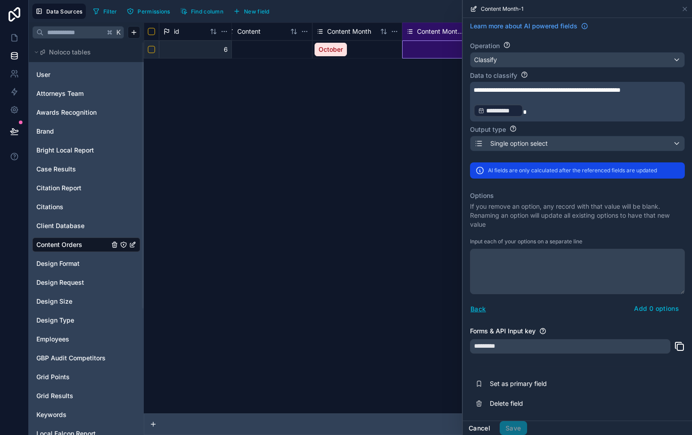
click at [479, 424] on button "Cancel" at bounding box center [479, 428] width 33 height 14
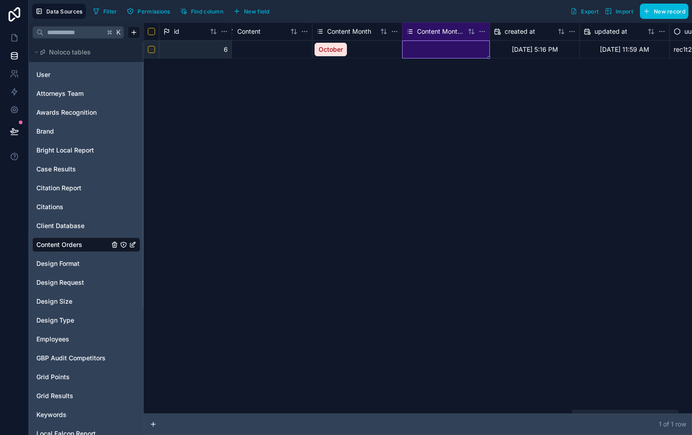
click at [480, 33] on html "Data Sources Filter Permissions Find column New field Export Import New record …" at bounding box center [346, 217] width 692 height 435
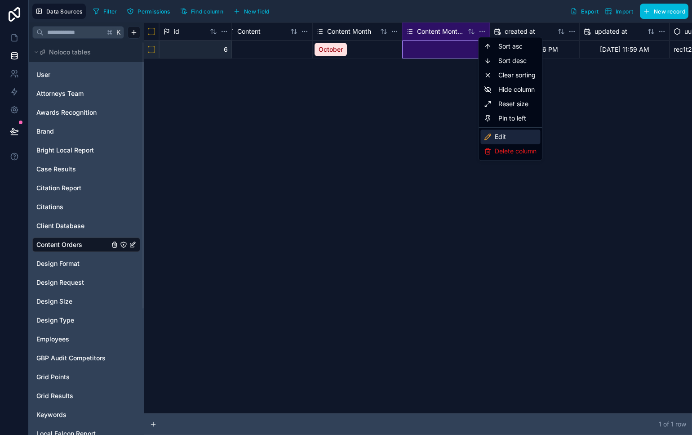
click at [497, 136] on div "Edit" at bounding box center [510, 136] width 60 height 14
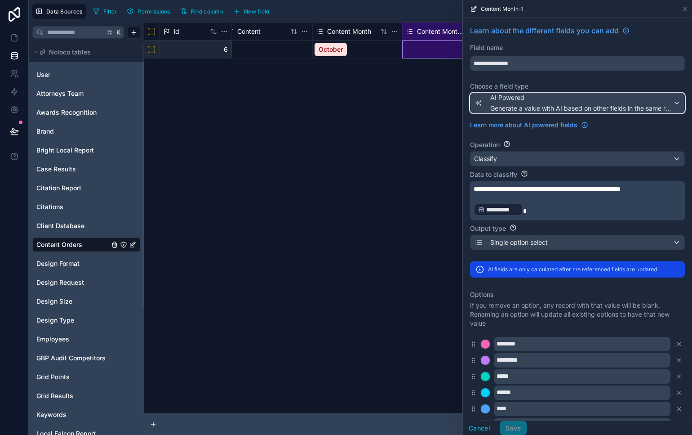
click at [632, 108] on span "Generate a value with AI based on other fields in the same record" at bounding box center [581, 108] width 182 height 9
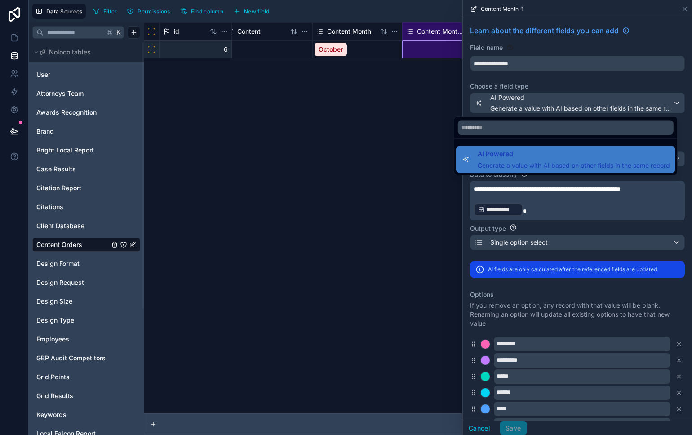
click at [638, 150] on span "AI Powered" at bounding box center [574, 153] width 192 height 11
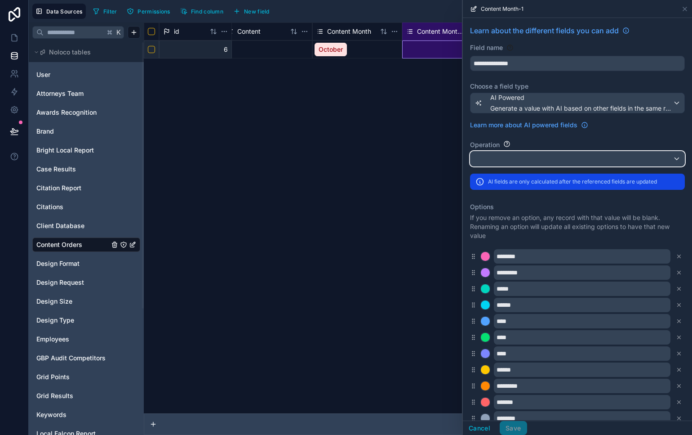
click at [578, 154] on div at bounding box center [578, 158] width 214 height 14
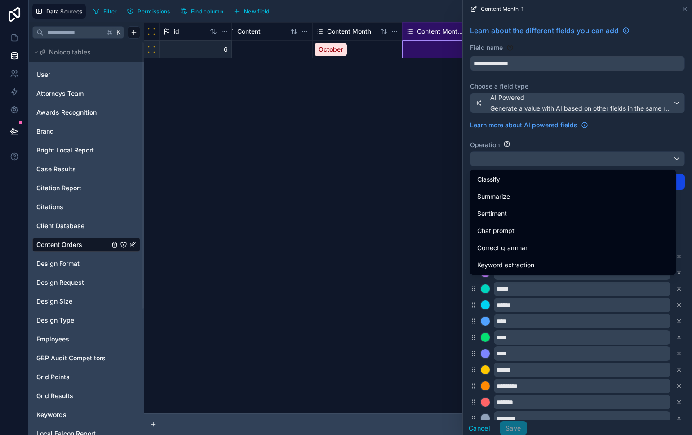
click at [605, 139] on div at bounding box center [577, 217] width 229 height 435
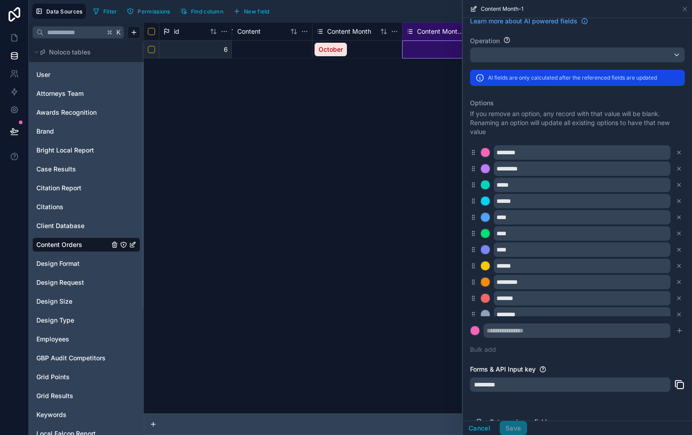
scroll to position [46, 0]
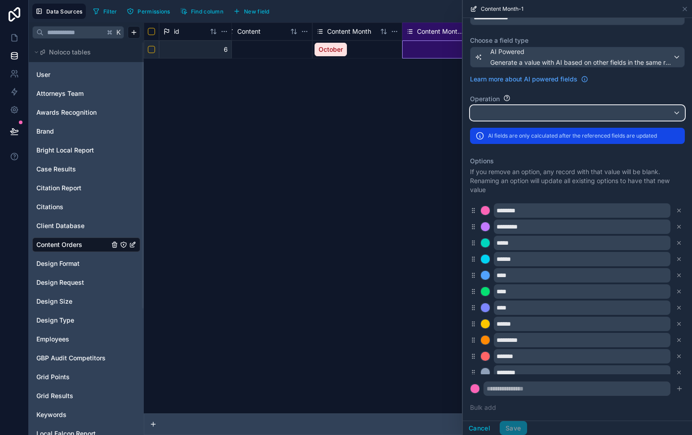
click at [550, 113] on div at bounding box center [578, 113] width 214 height 14
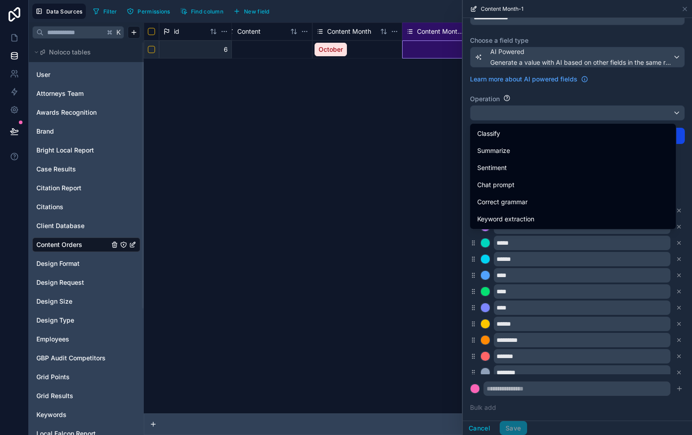
click at [555, 177] on div "Chat prompt" at bounding box center [573, 185] width 202 height 16
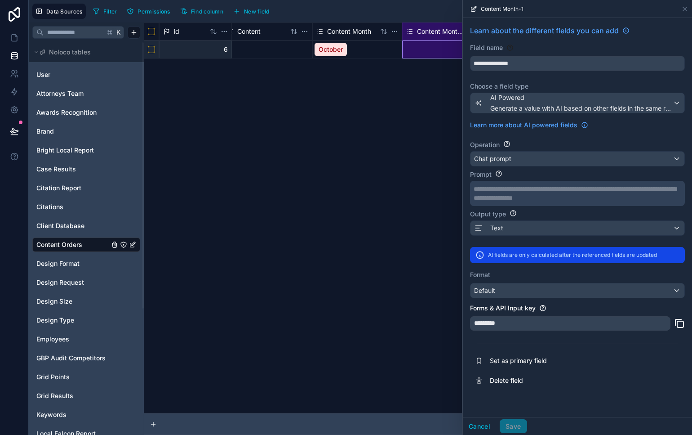
click at [574, 181] on div "**********" at bounding box center [577, 193] width 215 height 25
click at [581, 168] on div "**********" at bounding box center [577, 200] width 215 height 126
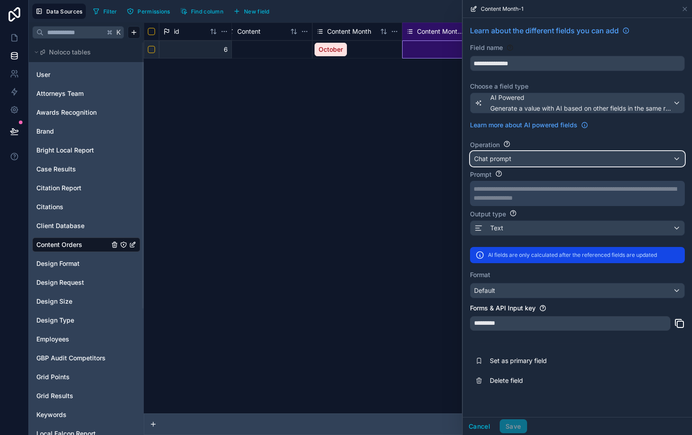
click at [581, 161] on div "Chat prompt" at bounding box center [578, 158] width 214 height 14
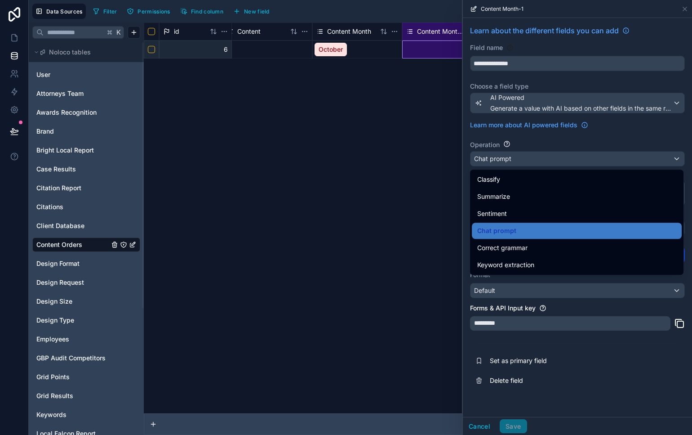
click at [542, 260] on div "Keyword extraction" at bounding box center [576, 264] width 199 height 11
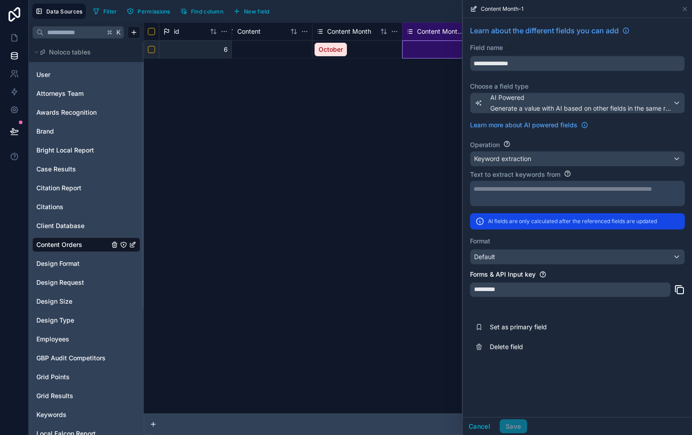
click at [570, 147] on div "Operation" at bounding box center [577, 144] width 215 height 9
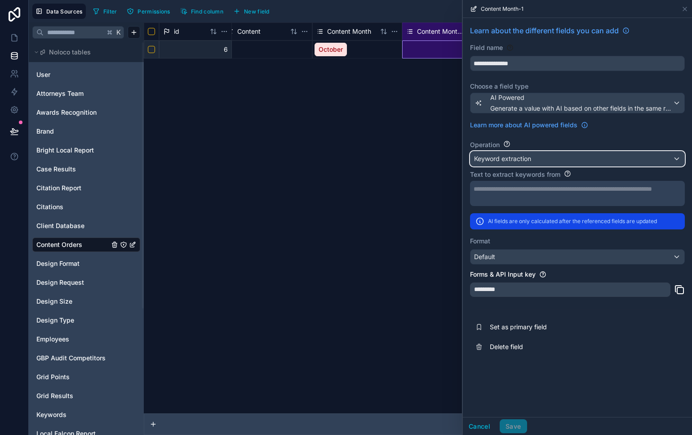
click at [570, 157] on div "Keyword extraction" at bounding box center [578, 158] width 214 height 14
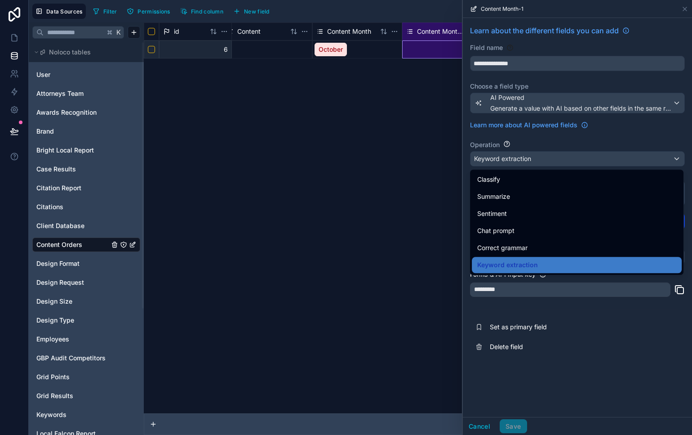
click at [542, 257] on div "Keyword extraction" at bounding box center [577, 265] width 210 height 16
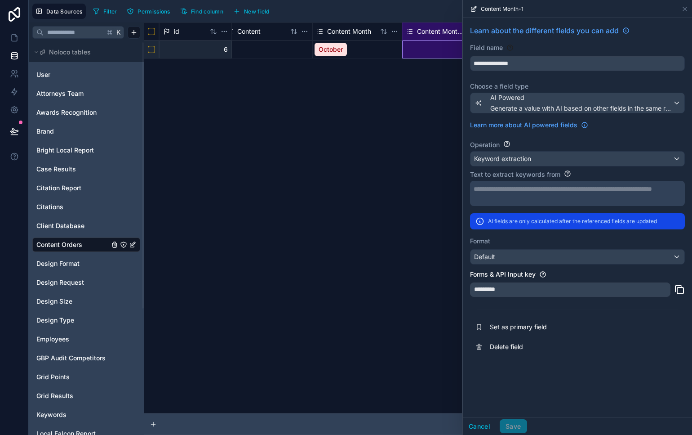
click at [545, 246] on div "Format Default" at bounding box center [577, 250] width 215 height 28
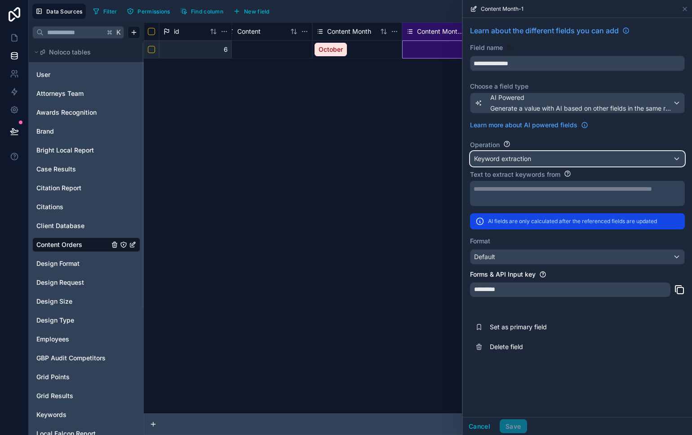
click at [560, 164] on div "Keyword extraction" at bounding box center [578, 158] width 214 height 14
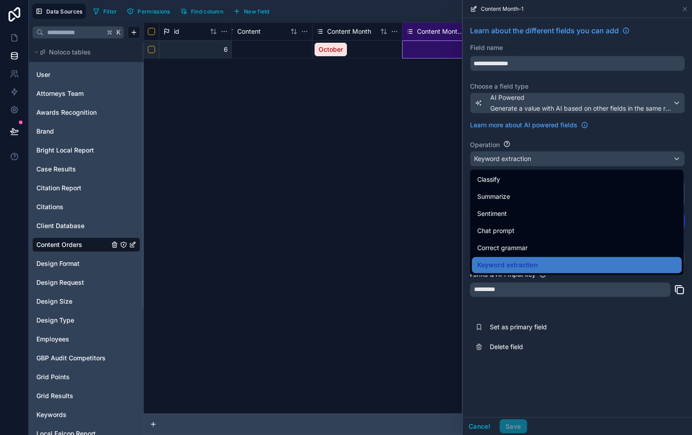
click at [534, 187] on div "Classify" at bounding box center [577, 179] width 210 height 16
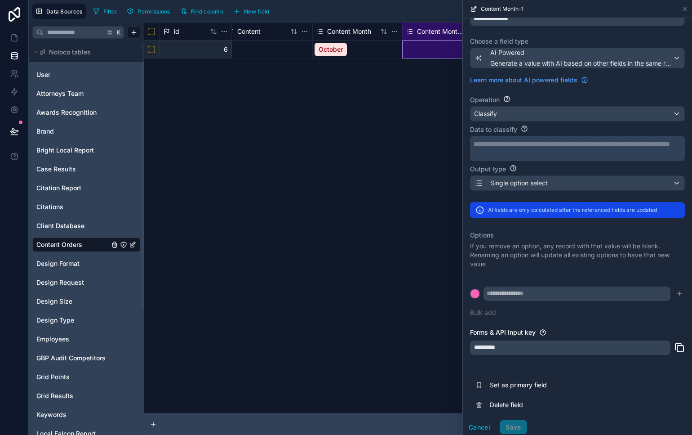
scroll to position [48, 0]
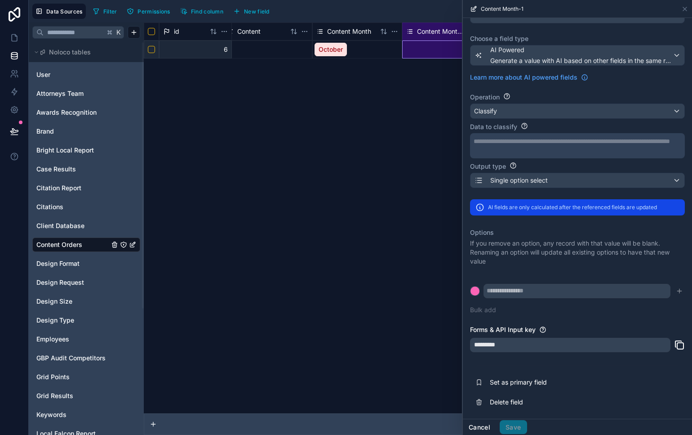
drag, startPoint x: 475, startPoint y: 424, endPoint x: 490, endPoint y: 341, distance: 85.0
click at [476, 425] on button "Cancel" at bounding box center [479, 427] width 33 height 14
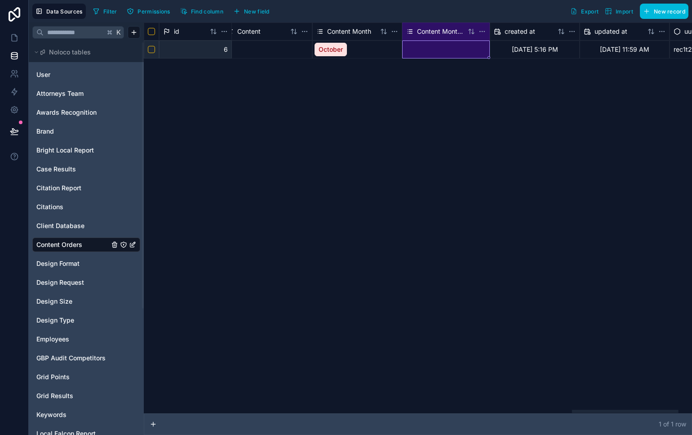
click at [483, 31] on html "Data Sources Filter Permissions Find column New field Export Import New record …" at bounding box center [346, 217] width 692 height 435
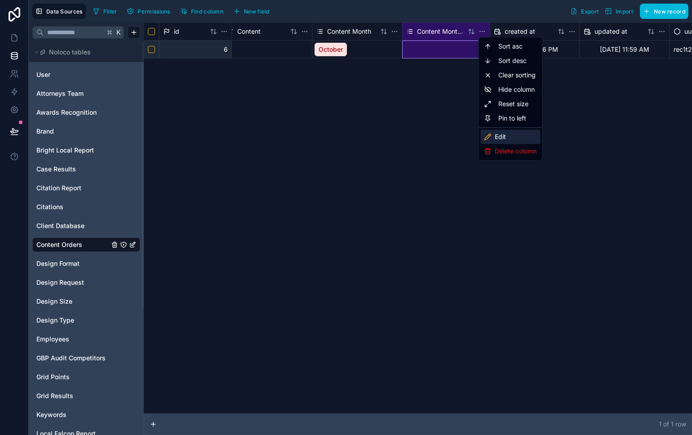
click at [529, 136] on div "Edit" at bounding box center [510, 136] width 60 height 14
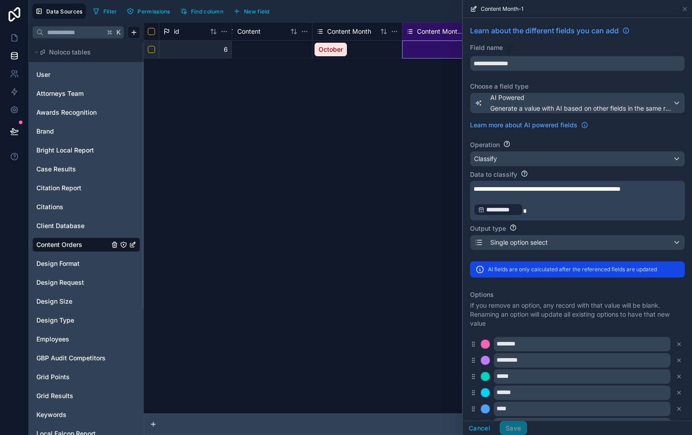
click at [558, 205] on p "**********" at bounding box center [577, 209] width 206 height 14
drag, startPoint x: 646, startPoint y: 188, endPoint x: 671, endPoint y: 187, distance: 24.3
click at [621, 187] on span "**********" at bounding box center [547, 189] width 147 height 6
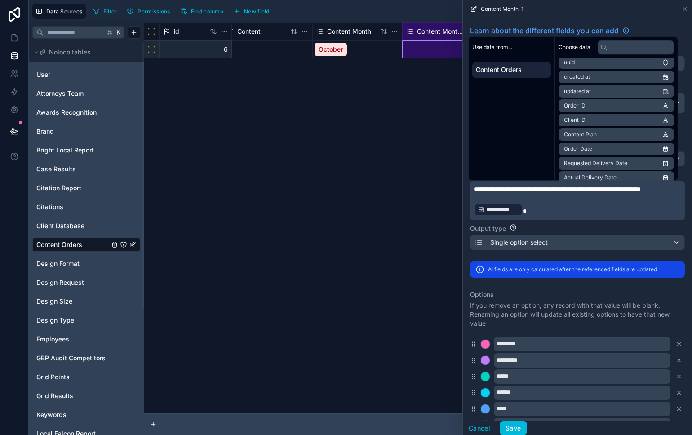
scroll to position [12, 0]
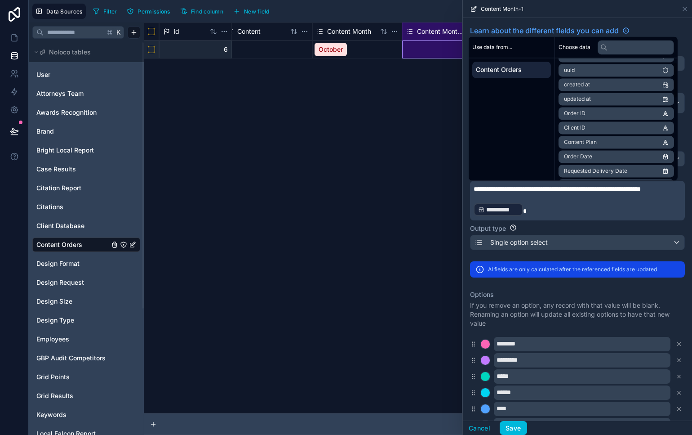
click at [574, 233] on div "Output type" at bounding box center [577, 228] width 215 height 9
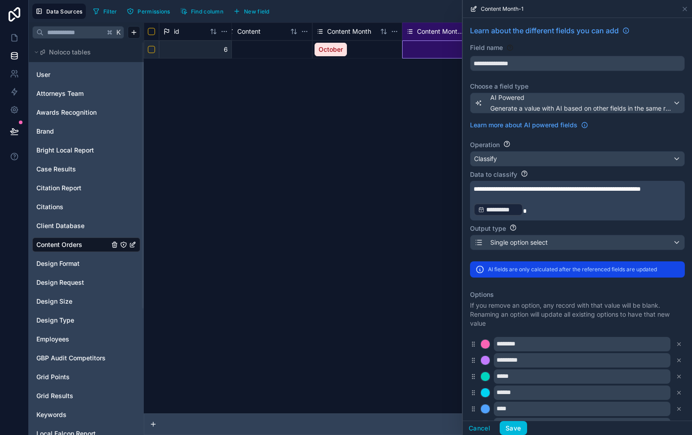
click at [516, 425] on button "Save" at bounding box center [513, 428] width 27 height 14
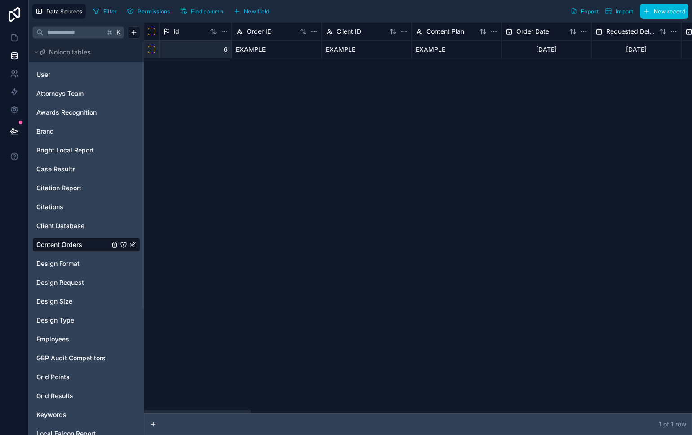
drag, startPoint x: 224, startPoint y: 413, endPoint x: 162, endPoint y: 375, distance: 72.5
click at [162, 409] on div at bounding box center [418, 411] width 548 height 4
click at [537, 47] on div "[DATE]" at bounding box center [547, 49] width 90 height 18
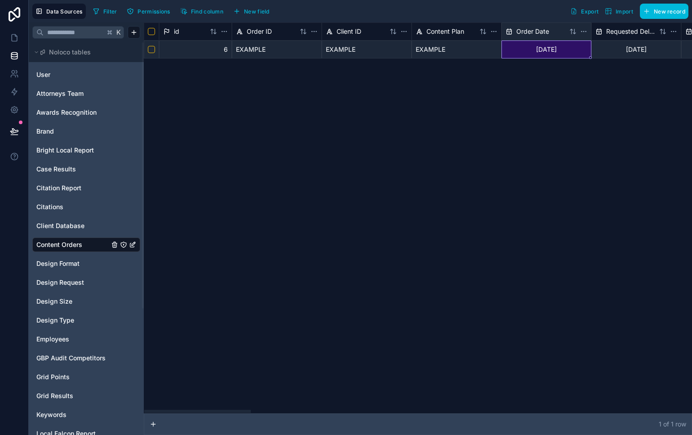
click at [537, 47] on div "[DATE]" at bounding box center [547, 49] width 90 height 18
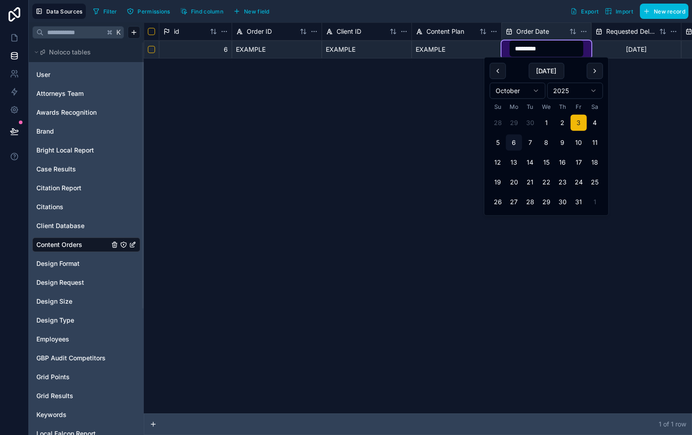
click at [499, 72] on button at bounding box center [498, 71] width 16 height 16
click at [576, 125] on button "5" at bounding box center [579, 123] width 16 height 16
type input "********"
click at [614, 304] on div "id Order ID Client ID Content Plan Order Date Requested Delivery Date Actual De…" at bounding box center [418, 217] width 548 height 391
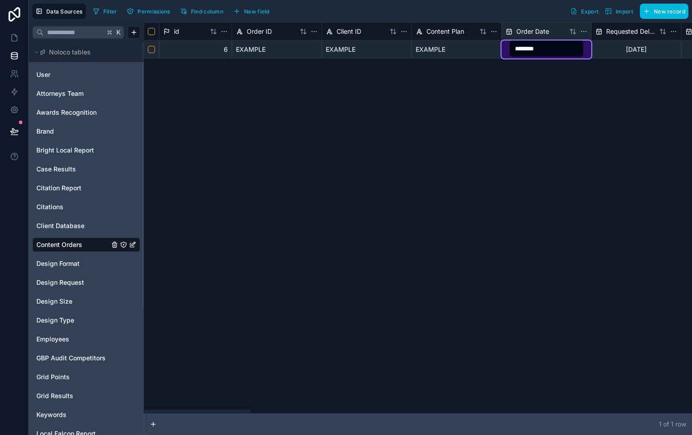
click at [573, 124] on div "id Order ID Client ID Content Plan Order Date Requested Delivery Date Actual De…" at bounding box center [418, 217] width 548 height 391
click at [571, 100] on div "id Order ID Client ID Content Plan Order Date Requested Delivery Date Actual De…" at bounding box center [418, 217] width 548 height 391
drag, startPoint x: 446, startPoint y: 44, endPoint x: 454, endPoint y: 47, distance: 9.3
click at [446, 44] on div "EXAMPLE" at bounding box center [457, 49] width 90 height 18
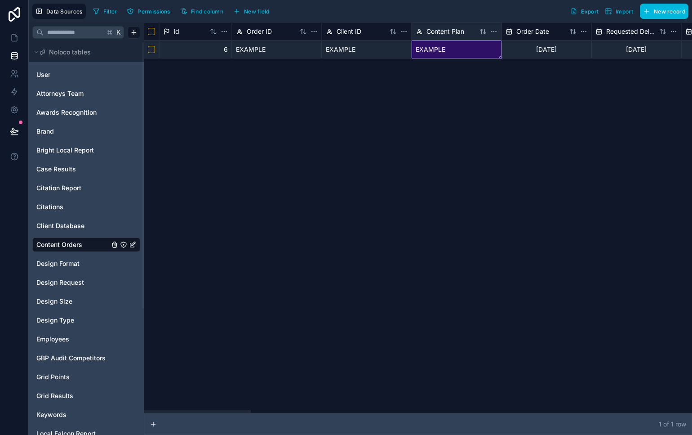
drag, startPoint x: 233, startPoint y: 411, endPoint x: 215, endPoint y: 289, distance: 124.0
click at [187, 409] on div at bounding box center [197, 410] width 107 height 3
click at [505, 249] on div "id Order ID Client ID Content Plan Order Date Requested Delivery Date Actual De…" at bounding box center [418, 217] width 548 height 391
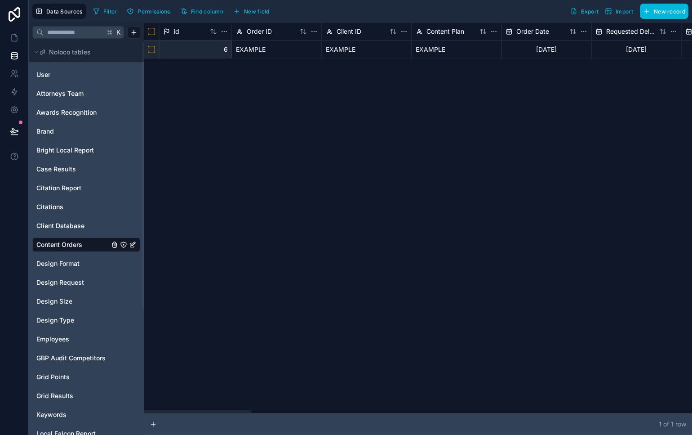
drag, startPoint x: 236, startPoint y: 410, endPoint x: 143, endPoint y: 288, distance: 154.3
click at [144, 409] on div at bounding box center [197, 410] width 107 height 3
click at [587, 31] on html "Data Sources Filter Permissions Find column New field Export Import New record …" at bounding box center [346, 217] width 692 height 435
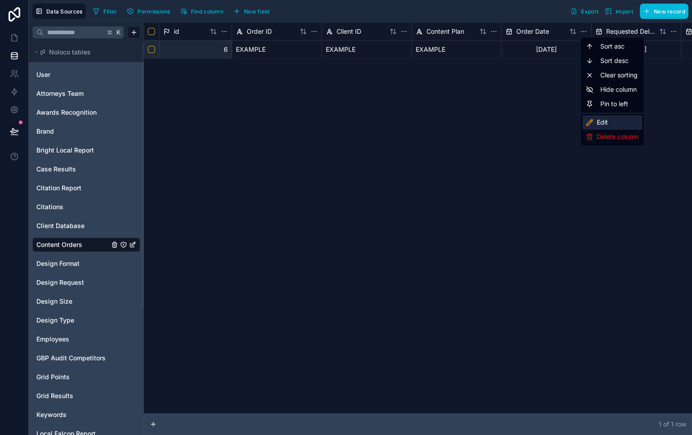
click at [613, 122] on div "Edit" at bounding box center [612, 122] width 60 height 14
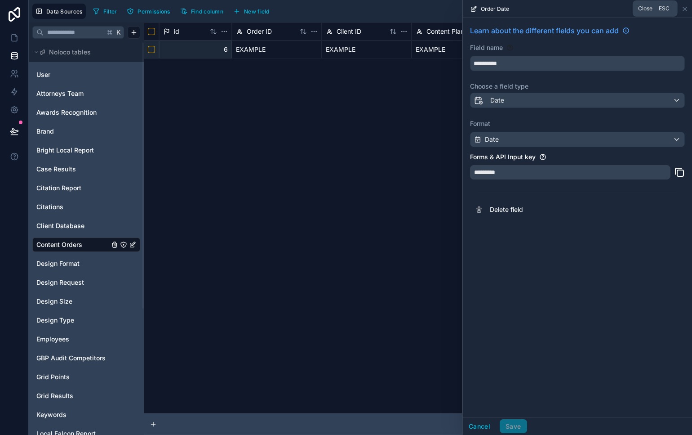
click at [687, 7] on icon at bounding box center [684, 8] width 7 height 7
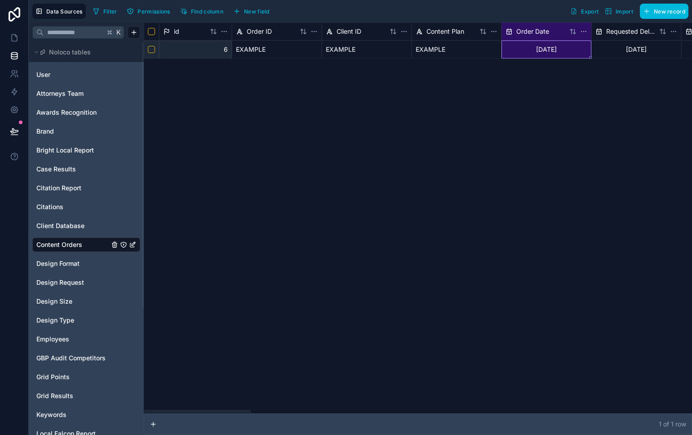
click at [555, 51] on div "9/5/2025" at bounding box center [547, 49] width 90 height 18
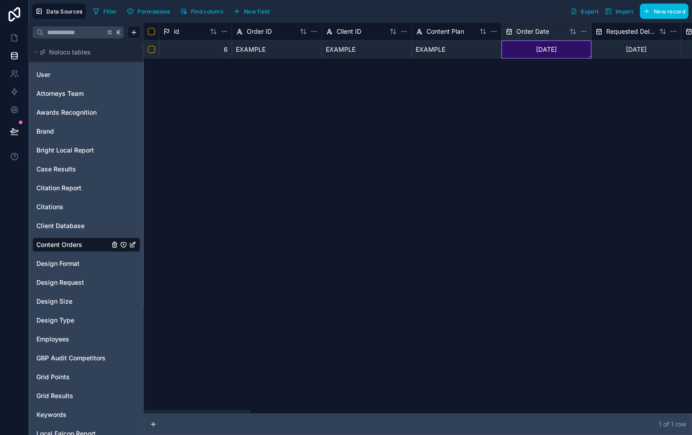
click at [555, 50] on div "9/5/2025" at bounding box center [547, 49] width 90 height 18
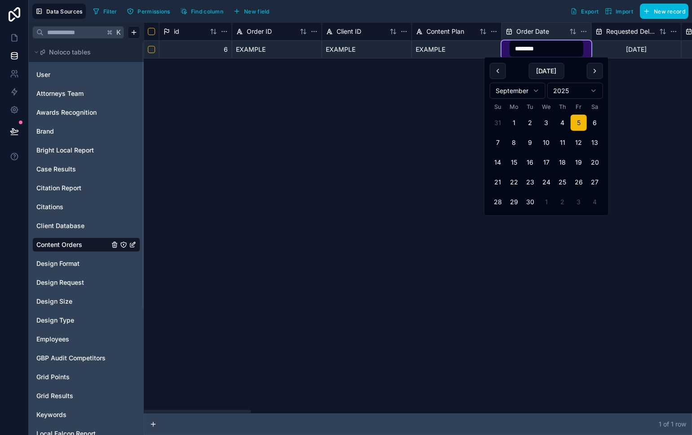
click at [593, 71] on button at bounding box center [595, 71] width 16 height 16
click at [576, 122] on button "3" at bounding box center [579, 123] width 16 height 16
type input "*********"
click at [579, 264] on div "id Order ID Client ID Content Plan Order Date Requested Delivery Date Actual De…" at bounding box center [418, 217] width 548 height 391
drag, startPoint x: 360, startPoint y: 407, endPoint x: 218, endPoint y: 382, distance: 145.2
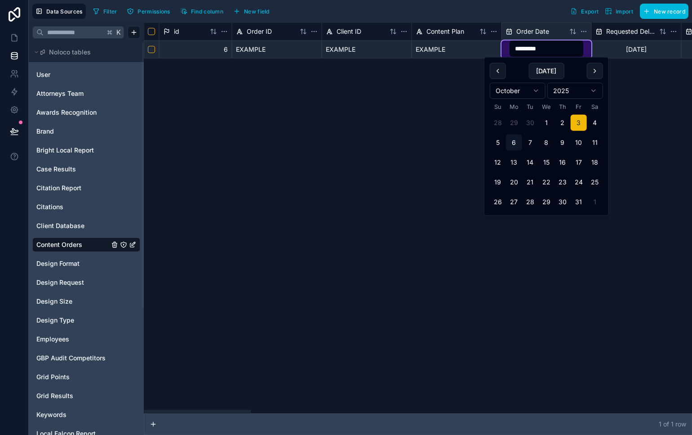
click at [218, 409] on div at bounding box center [197, 410] width 107 height 3
click at [580, 122] on button "3" at bounding box center [579, 123] width 16 height 16
click at [620, 50] on div "10/2/2025" at bounding box center [636, 49] width 90 height 18
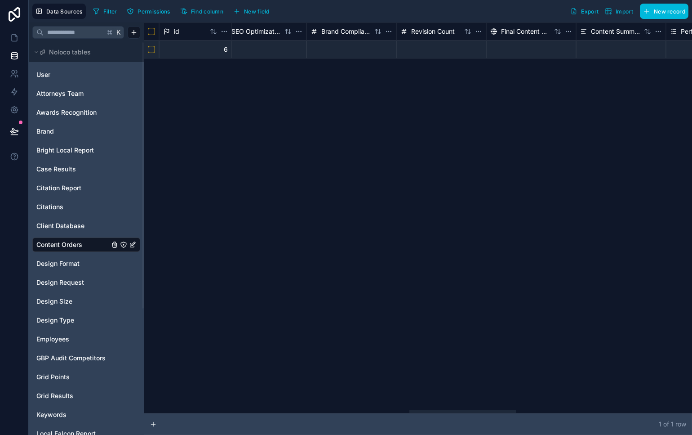
scroll to position [0, 2267]
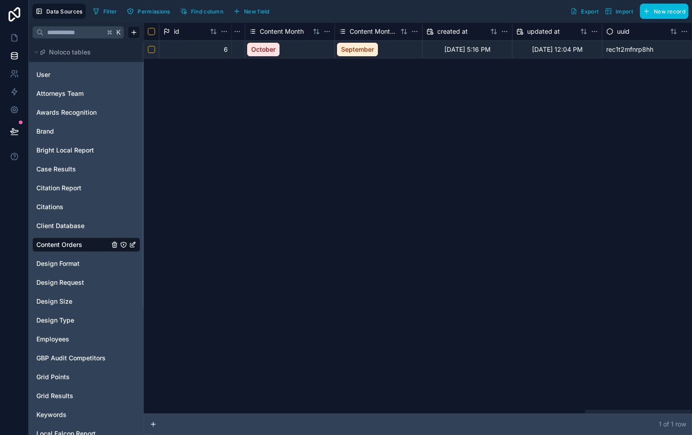
drag, startPoint x: 223, startPoint y: 411, endPoint x: 687, endPoint y: 362, distance: 466.9
click at [687, 409] on div at bounding box center [638, 410] width 107 height 3
drag, startPoint x: 430, startPoint y: 7, endPoint x: 316, endPoint y: 0, distance: 113.5
click at [429, 8] on div "Filter Permissions Find column New field Export Import New record" at bounding box center [388, 11] width 599 height 15
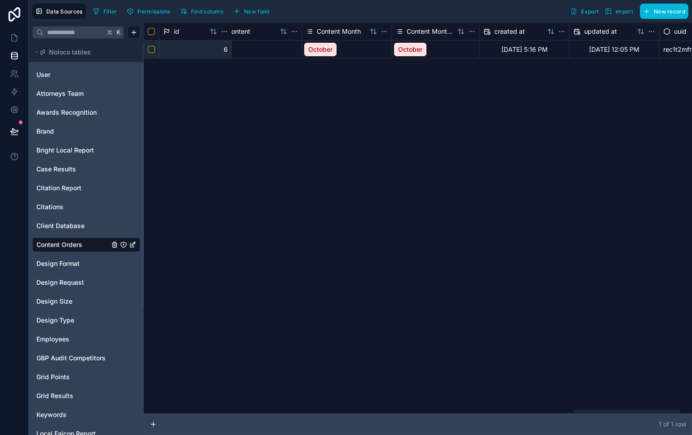
drag, startPoint x: 240, startPoint y: 412, endPoint x: 662, endPoint y: 357, distance: 426.0
click at [670, 409] on div at bounding box center [627, 410] width 107 height 3
click at [382, 31] on html "Data Sources Filter Permissions Find column New field Export Import New record …" at bounding box center [346, 217] width 692 height 435
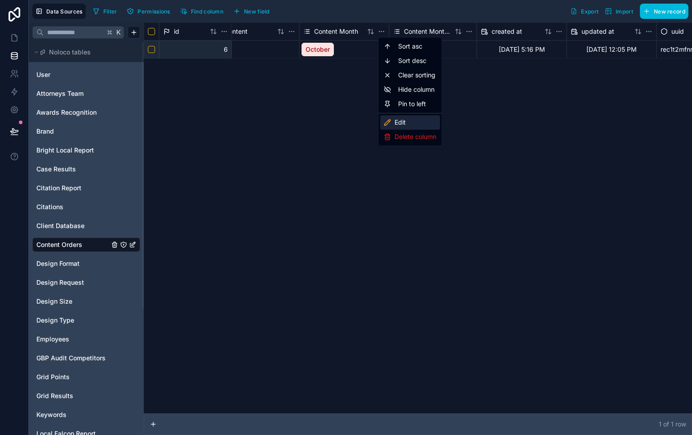
click at [426, 122] on div "Edit" at bounding box center [410, 122] width 60 height 14
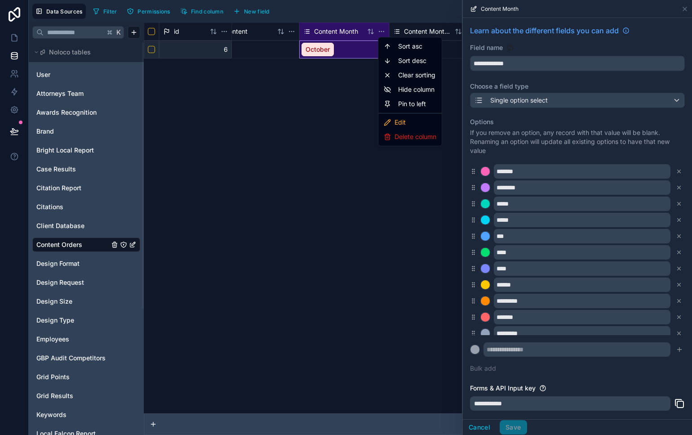
click at [382, 30] on html "**********" at bounding box center [346, 217] width 692 height 435
click at [427, 138] on div "Delete column" at bounding box center [410, 136] width 60 height 14
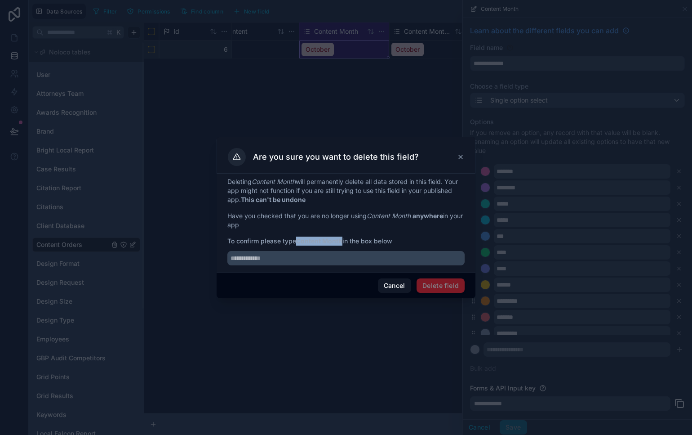
drag, startPoint x: 298, startPoint y: 240, endPoint x: 343, endPoint y: 241, distance: 45.0
click at [343, 241] on span "To confirm please type Content Month in the box below" at bounding box center [345, 240] width 237 height 9
copy strong "Content Month"
click at [334, 251] on input "text" at bounding box center [345, 258] width 237 height 14
paste input "**********"
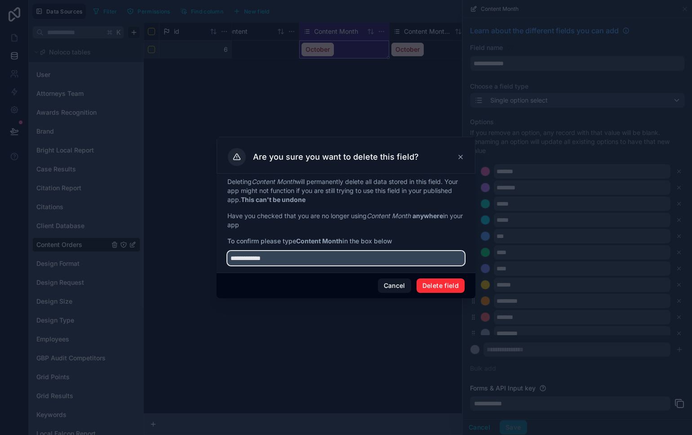
type input "**********"
click at [458, 289] on button "Delete field" at bounding box center [441, 285] width 48 height 14
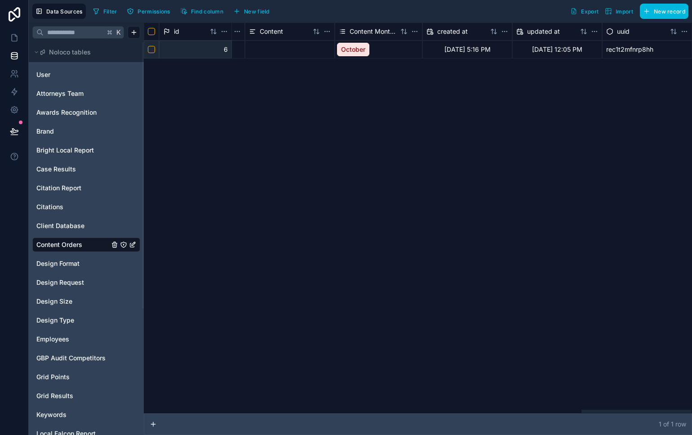
scroll to position [0, 2177]
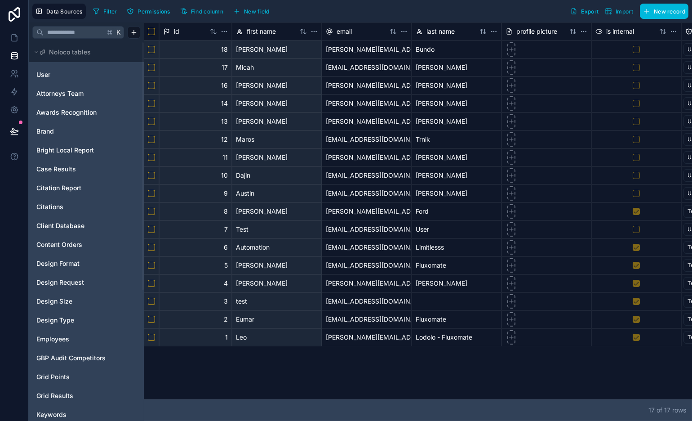
click at [66, 221] on span "Client Database" at bounding box center [60, 225] width 48 height 9
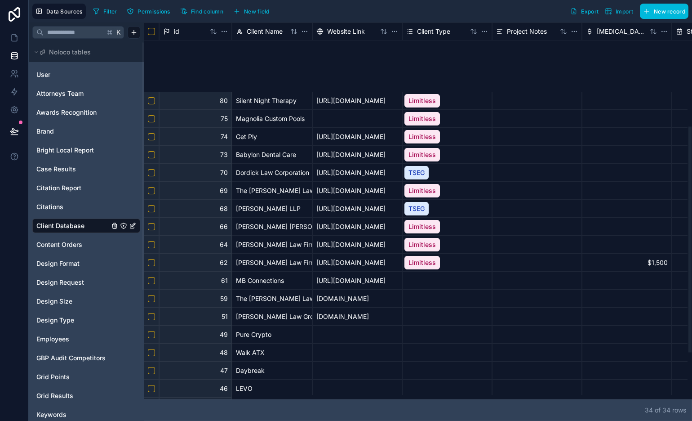
scroll to position [13, 0]
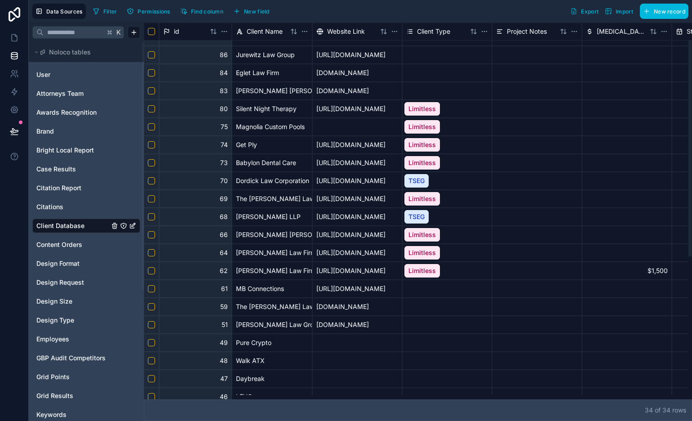
click at [282, 276] on div "[PERSON_NAME] Law Firm" at bounding box center [272, 271] width 80 height 18
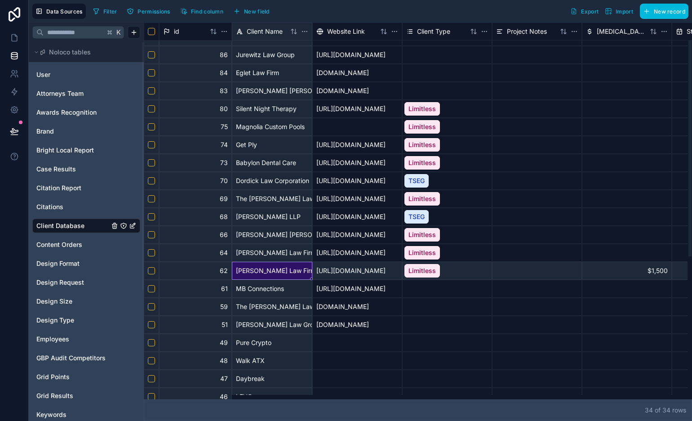
click at [440, 289] on div at bounding box center [447, 289] width 89 height 4
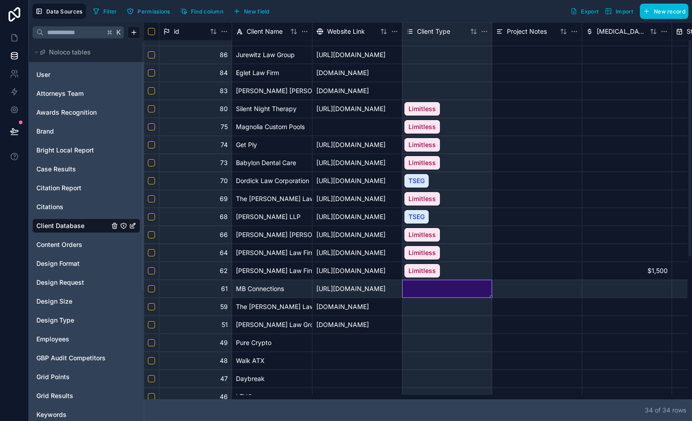
click at [361, 271] on div "[URL][DOMAIN_NAME]" at bounding box center [357, 271] width 90 height 18
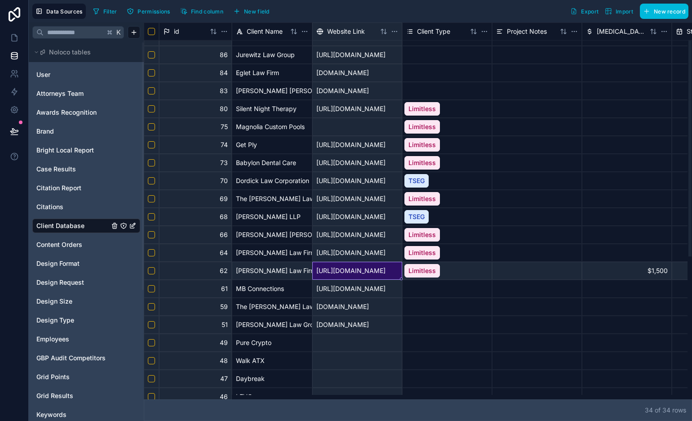
click at [418, 299] on div at bounding box center [447, 306] width 89 height 17
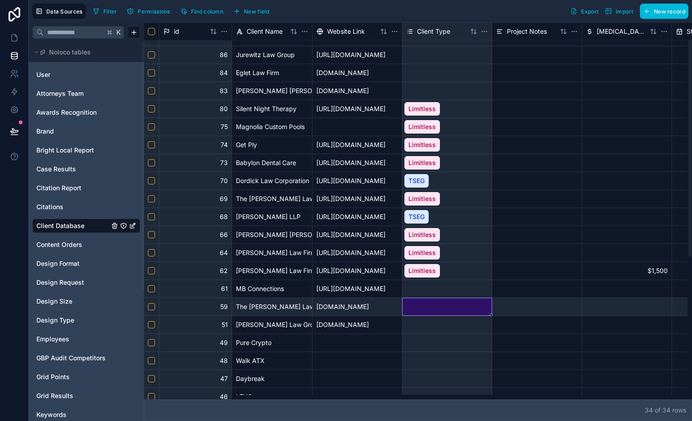
click at [370, 269] on div "[URL][DOMAIN_NAME]" at bounding box center [357, 271] width 90 height 18
